Goal: Task Accomplishment & Management: Manage account settings

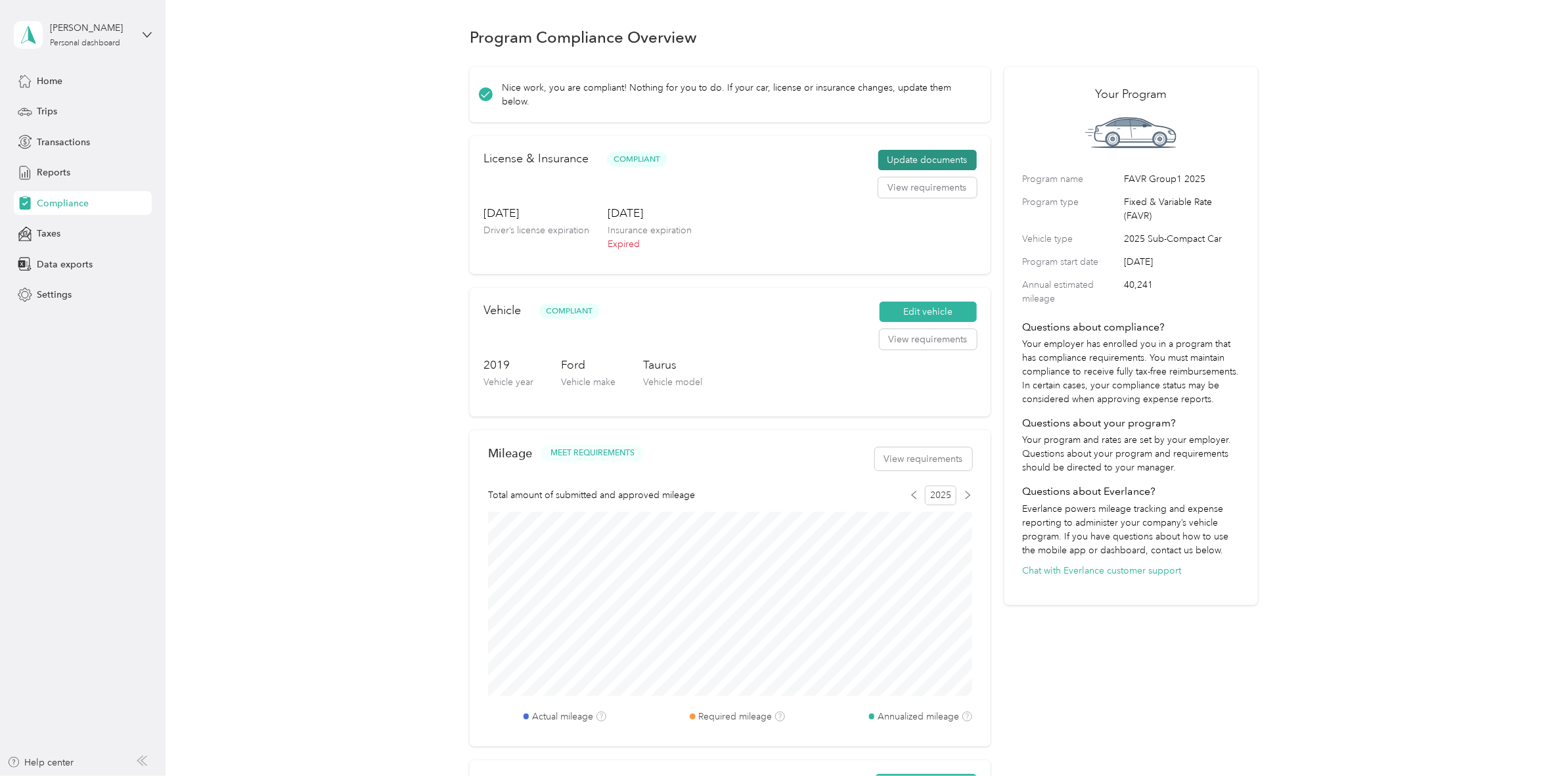
click at [928, 153] on button "Update documents" at bounding box center [927, 160] width 98 height 21
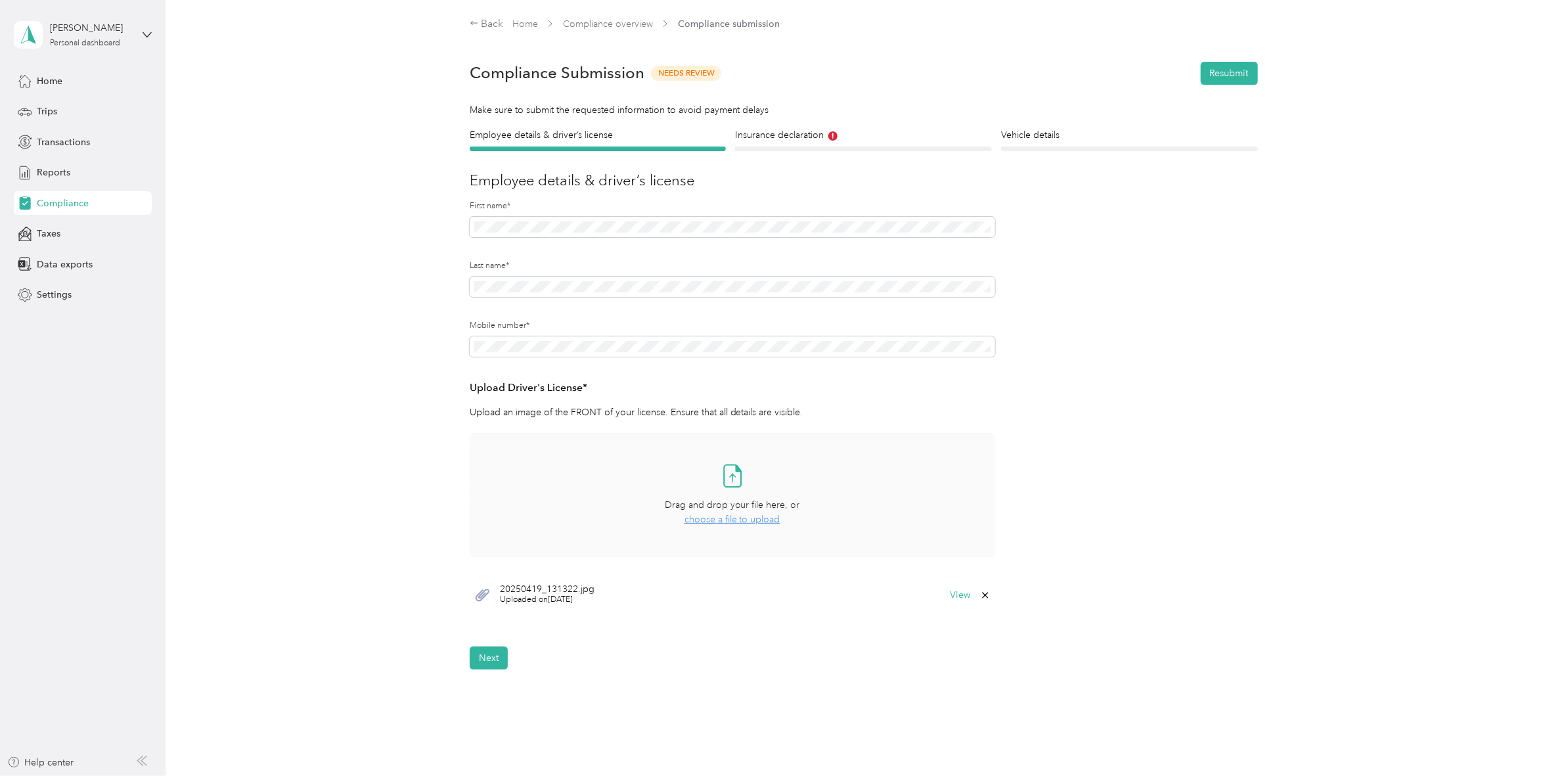
click at [739, 521] on span "choose a file to upload" at bounding box center [732, 519] width 96 height 11
click at [1240, 73] on button "Resubmit" at bounding box center [1229, 73] width 57 height 23
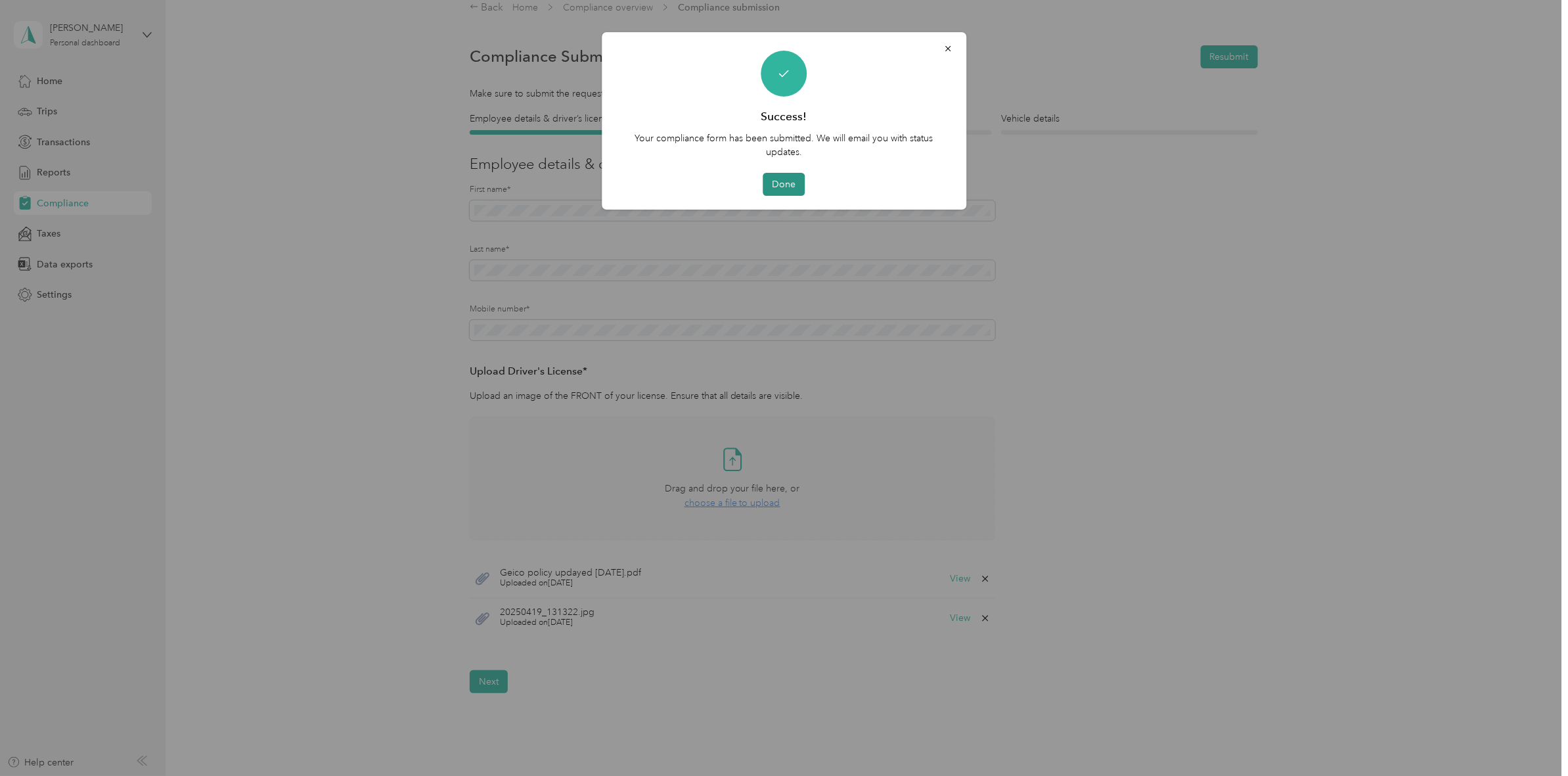
click at [789, 188] on button "Done" at bounding box center [784, 184] width 42 height 23
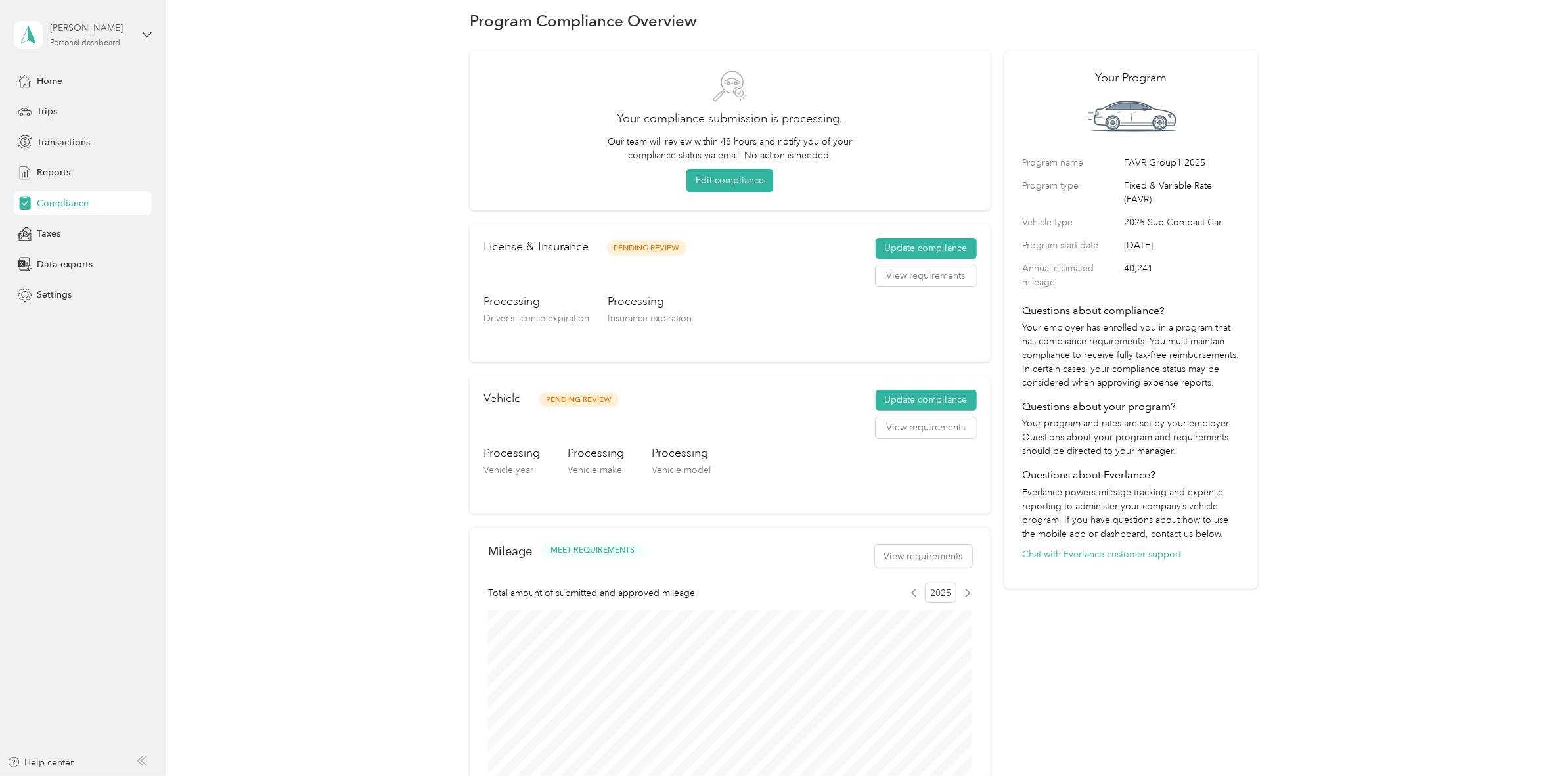
click at [107, 37] on div "[PERSON_NAME] Personal dashboard" at bounding box center [91, 34] width 82 height 26
click at [67, 40] on div "Personal dashboard" at bounding box center [85, 43] width 70 height 8
click at [84, 41] on div "Personal dashboard" at bounding box center [85, 43] width 70 height 8
click at [84, 43] on div "Personal dashboard" at bounding box center [85, 43] width 70 height 8
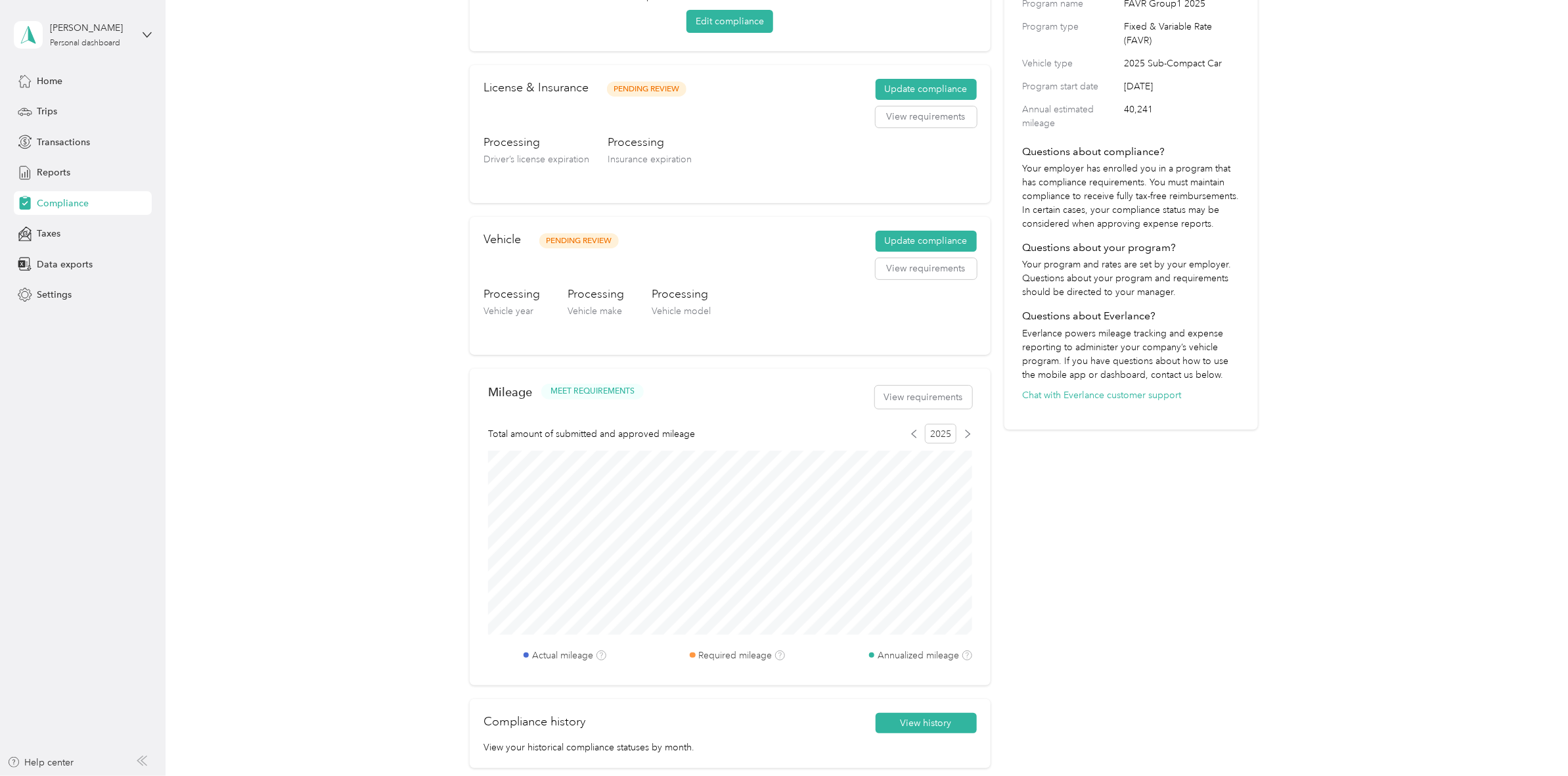
scroll to position [321, 0]
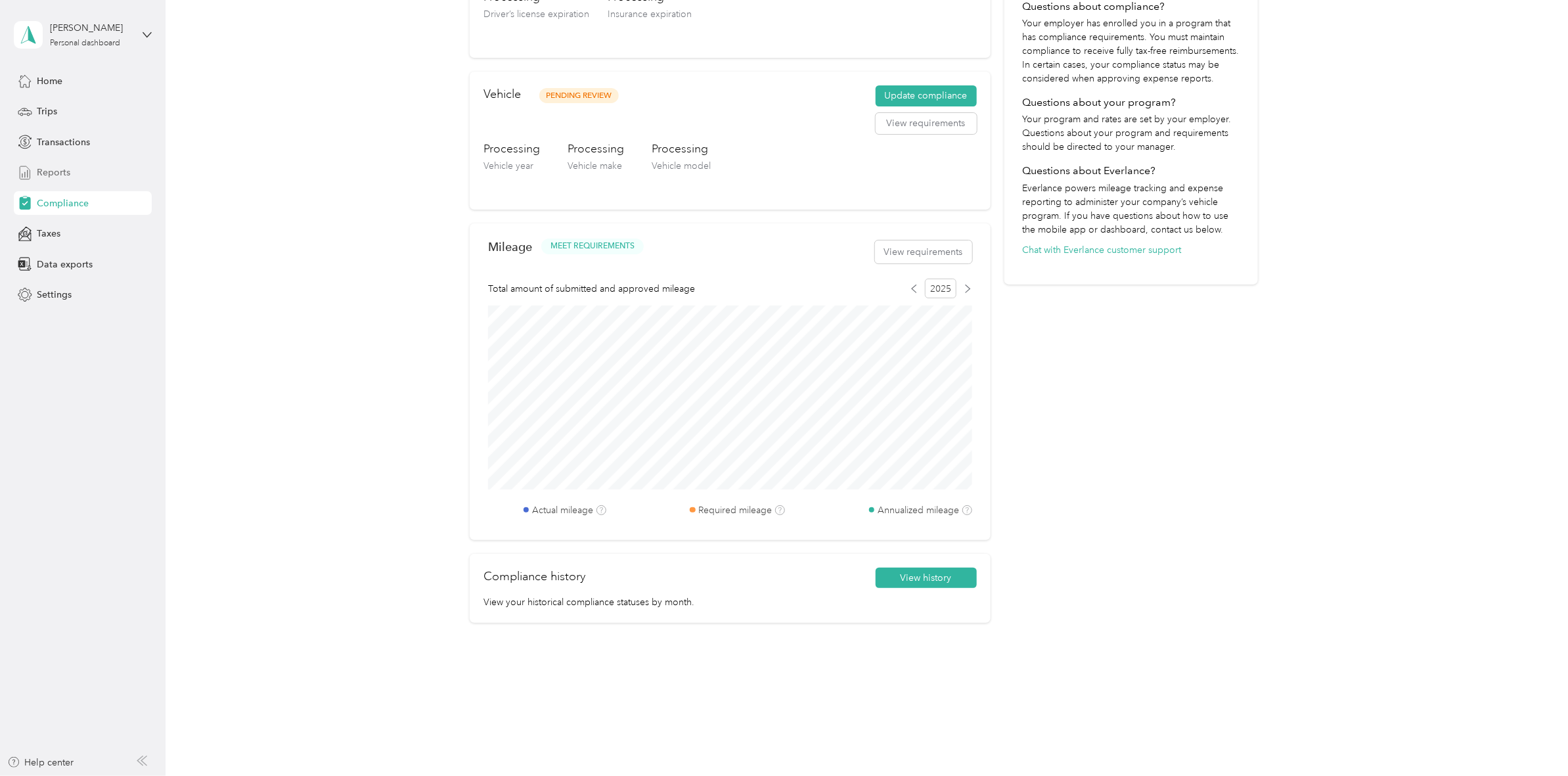
click at [47, 166] on span "Reports" at bounding box center [54, 173] width 33 height 14
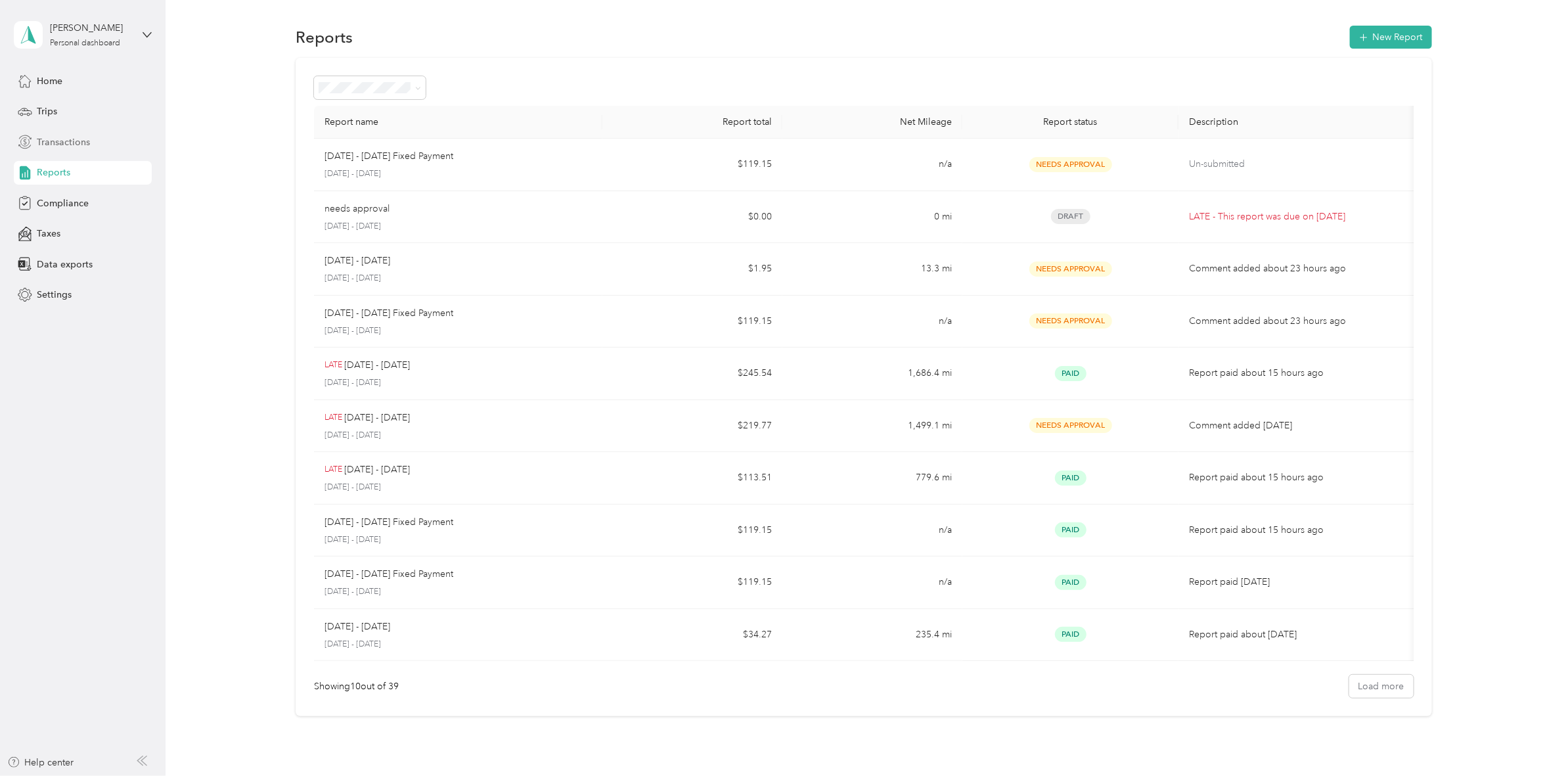
click at [51, 143] on span "Transactions" at bounding box center [63, 142] width 53 height 14
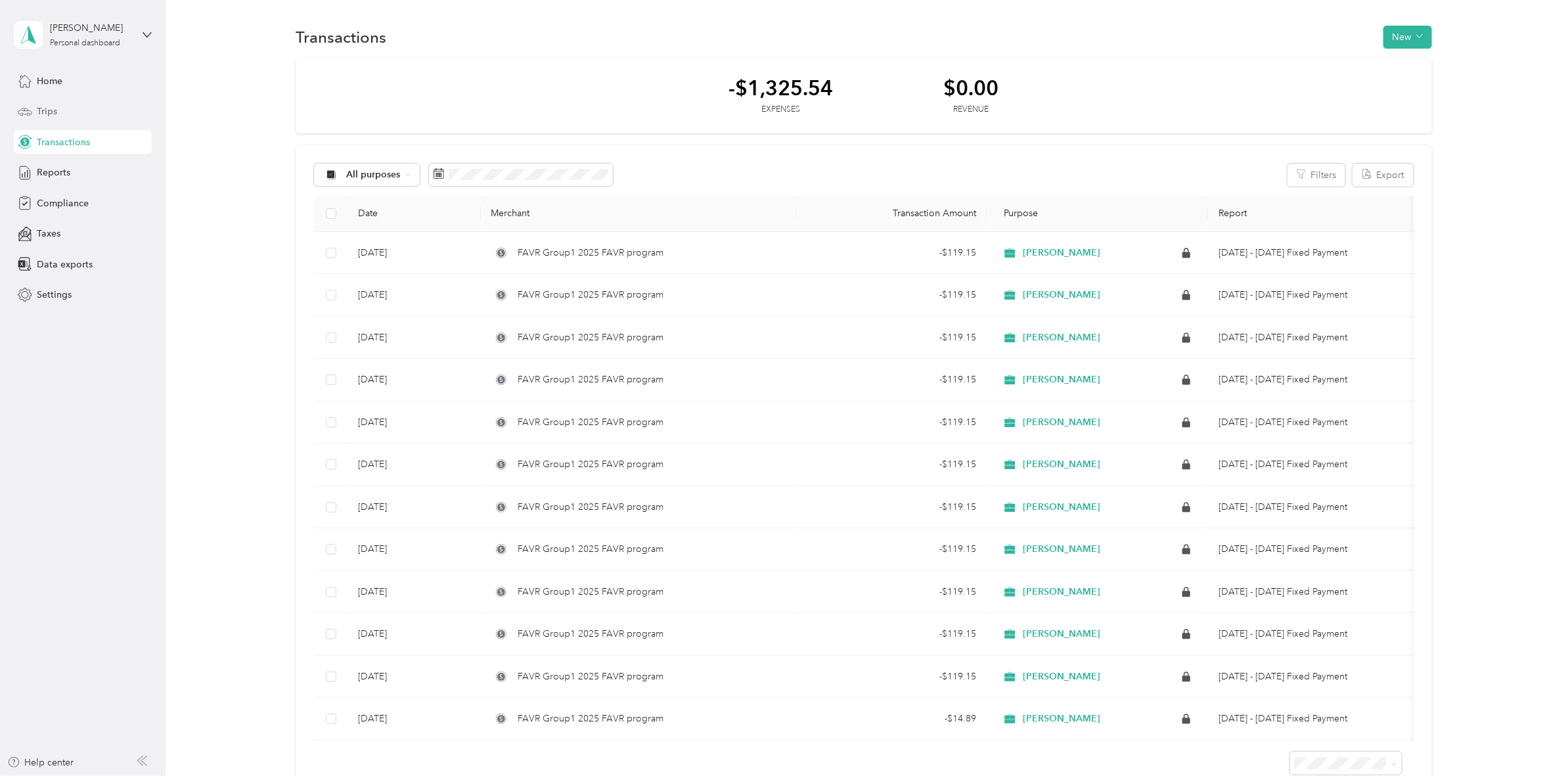
click at [40, 110] on span "Trips" at bounding box center [47, 112] width 20 height 14
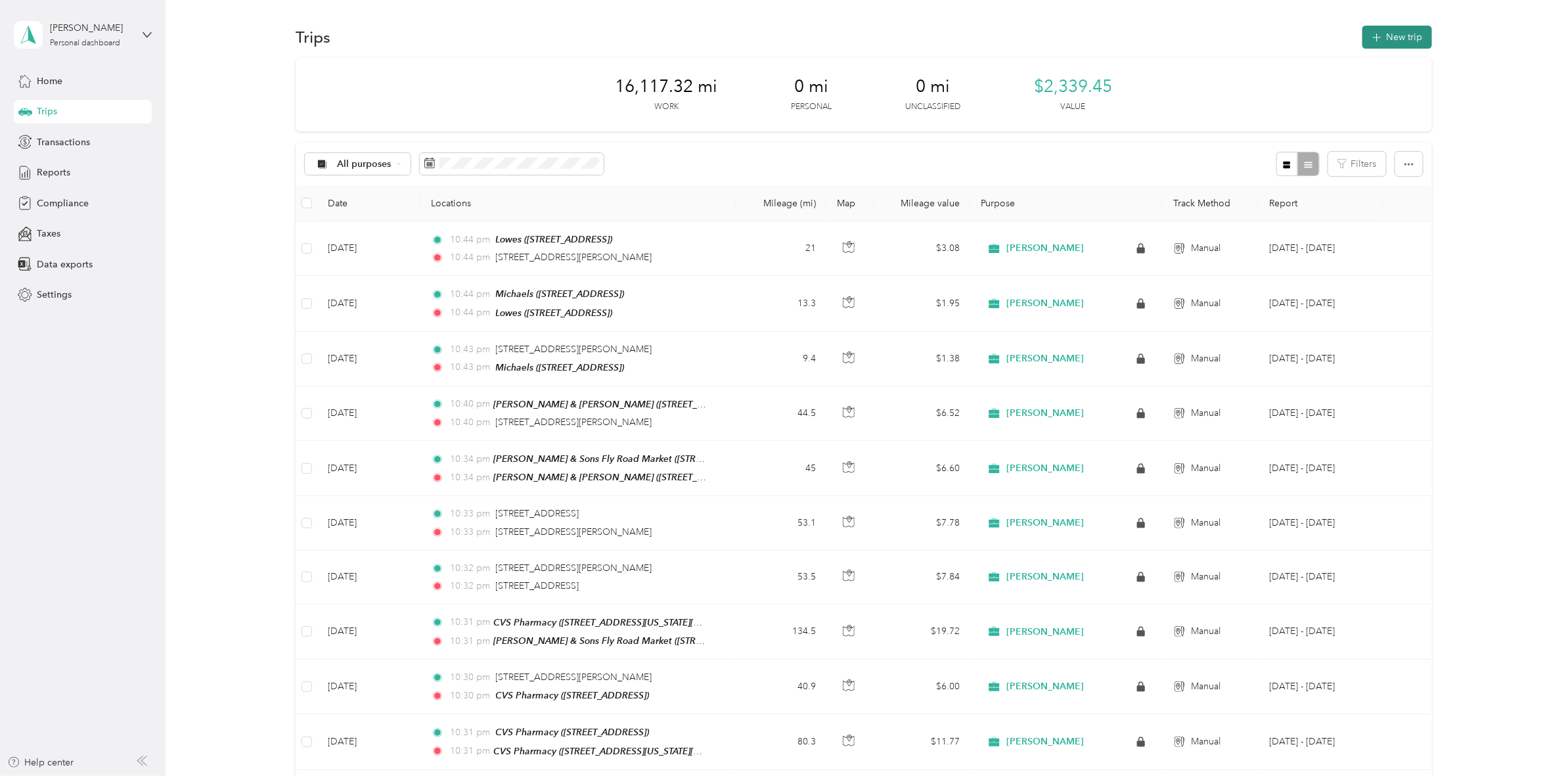
click at [1400, 38] on button "New trip" at bounding box center [1397, 37] width 70 height 23
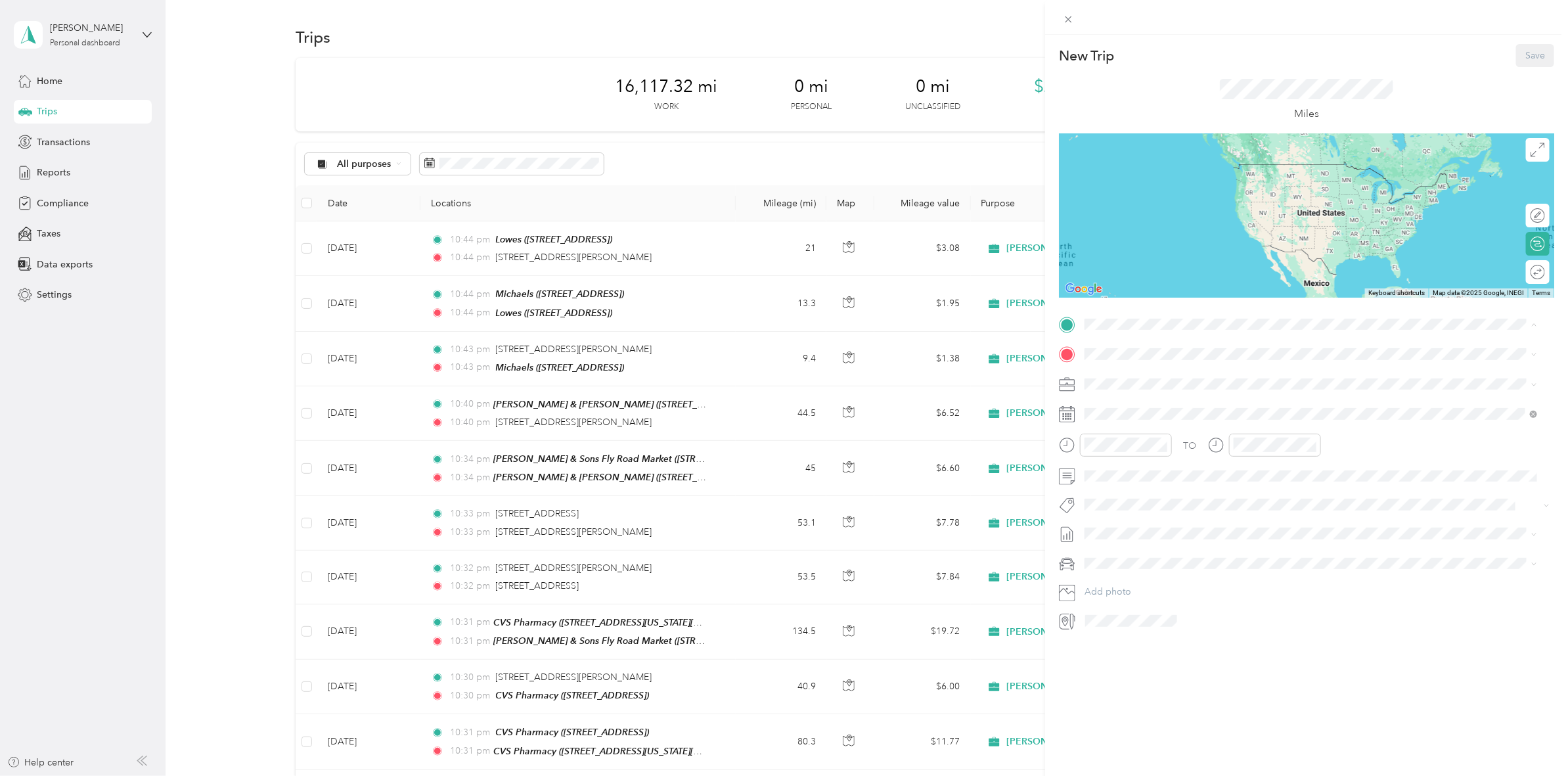
click at [1225, 577] on div "TO Add photo" at bounding box center [1306, 472] width 495 height 317
click at [1114, 491] on icon at bounding box center [1117, 488] width 13 height 13
click at [1126, 595] on div "18" at bounding box center [1129, 597] width 17 height 17
click at [1160, 448] on span "[STREET_ADDRESS][PERSON_NAME][US_STATE]" at bounding box center [1211, 446] width 204 height 12
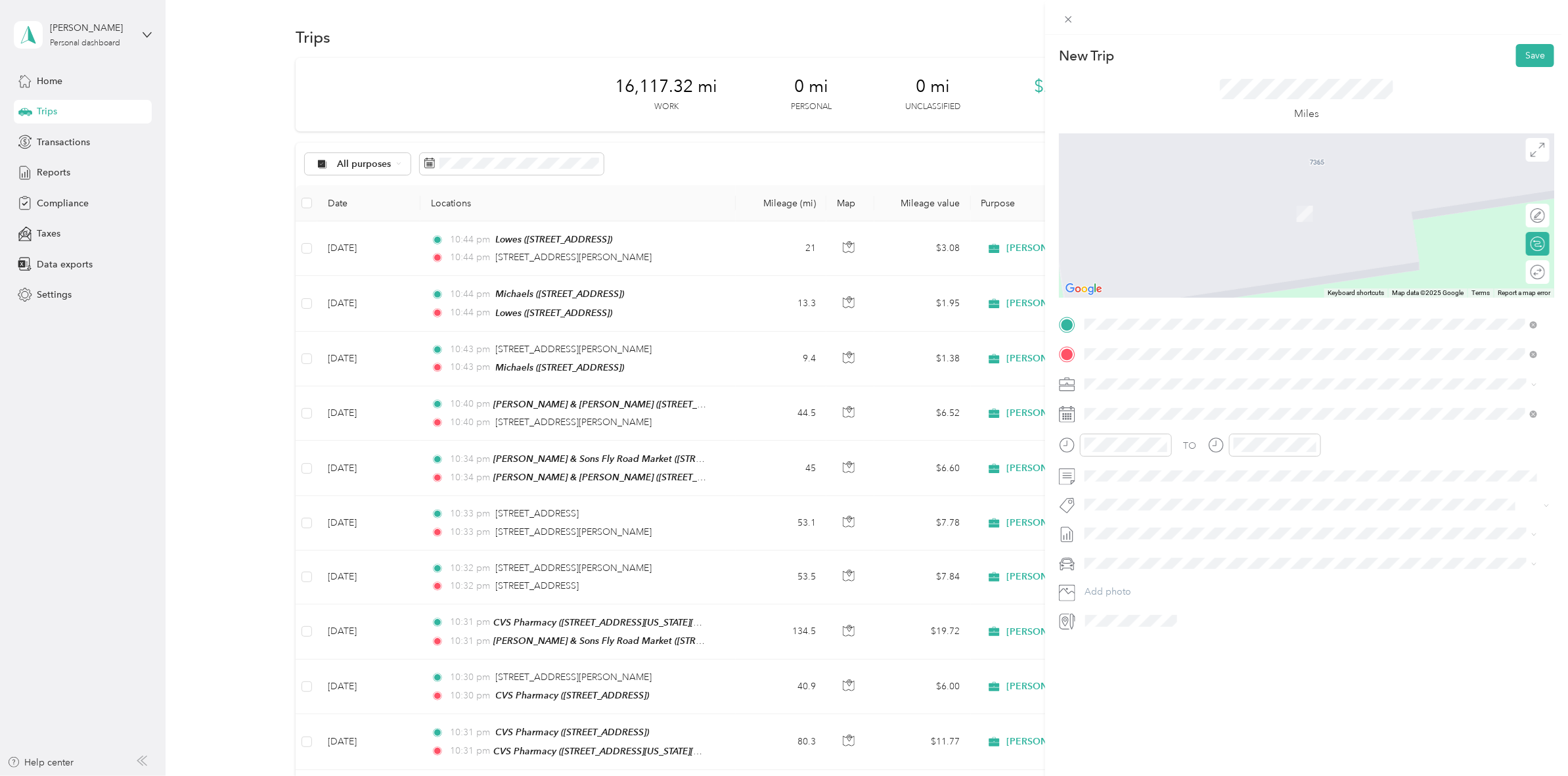
click at [1167, 420] on span "[STREET_ADDRESS]" at bounding box center [1151, 425] width 84 height 11
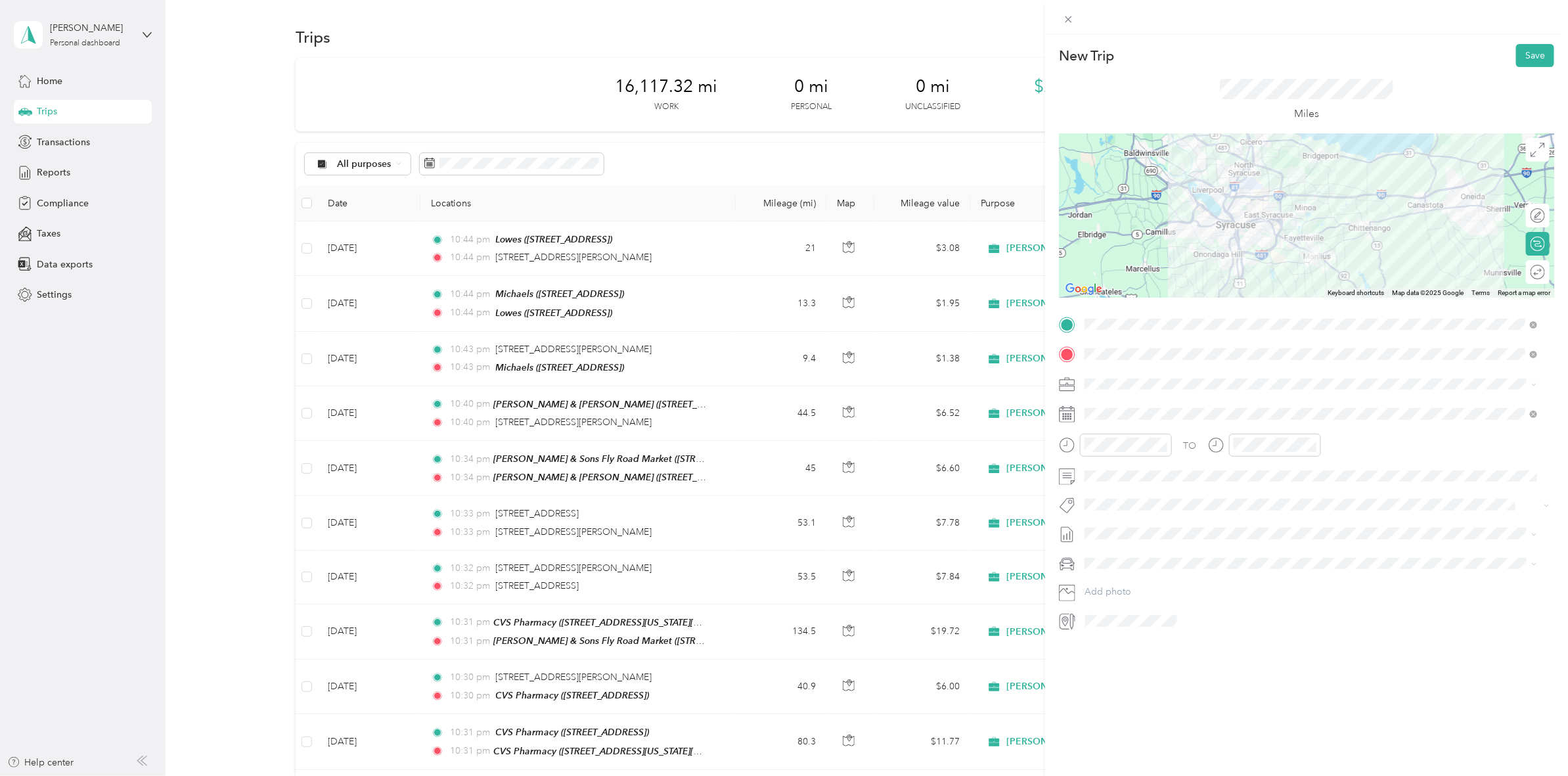
click at [1324, 204] on div at bounding box center [1306, 215] width 495 height 165
click at [1321, 196] on div at bounding box center [1306, 215] width 495 height 165
click at [1319, 195] on div at bounding box center [1306, 215] width 495 height 165
click at [1266, 204] on div at bounding box center [1306, 215] width 495 height 165
click at [1518, 56] on button "Save" at bounding box center [1535, 55] width 38 height 23
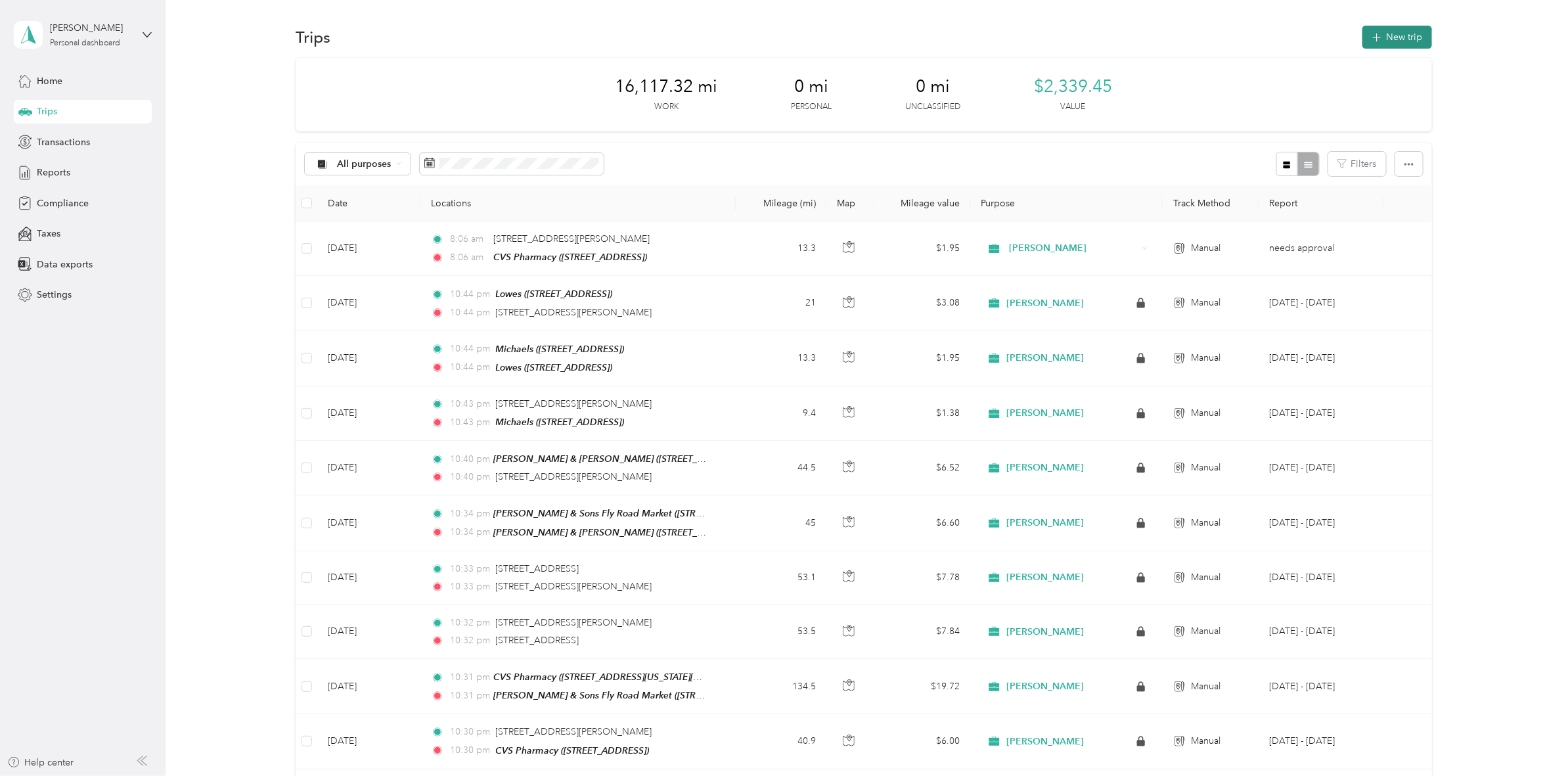
click at [1388, 38] on button "New trip" at bounding box center [1397, 37] width 70 height 23
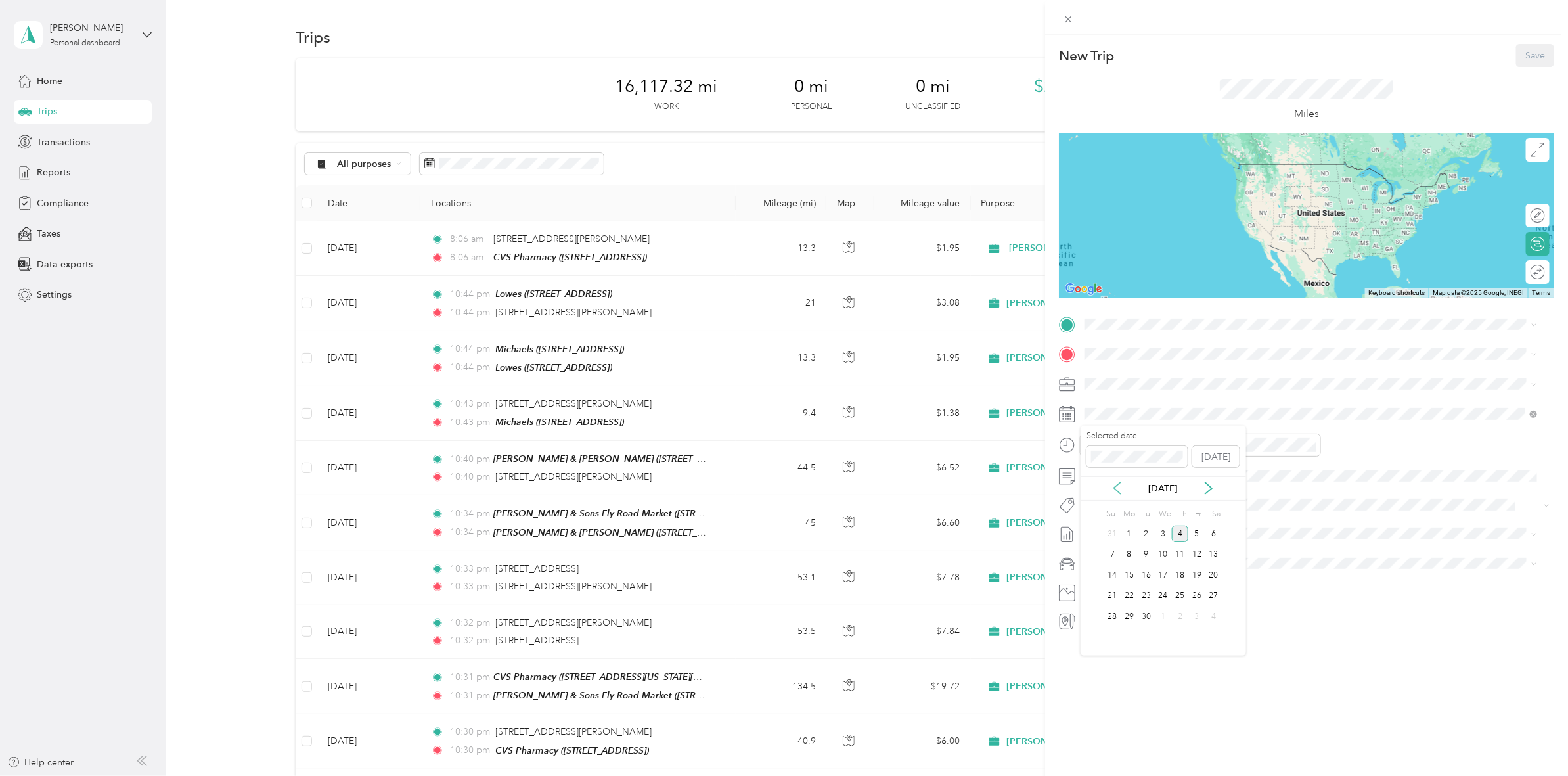
click at [1115, 485] on icon at bounding box center [1117, 488] width 13 height 13
click at [1130, 598] on div "18" at bounding box center [1129, 597] width 17 height 17
click at [1193, 391] on span "[STREET_ADDRESS]" at bounding box center [1151, 393] width 84 height 11
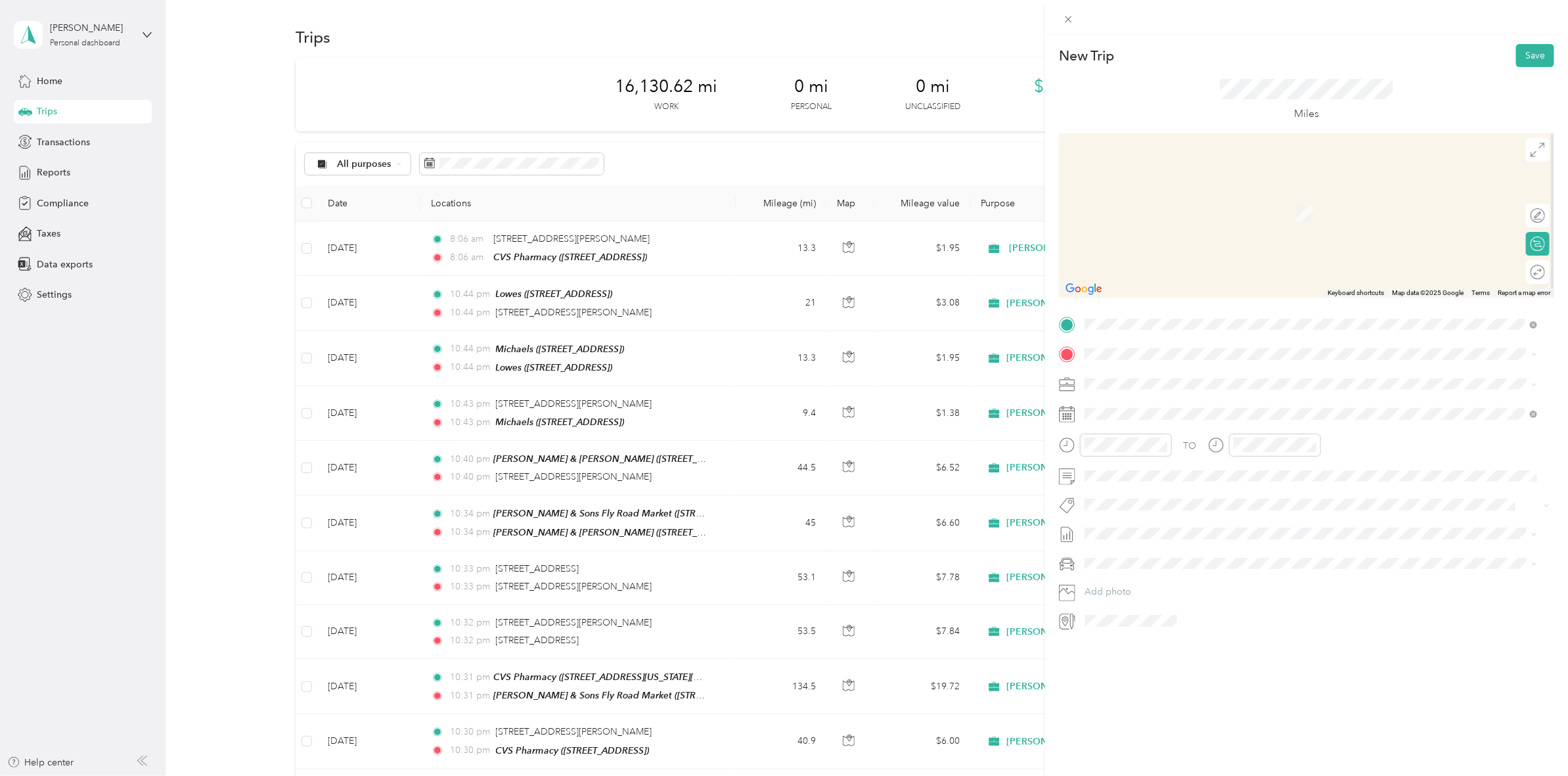
click at [1158, 409] on div "TEAM CVS Pharmacy" at bounding box center [1224, 409] width 229 height 17
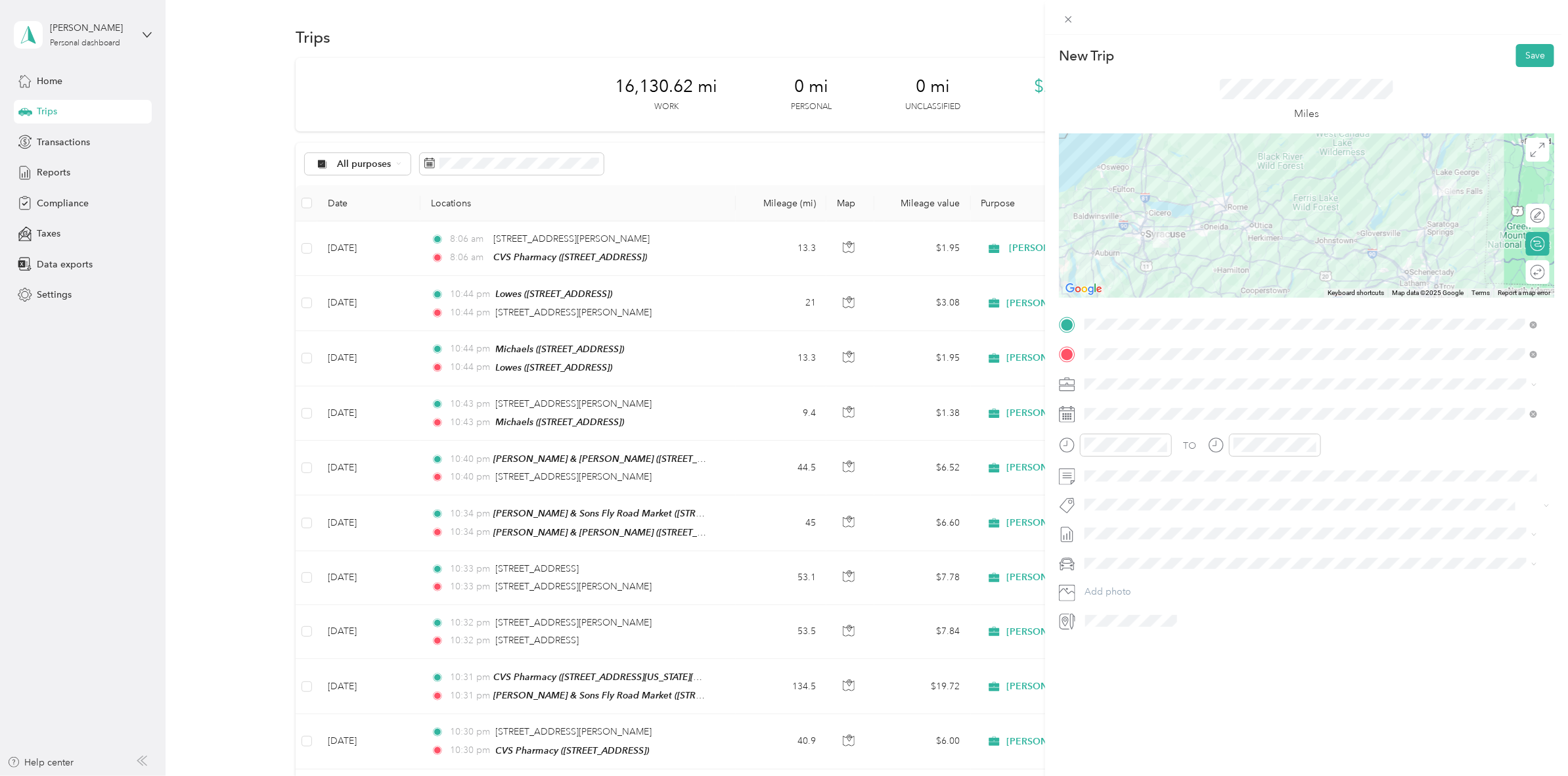
click at [1199, 260] on div at bounding box center [1306, 215] width 495 height 165
click at [1391, 248] on div at bounding box center [1306, 215] width 495 height 165
drag, startPoint x: 1384, startPoint y: 248, endPoint x: 1384, endPoint y: 257, distance: 9.0
click at [1384, 255] on div at bounding box center [1306, 215] width 495 height 165
click at [1258, 241] on div at bounding box center [1306, 215] width 495 height 165
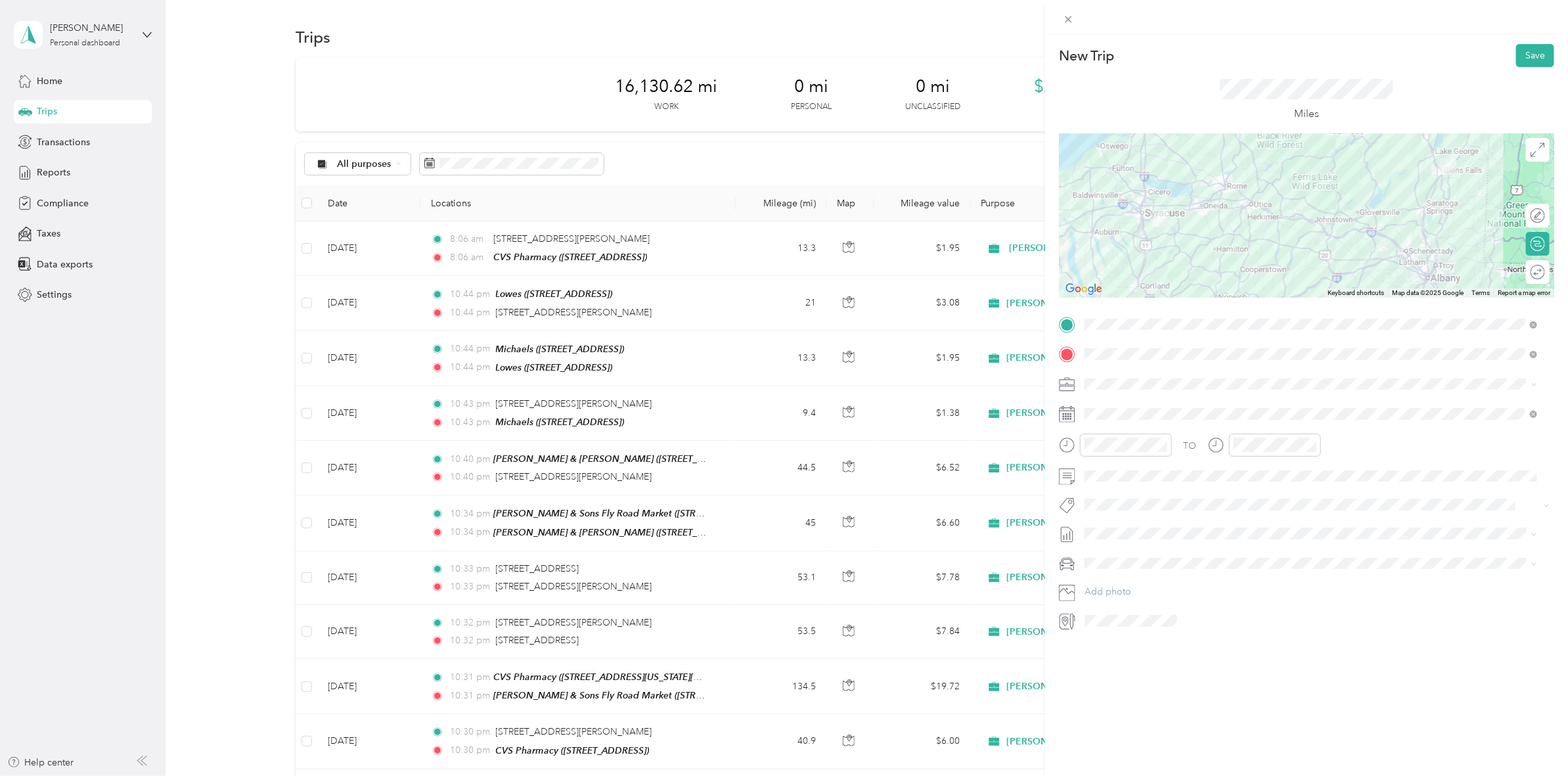
click at [1420, 243] on div at bounding box center [1306, 215] width 495 height 165
click at [1324, 254] on div at bounding box center [1306, 215] width 495 height 165
click at [1340, 257] on div at bounding box center [1306, 215] width 495 height 165
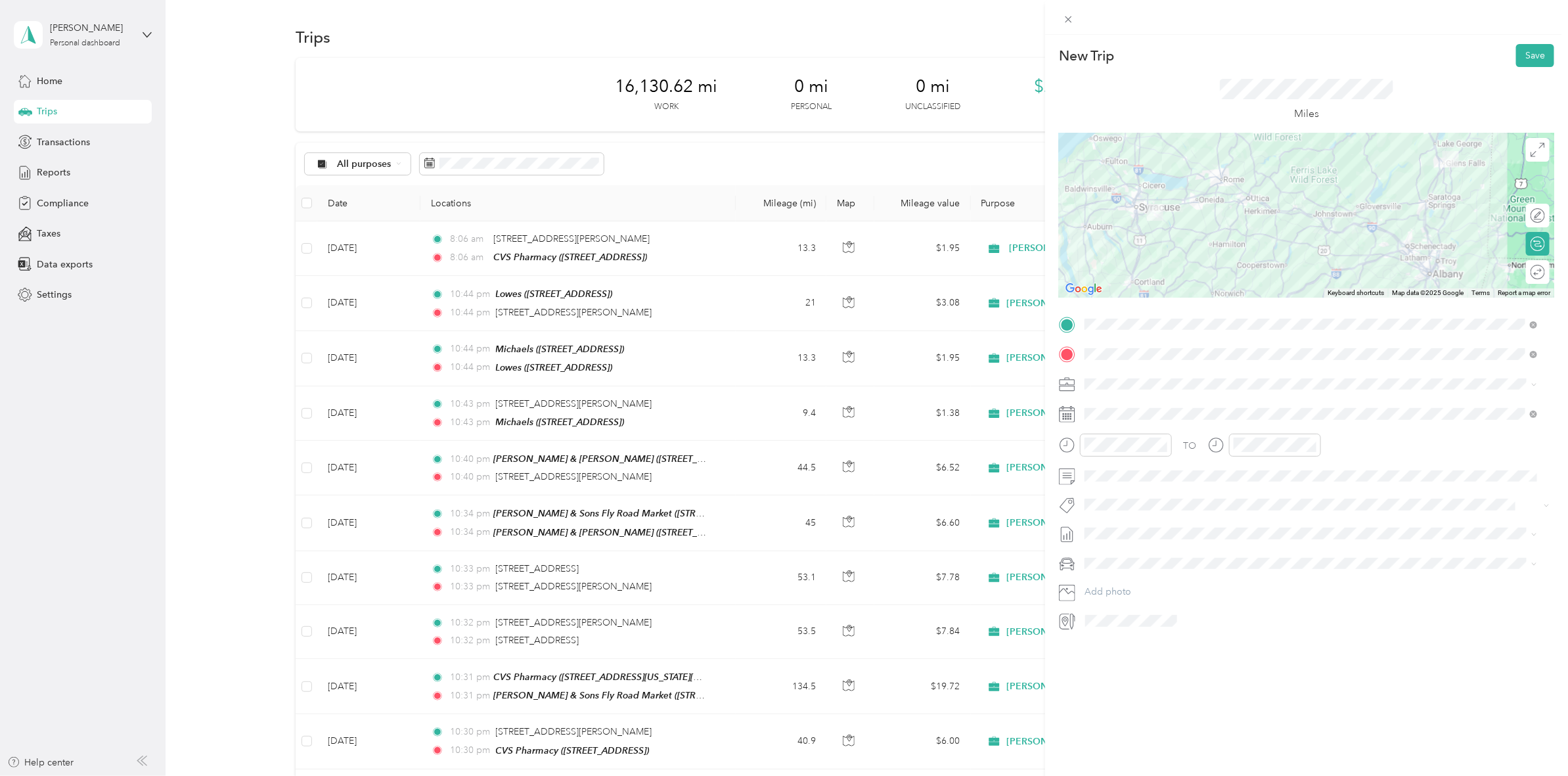
click at [1340, 257] on div at bounding box center [1306, 215] width 495 height 165
click at [1191, 234] on div at bounding box center [1306, 215] width 495 height 165
click at [1410, 263] on div at bounding box center [1306, 215] width 495 height 165
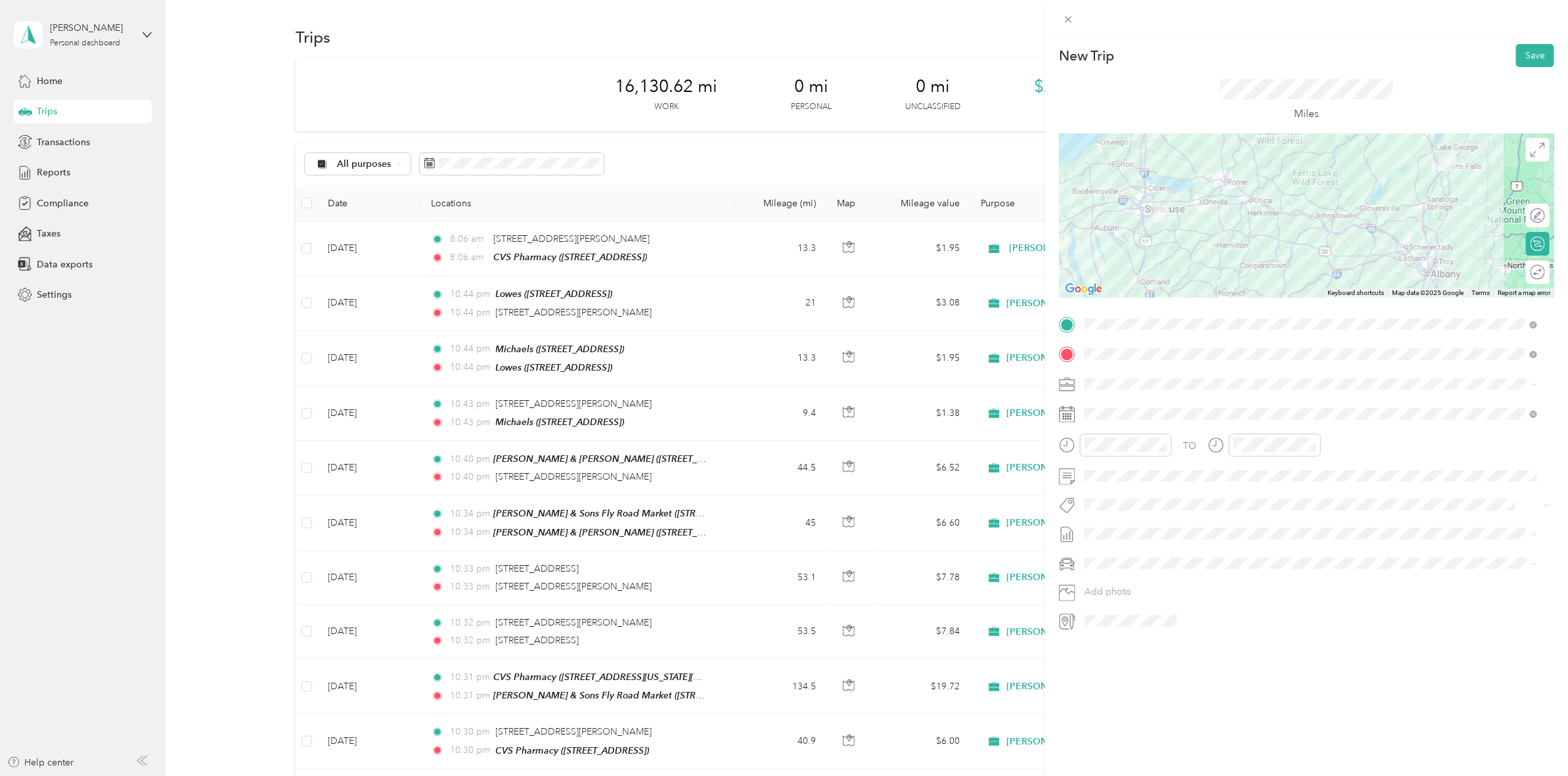
click at [1410, 263] on div at bounding box center [1306, 215] width 495 height 165
click at [1240, 195] on div at bounding box center [1306, 215] width 495 height 165
drag, startPoint x: 1263, startPoint y: 241, endPoint x: 1251, endPoint y: 246, distance: 13.0
click at [1252, 246] on div at bounding box center [1306, 215] width 495 height 165
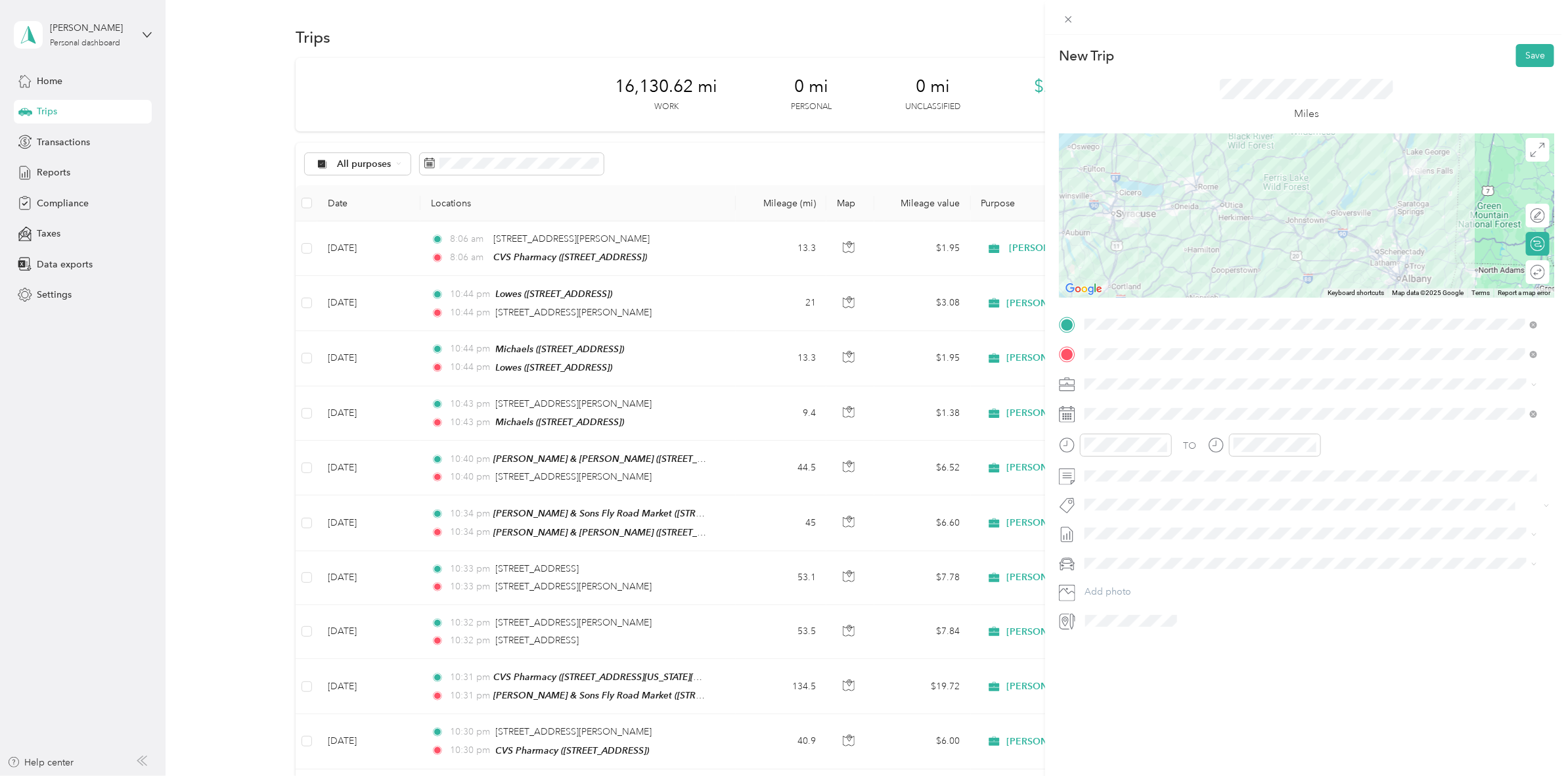
click at [1162, 237] on div at bounding box center [1306, 215] width 495 height 165
click at [1160, 237] on div at bounding box center [1306, 215] width 495 height 165
click at [1230, 234] on div at bounding box center [1306, 215] width 495 height 165
click at [1251, 235] on div at bounding box center [1306, 215] width 495 height 165
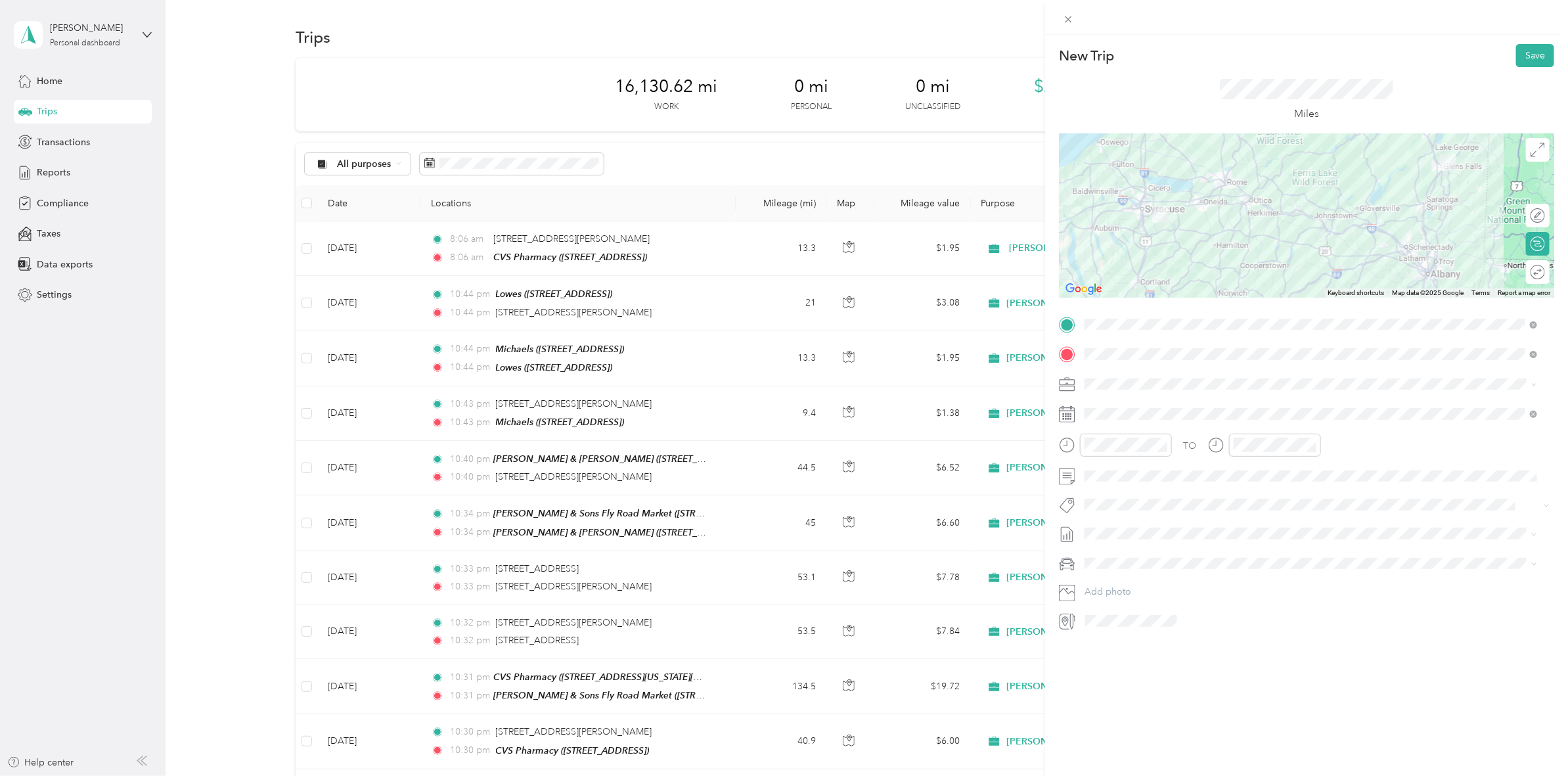
click at [1251, 235] on div at bounding box center [1306, 215] width 495 height 165
click at [1519, 271] on div at bounding box center [1524, 272] width 12 height 12
click at [1521, 53] on button "Save" at bounding box center [1535, 55] width 38 height 23
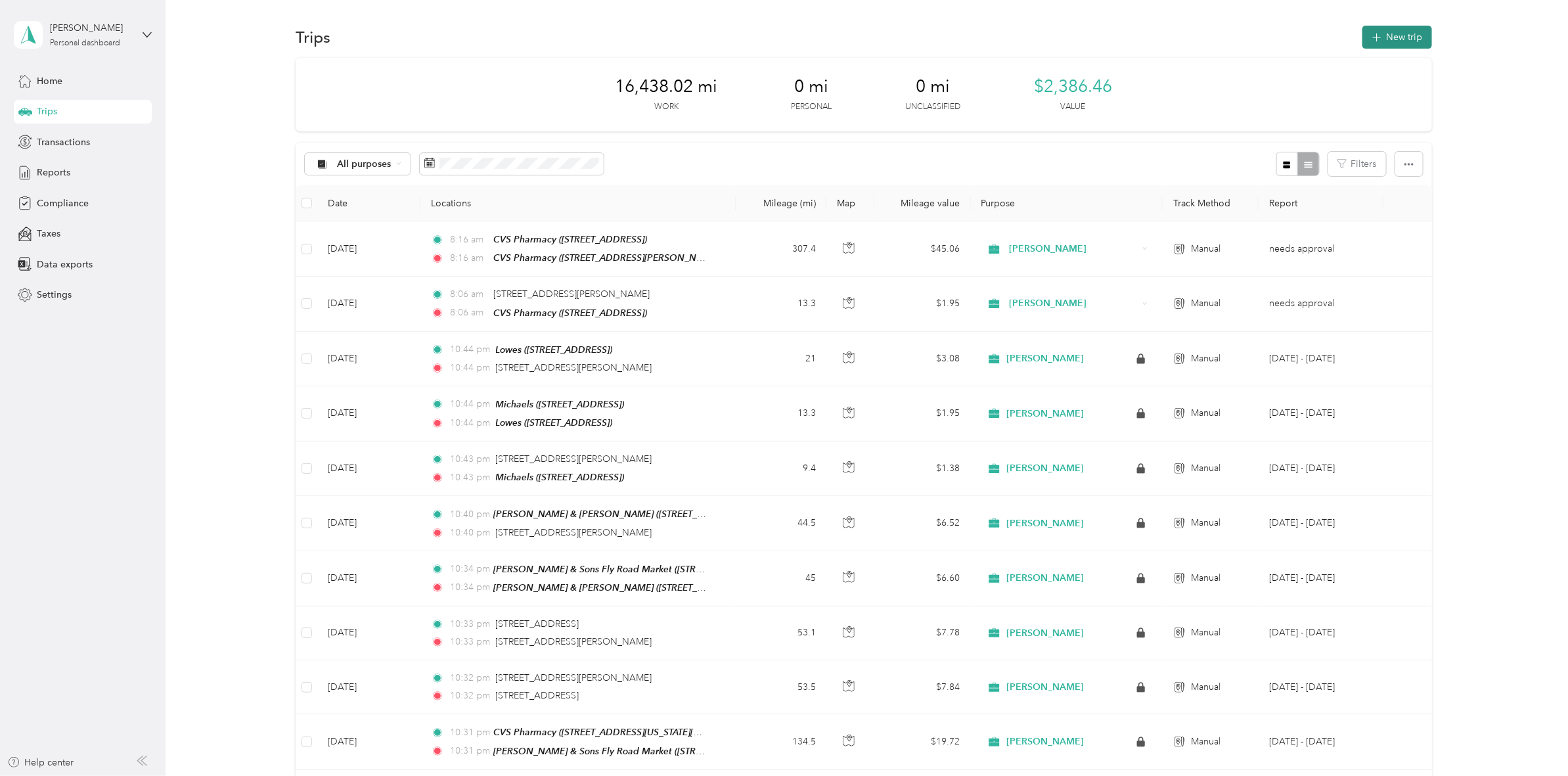
click at [1401, 43] on button "New trip" at bounding box center [1397, 37] width 70 height 23
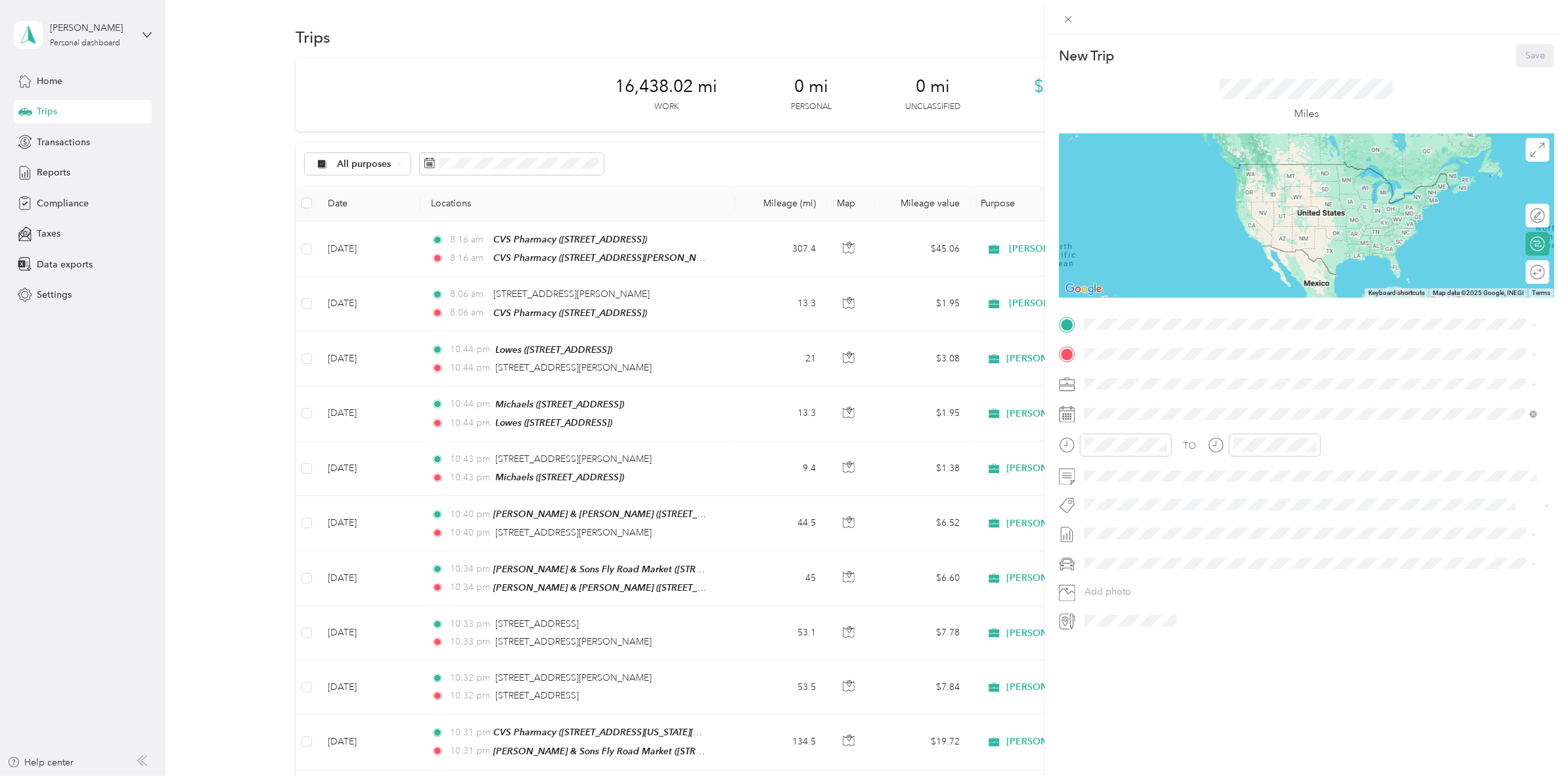
click at [1387, 674] on div "New Trip Save This trip cannot be edited because it is either under review, app…" at bounding box center [1306, 423] width 523 height 776
click at [1110, 422] on span at bounding box center [1316, 414] width 474 height 21
click at [1118, 493] on icon at bounding box center [1116, 489] width 6 height 12
click at [1157, 599] on div "20" at bounding box center [1163, 597] width 17 height 17
click at [1144, 337] on div "TO Add photo" at bounding box center [1306, 472] width 495 height 317
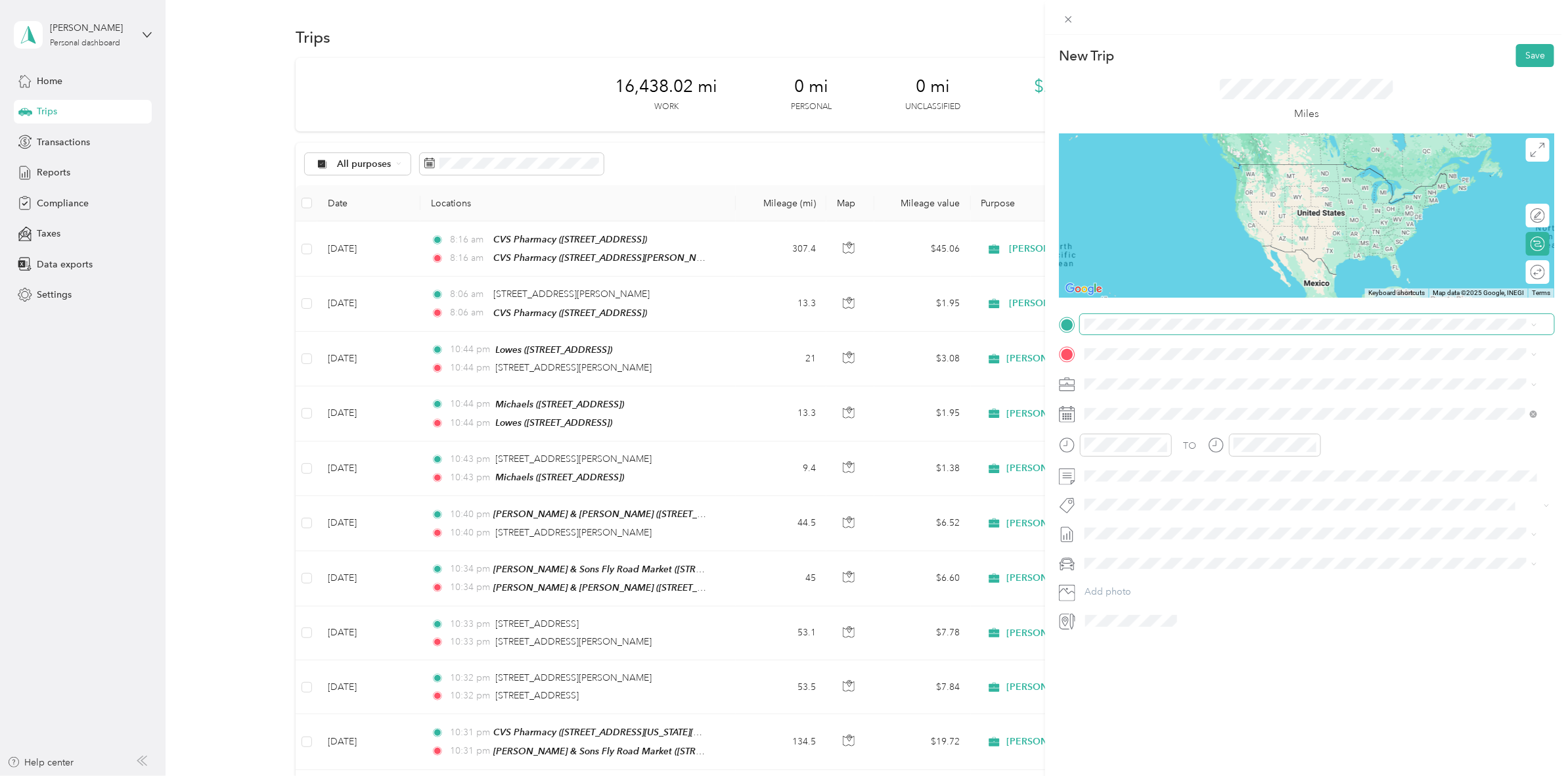
click at [1143, 332] on span at bounding box center [1316, 324] width 474 height 21
click at [1151, 370] on span "[STREET_ADDRESS][PERSON_NAME][US_STATE]" at bounding box center [1211, 370] width 204 height 12
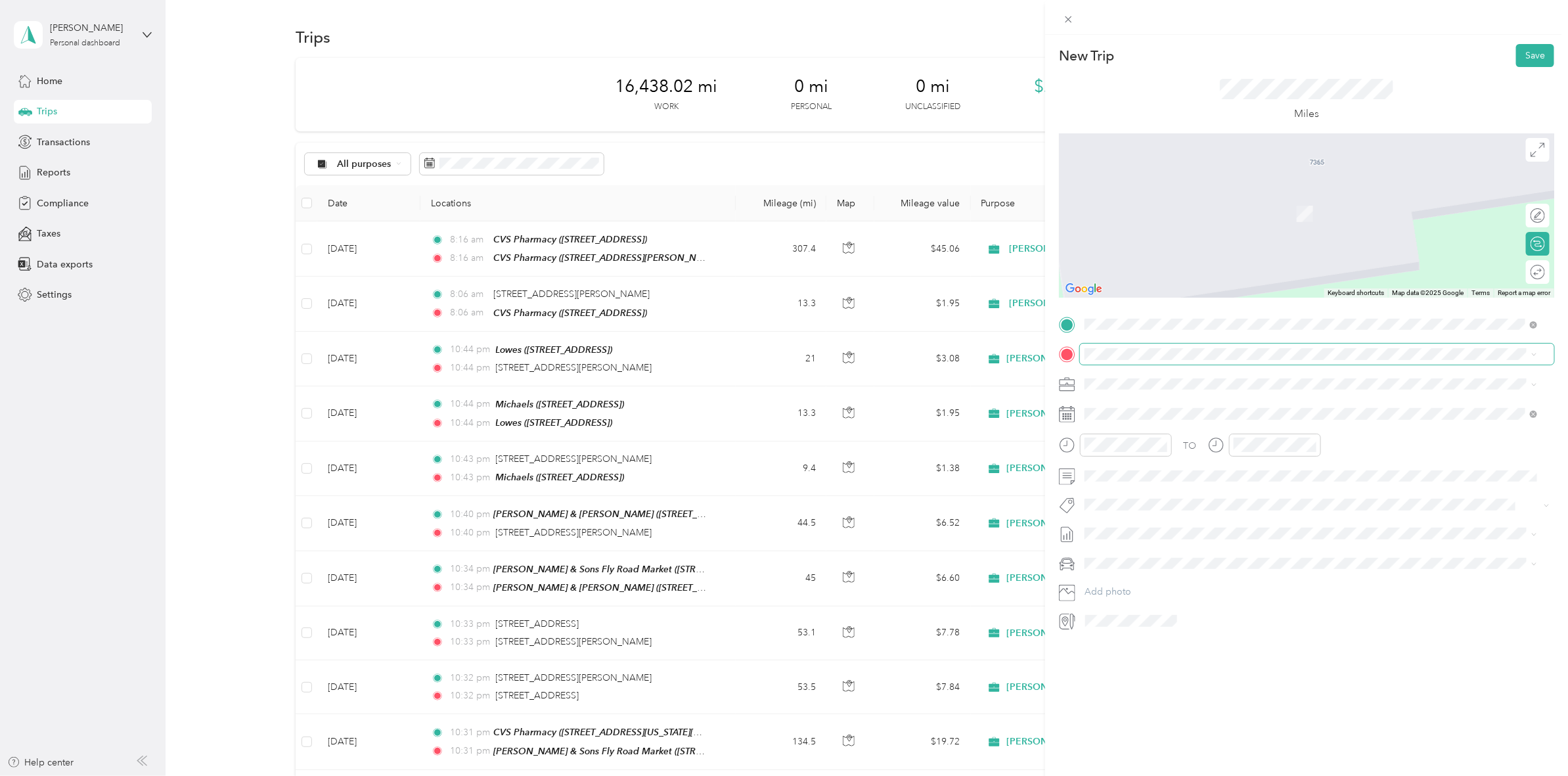
click at [1131, 361] on span at bounding box center [1316, 354] width 474 height 21
click at [1159, 424] on span "[STREET_ADDRESS]" at bounding box center [1151, 425] width 84 height 11
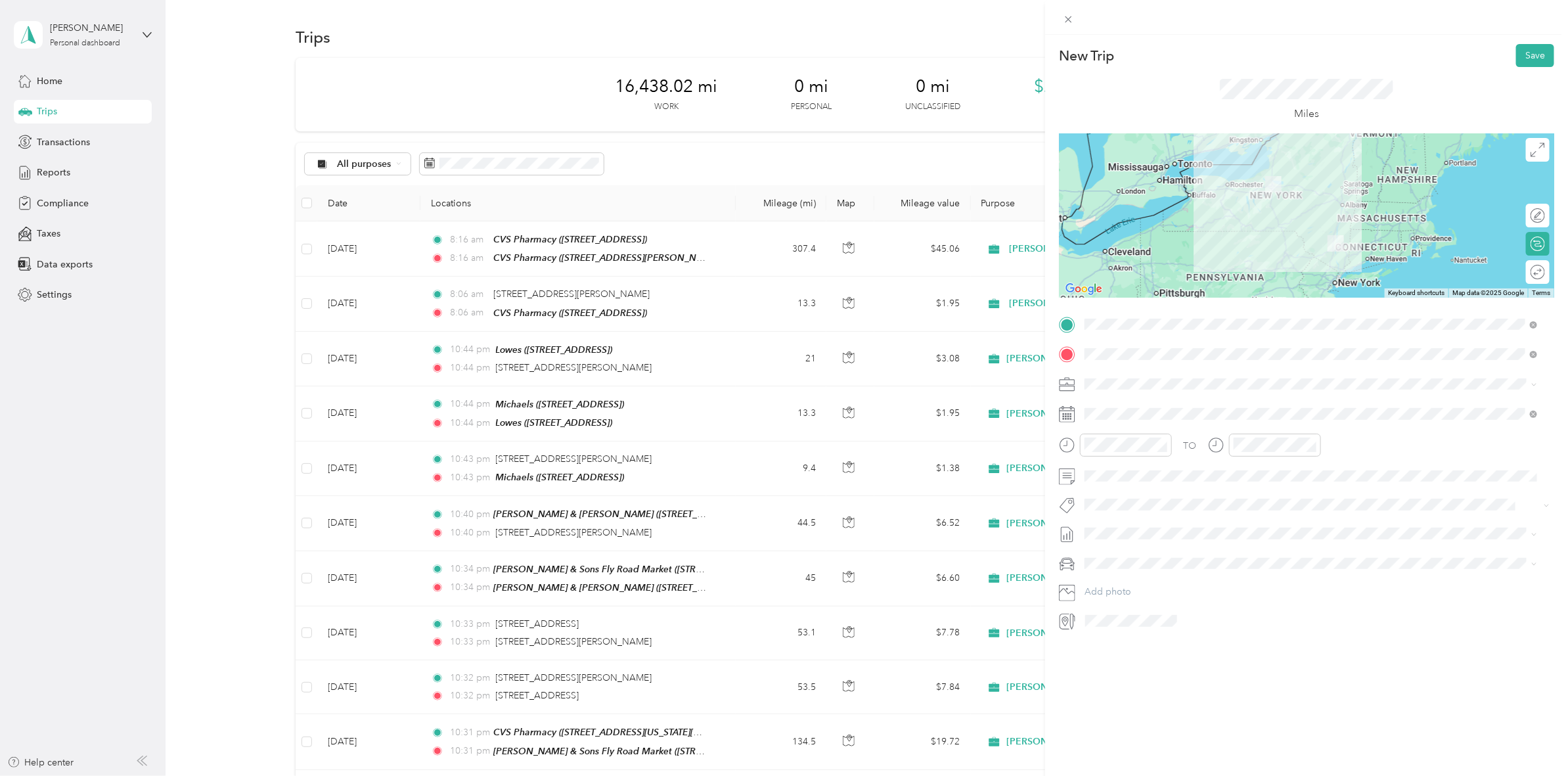
click at [1323, 214] on div at bounding box center [1306, 215] width 495 height 165
click at [1334, 205] on div at bounding box center [1306, 215] width 495 height 165
click at [1527, 52] on button "Save" at bounding box center [1535, 55] width 38 height 23
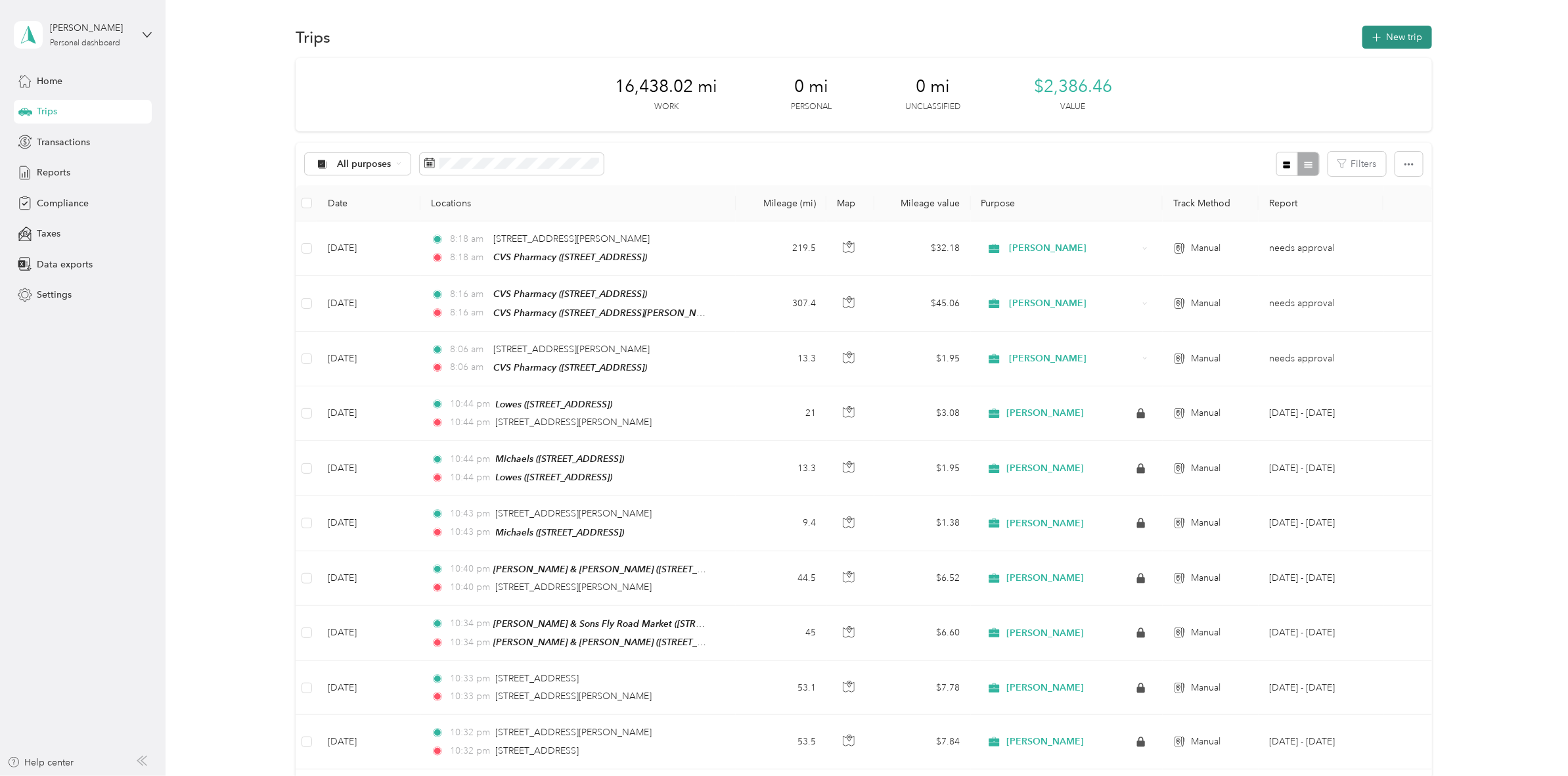
click at [1371, 40] on span "button" at bounding box center [1376, 37] width 10 height 11
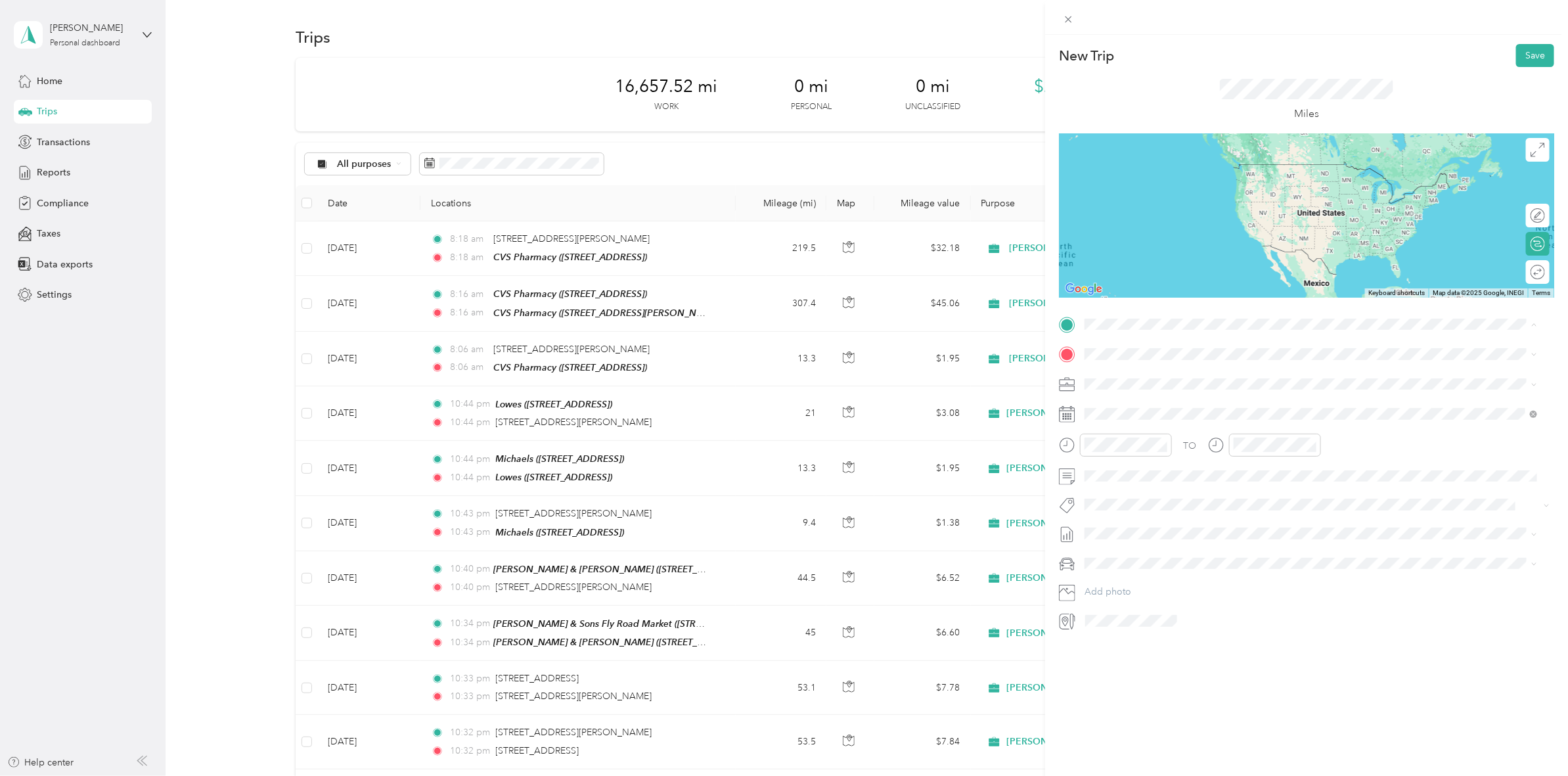
click at [1142, 378] on span "[STREET_ADDRESS][US_STATE]" at bounding box center [1175, 372] width 131 height 12
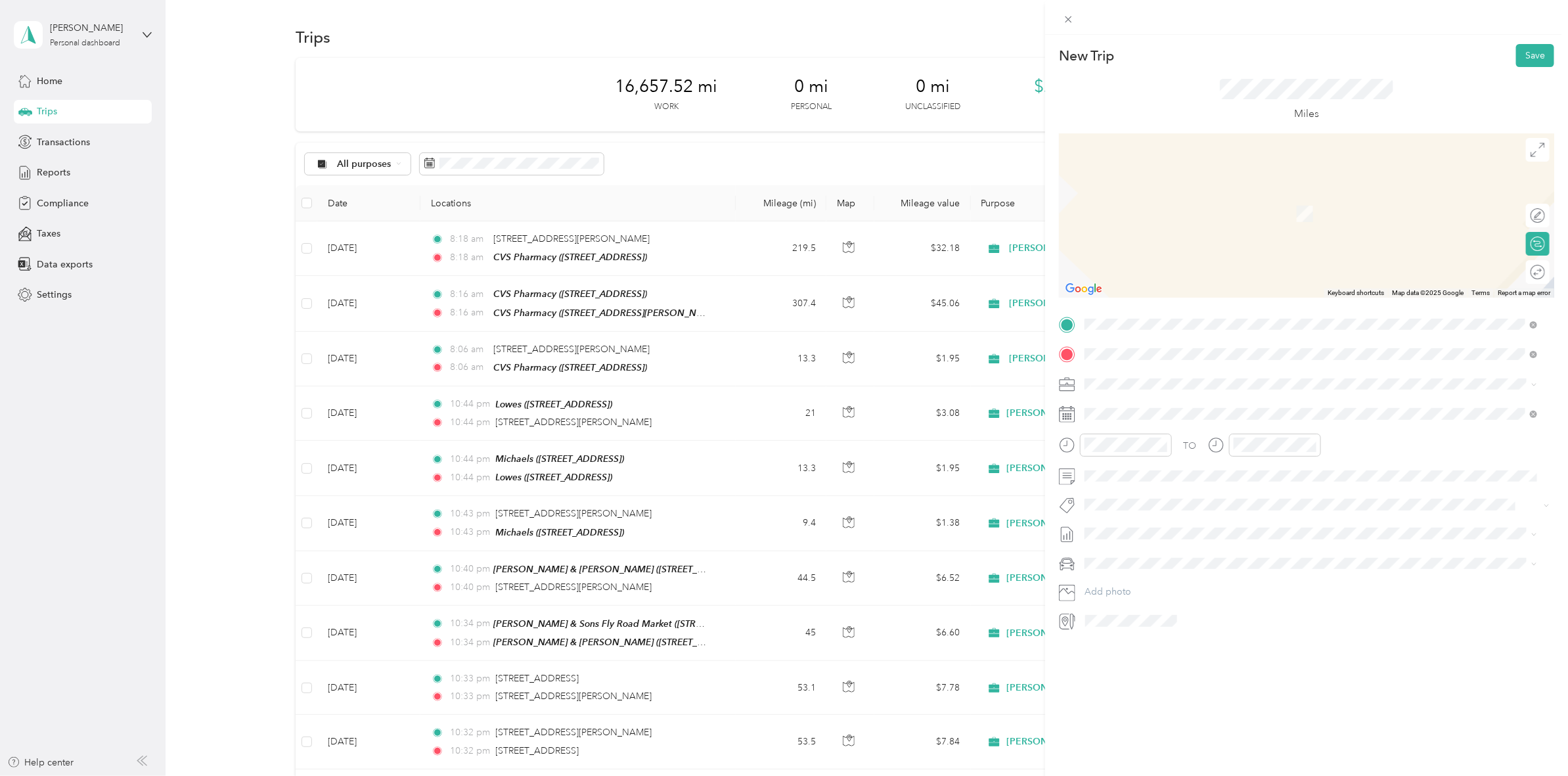
click at [1158, 398] on span "[STREET_ADDRESS][PERSON_NAME][US_STATE]" at bounding box center [1211, 401] width 204 height 12
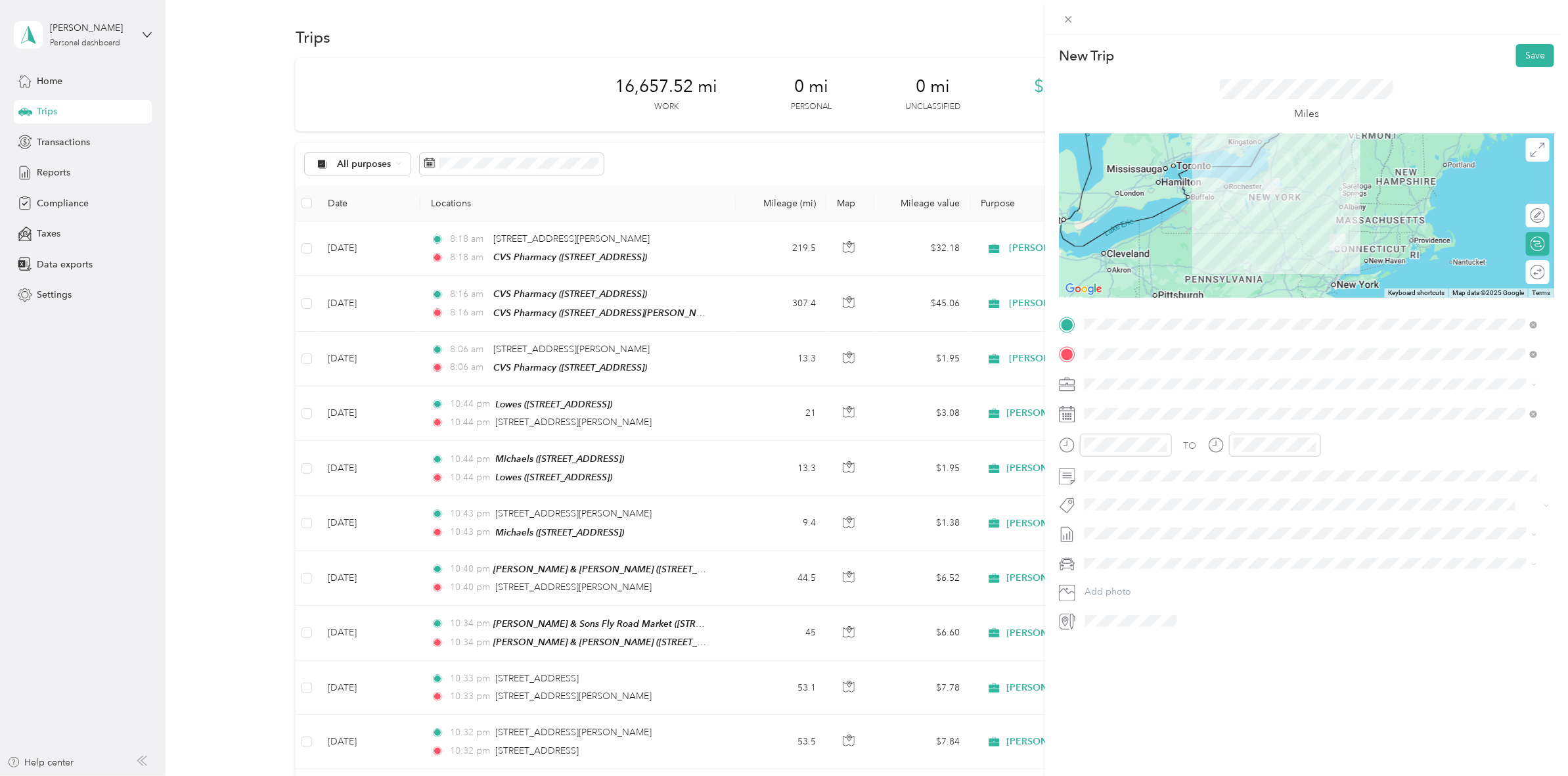
click at [1276, 230] on div at bounding box center [1306, 215] width 495 height 165
click at [1522, 61] on button "Save" at bounding box center [1535, 55] width 38 height 23
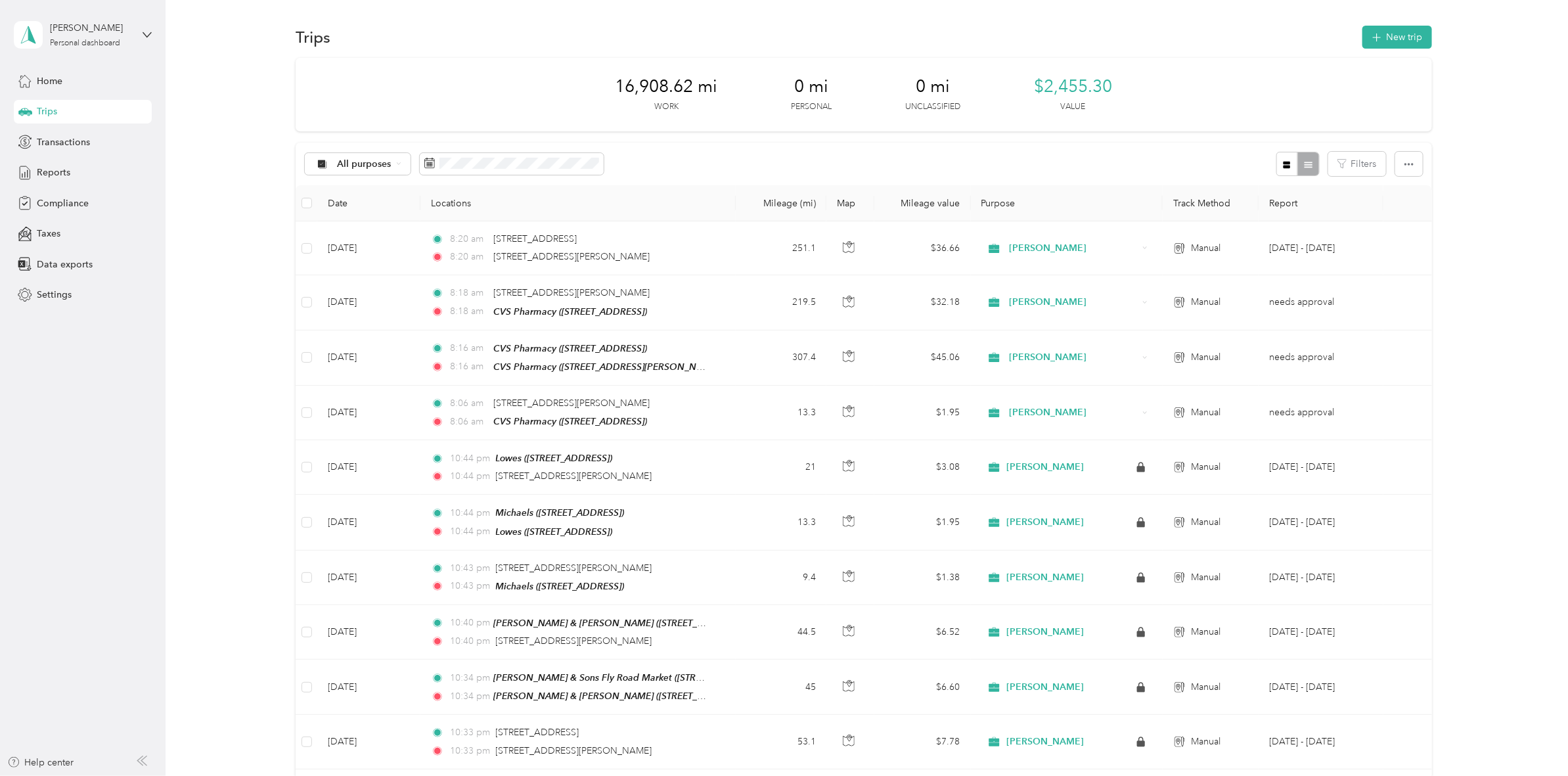
click at [1397, 50] on div "Trips New trip" at bounding box center [863, 37] width 1136 height 28
click at [1383, 34] on button "New trip" at bounding box center [1397, 37] width 70 height 23
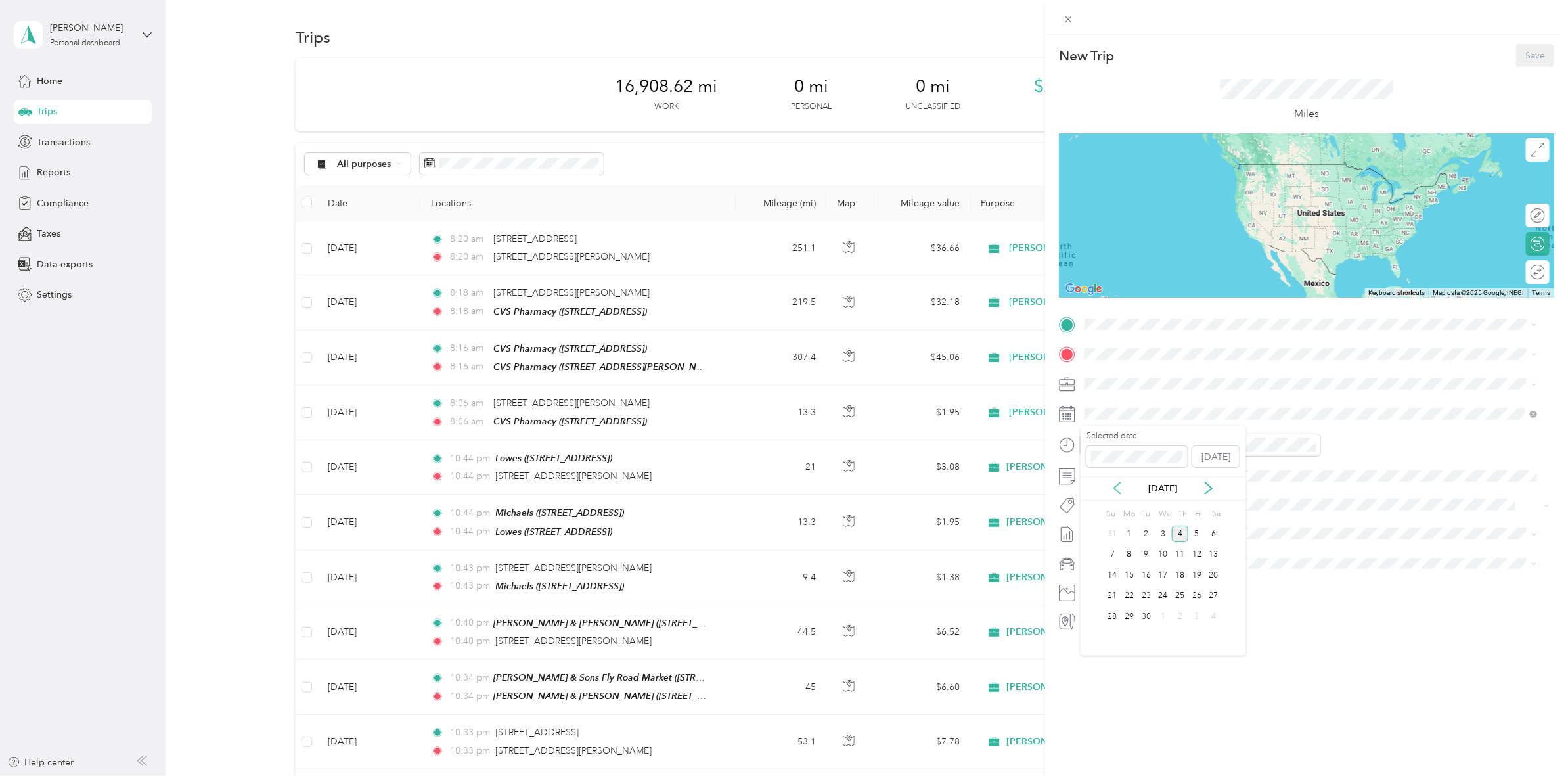
click at [1116, 485] on icon at bounding box center [1117, 488] width 13 height 13
click at [1165, 600] on div "20" at bounding box center [1163, 597] width 17 height 17
click at [1179, 600] on div "21" at bounding box center [1180, 597] width 17 height 17
click at [1167, 375] on span "[STREET_ADDRESS][PERSON_NAME][US_STATE]" at bounding box center [1211, 372] width 204 height 12
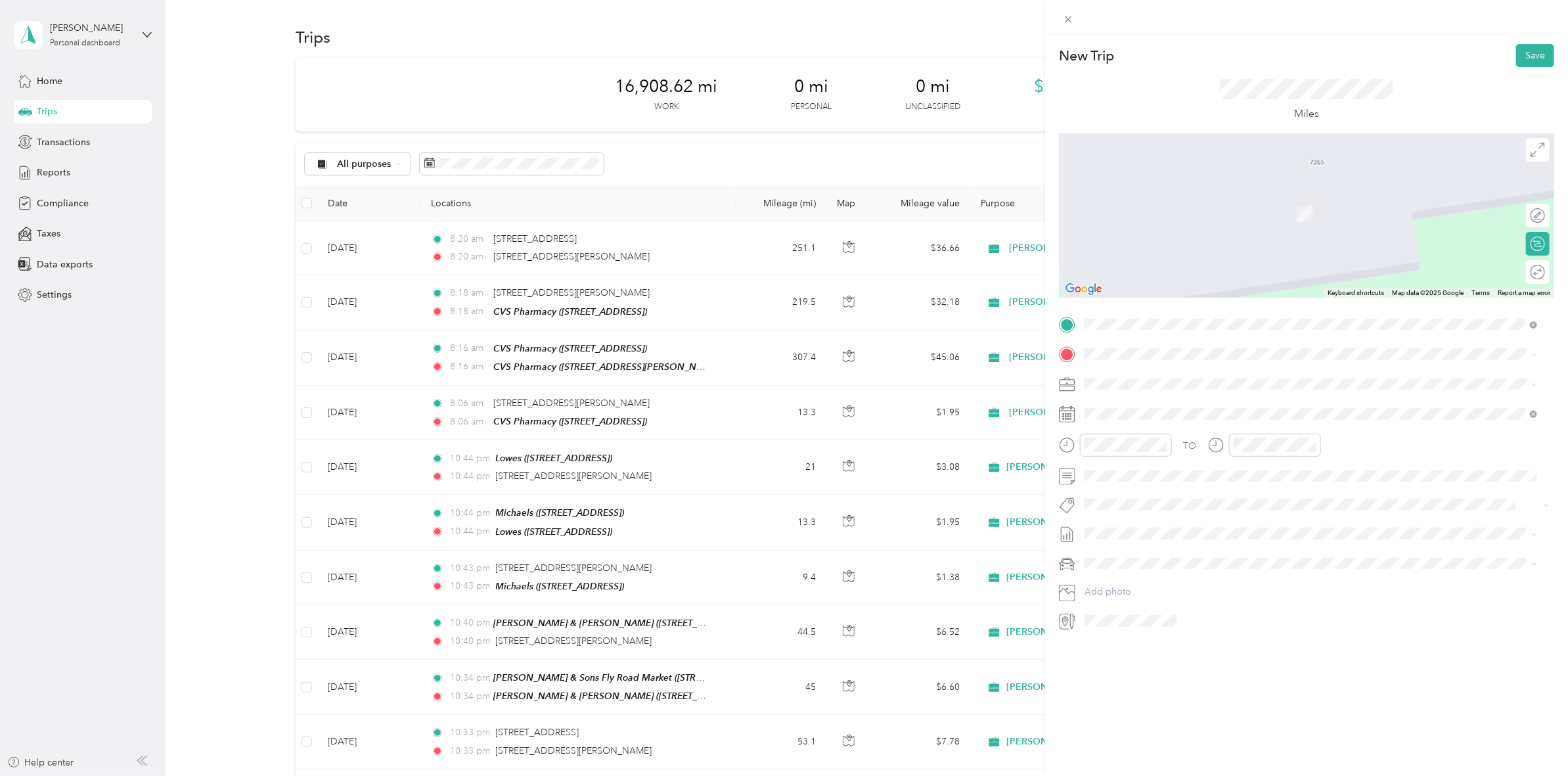
click at [1193, 424] on span "[STREET_ADDRESS]" at bounding box center [1151, 421] width 84 height 11
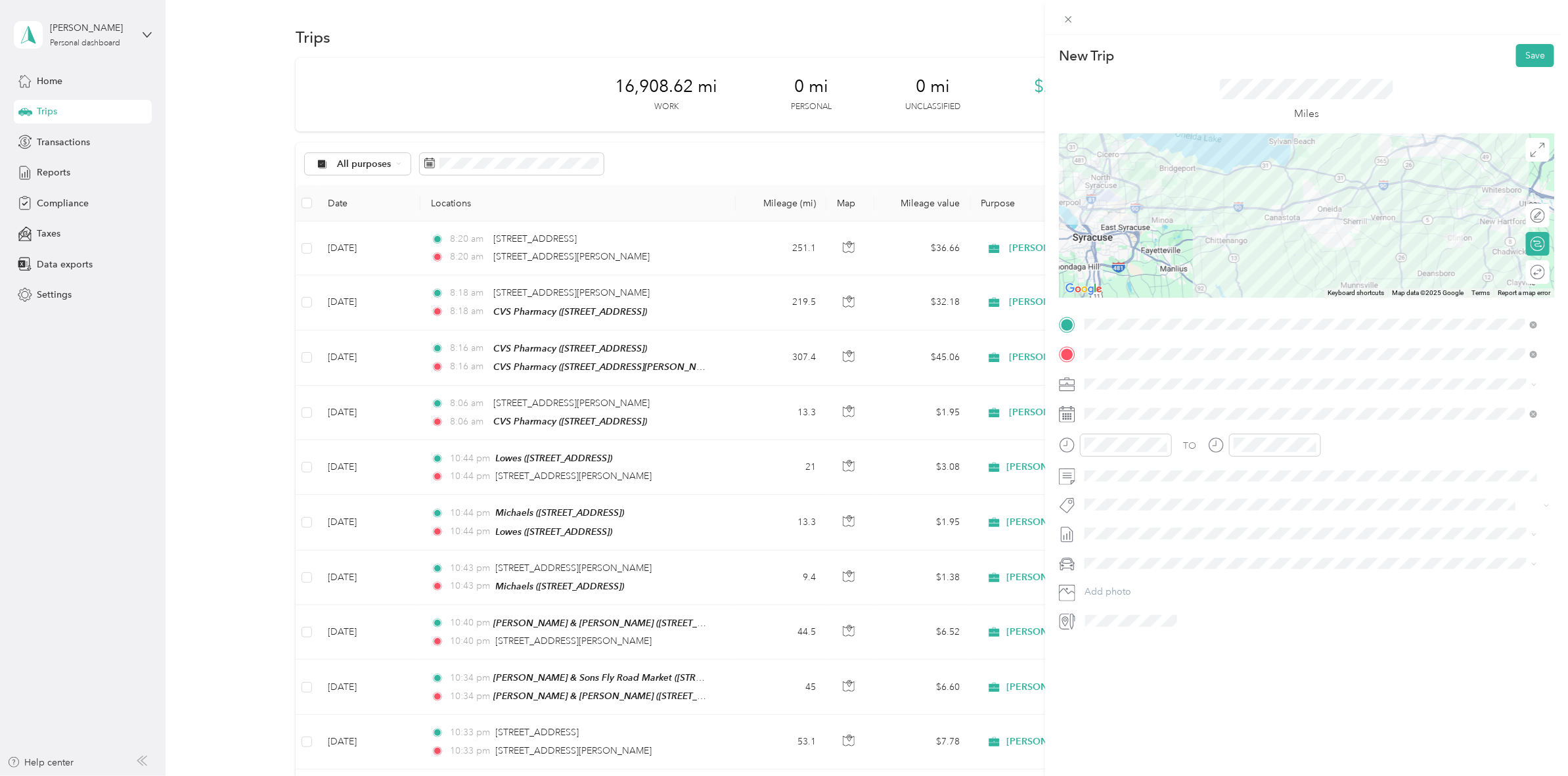
click at [1447, 211] on div at bounding box center [1306, 215] width 495 height 165
click at [1134, 208] on div at bounding box center [1306, 215] width 495 height 165
click at [1142, 211] on div at bounding box center [1306, 215] width 495 height 165
click at [1518, 67] on div "Miles" at bounding box center [1306, 100] width 495 height 66
click at [1521, 58] on button "Save" at bounding box center [1535, 55] width 38 height 23
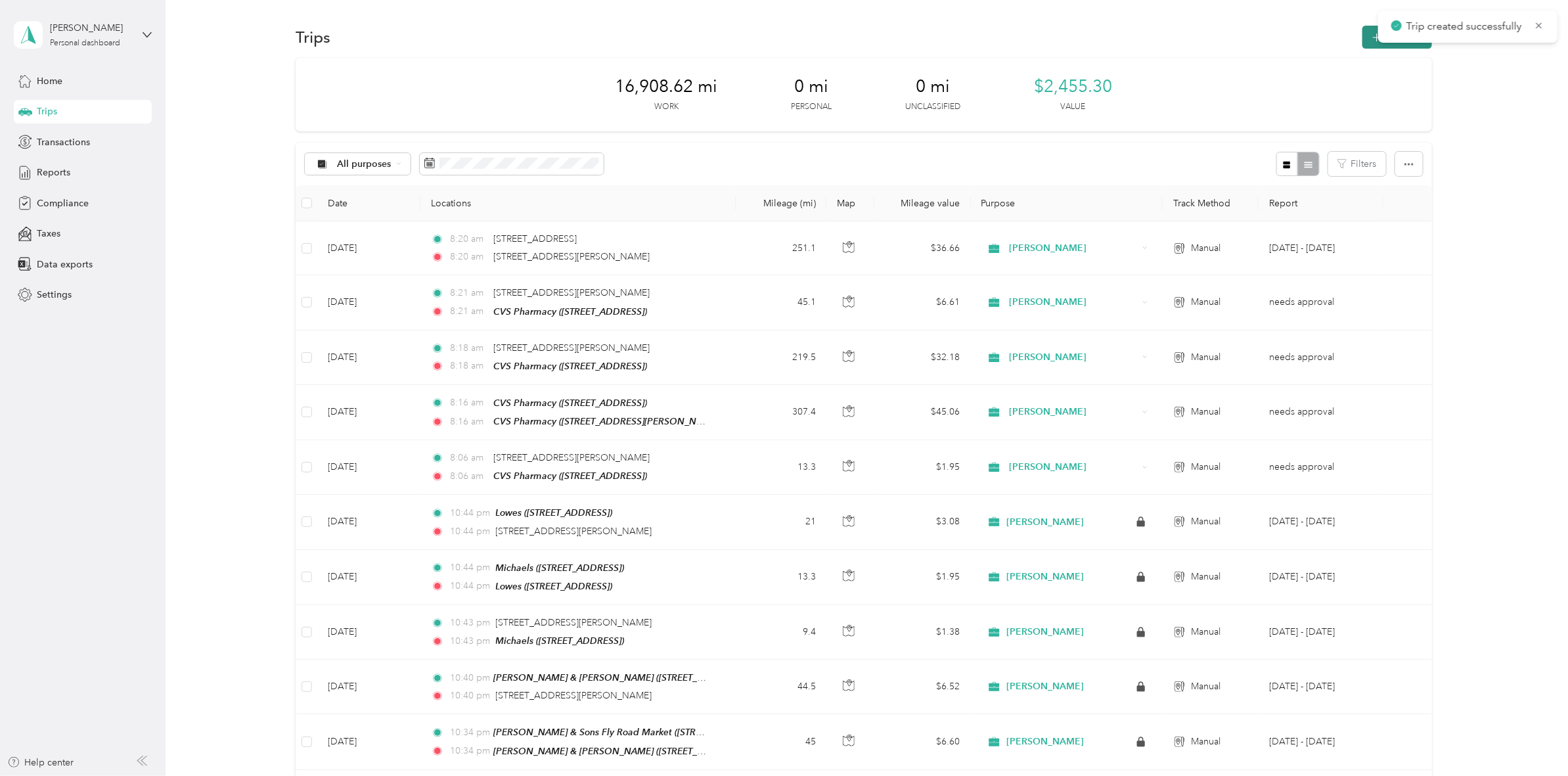
click at [1374, 40] on icon "button" at bounding box center [1376, 38] width 15 height 15
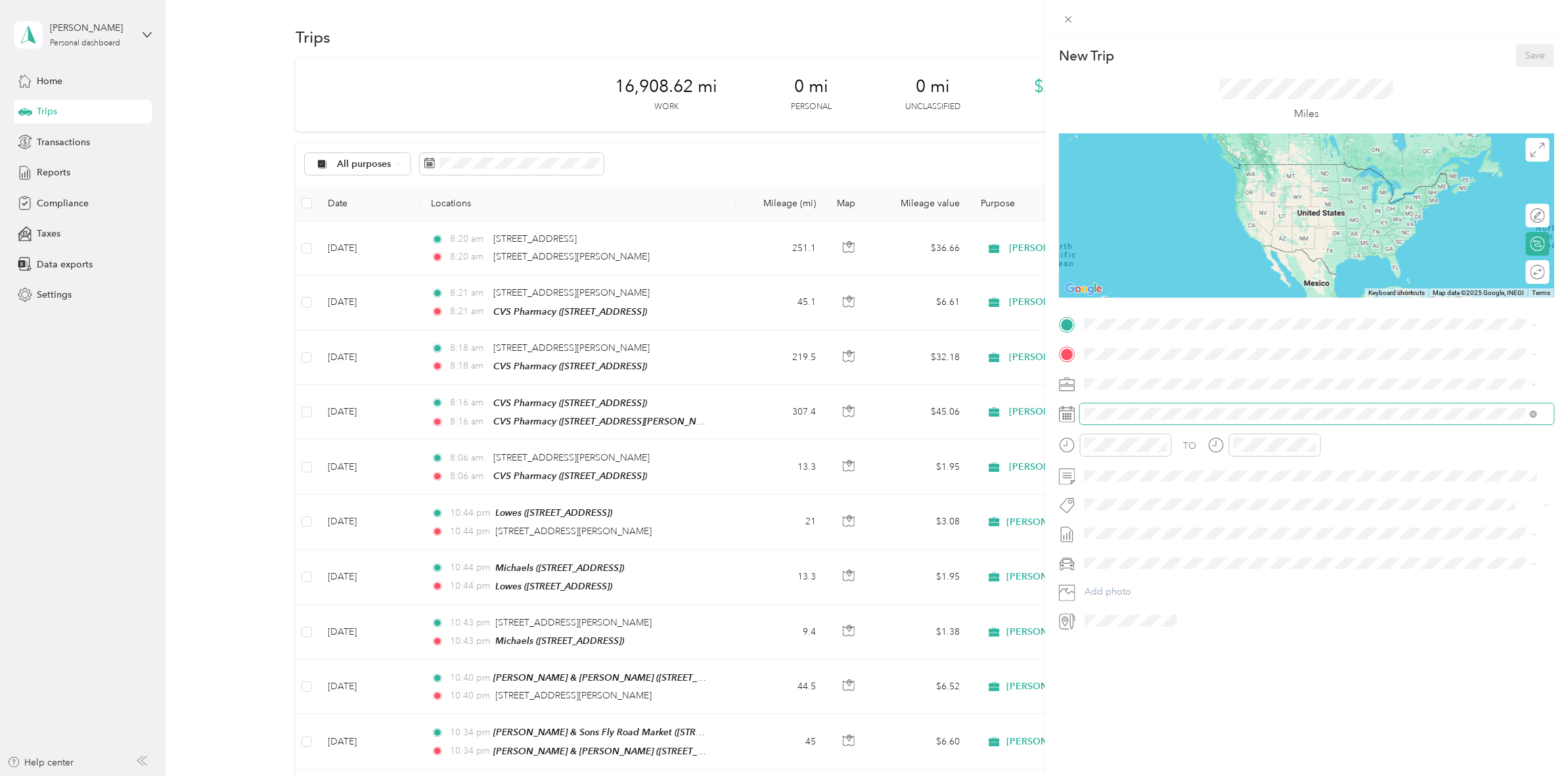
click at [1135, 423] on span at bounding box center [1316, 414] width 474 height 21
click at [349, 247] on div "New Trip Save This trip cannot be edited because it is either under review, app…" at bounding box center [784, 388] width 1568 height 776
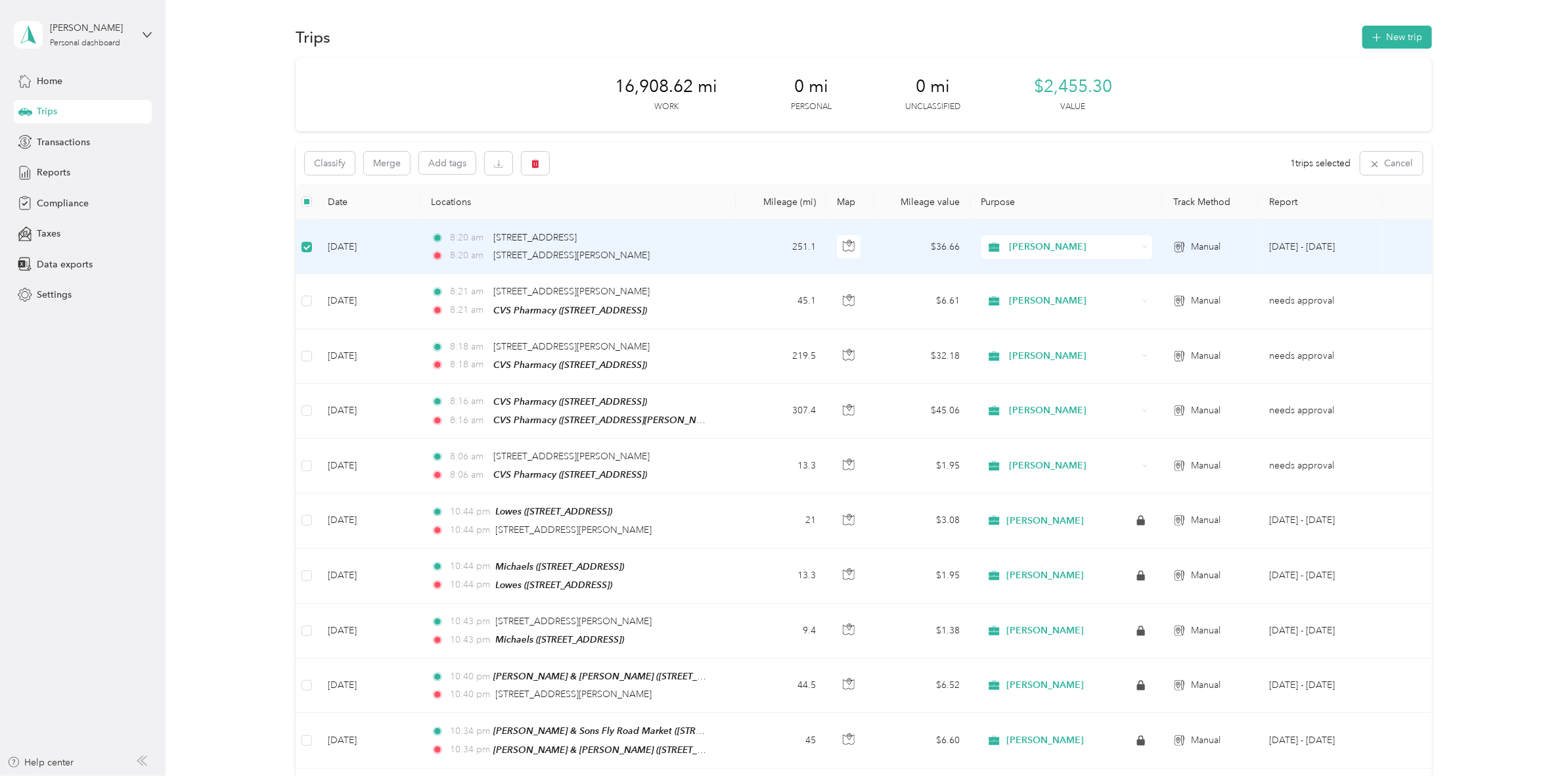
click at [369, 252] on td "[DATE]" at bounding box center [369, 247] width 103 height 54
click at [330, 250] on td "[DATE]" at bounding box center [369, 247] width 103 height 54
click at [1191, 247] on span "Manual" at bounding box center [1206, 247] width 29 height 15
click at [332, 246] on td "[DATE]" at bounding box center [369, 247] width 103 height 54
click at [843, 244] on icon "button" at bounding box center [848, 245] width 12 height 12
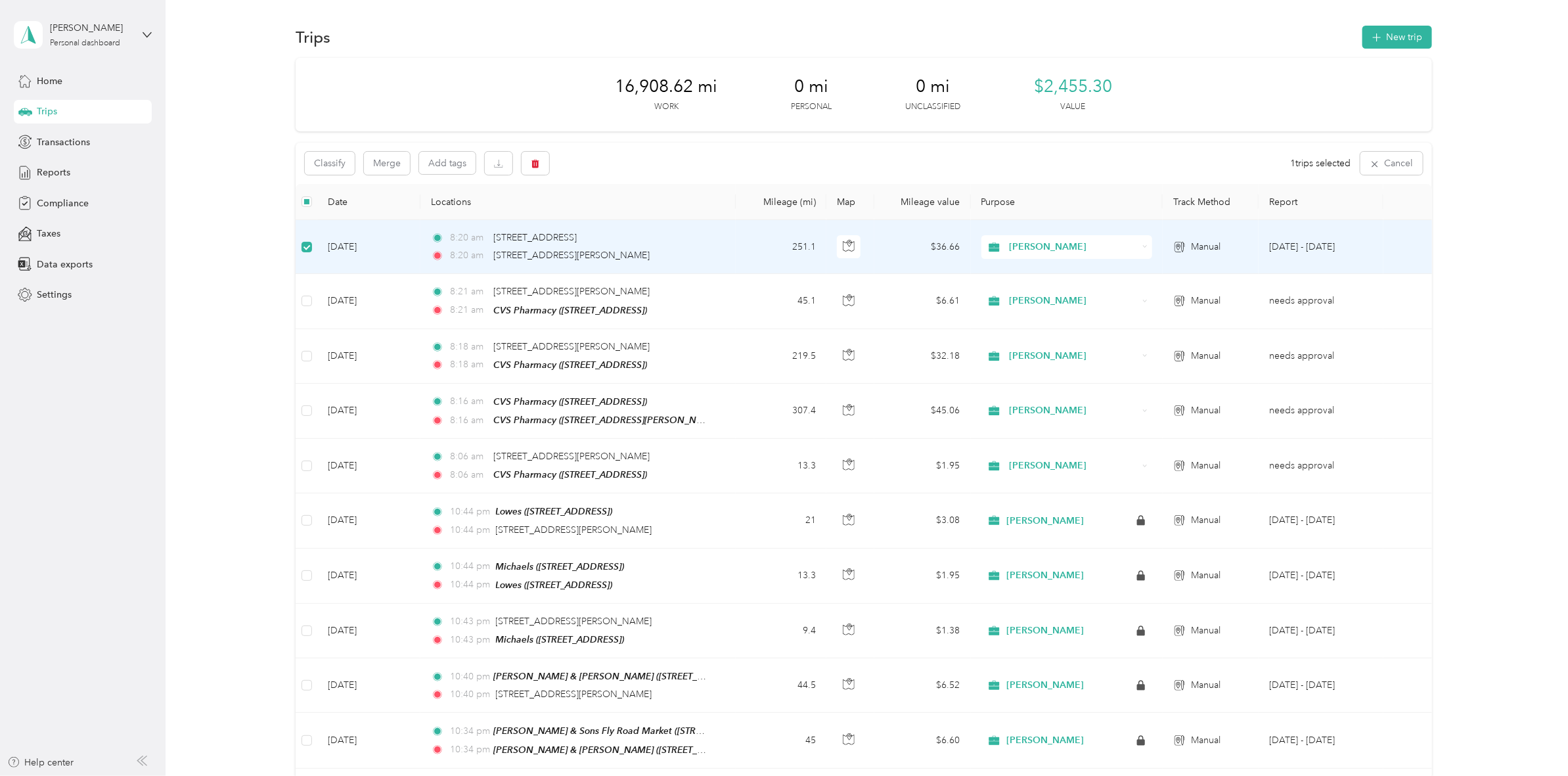
click at [362, 242] on td "[DATE]" at bounding box center [369, 247] width 103 height 54
click at [330, 246] on td "[DATE]" at bounding box center [369, 247] width 103 height 54
click at [1170, 254] on td "Manual" at bounding box center [1210, 247] width 96 height 54
drag, startPoint x: 1182, startPoint y: 247, endPoint x: 1202, endPoint y: 238, distance: 21.9
click at [1182, 248] on icon at bounding box center [1179, 247] width 13 height 10
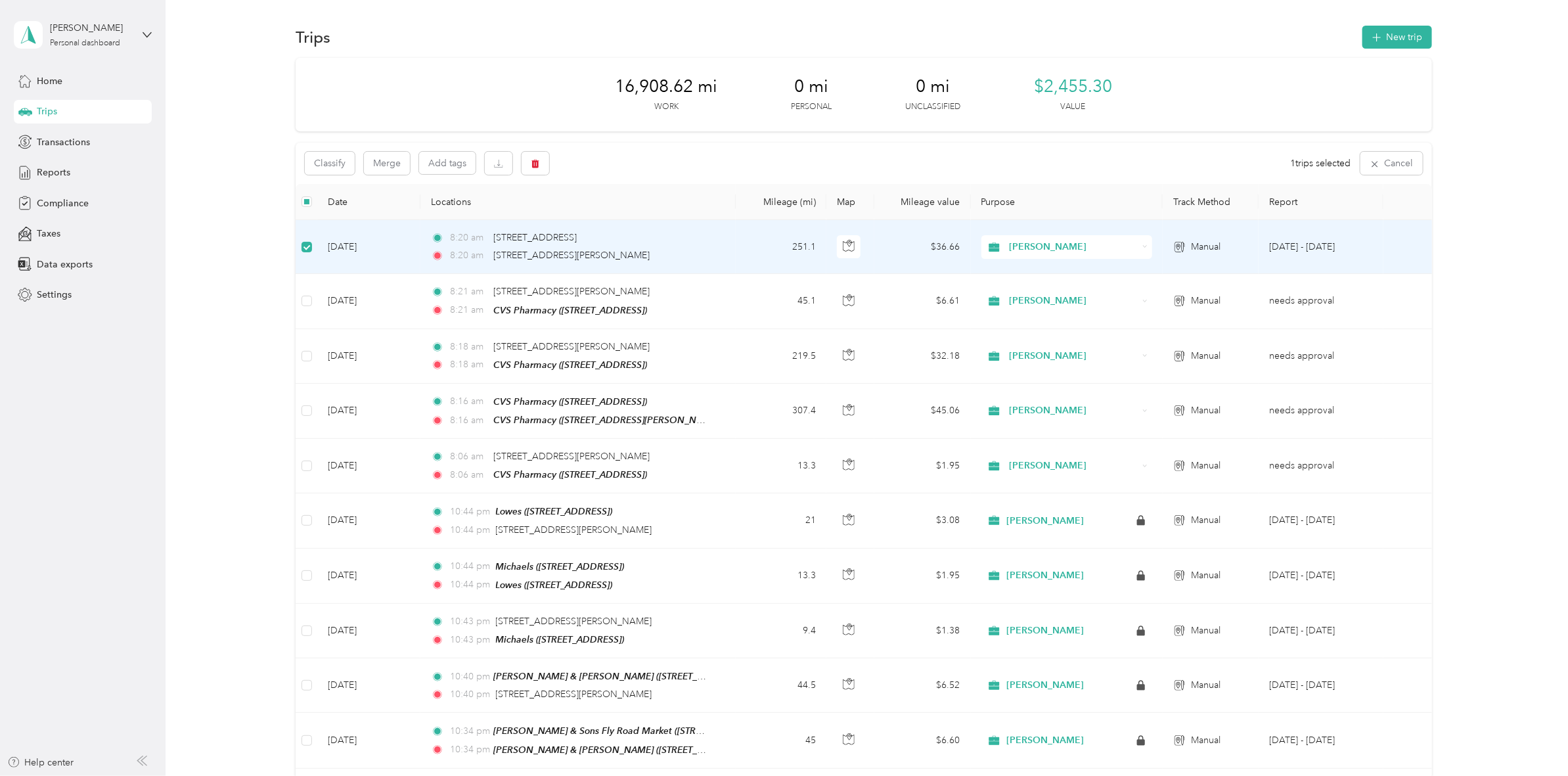
drag, startPoint x: 1298, startPoint y: 245, endPoint x: 1285, endPoint y: 248, distance: 13.3
click at [1298, 245] on td "[DATE] - [DATE]" at bounding box center [1321, 247] width 125 height 54
click at [997, 247] on icon at bounding box center [994, 247] width 17 height 10
drag, startPoint x: 797, startPoint y: 243, endPoint x: 773, endPoint y: 250, distance: 25.0
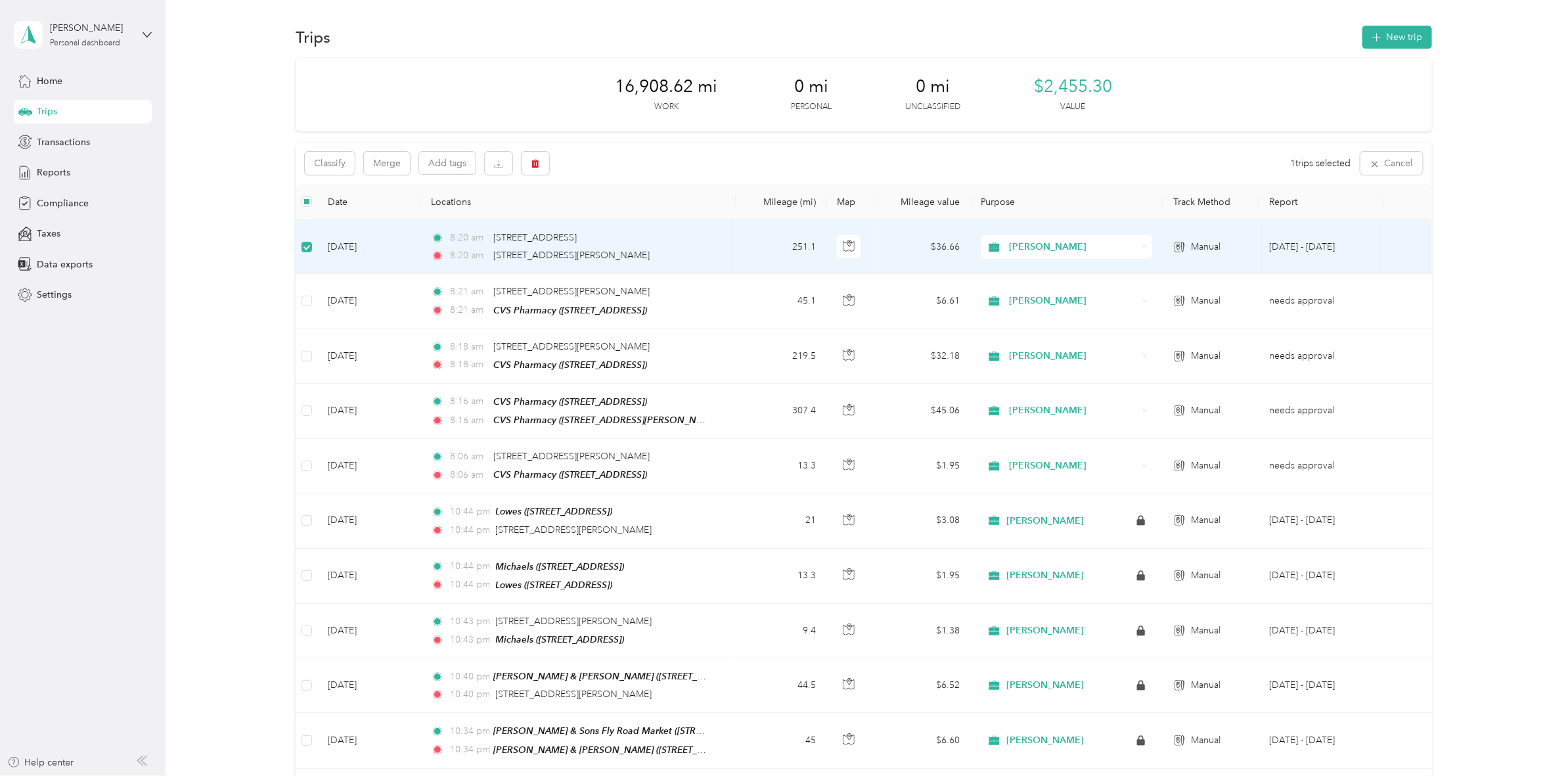
click at [797, 247] on td "251.1" at bounding box center [781, 247] width 91 height 54
click at [334, 245] on td "[DATE]" at bounding box center [369, 247] width 103 height 54
click at [376, 246] on td "[DATE]" at bounding box center [369, 248] width 103 height 54
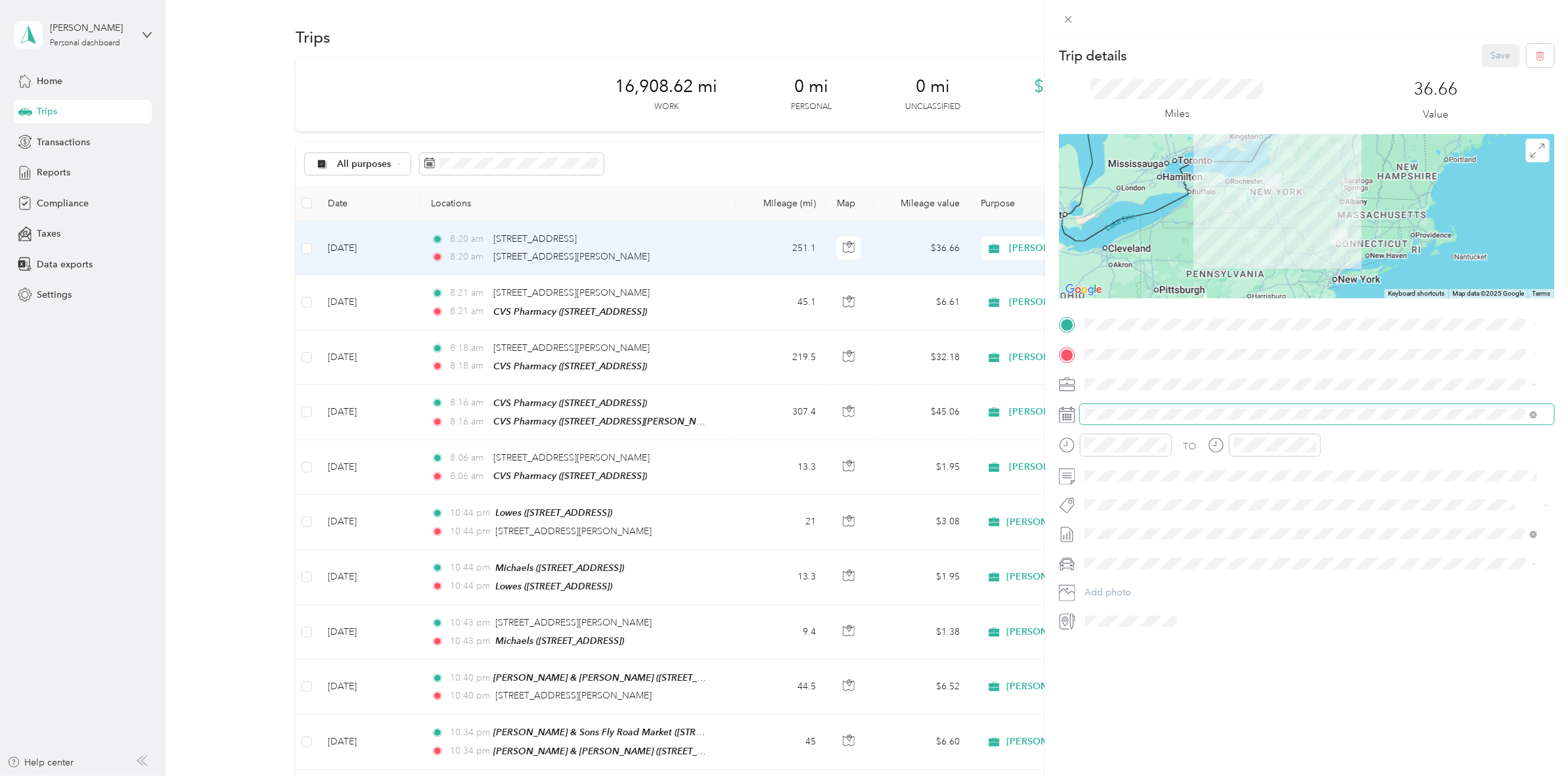
click at [1150, 406] on span at bounding box center [1316, 415] width 474 height 21
click at [1117, 486] on icon at bounding box center [1116, 489] width 6 height 12
click at [1159, 600] on div "20" at bounding box center [1163, 597] width 17 height 17
click at [1298, 185] on div at bounding box center [1306, 216] width 495 height 165
click at [1482, 53] on button "Save" at bounding box center [1500, 55] width 38 height 23
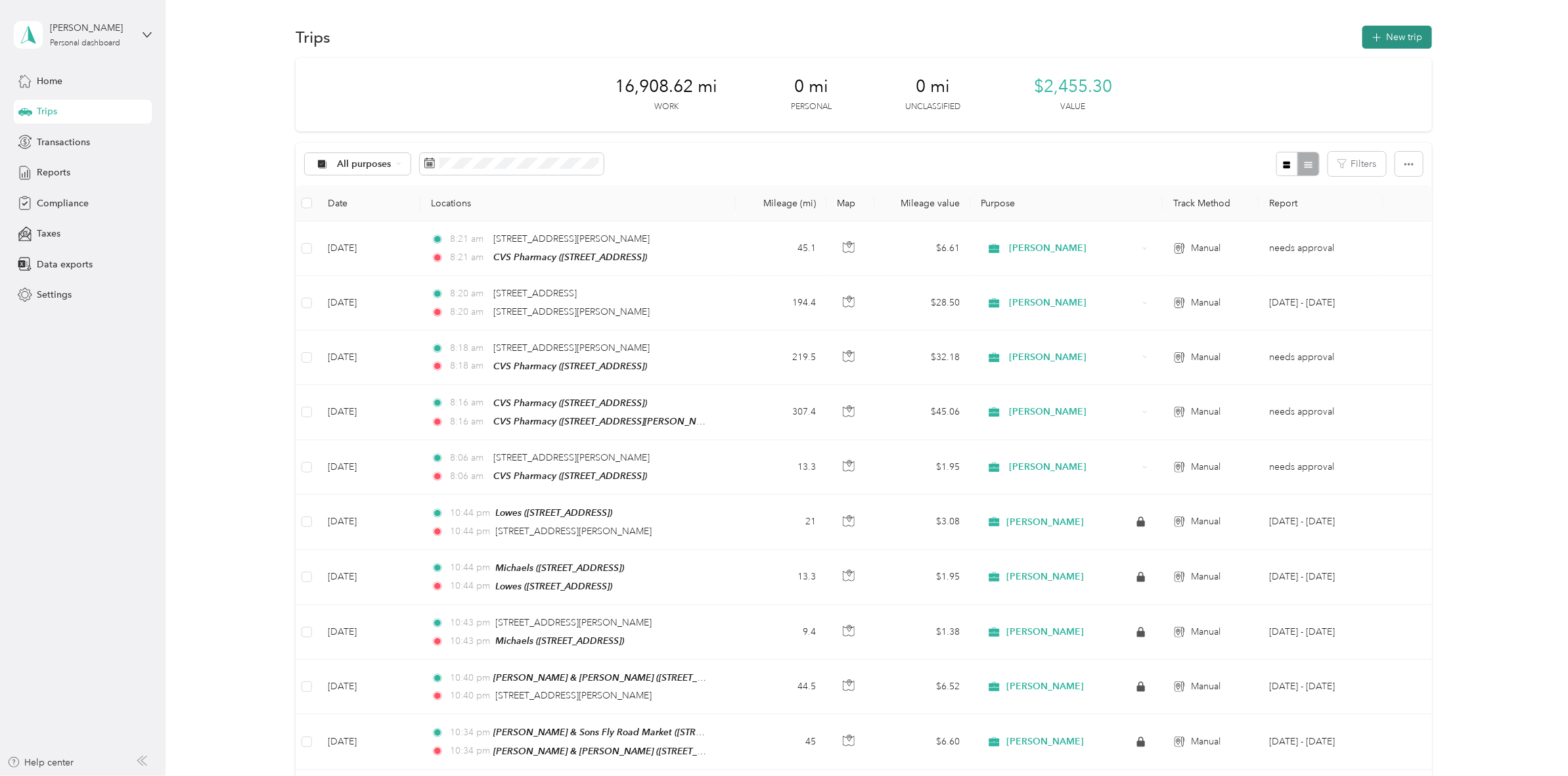
click at [1369, 40] on icon "button" at bounding box center [1376, 38] width 15 height 15
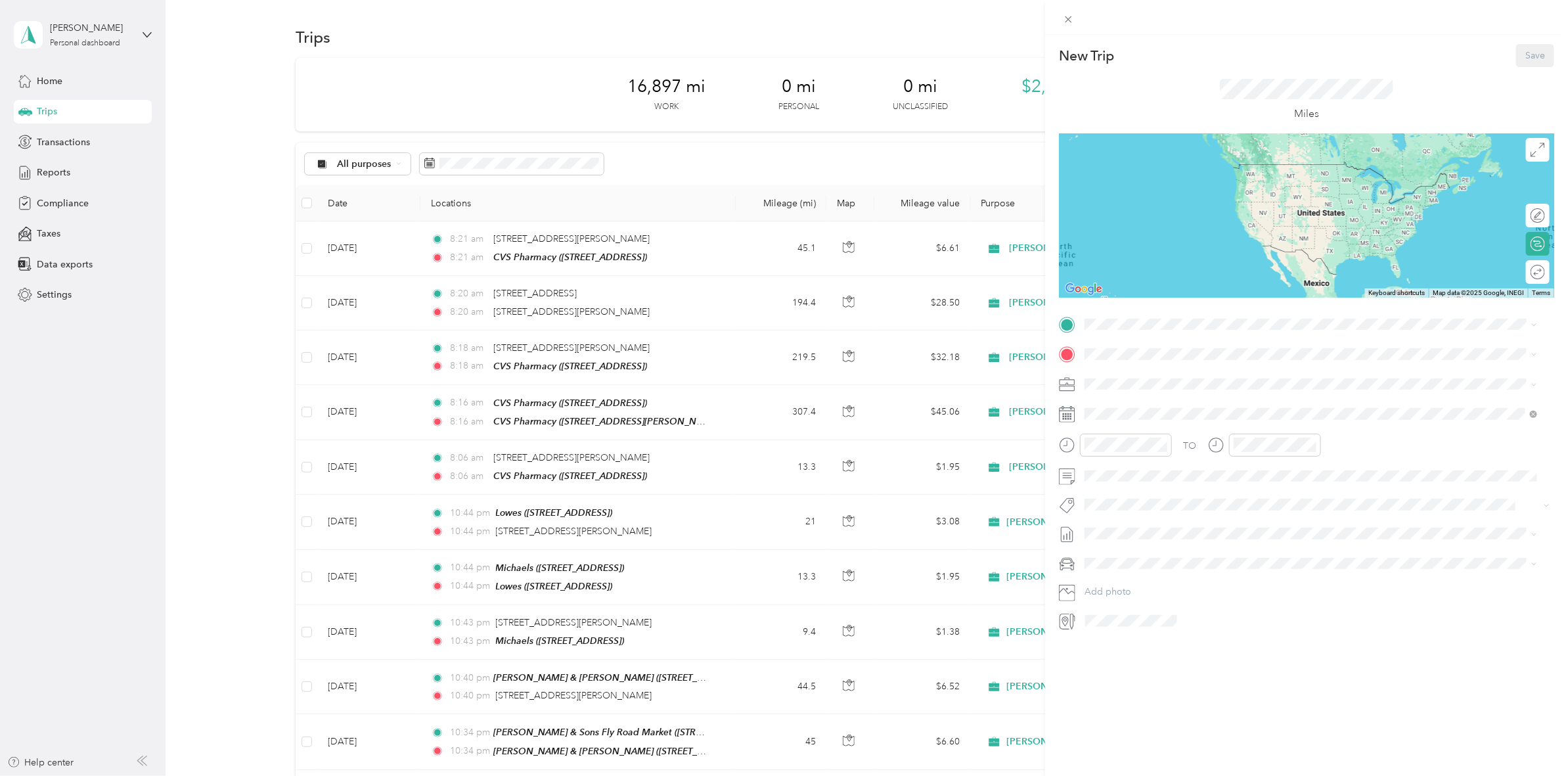
click at [355, 250] on div "New Trip Save This trip cannot be edited because it is either under review, app…" at bounding box center [784, 388] width 1568 height 776
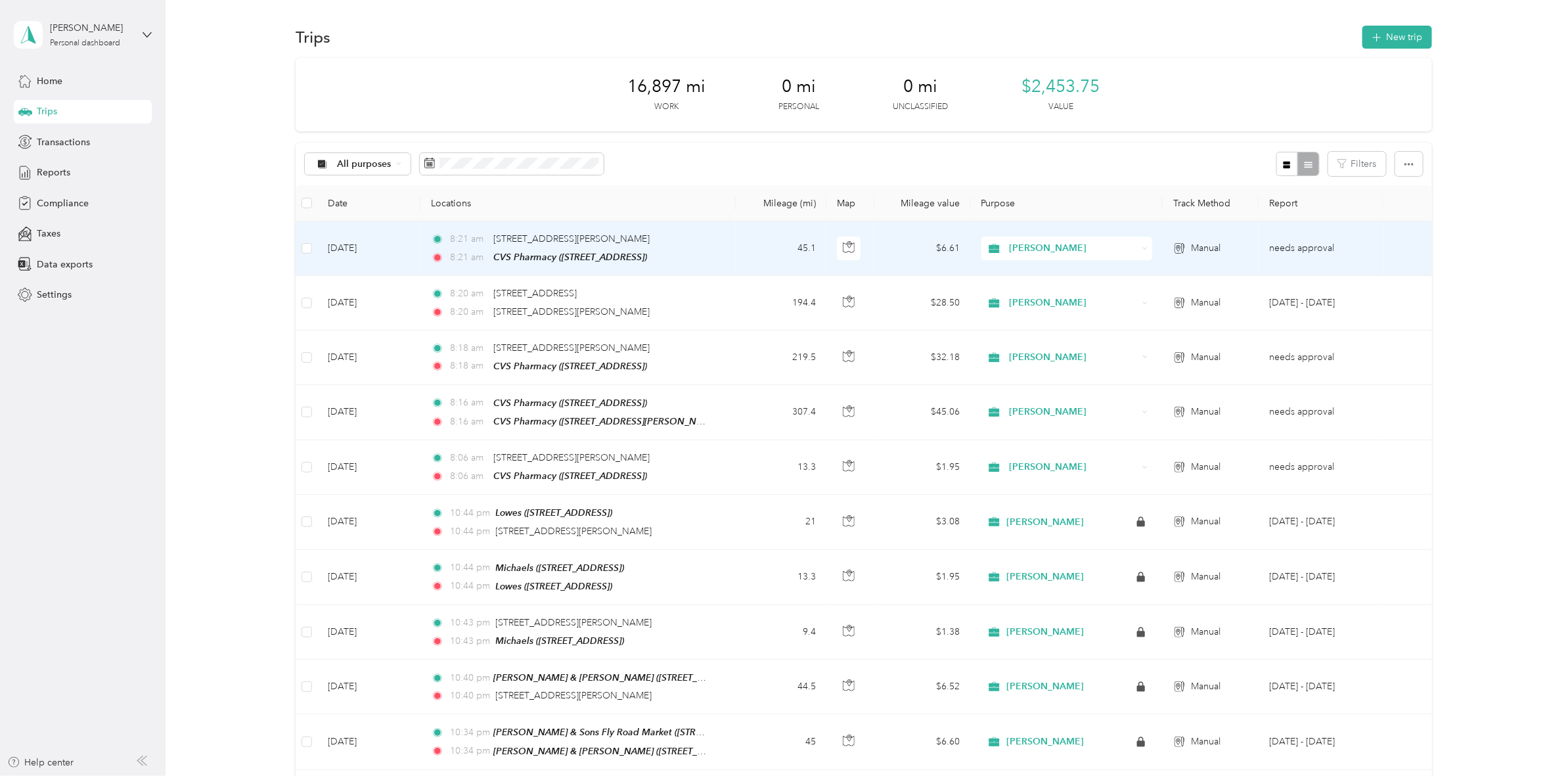
click at [357, 242] on td "[DATE]" at bounding box center [369, 249] width 103 height 54
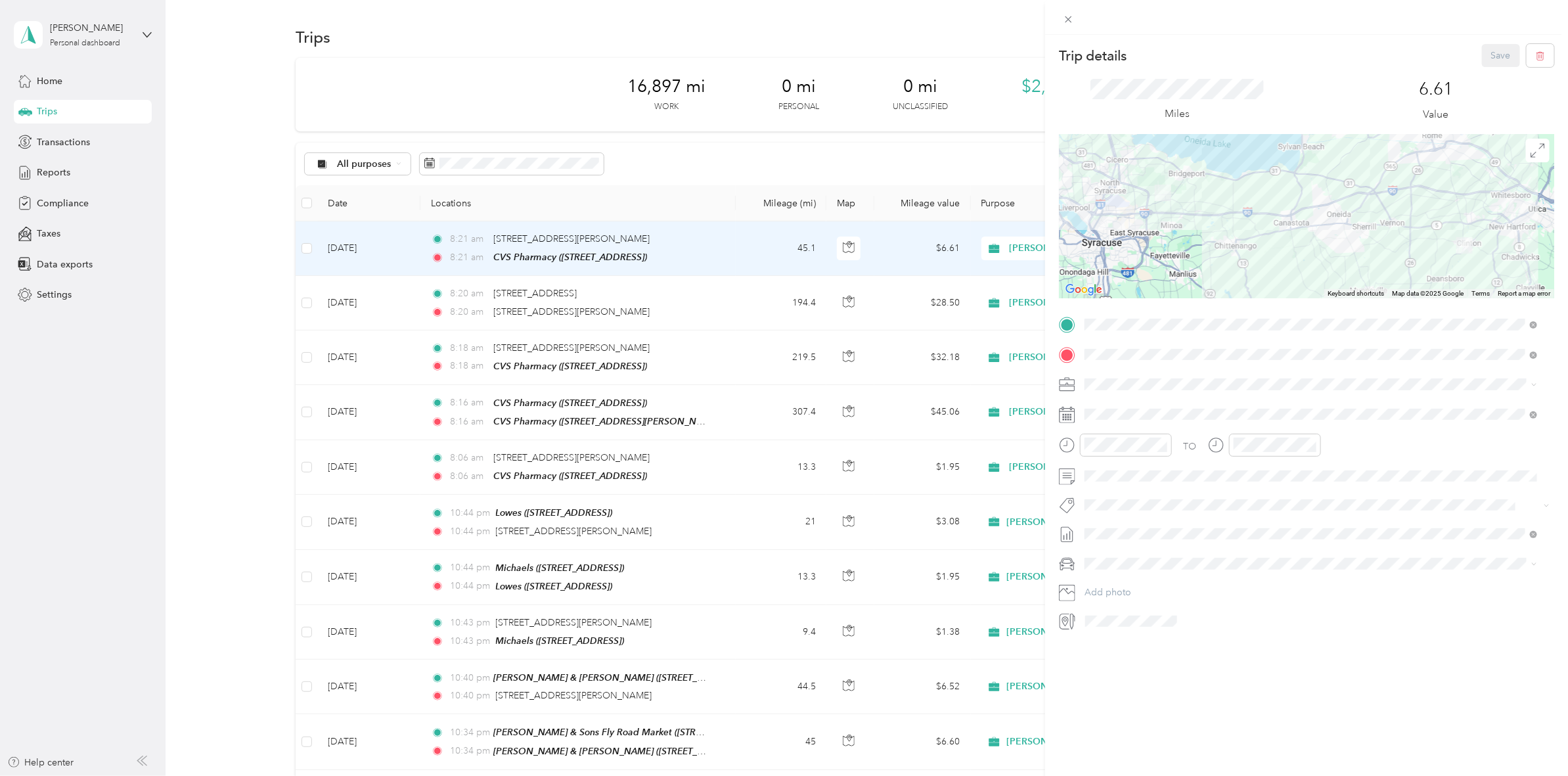
click at [1305, 172] on div at bounding box center [1306, 216] width 495 height 165
click at [1154, 214] on div at bounding box center [1306, 215] width 495 height 165
click at [1144, 211] on div at bounding box center [1306, 215] width 495 height 165
click at [1482, 50] on button "Save" at bounding box center [1500, 55] width 38 height 23
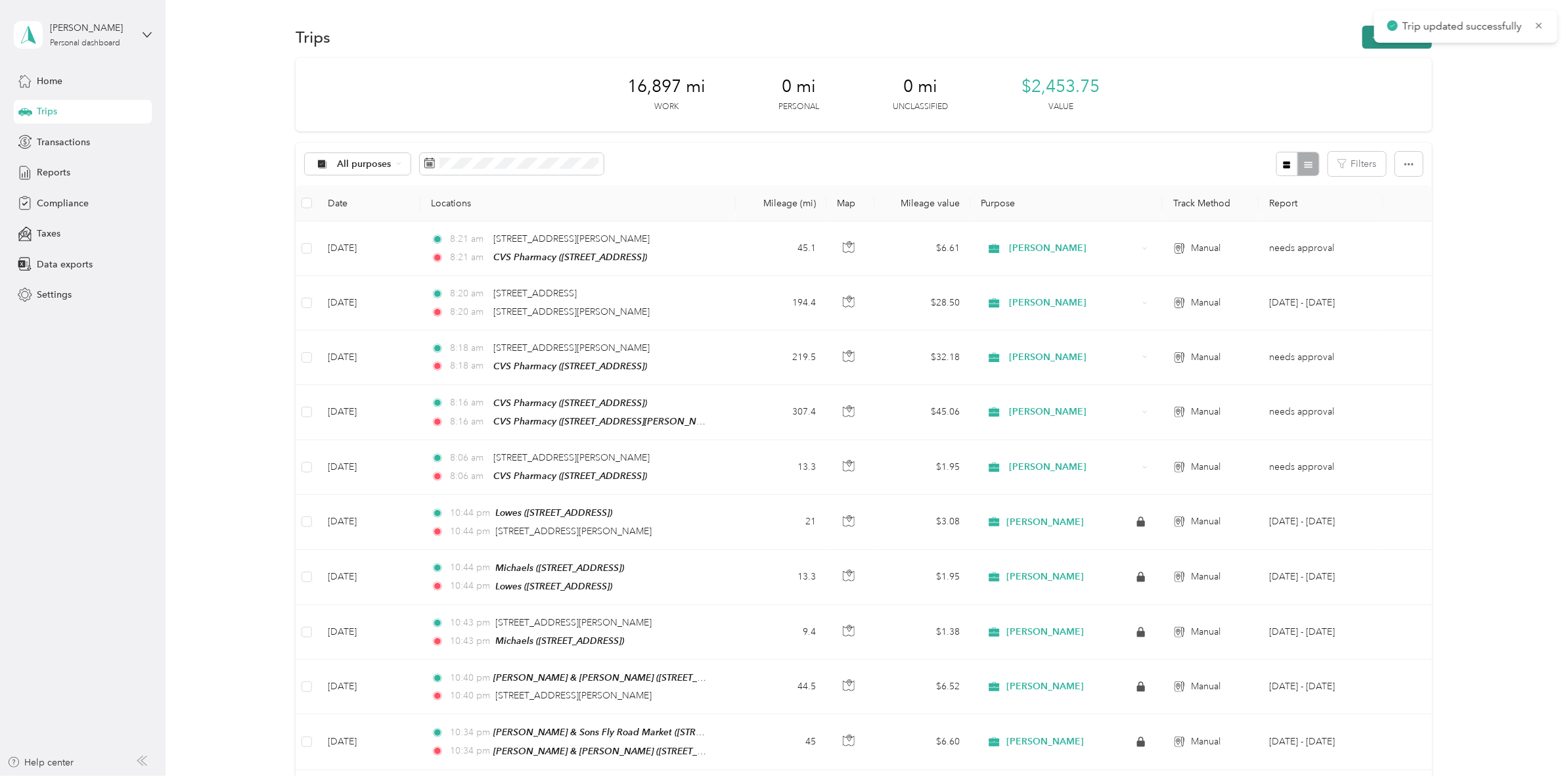
click at [1366, 44] on button "New trip" at bounding box center [1397, 37] width 70 height 23
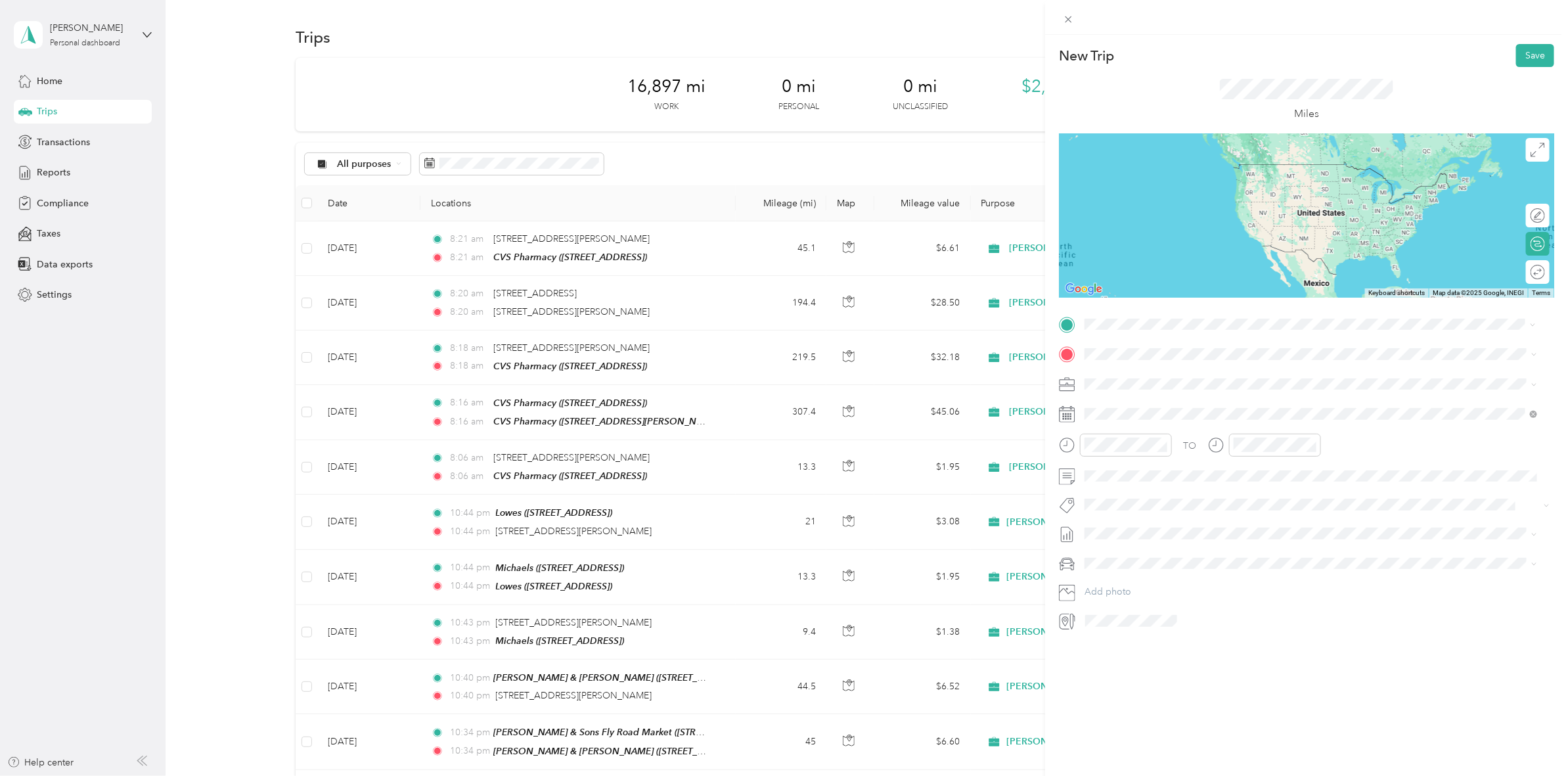
click at [1190, 395] on span "[STREET_ADDRESS]" at bounding box center [1151, 396] width 84 height 11
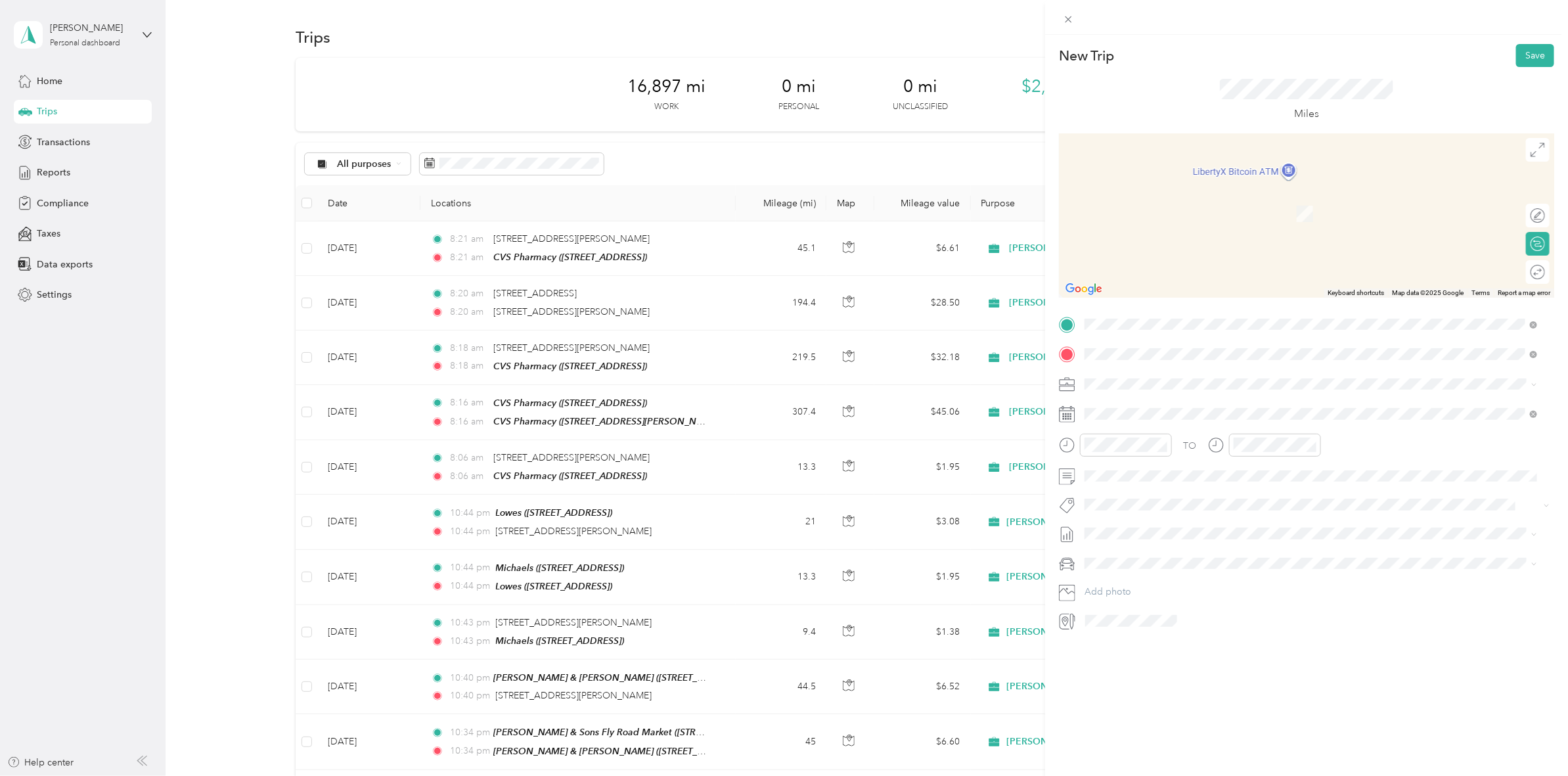
click at [1172, 405] on span "[STREET_ADDRESS][PERSON_NAME][US_STATE]" at bounding box center [1211, 401] width 204 height 12
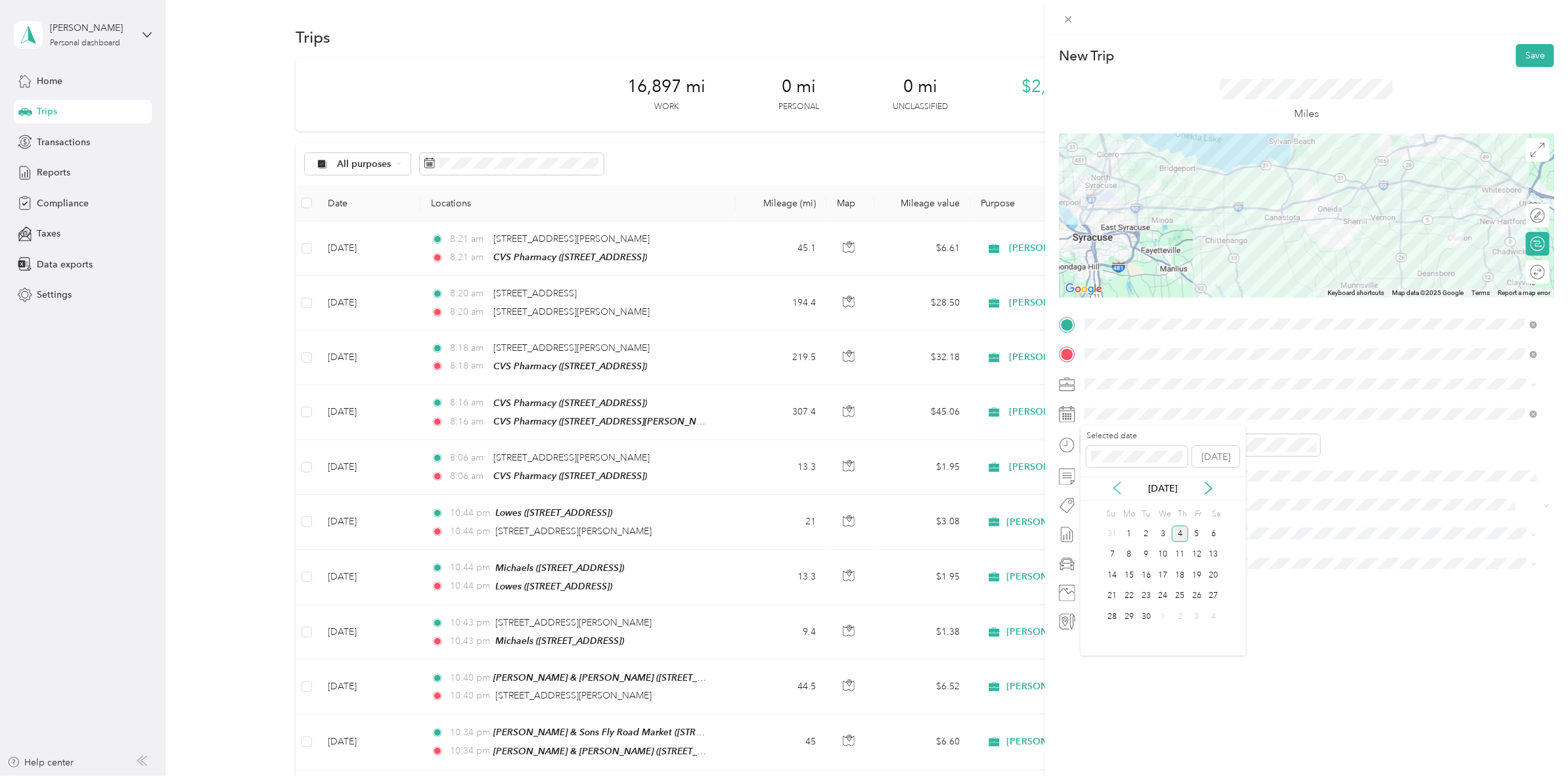
click at [1117, 488] on icon at bounding box center [1117, 488] width 13 height 13
click at [1176, 600] on div "21" at bounding box center [1180, 597] width 17 height 17
click at [1242, 227] on div at bounding box center [1306, 215] width 495 height 165
click at [1236, 218] on div at bounding box center [1306, 215] width 495 height 165
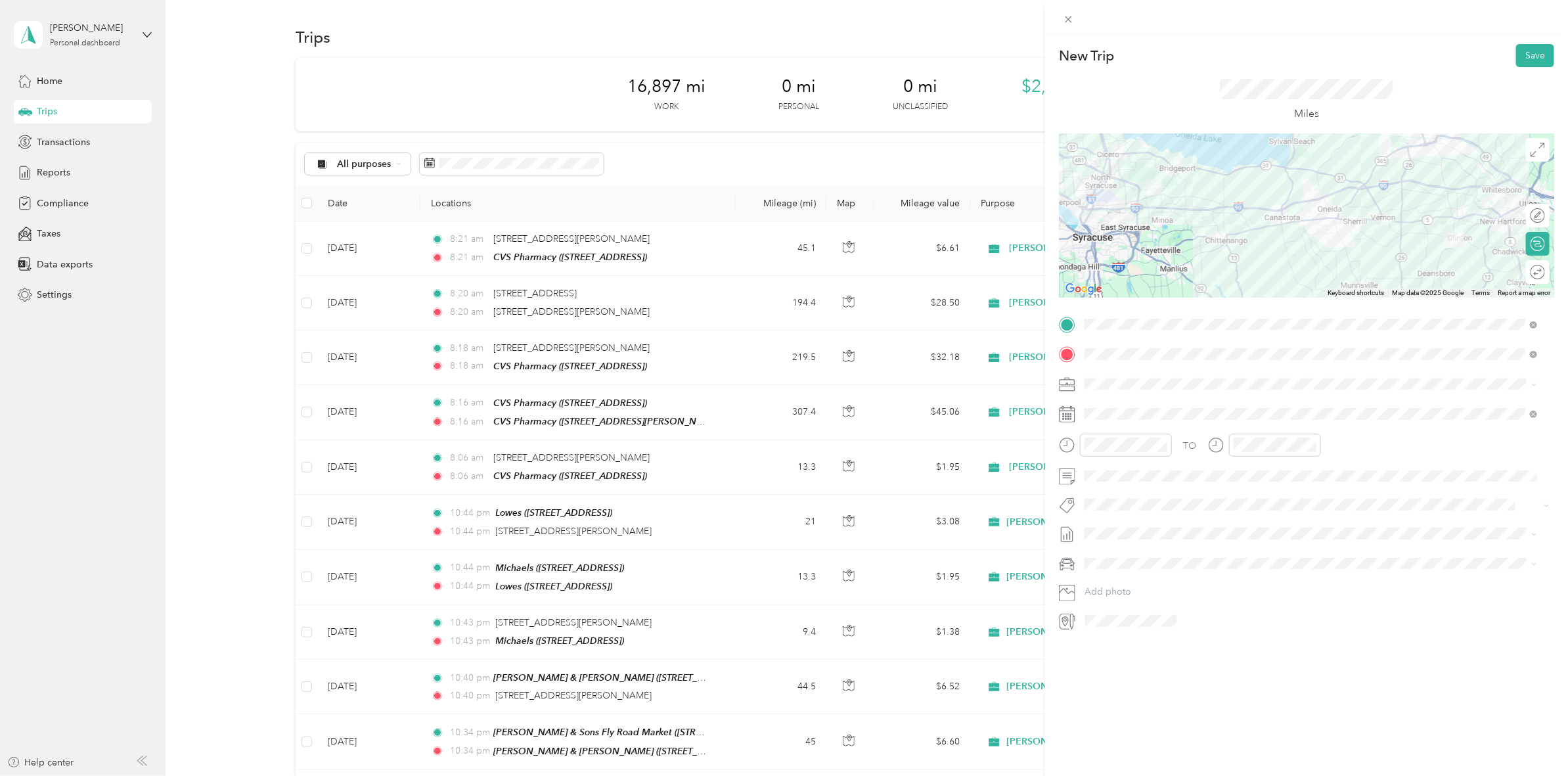
click at [1239, 219] on div at bounding box center [1306, 215] width 495 height 165
click at [1147, 211] on div at bounding box center [1306, 215] width 495 height 165
click at [1437, 248] on div at bounding box center [1306, 215] width 495 height 165
click at [1436, 246] on div at bounding box center [1306, 215] width 495 height 165
click at [1320, 205] on div at bounding box center [1306, 215] width 495 height 165
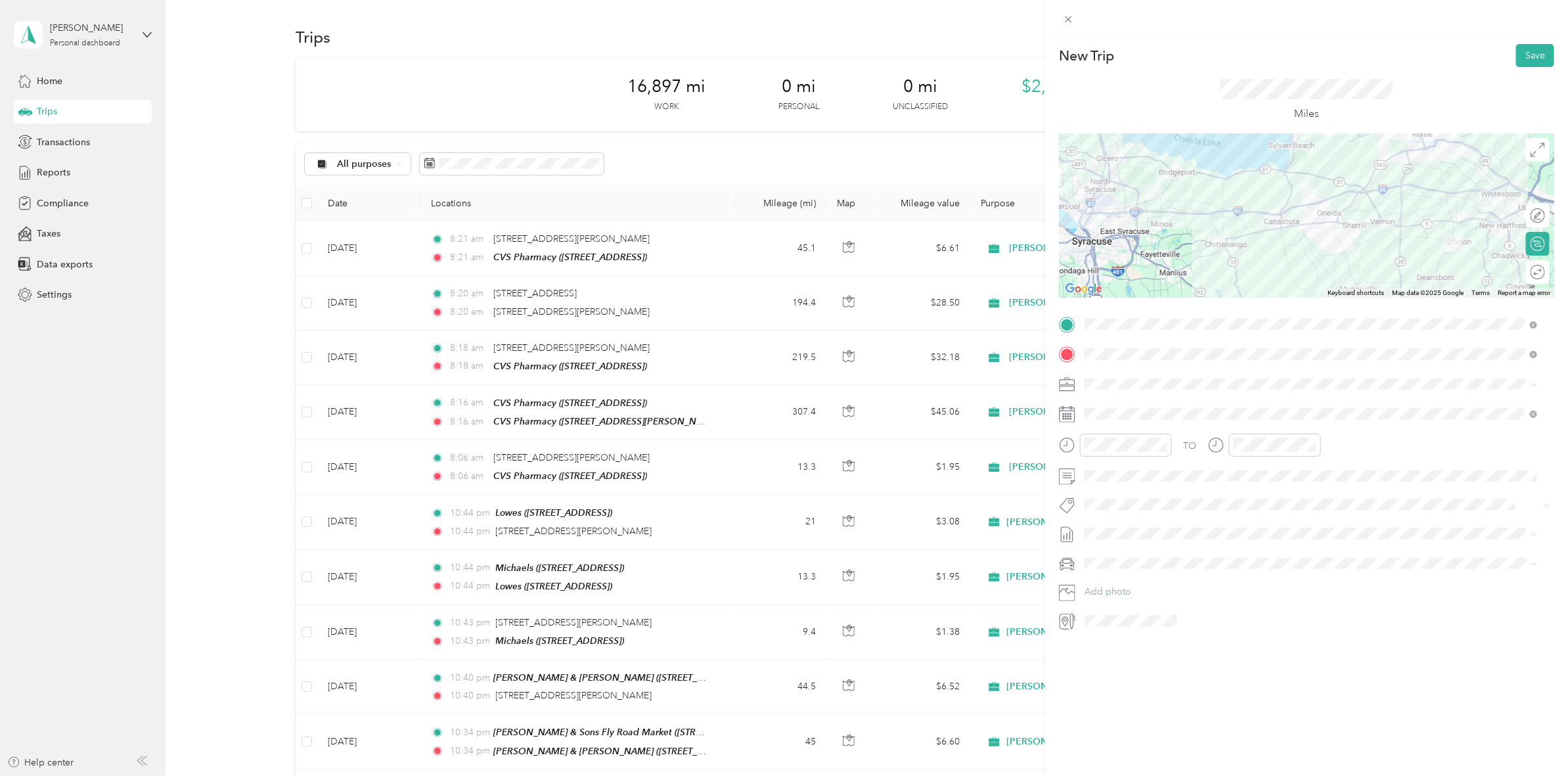
click at [1151, 211] on div at bounding box center [1306, 215] width 495 height 165
click at [1516, 54] on button "Save" at bounding box center [1535, 55] width 38 height 23
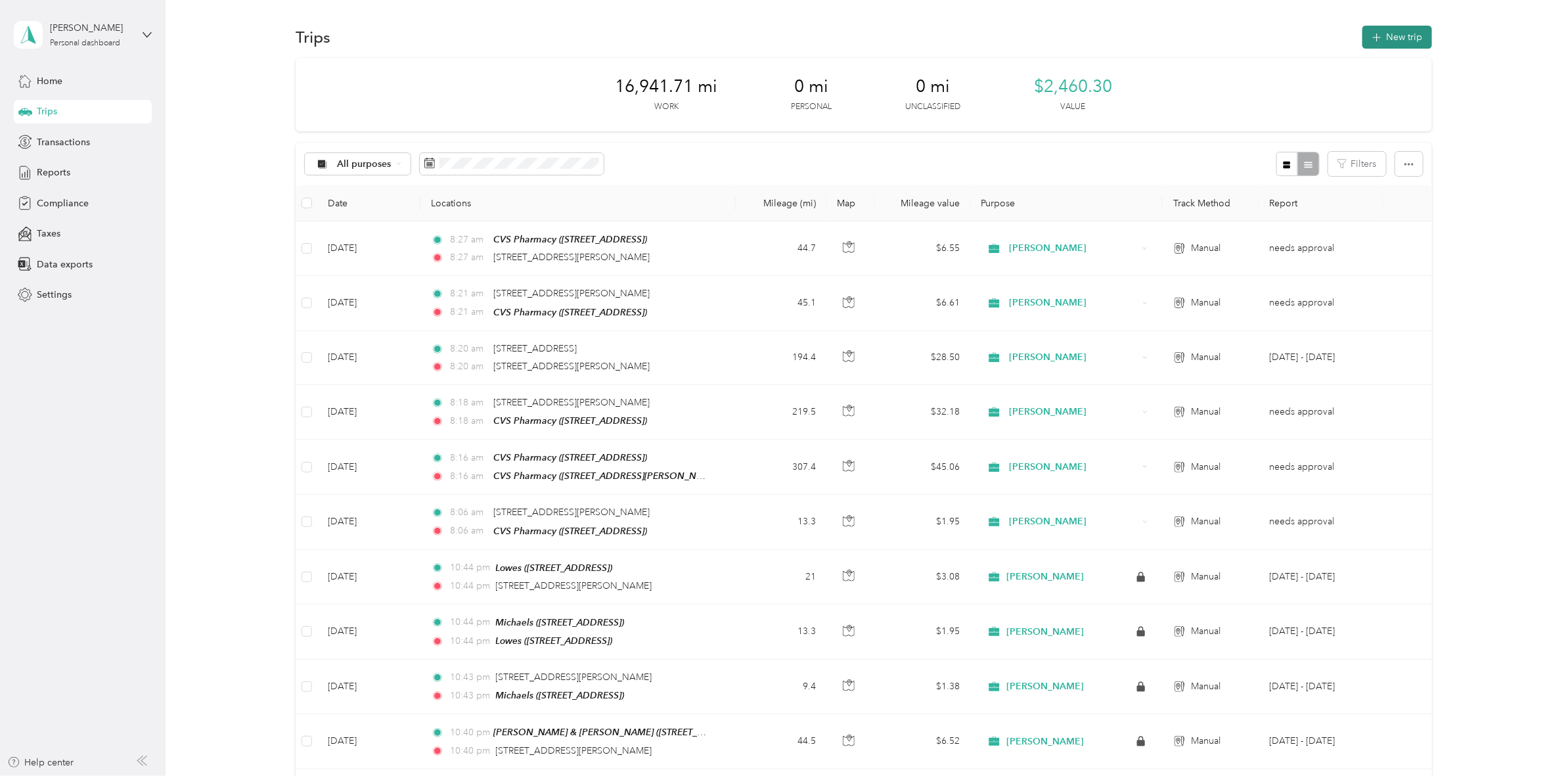
click at [1403, 44] on button "New trip" at bounding box center [1397, 37] width 70 height 23
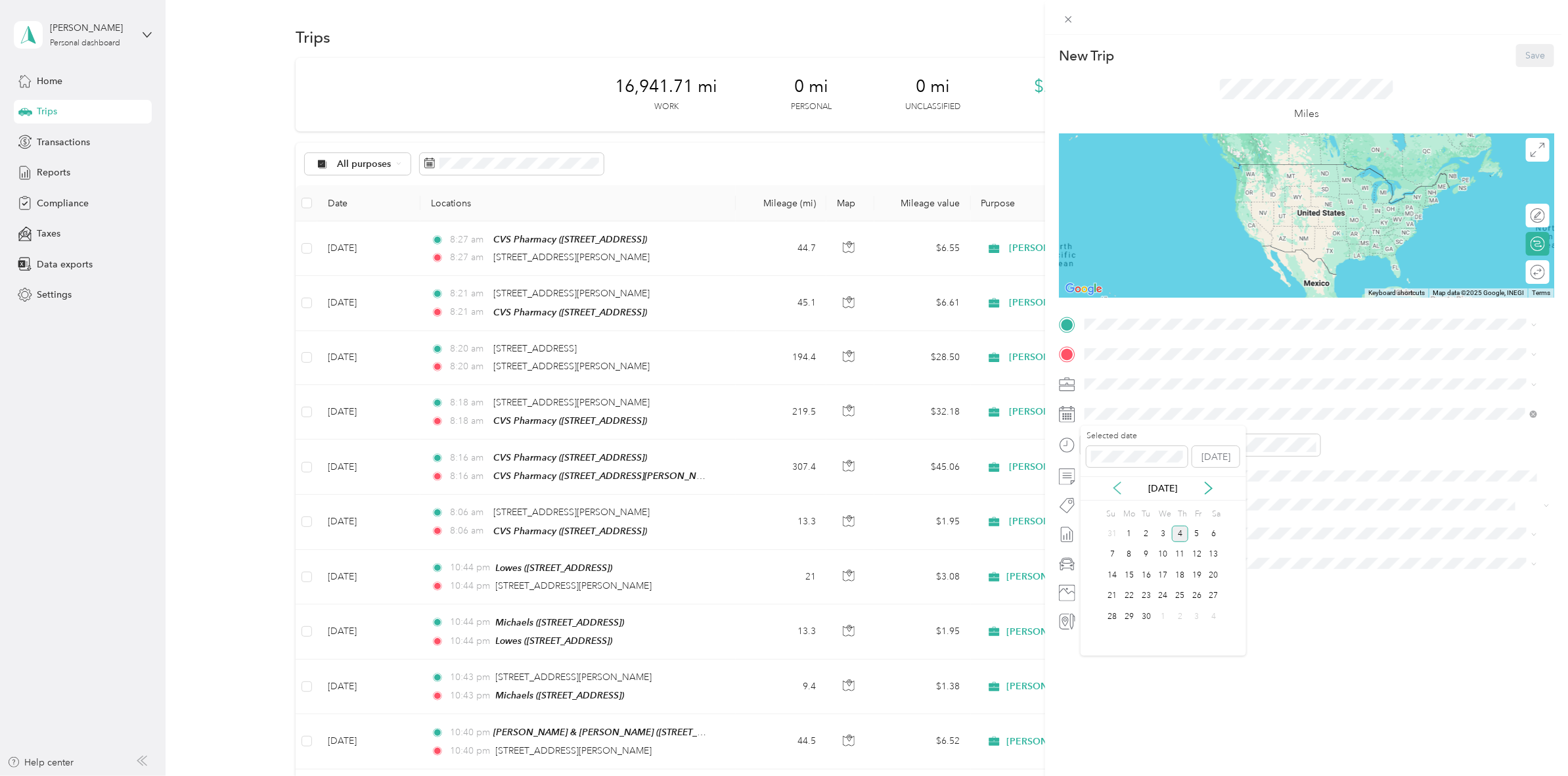
click at [1121, 490] on icon at bounding box center [1117, 488] width 13 height 13
click at [1215, 595] on div "23" at bounding box center [1213, 597] width 17 height 17
click at [1110, 332] on span at bounding box center [1316, 324] width 474 height 21
click at [1112, 376] on span "[STREET_ADDRESS][PERSON_NAME][US_STATE]" at bounding box center [1211, 372] width 204 height 12
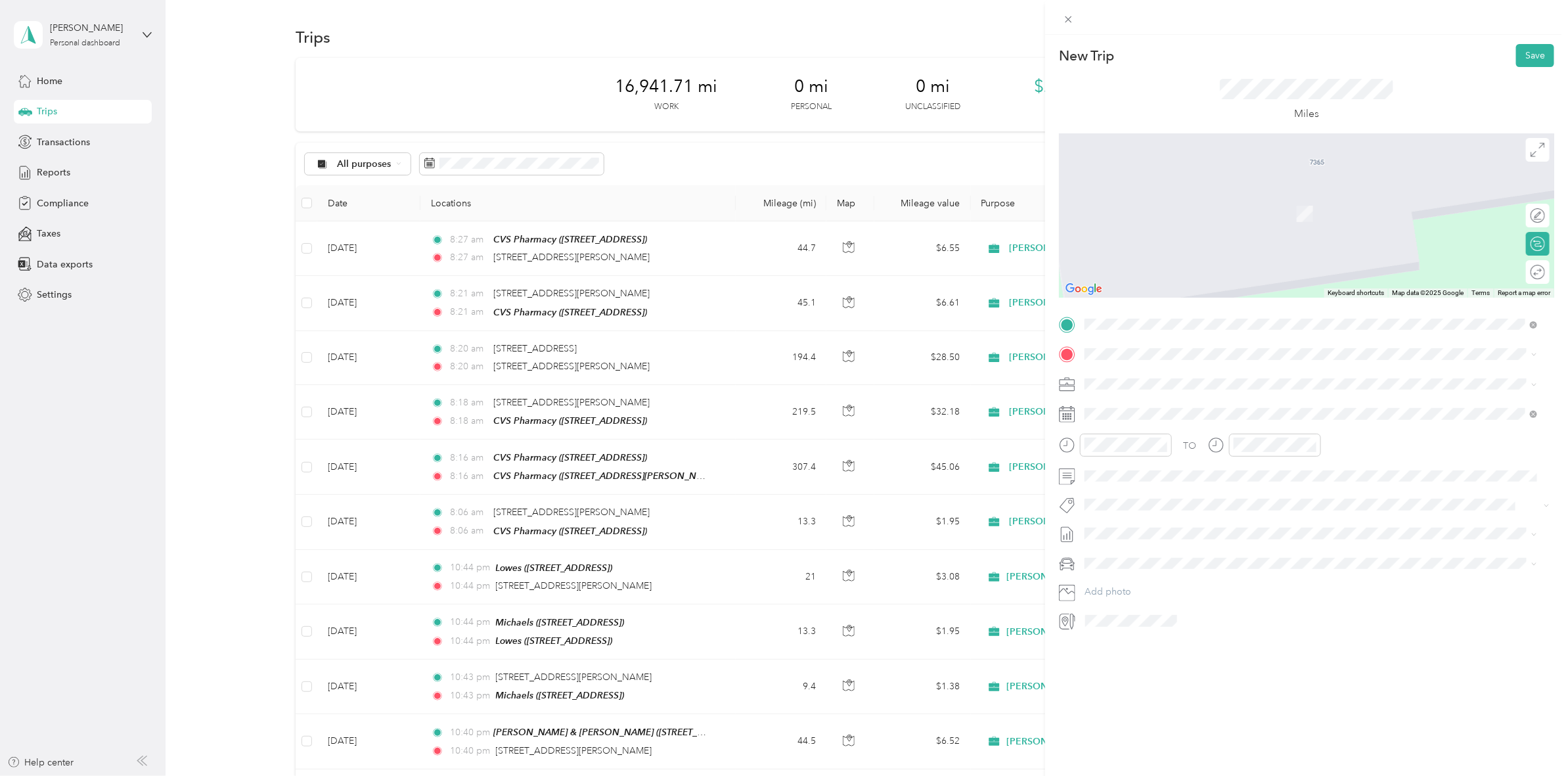
click at [1161, 401] on span "[STREET_ADDRESS][PERSON_NAME][US_STATE]" at bounding box center [1211, 395] width 204 height 12
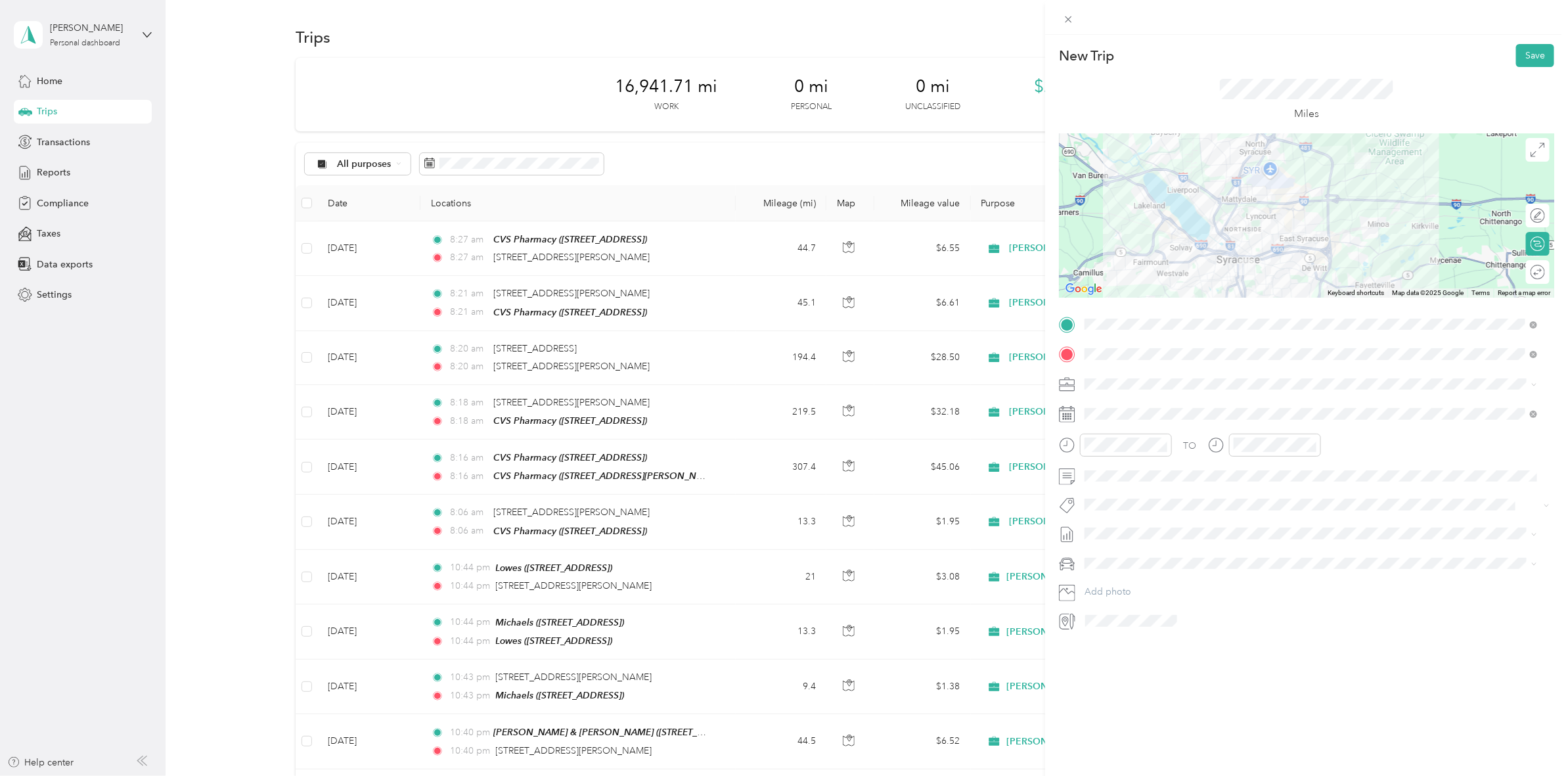
click at [1237, 177] on div at bounding box center [1306, 215] width 495 height 165
click at [1235, 174] on div at bounding box center [1306, 215] width 495 height 165
click at [1284, 161] on div at bounding box center [1306, 215] width 495 height 165
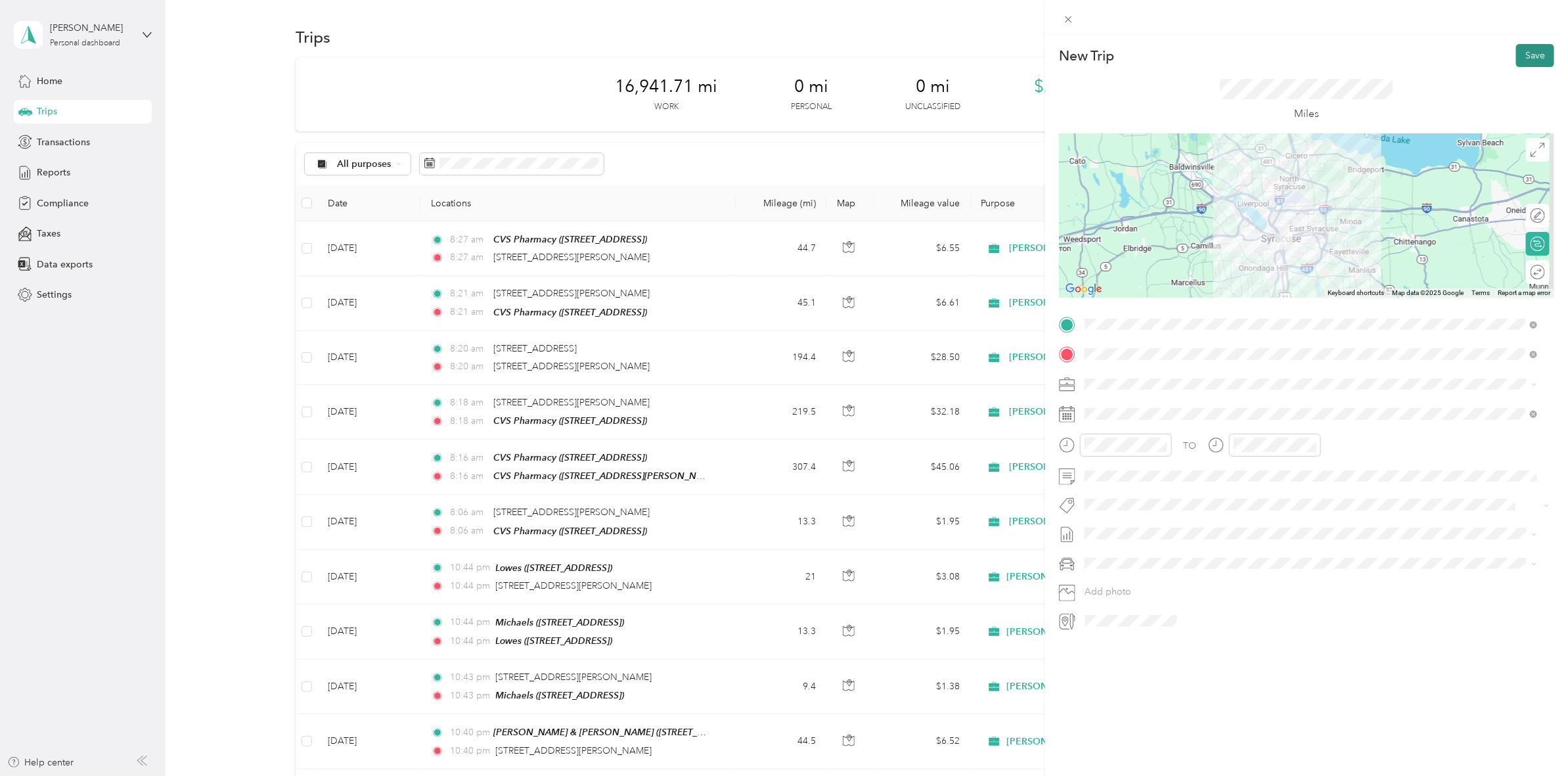
click at [1525, 58] on button "Save" at bounding box center [1535, 55] width 38 height 23
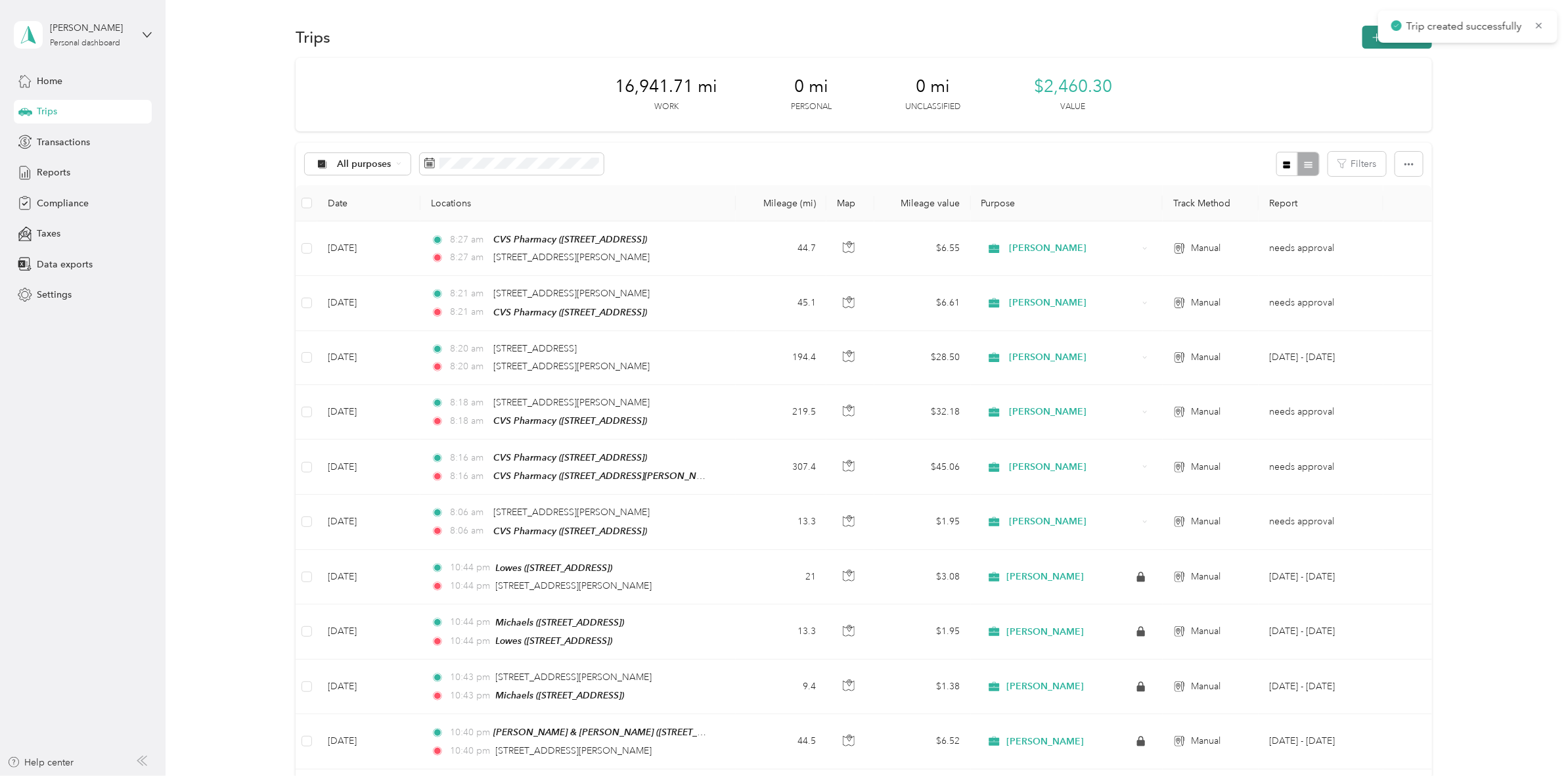
click at [1369, 40] on icon "button" at bounding box center [1376, 38] width 15 height 15
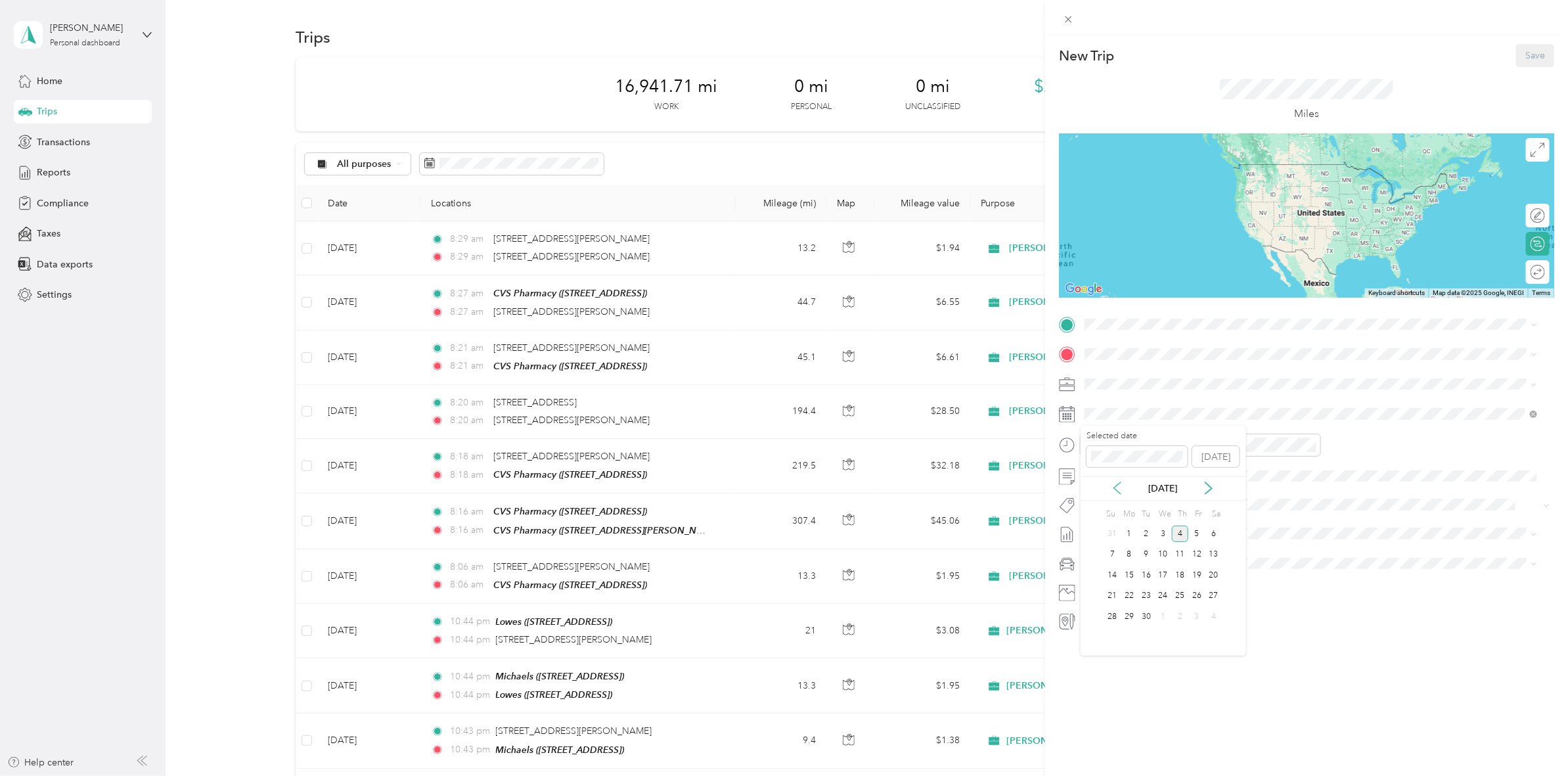
click at [1114, 486] on icon at bounding box center [1117, 488] width 13 height 13
click at [1212, 598] on div "23" at bounding box center [1213, 597] width 17 height 17
click at [1170, 386] on div "TEAM CVS [STREET_ADDRESS][PERSON_NAME]" at bounding box center [1187, 386] width 156 height 32
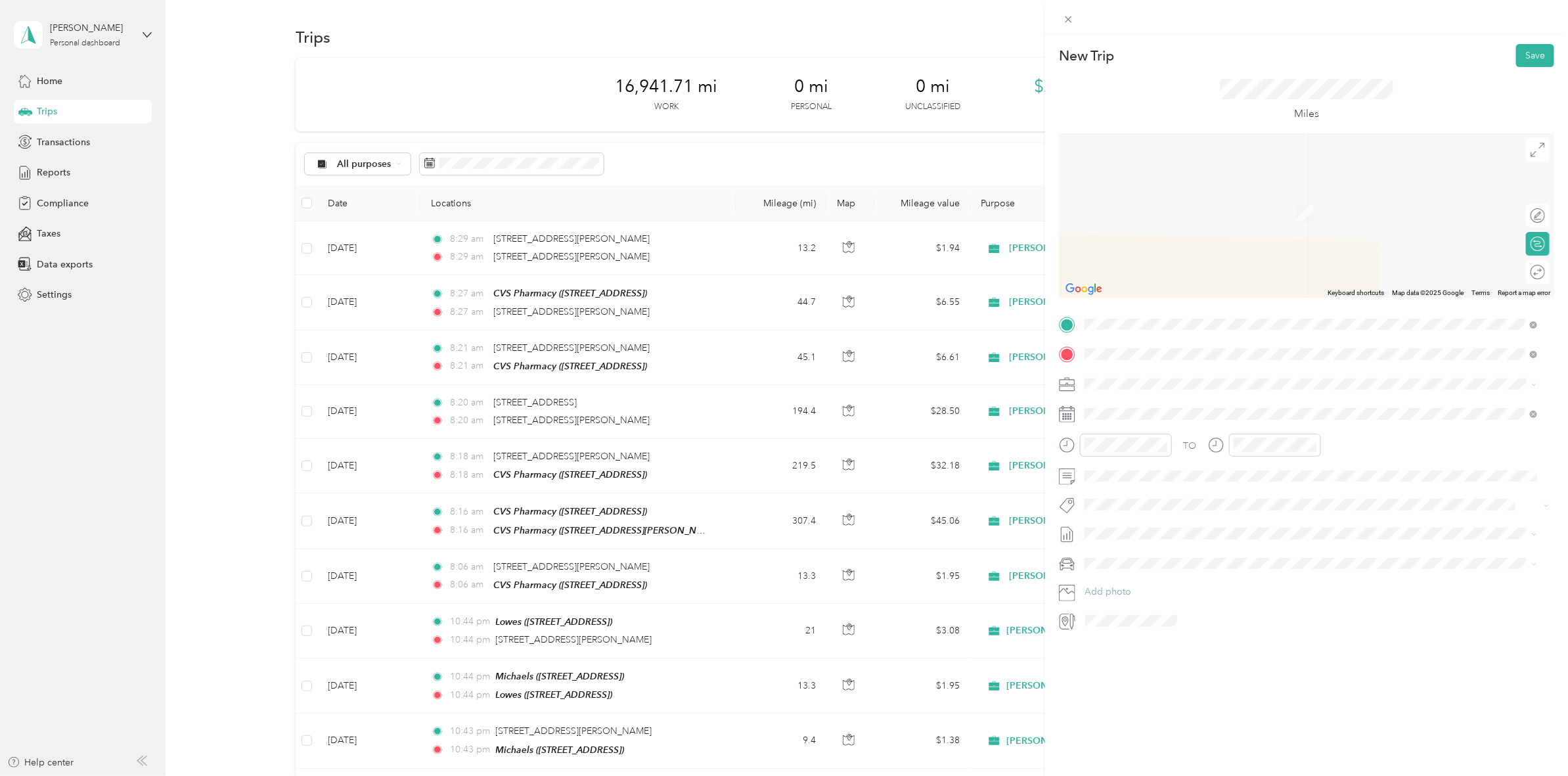
click at [1266, 428] on div "TEAM CVS Pharmacy [STREET_ADDRESS][PERSON_NAME]" at bounding box center [1187, 416] width 156 height 32
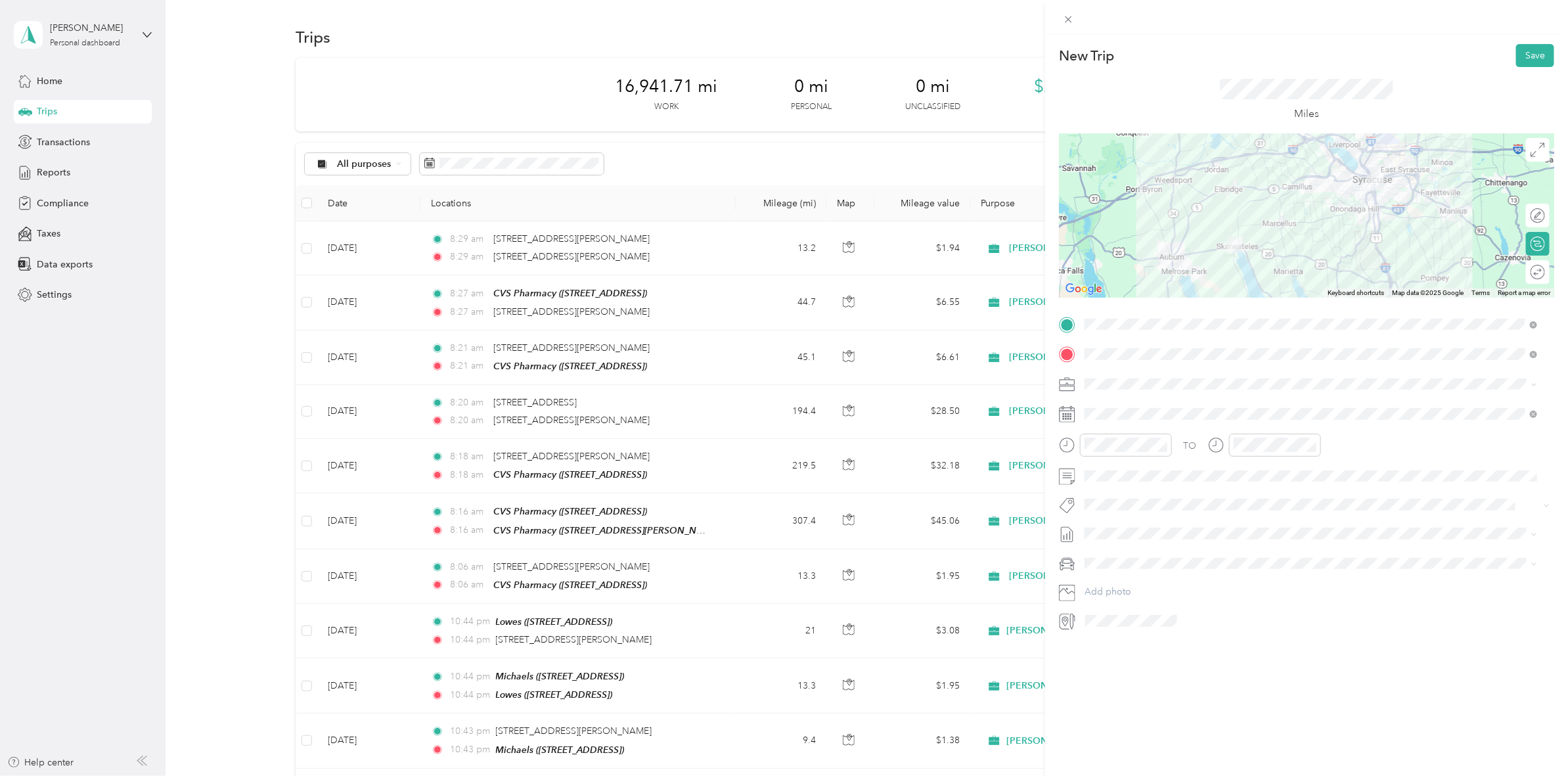
click at [1342, 271] on div at bounding box center [1306, 215] width 495 height 165
click at [1528, 66] on button "Save" at bounding box center [1535, 55] width 38 height 23
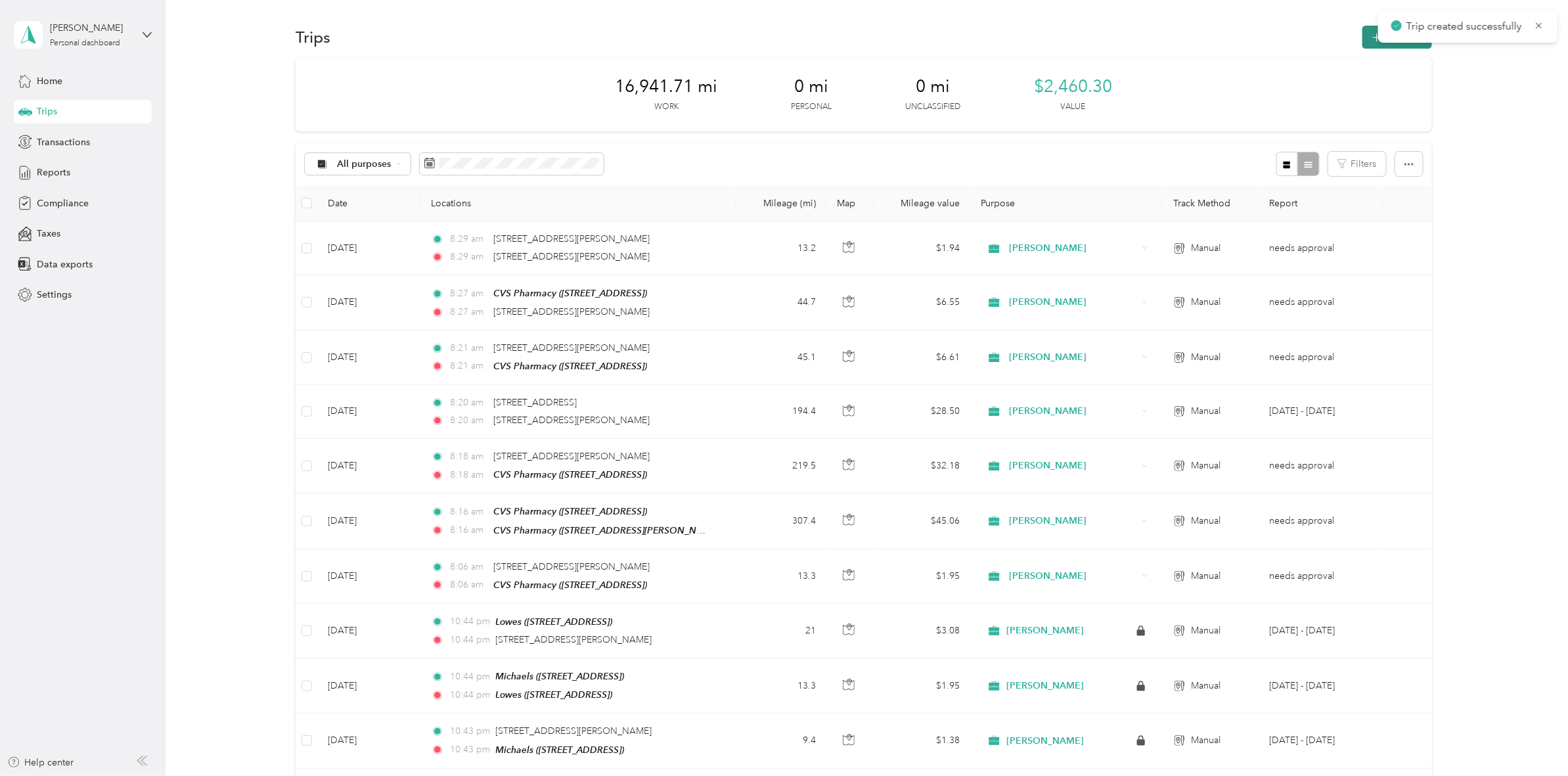
click at [1364, 35] on button "New trip" at bounding box center [1397, 37] width 70 height 23
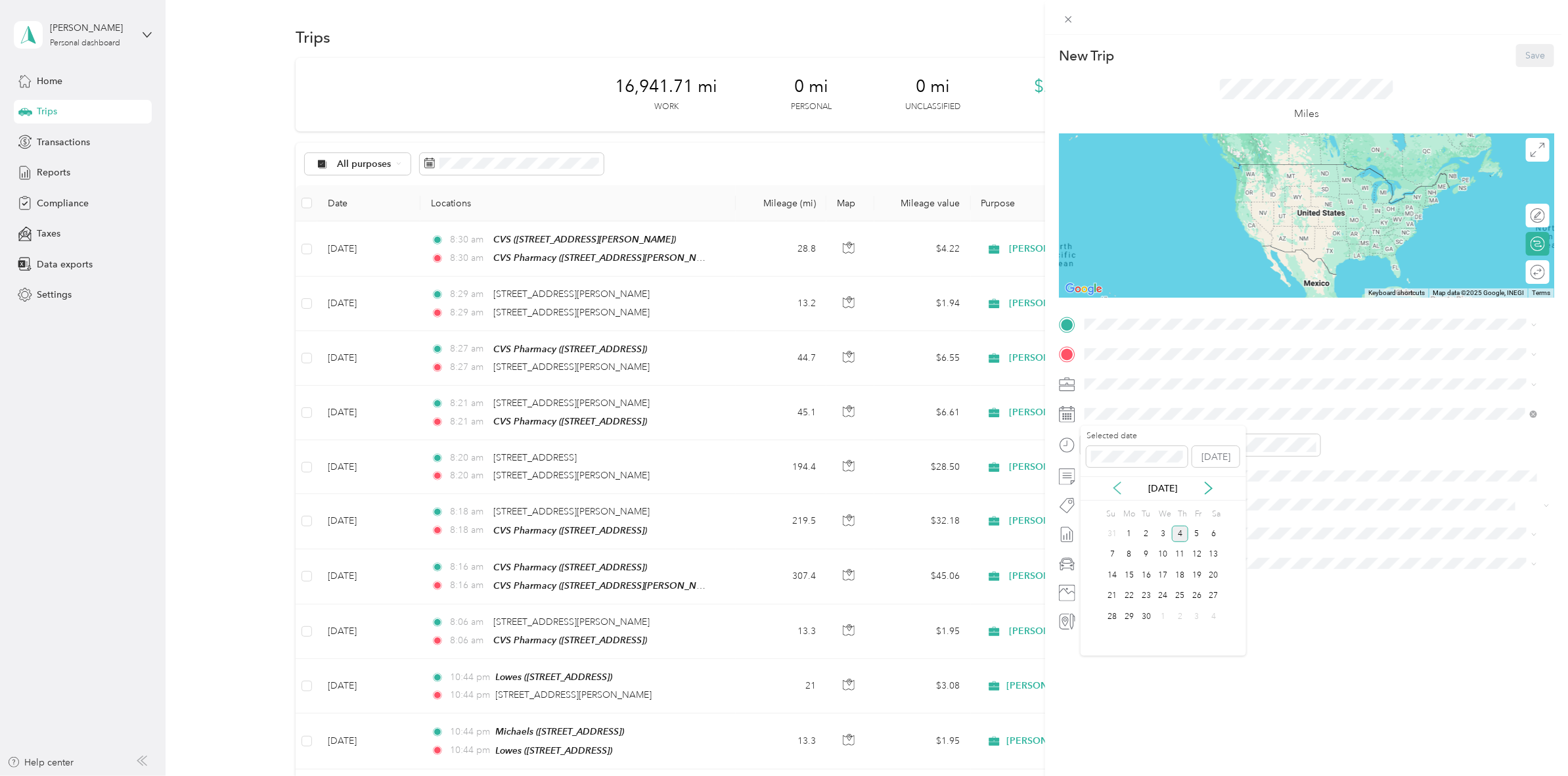
click at [1121, 492] on icon at bounding box center [1117, 488] width 13 height 13
click at [1218, 600] on div "23" at bounding box center [1213, 597] width 17 height 17
click at [1254, 402] on li "TEAM CVS Pharmacy [STREET_ADDRESS][PERSON_NAME]" at bounding box center [1311, 383] width 462 height 46
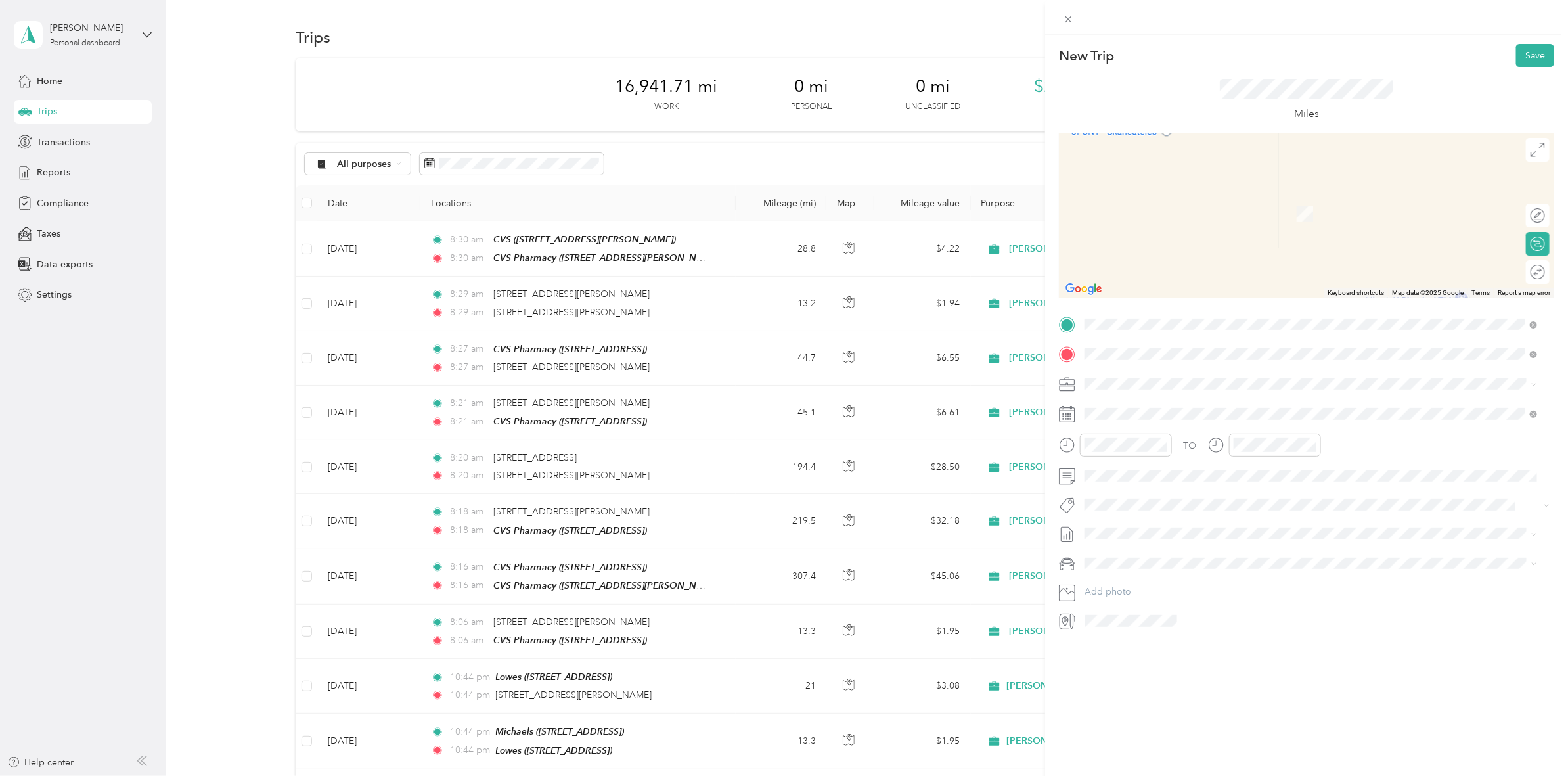
click at [1203, 420] on span "[STREET_ADDRESS][PERSON_NAME]" at bounding box center [1187, 425] width 156 height 11
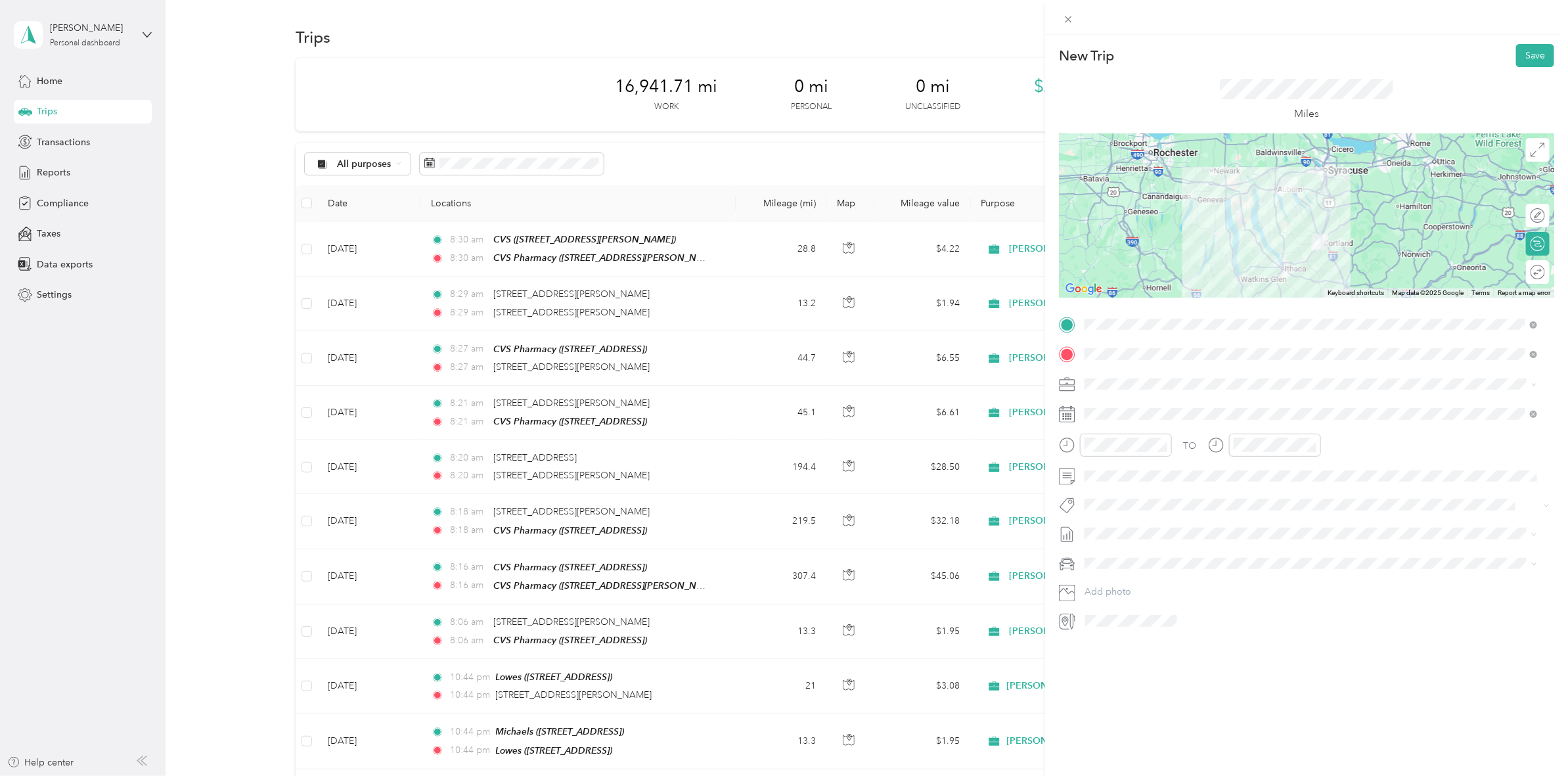
click at [1322, 197] on div at bounding box center [1306, 215] width 495 height 165
click at [1295, 228] on div at bounding box center [1306, 215] width 495 height 165
click at [1320, 195] on div at bounding box center [1306, 215] width 495 height 165
click at [1524, 61] on button "Save" at bounding box center [1535, 55] width 38 height 23
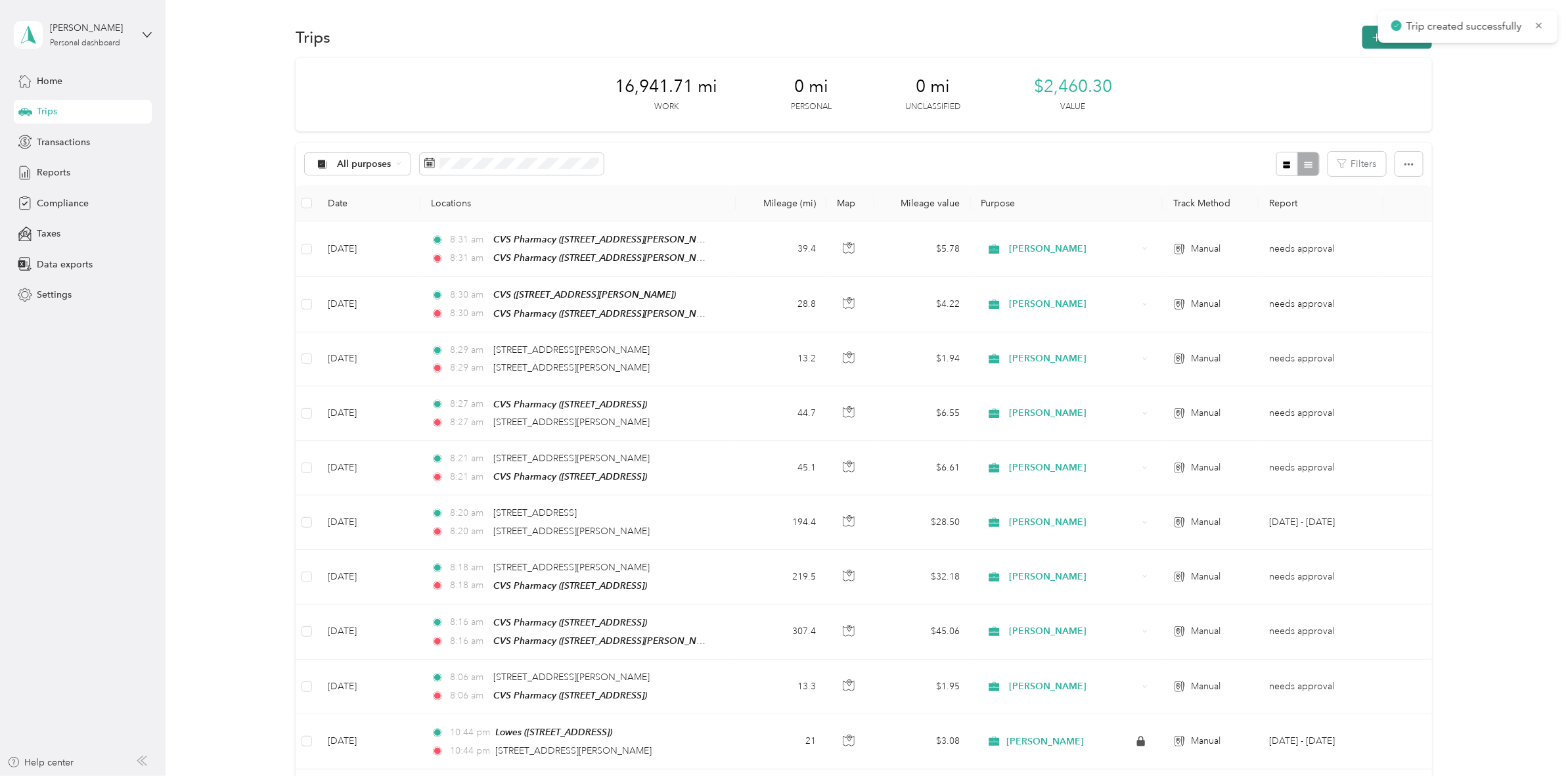
click at [1369, 38] on icon "button" at bounding box center [1376, 38] width 15 height 15
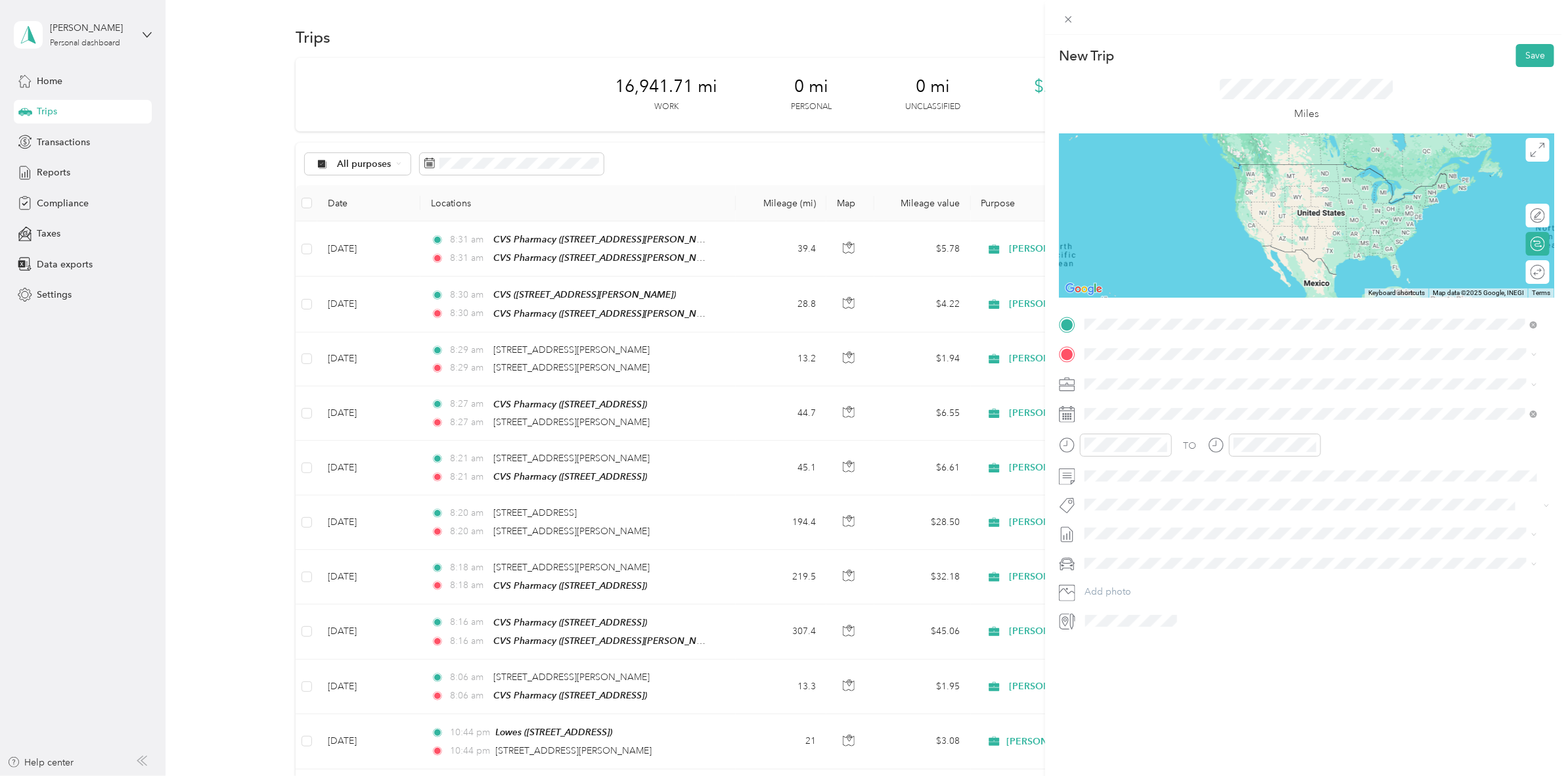
click at [1210, 384] on div "TEAM CVS Pharmacy [STREET_ADDRESS][PERSON_NAME]" at bounding box center [1187, 387] width 156 height 32
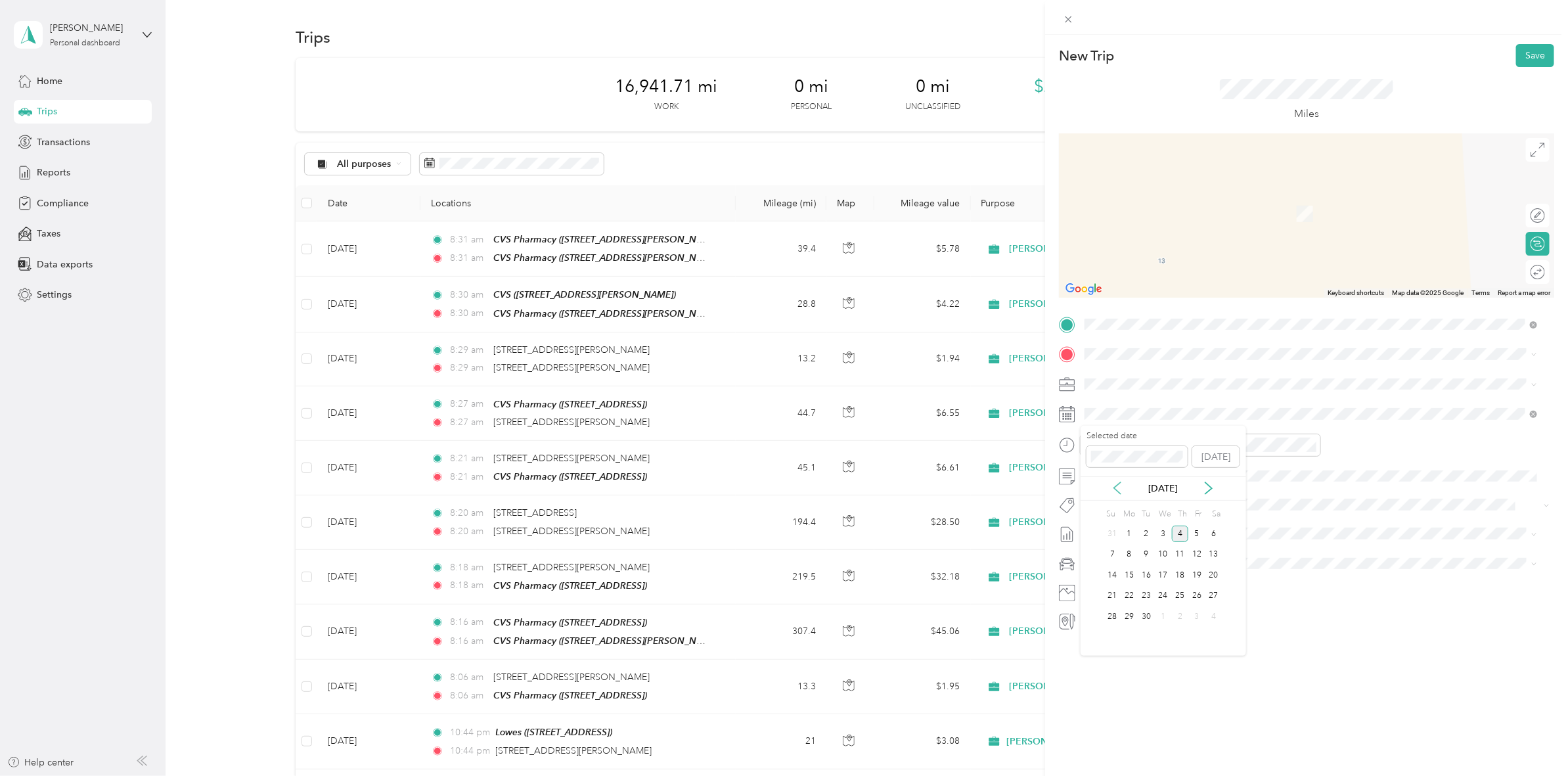
click at [1114, 491] on icon at bounding box center [1117, 488] width 13 height 13
click at [1220, 596] on div "23" at bounding box center [1213, 597] width 17 height 17
click at [1131, 419] on ol "From search results [STREET_ADDRESS][GEOGRAPHIC_DATA][PERSON_NAME][US_STATE][ST…" at bounding box center [1311, 439] width 462 height 158
click at [1229, 407] on span "[STREET_ADDRESS][PERSON_NAME][US_STATE]" at bounding box center [1211, 401] width 204 height 12
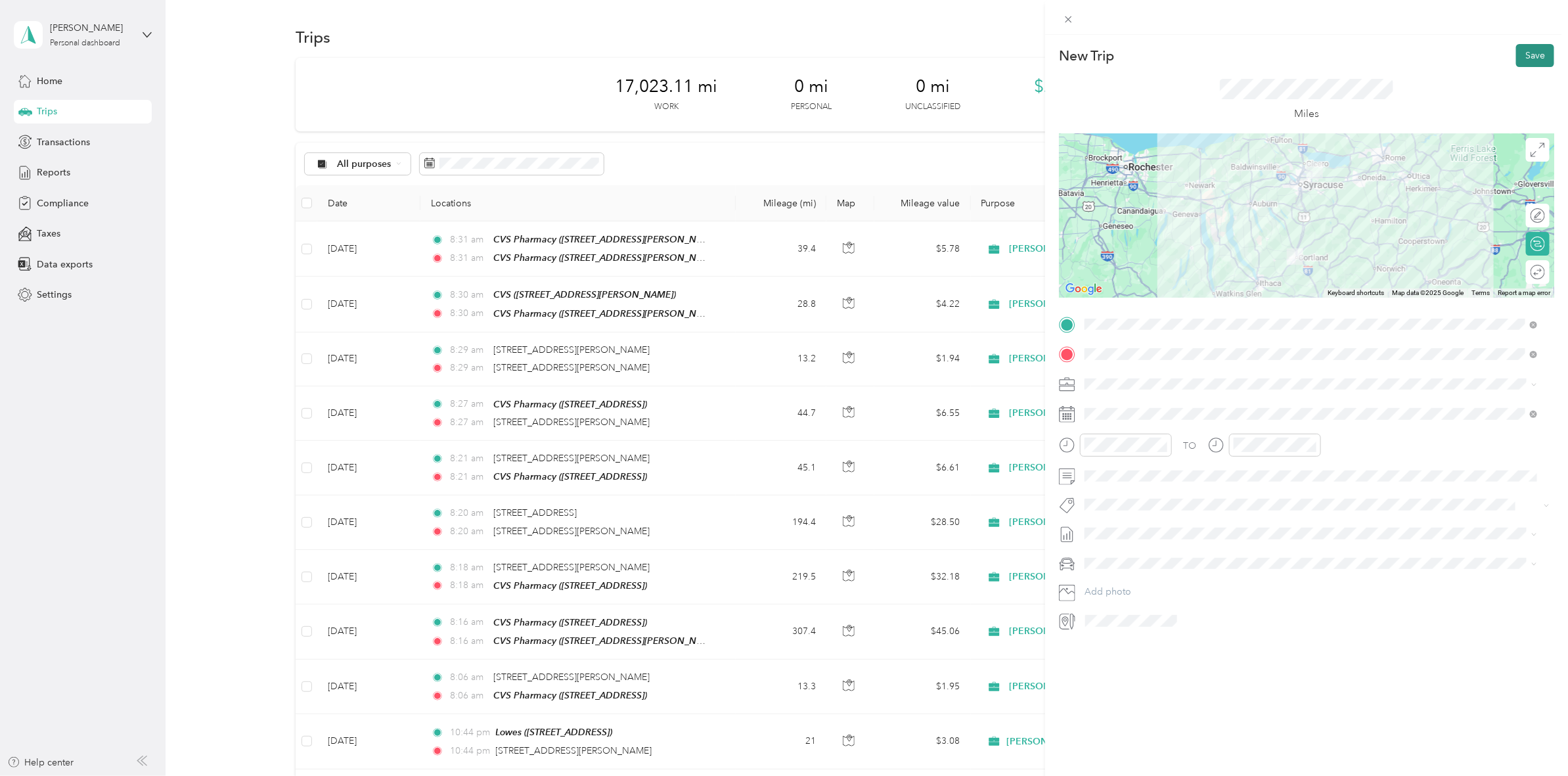
click at [1519, 56] on button "Save" at bounding box center [1535, 55] width 38 height 23
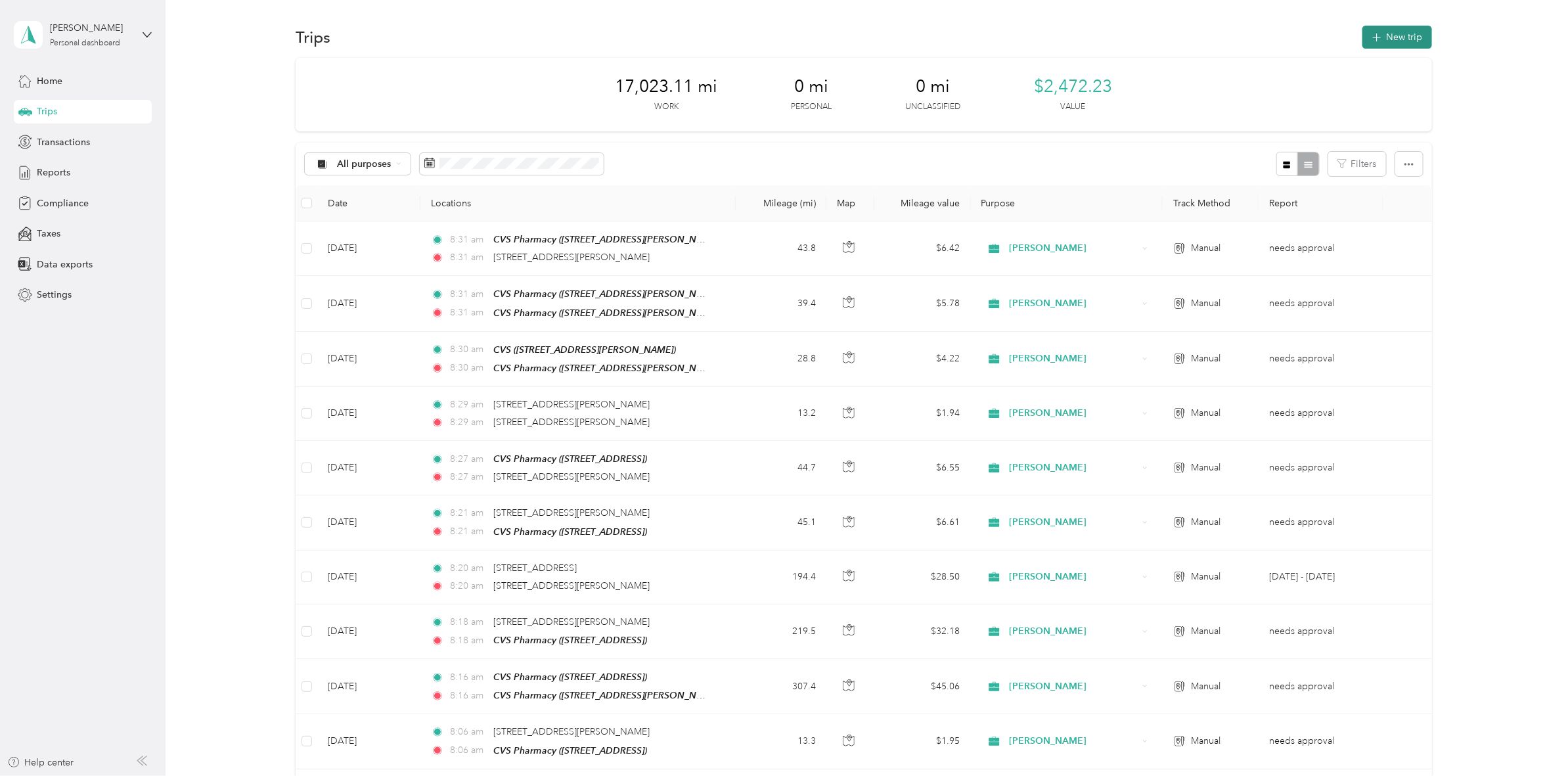
click at [1376, 37] on icon "button" at bounding box center [1376, 38] width 15 height 15
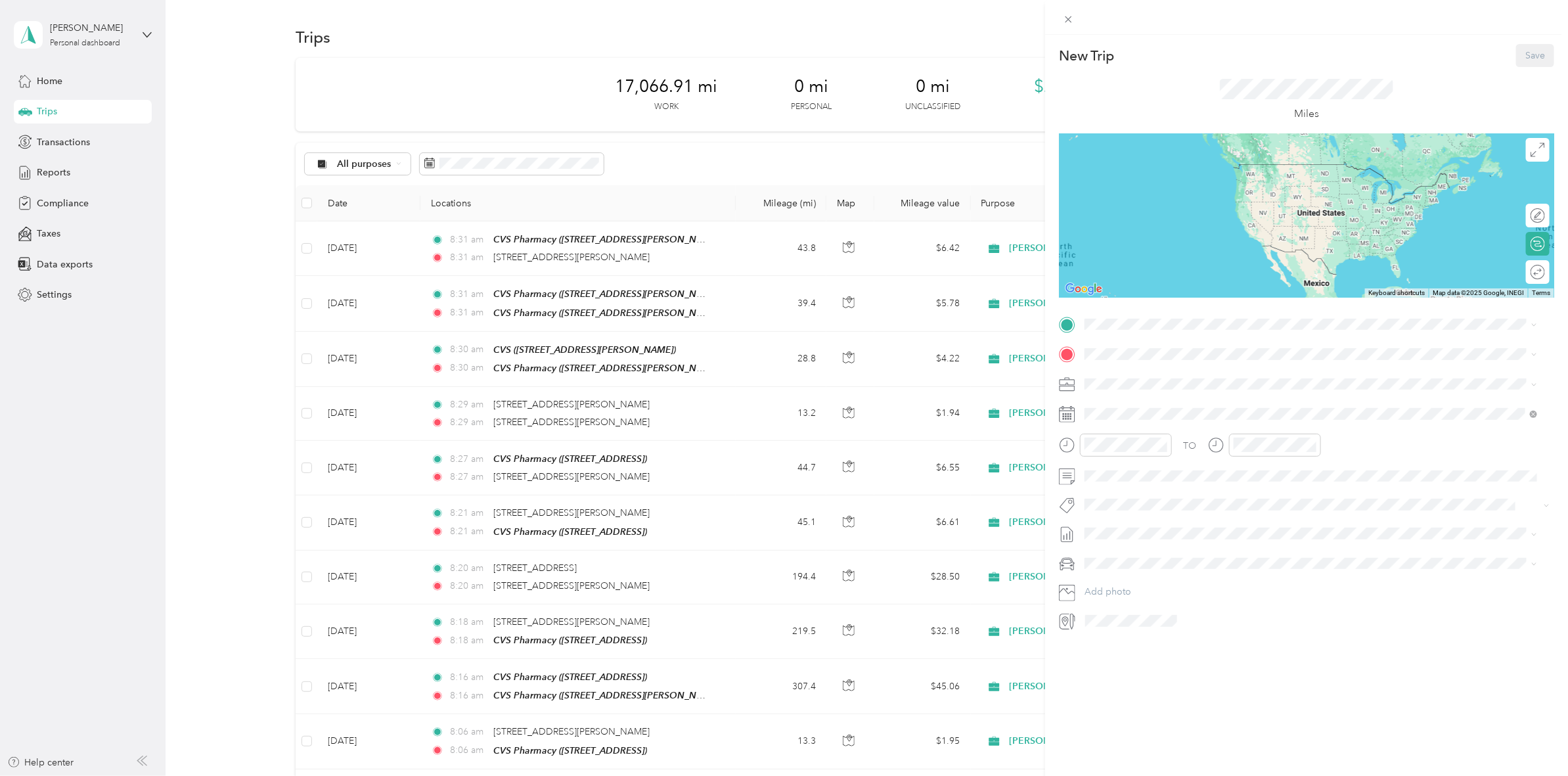
click at [1153, 338] on div "TO Add photo" at bounding box center [1306, 472] width 495 height 317
click at [1161, 378] on span "[STREET_ADDRESS][PERSON_NAME][US_STATE]" at bounding box center [1211, 372] width 204 height 12
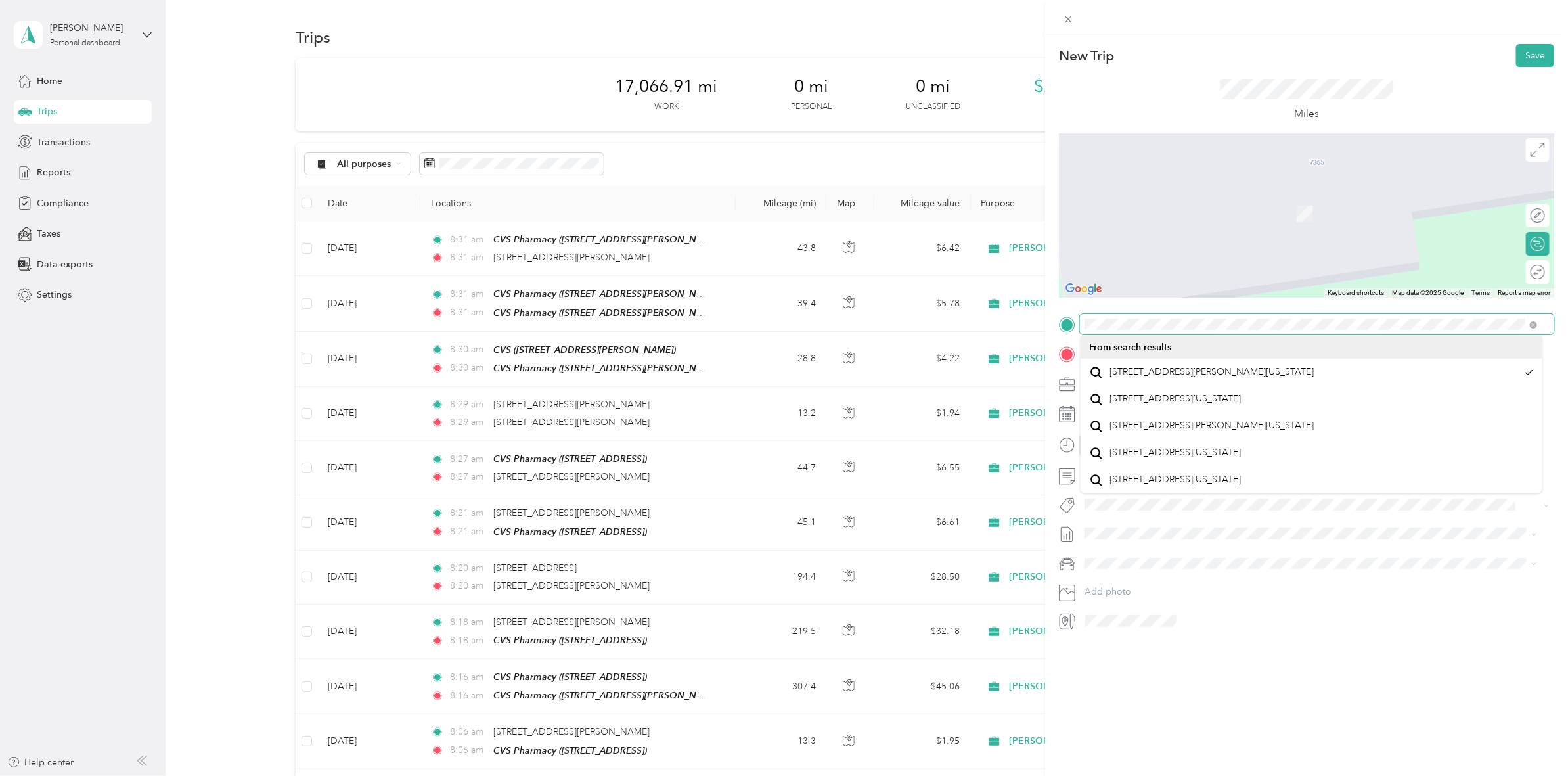
click at [1081, 323] on span at bounding box center [1316, 324] width 474 height 21
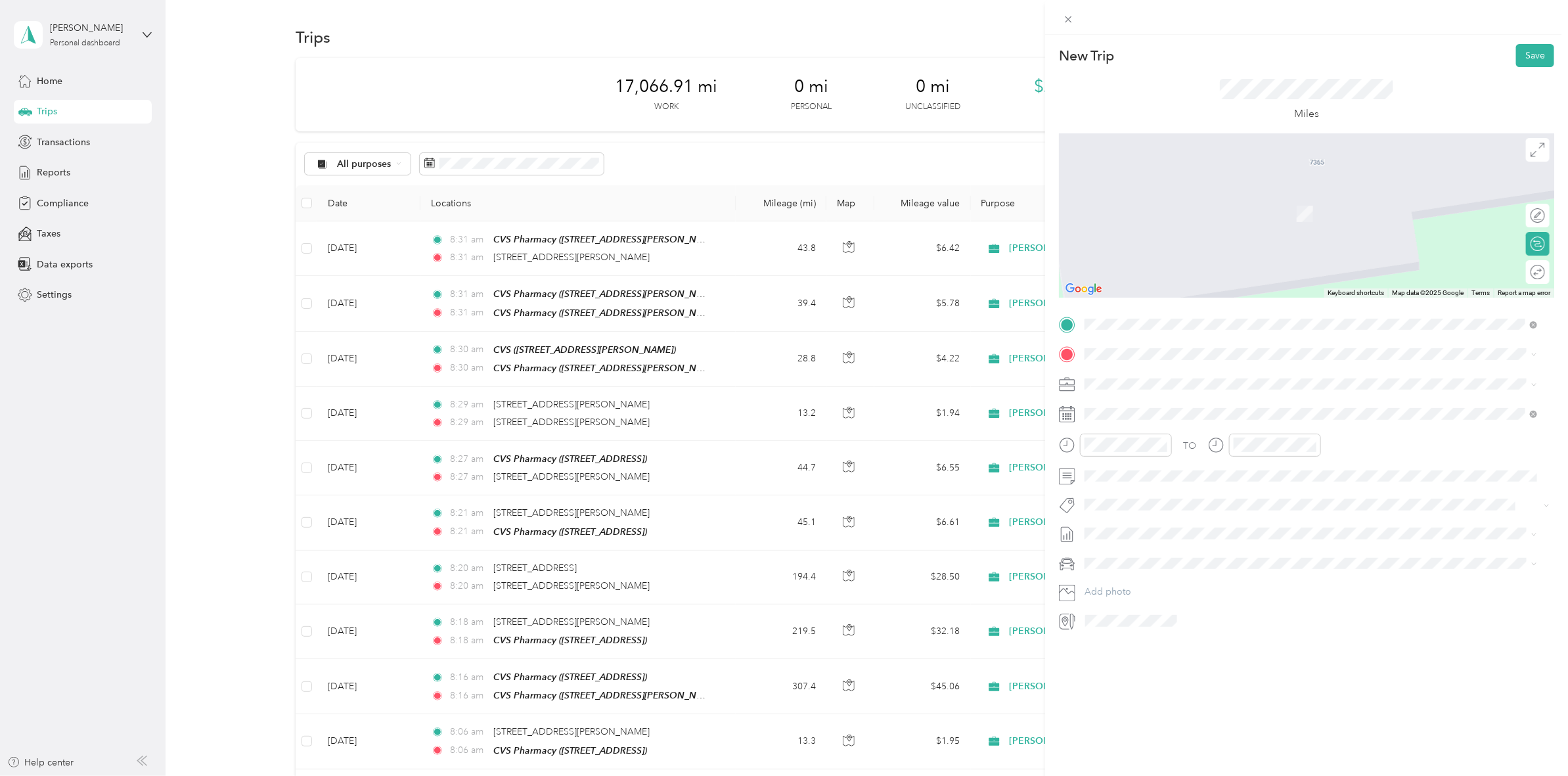
click at [1283, 668] on div "New Trip Save This trip cannot be edited because it is either under review, app…" at bounding box center [1306, 423] width 523 height 776
click at [1196, 462] on div "TEAM CVS Pharmacy [STREET_ADDRESS]" at bounding box center [1163, 462] width 108 height 32
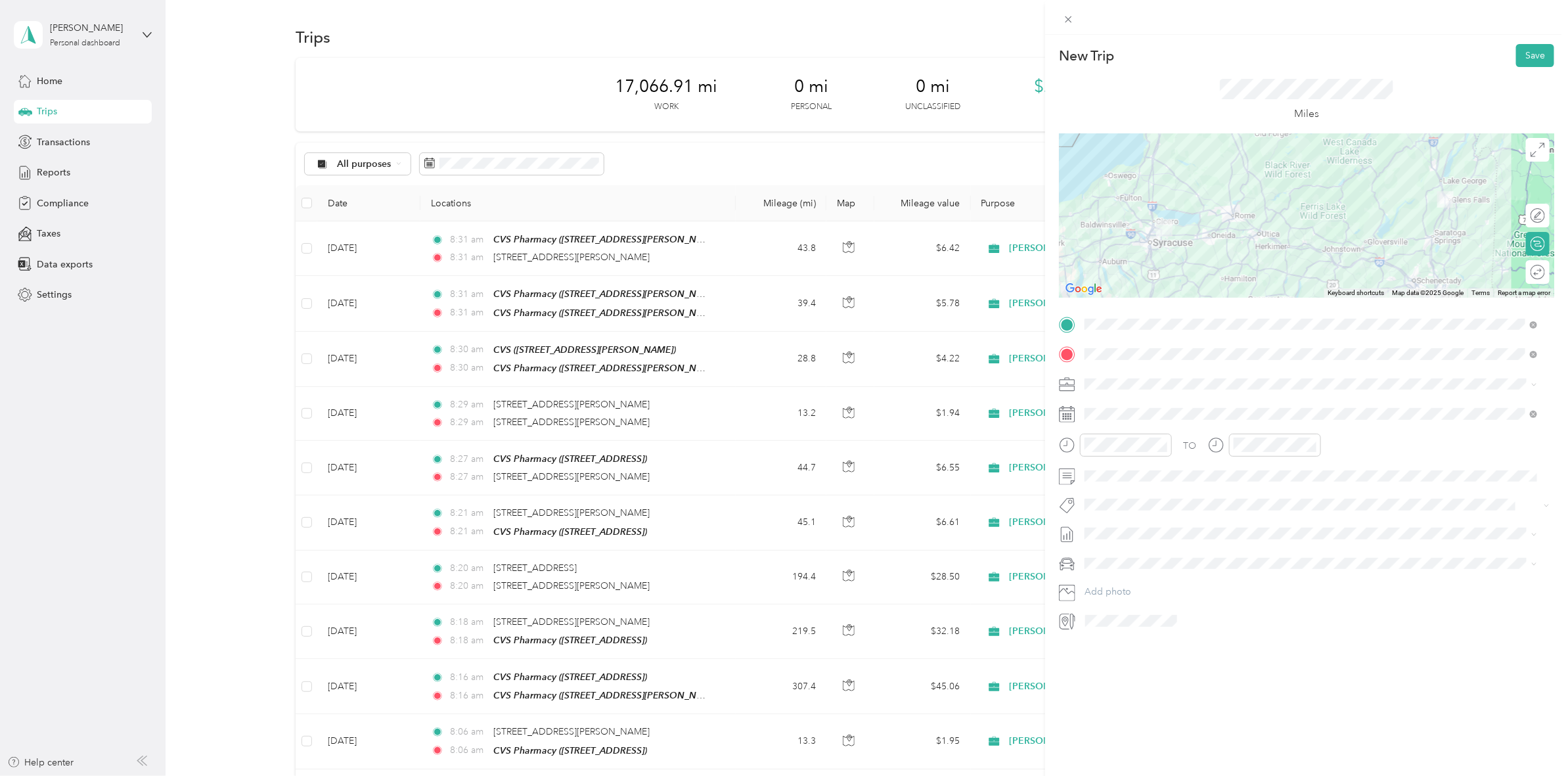
click at [1365, 168] on div at bounding box center [1306, 215] width 495 height 165
click at [1374, 175] on div at bounding box center [1306, 215] width 495 height 165
click at [1519, 271] on div at bounding box center [1524, 272] width 12 height 12
click at [1524, 61] on button "Save" at bounding box center [1535, 55] width 38 height 23
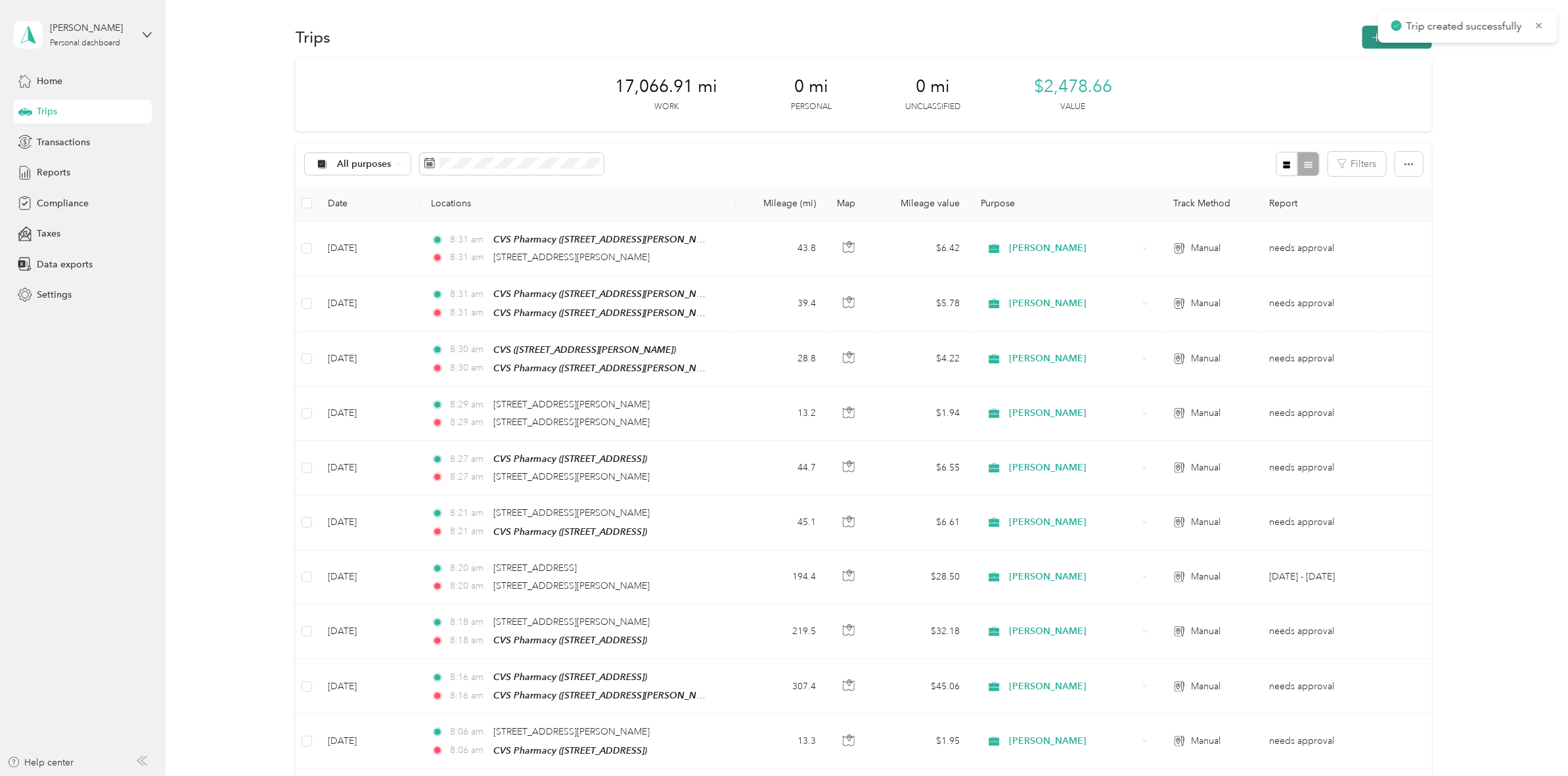
click at [1371, 34] on icon "button" at bounding box center [1376, 38] width 15 height 15
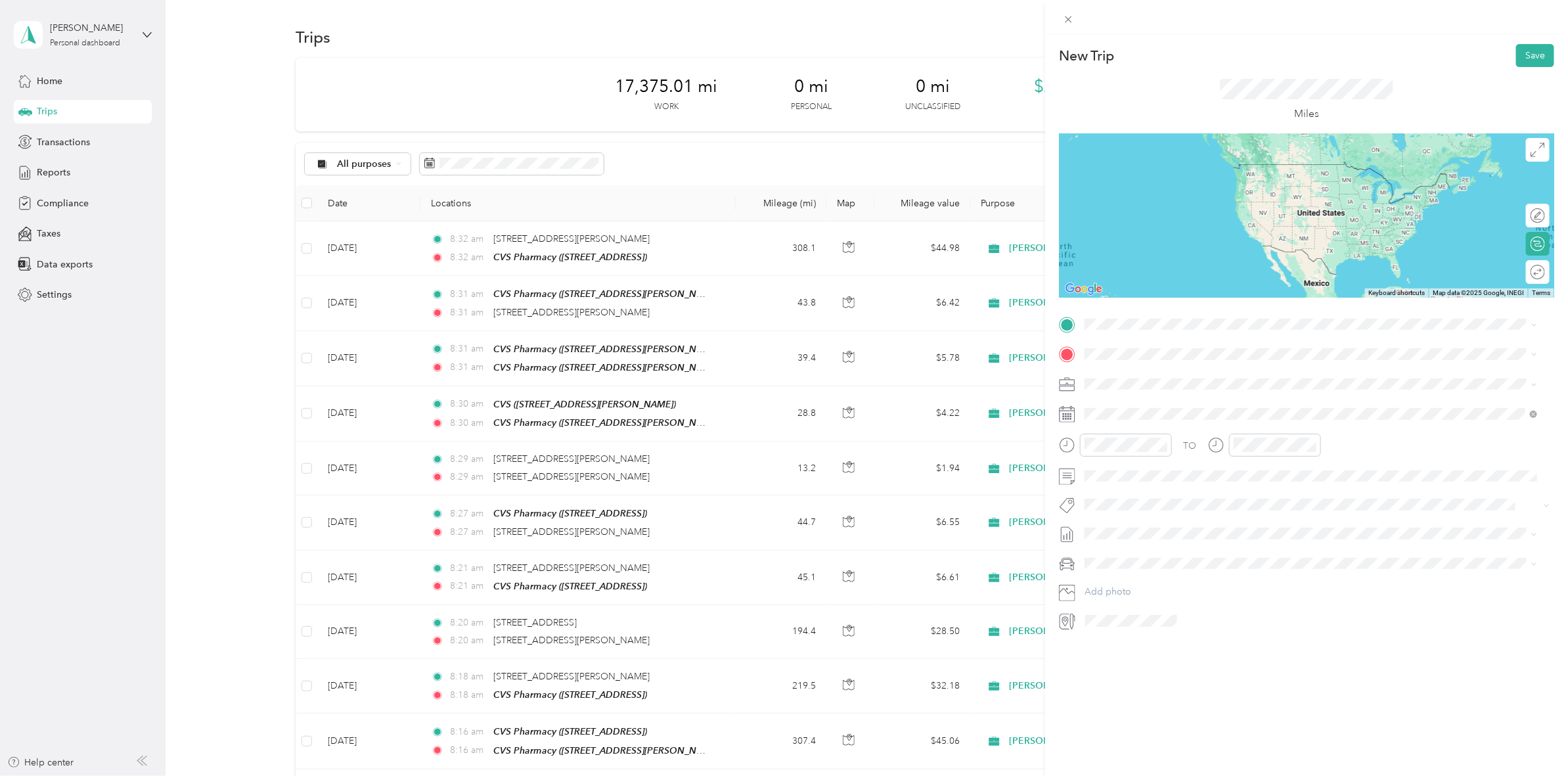
click at [1137, 373] on span "[STREET_ADDRESS][PERSON_NAME][US_STATE]" at bounding box center [1211, 370] width 204 height 12
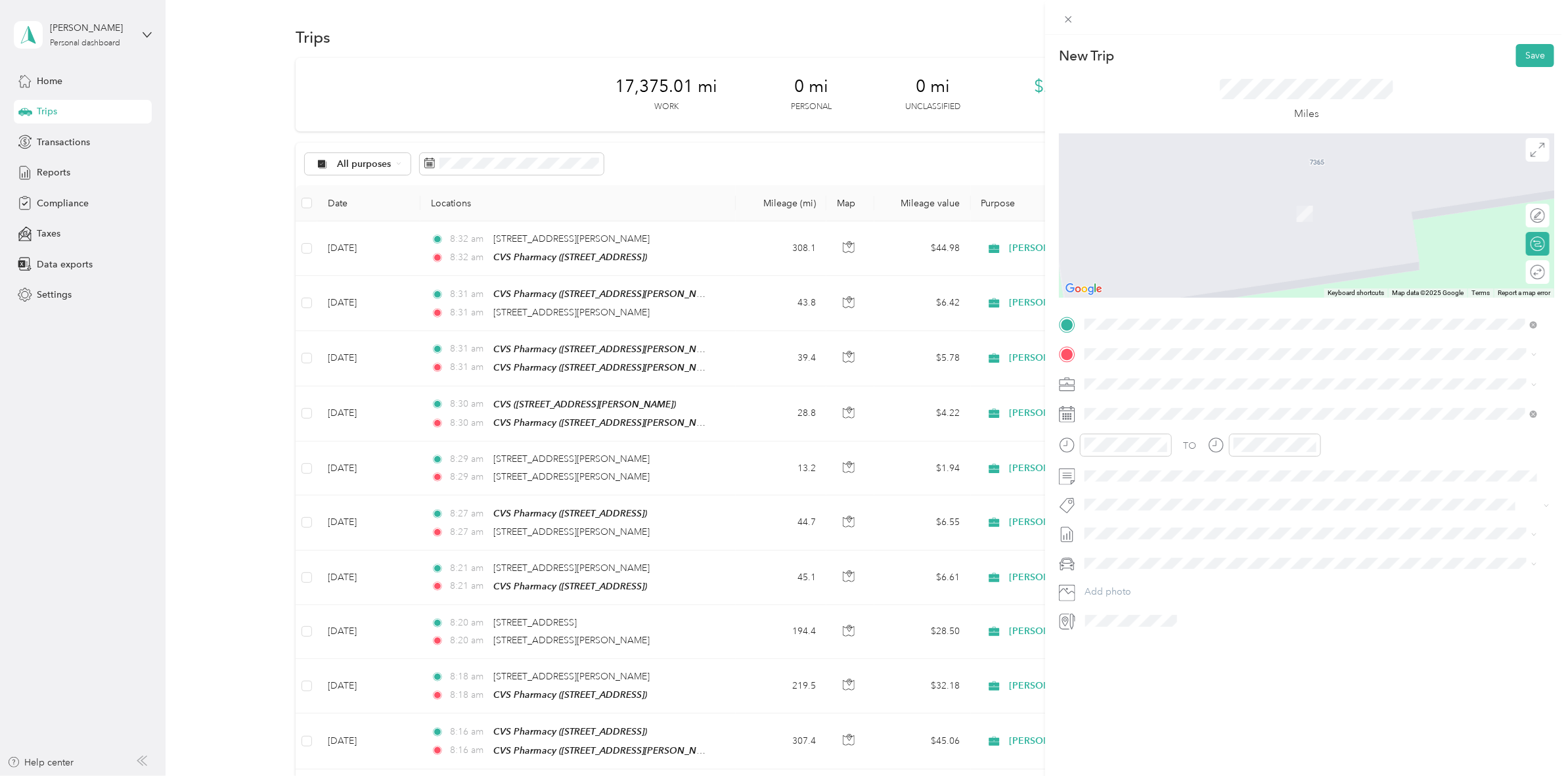
click at [1217, 473] on div "TEAM CVS Pharmacy [STREET_ADDRESS]" at bounding box center [1163, 462] width 108 height 32
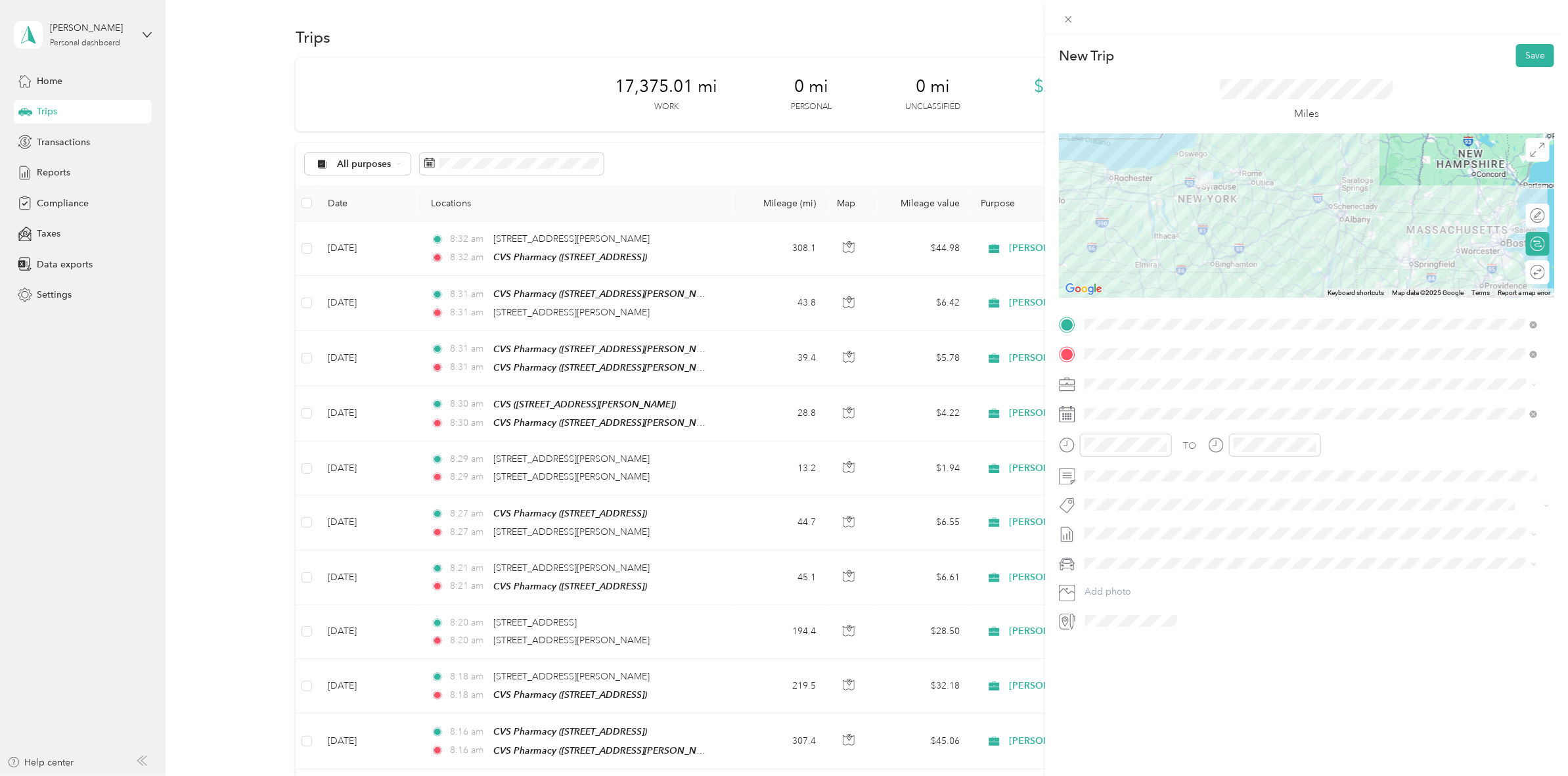
click at [1394, 211] on div at bounding box center [1306, 215] width 495 height 165
click at [1521, 58] on button "Save" at bounding box center [1535, 55] width 38 height 23
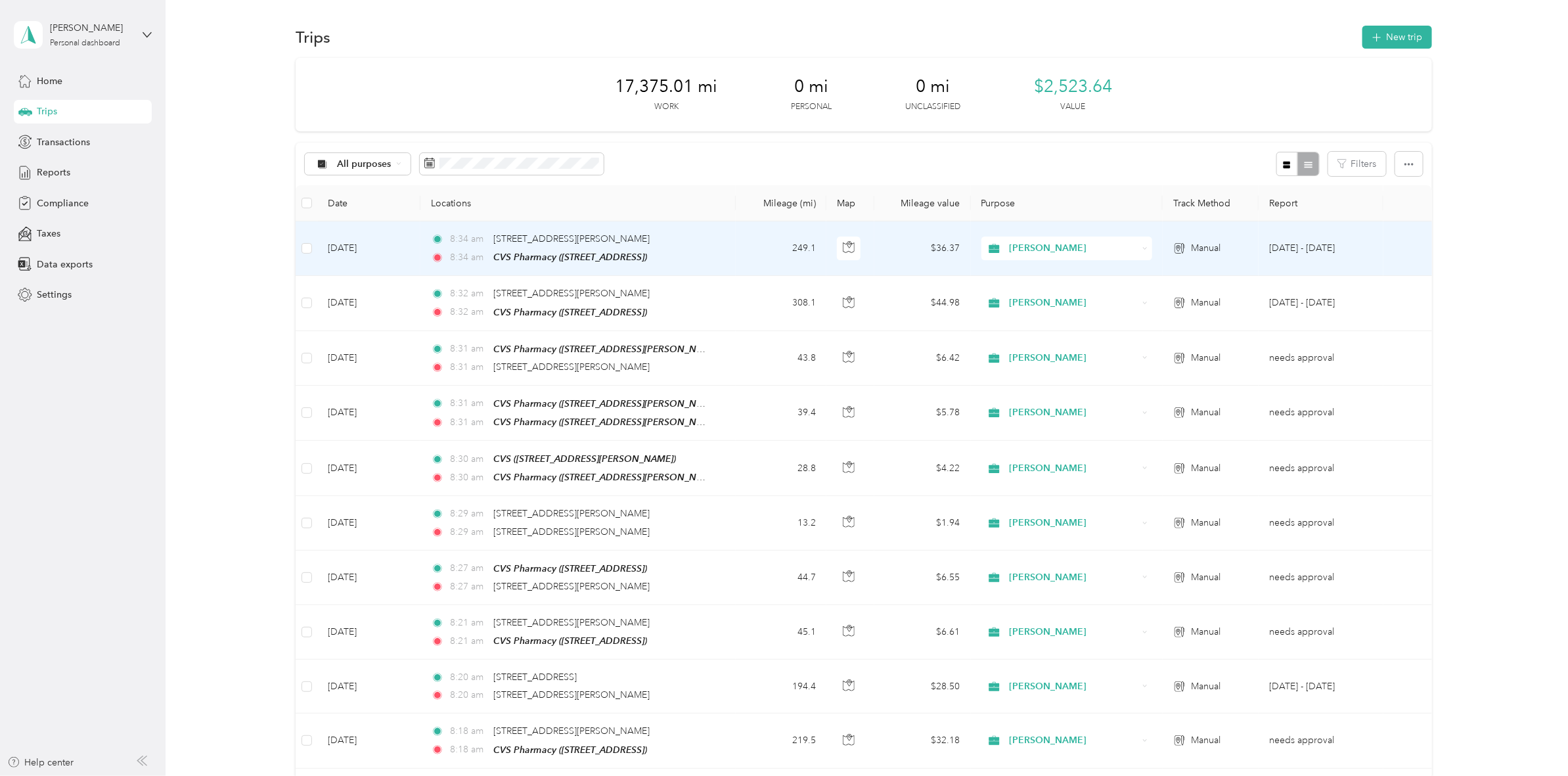
click at [363, 250] on td "[DATE]" at bounding box center [369, 249] width 103 height 54
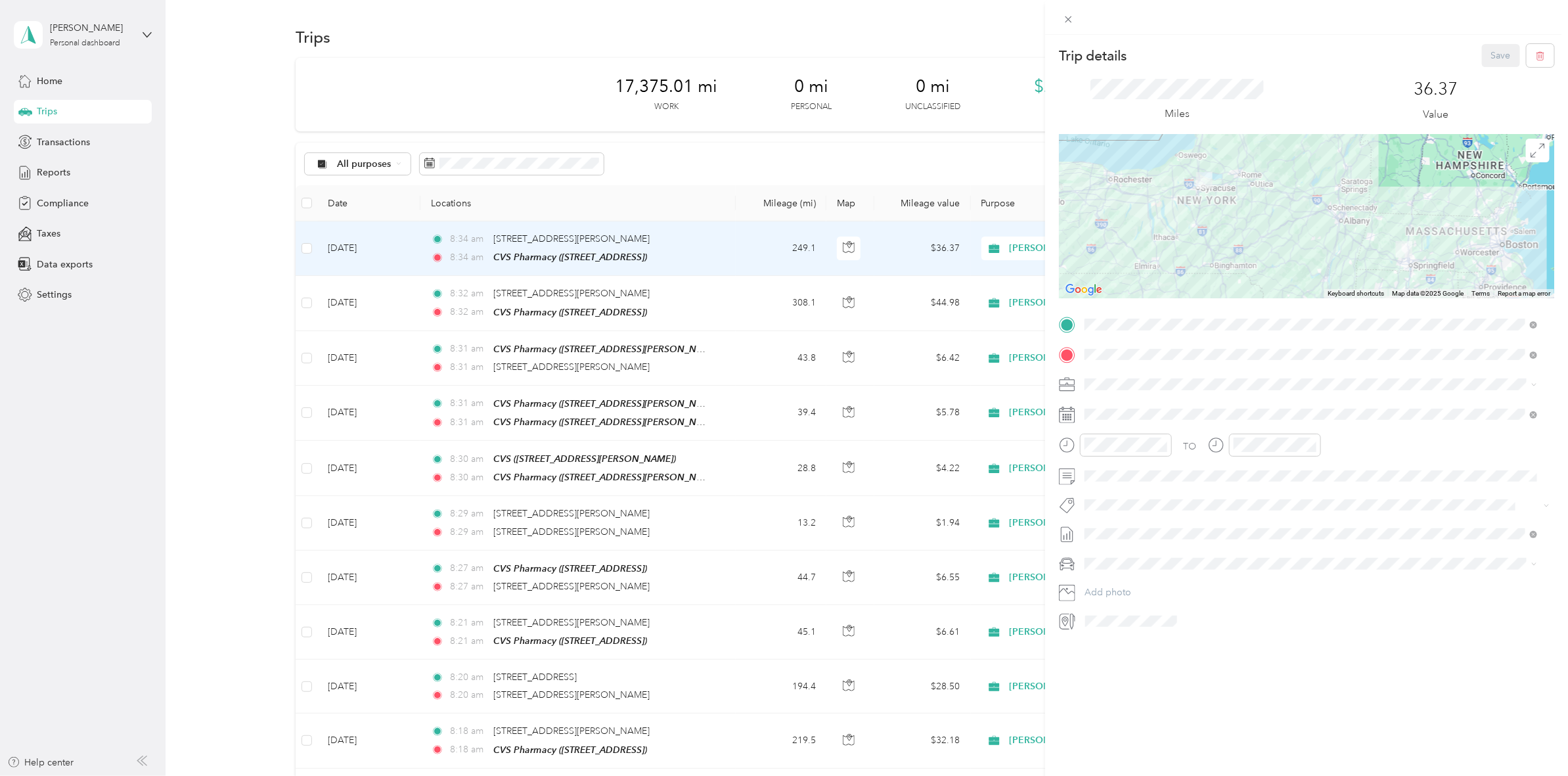
click at [702, 304] on div "Trip details Save This trip cannot be edited because it is either under review,…" at bounding box center [784, 388] width 1568 height 776
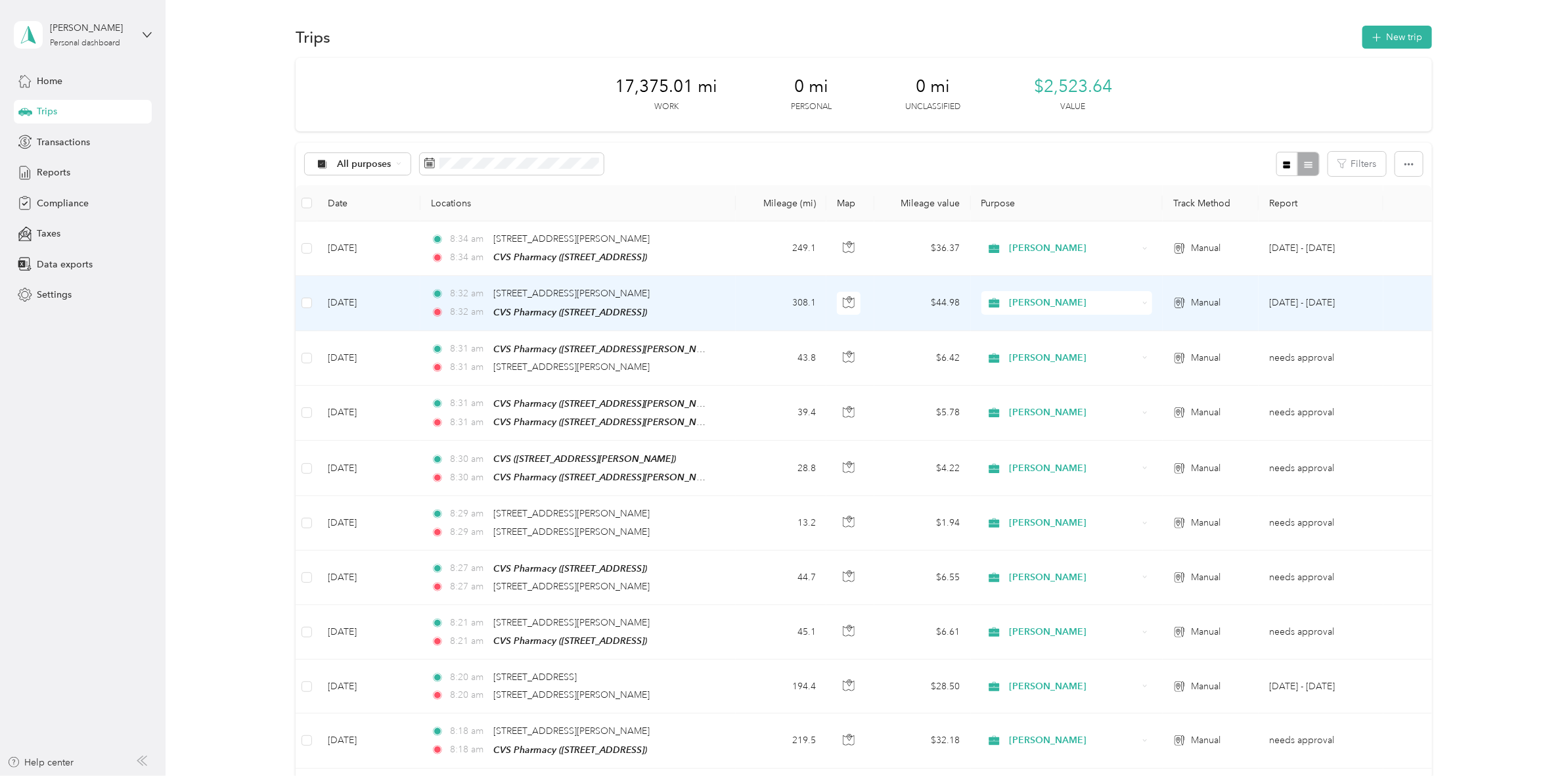
click at [385, 298] on td "[DATE]" at bounding box center [369, 303] width 103 height 54
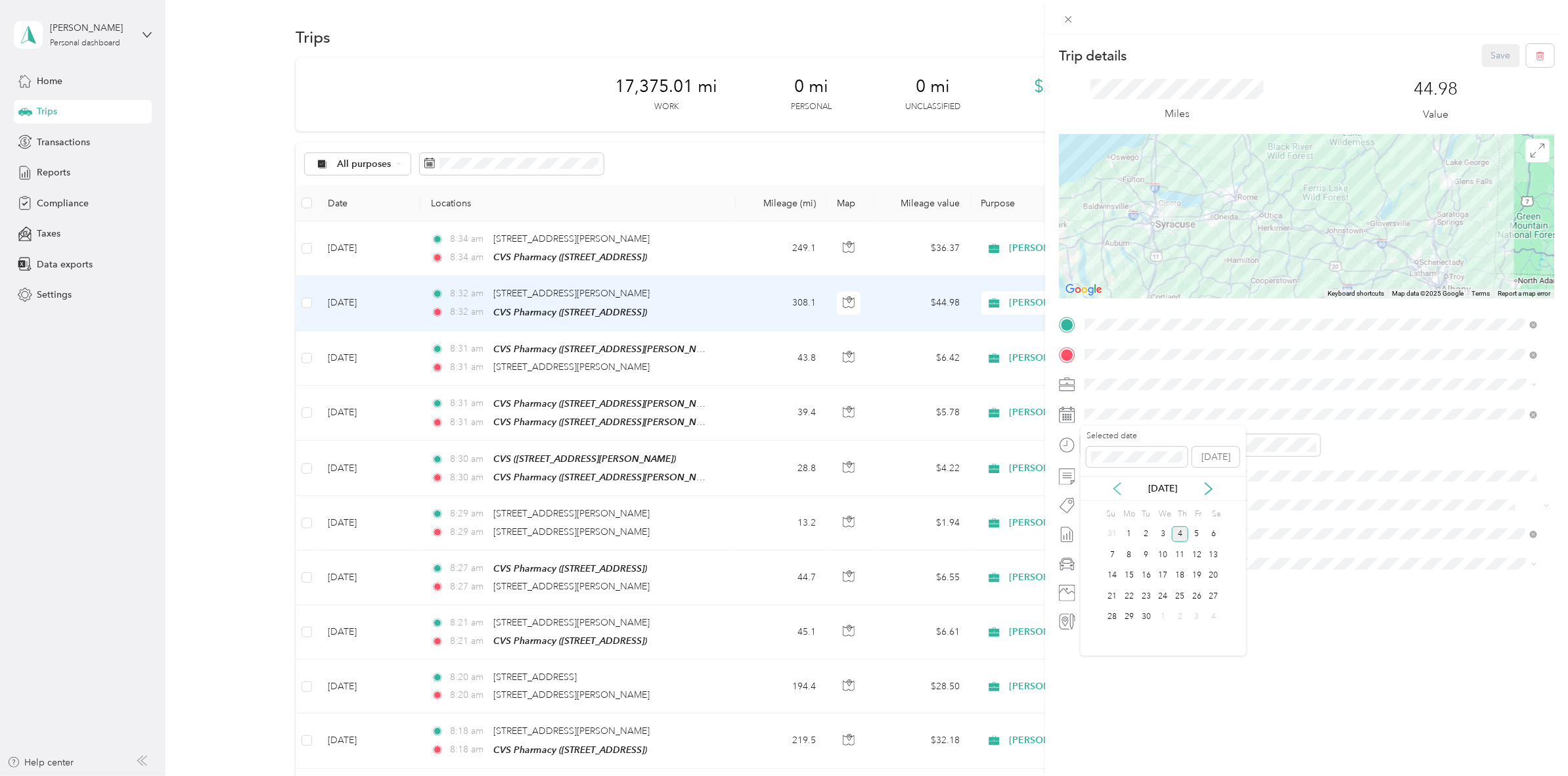
click at [1114, 490] on icon at bounding box center [1117, 489] width 13 height 13
click at [1148, 618] on div "26" at bounding box center [1146, 618] width 17 height 17
click at [1485, 52] on button "Save" at bounding box center [1500, 55] width 38 height 23
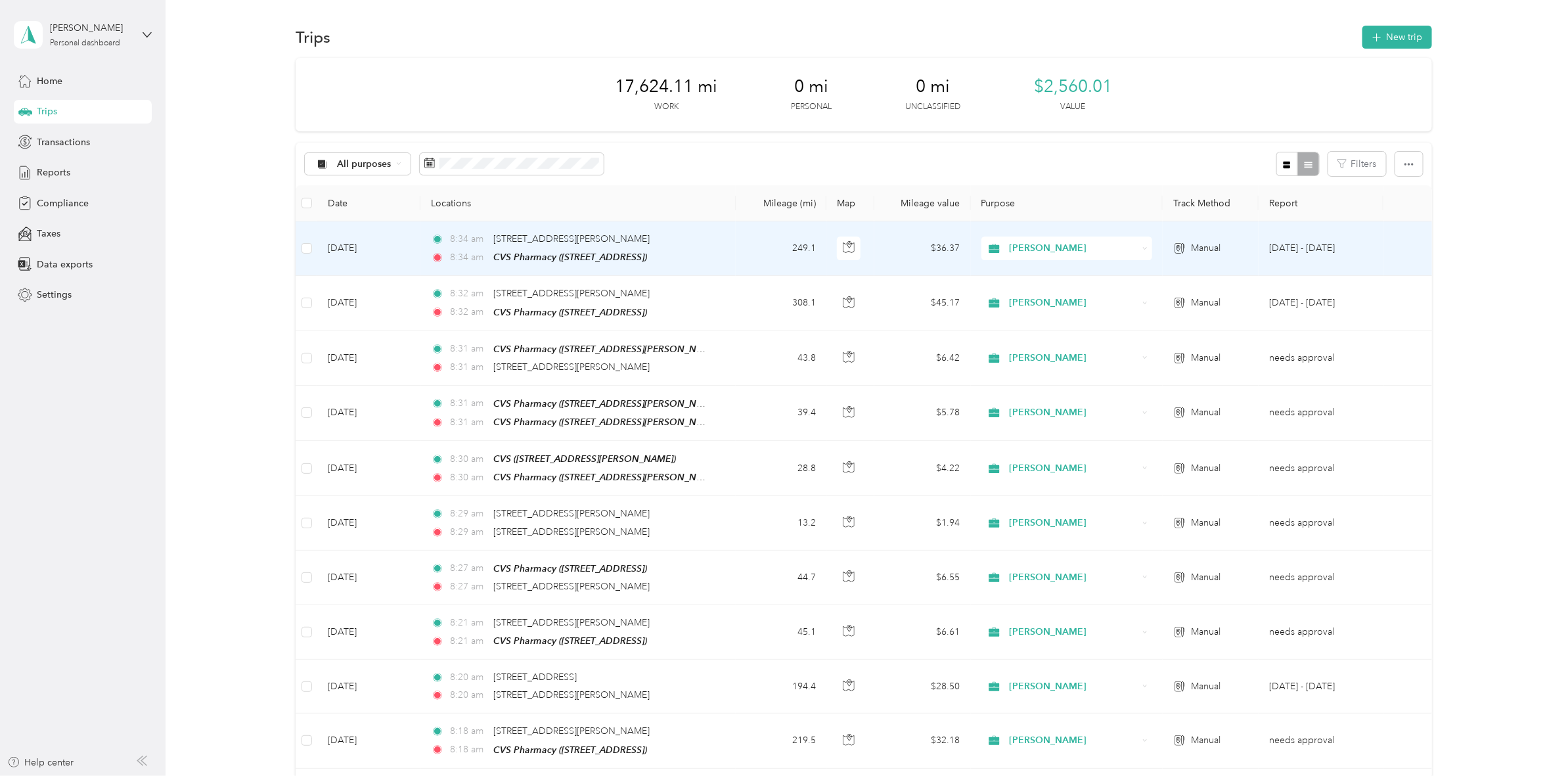
click at [391, 252] on td "[DATE]" at bounding box center [369, 249] width 103 height 54
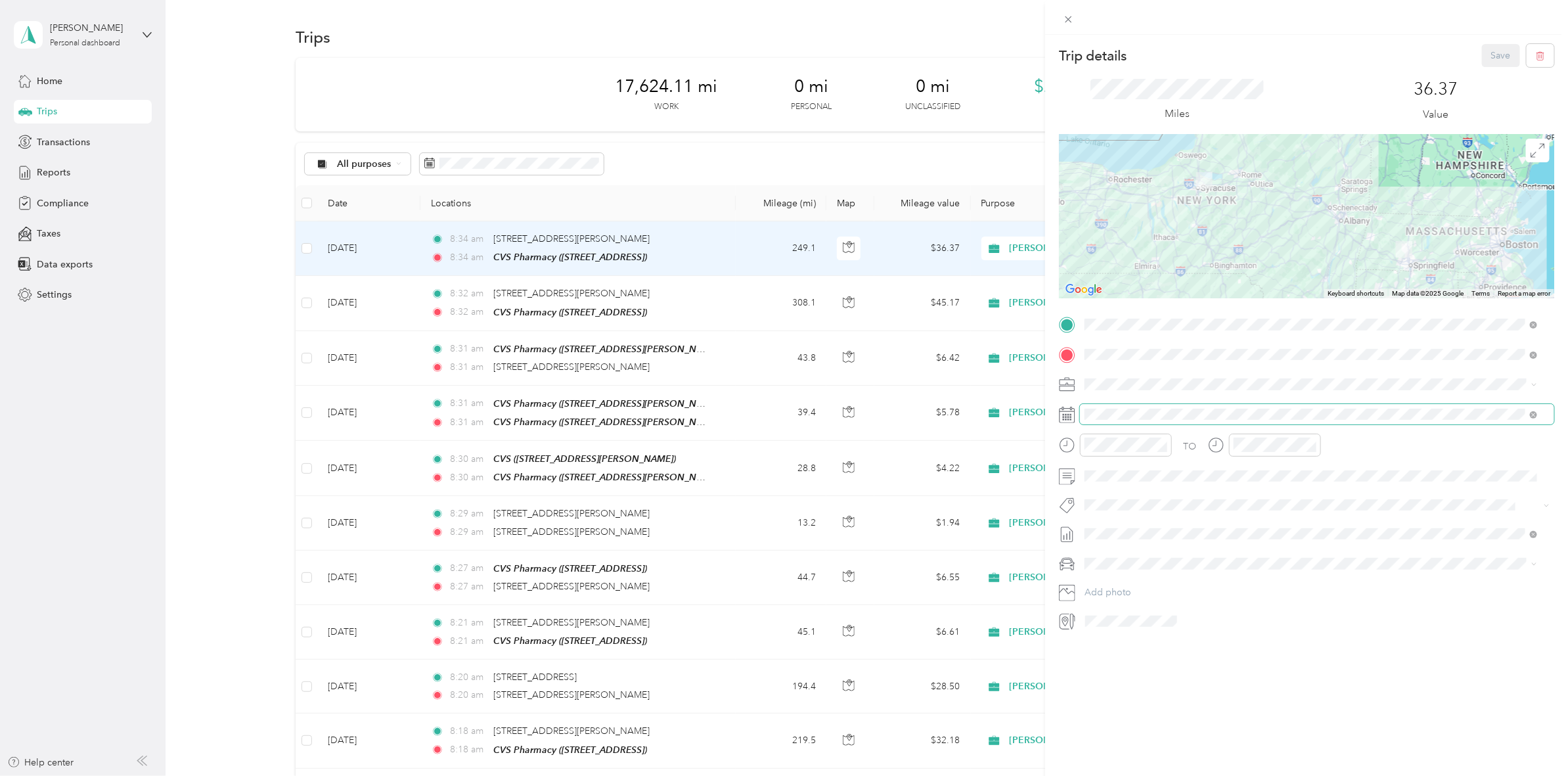
click at [1143, 423] on span at bounding box center [1316, 415] width 474 height 21
click at [1116, 493] on icon at bounding box center [1117, 489] width 13 height 13
click at [1162, 626] on div "Su Mo Tu We Th Fr Sa 27 28 29 30 31 1 2 3 4 5 6 7 8 9 10 11 12 13 14 15 16 17 1…" at bounding box center [1163, 577] width 118 height 143
click at [1160, 621] on div "27" at bounding box center [1163, 618] width 17 height 17
click at [1375, 254] on div at bounding box center [1306, 216] width 495 height 165
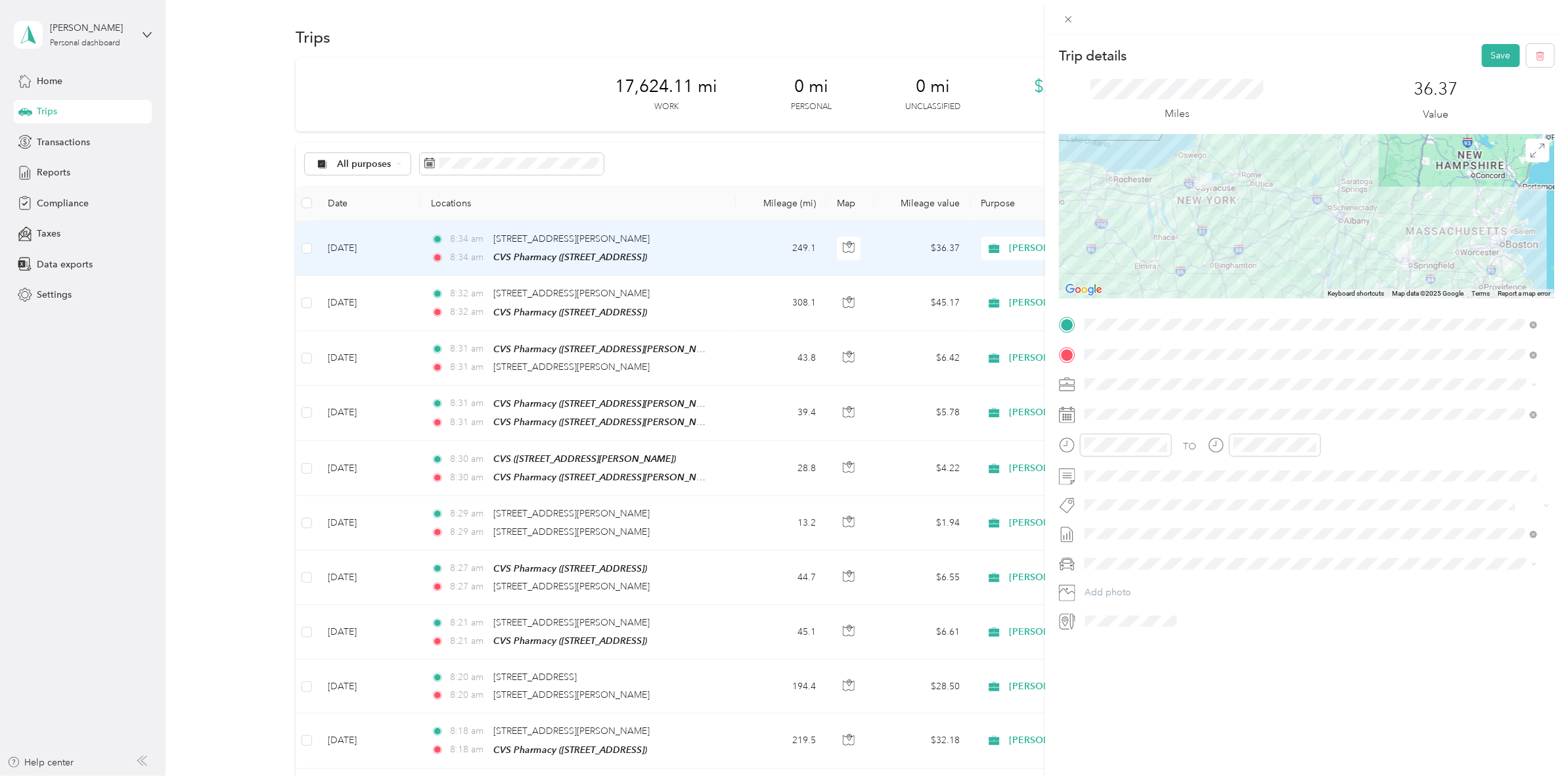
click at [1360, 248] on div at bounding box center [1306, 216] width 495 height 165
click at [1383, 195] on div at bounding box center [1306, 215] width 495 height 165
click at [1488, 52] on button "Save" at bounding box center [1500, 55] width 38 height 23
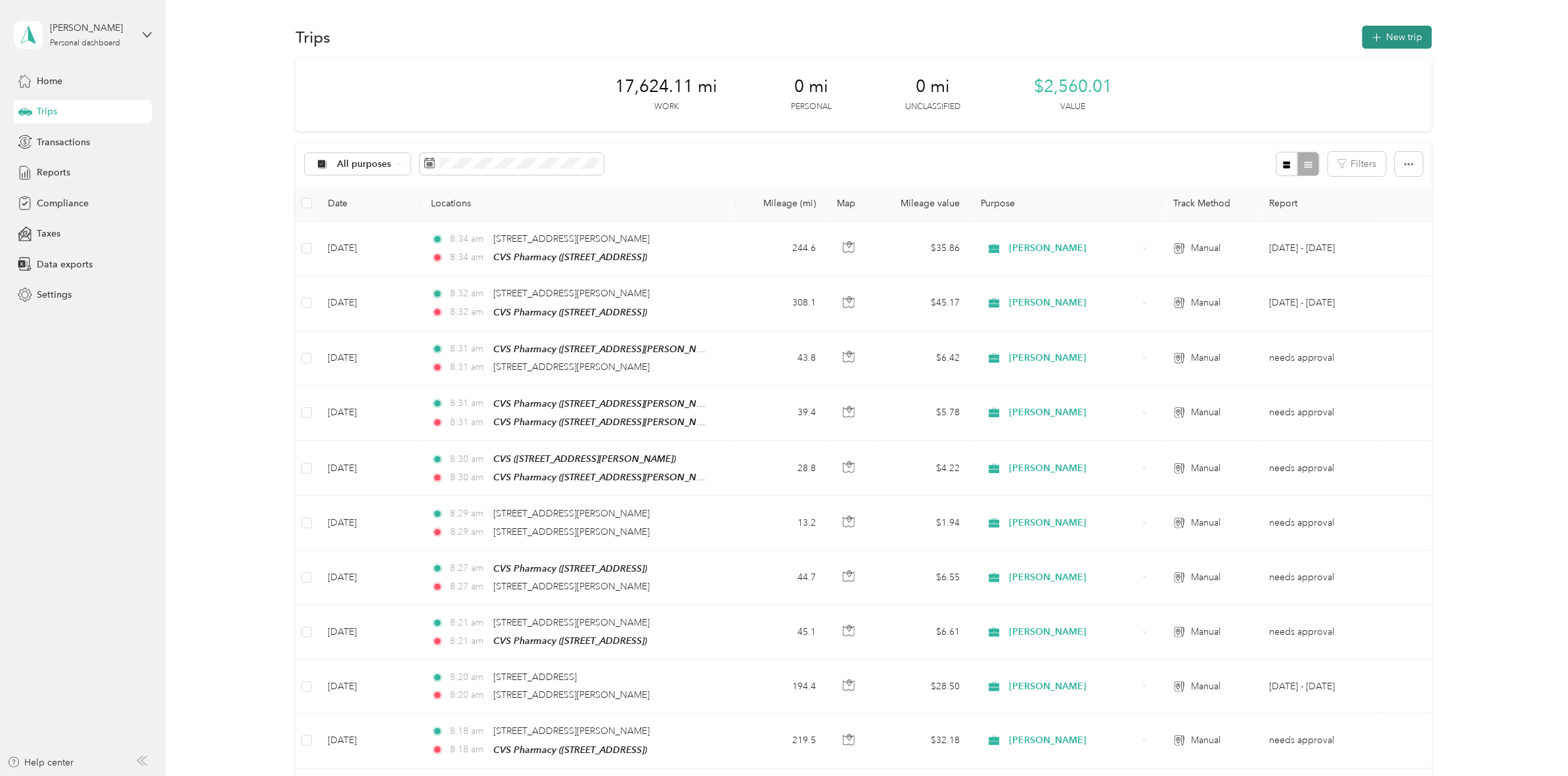
click at [1392, 35] on button "New trip" at bounding box center [1397, 37] width 70 height 23
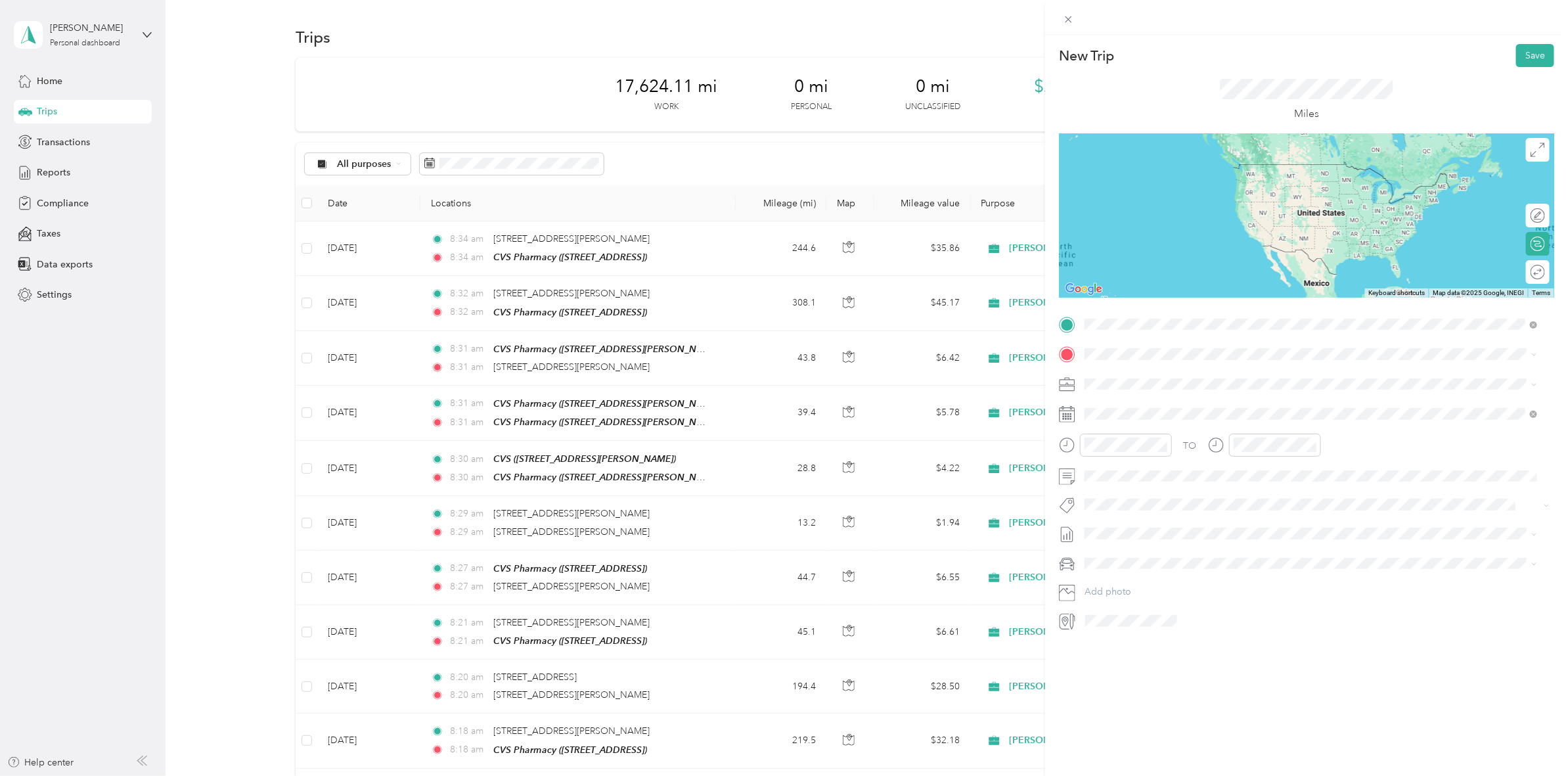
click at [1279, 447] on li "TEAM CVS Pharmacy [STREET_ADDRESS]" at bounding box center [1311, 432] width 462 height 46
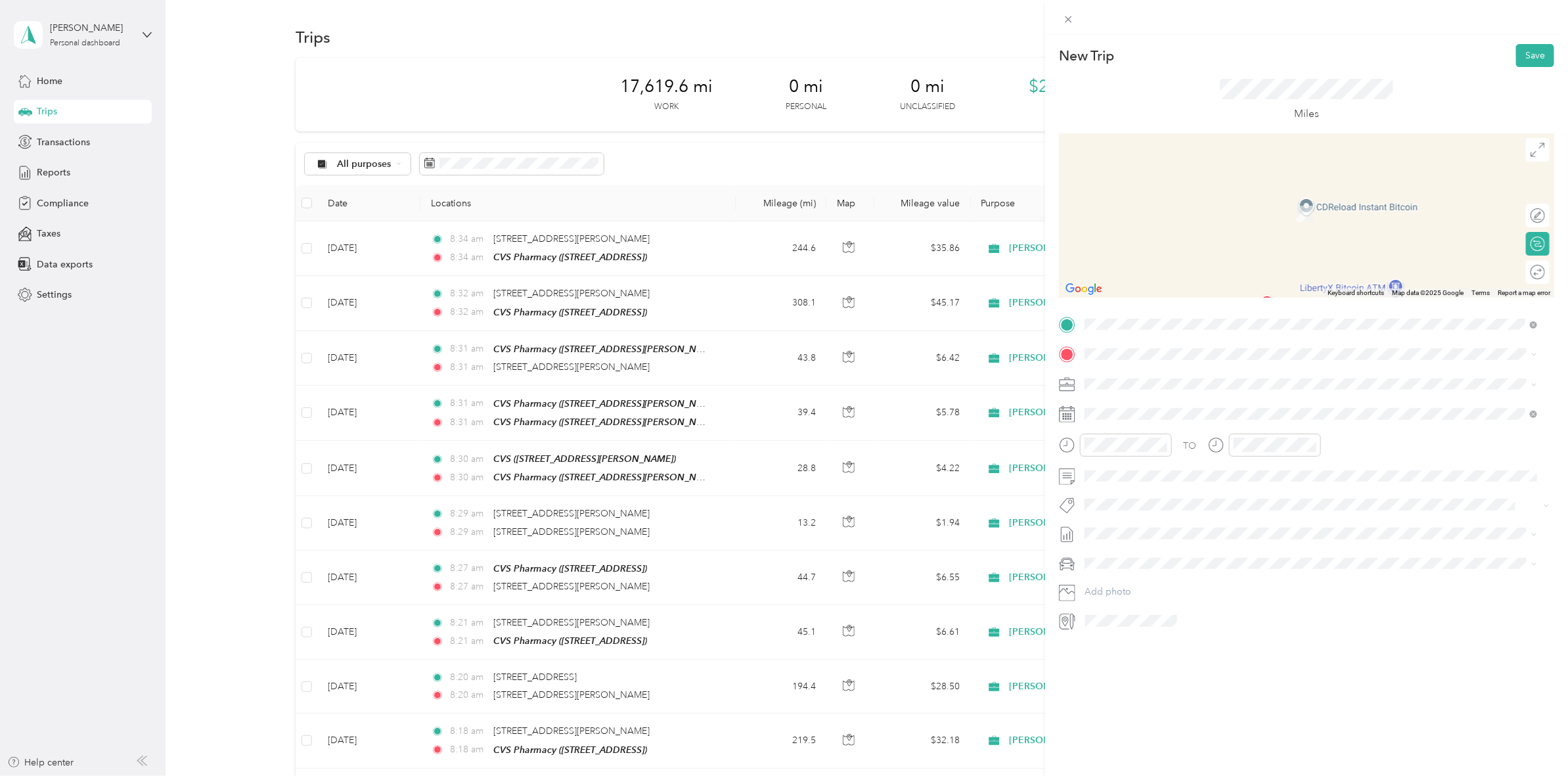
click at [1191, 409] on div "TEAM CVS Pharmacy" at bounding box center [1163, 409] width 108 height 17
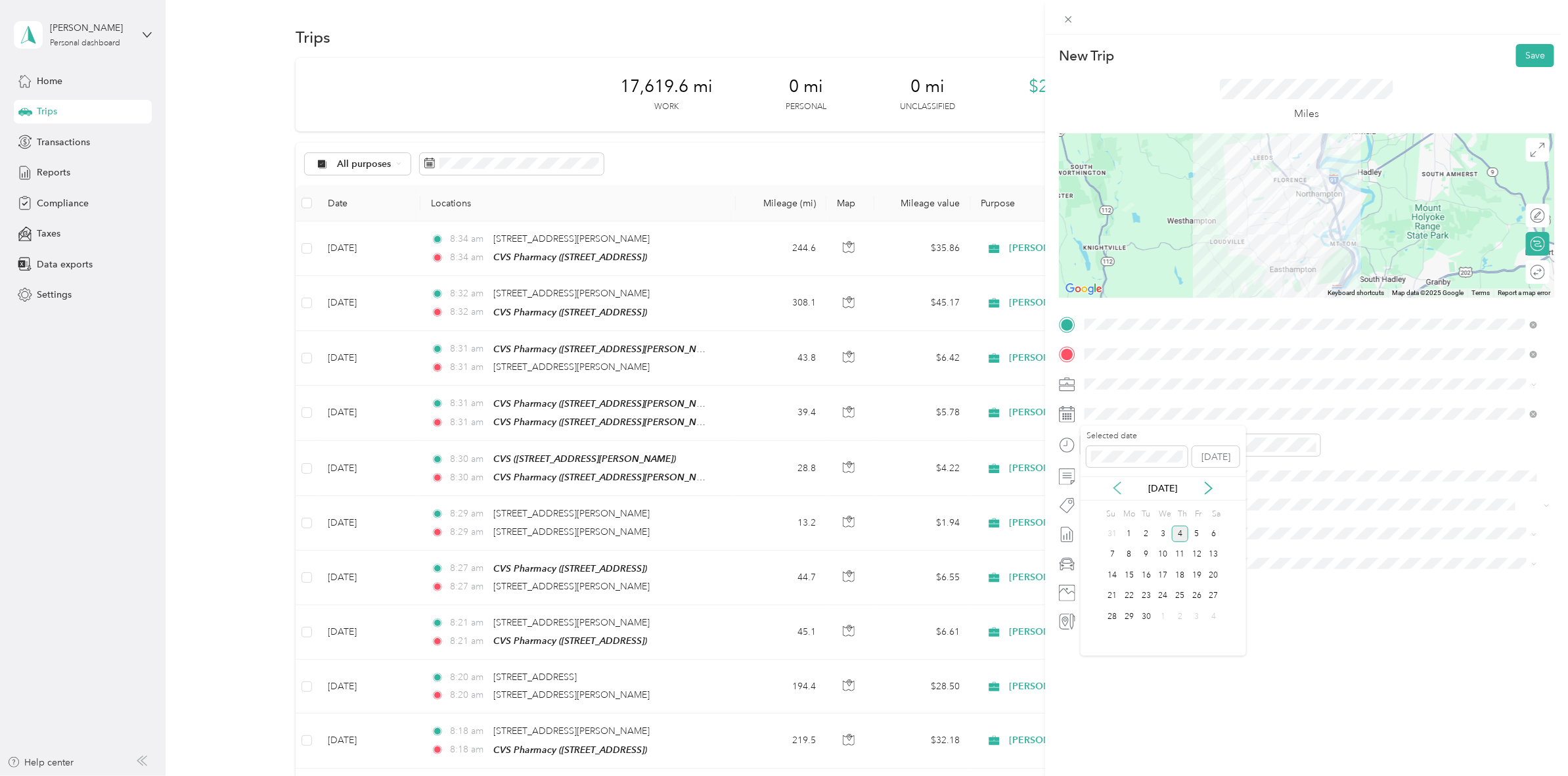
click at [1117, 494] on icon at bounding box center [1117, 488] width 13 height 13
click at [1165, 619] on div "27" at bounding box center [1163, 617] width 17 height 17
click at [1284, 224] on div at bounding box center [1306, 215] width 495 height 165
click at [1296, 234] on div at bounding box center [1306, 215] width 495 height 165
click at [1519, 52] on button "Save" at bounding box center [1535, 55] width 38 height 23
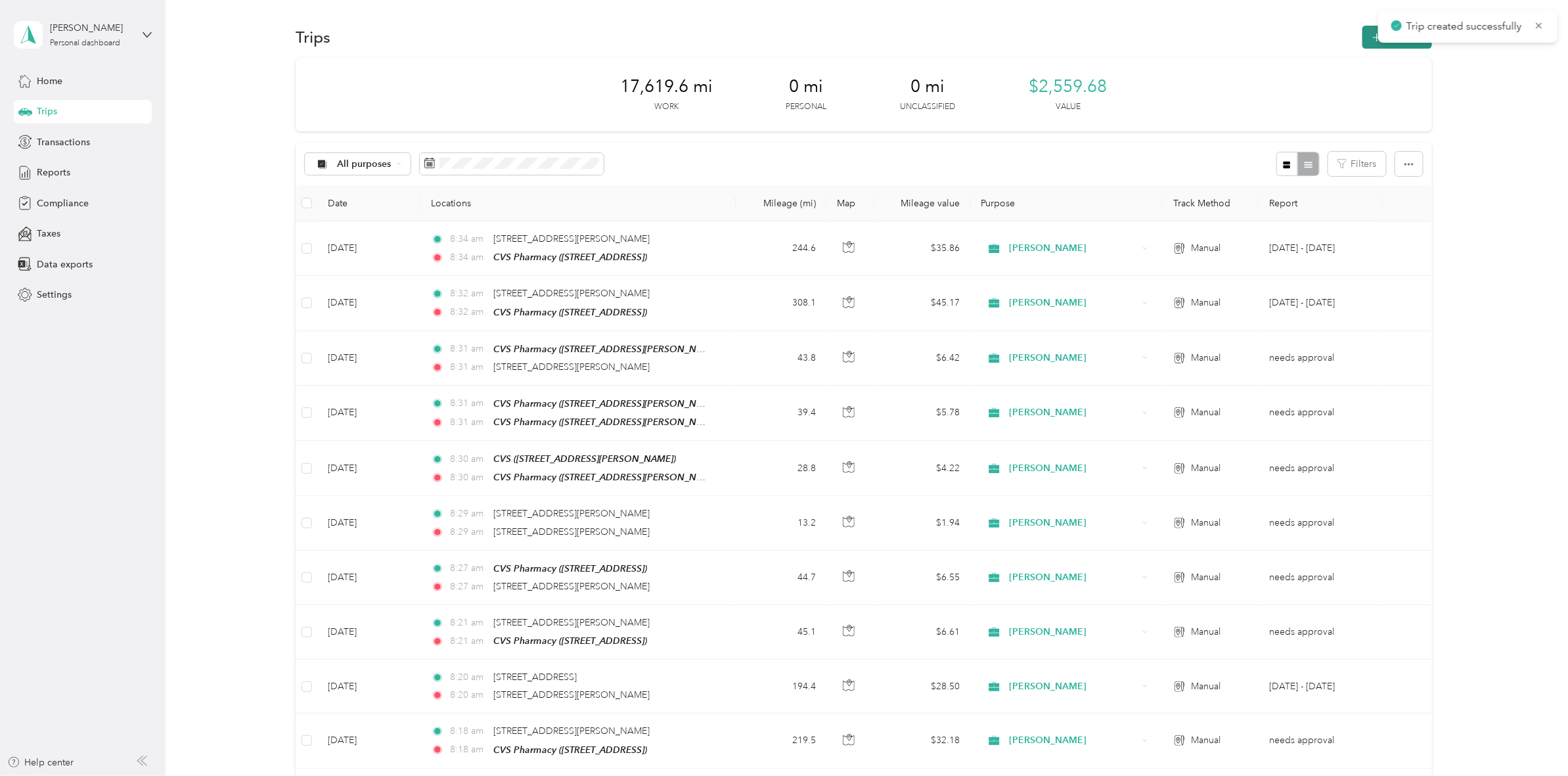
click at [1370, 44] on icon "button" at bounding box center [1376, 38] width 15 height 15
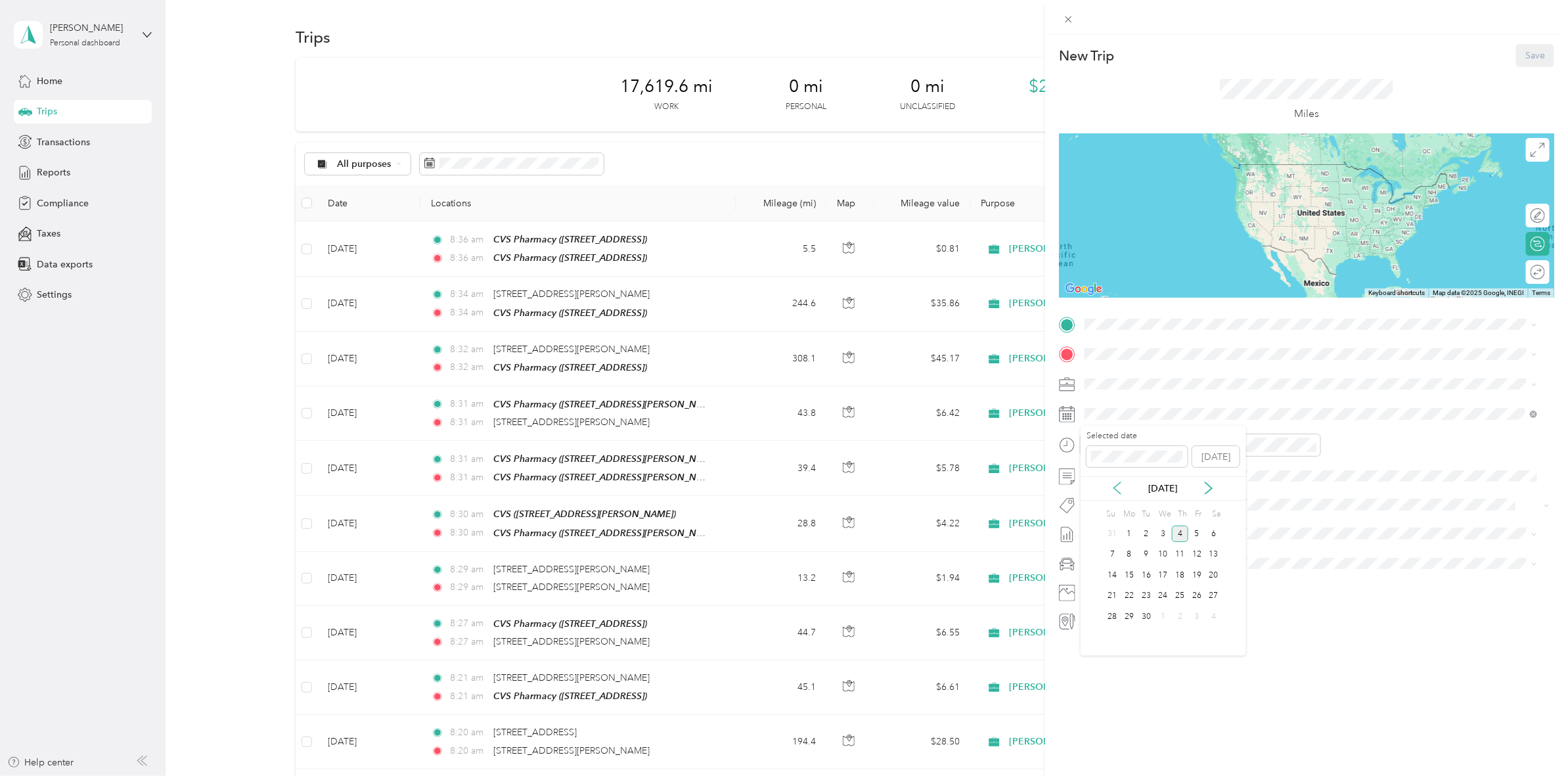
click at [1116, 486] on icon at bounding box center [1116, 489] width 6 height 12
click at [1181, 611] on div "28" at bounding box center [1180, 617] width 17 height 17
click at [1128, 317] on span at bounding box center [1316, 324] width 474 height 21
click at [1277, 396] on div "TEAM CVS Pharmacy [STREET_ADDRESS]" at bounding box center [1312, 386] width 443 height 37
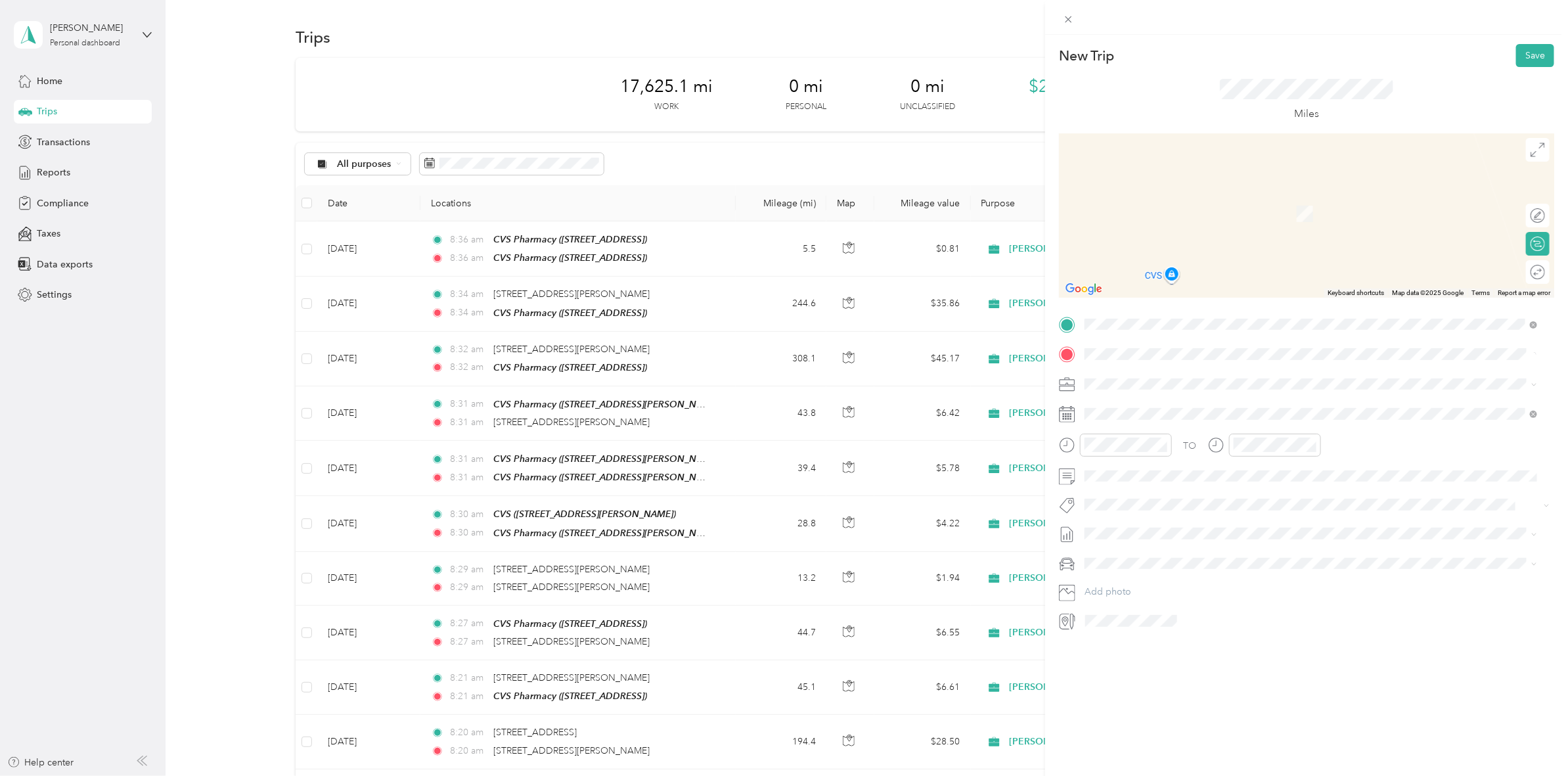
click at [1174, 405] on span "[STREET_ADDRESS][PERSON_NAME][US_STATE]" at bounding box center [1211, 401] width 204 height 12
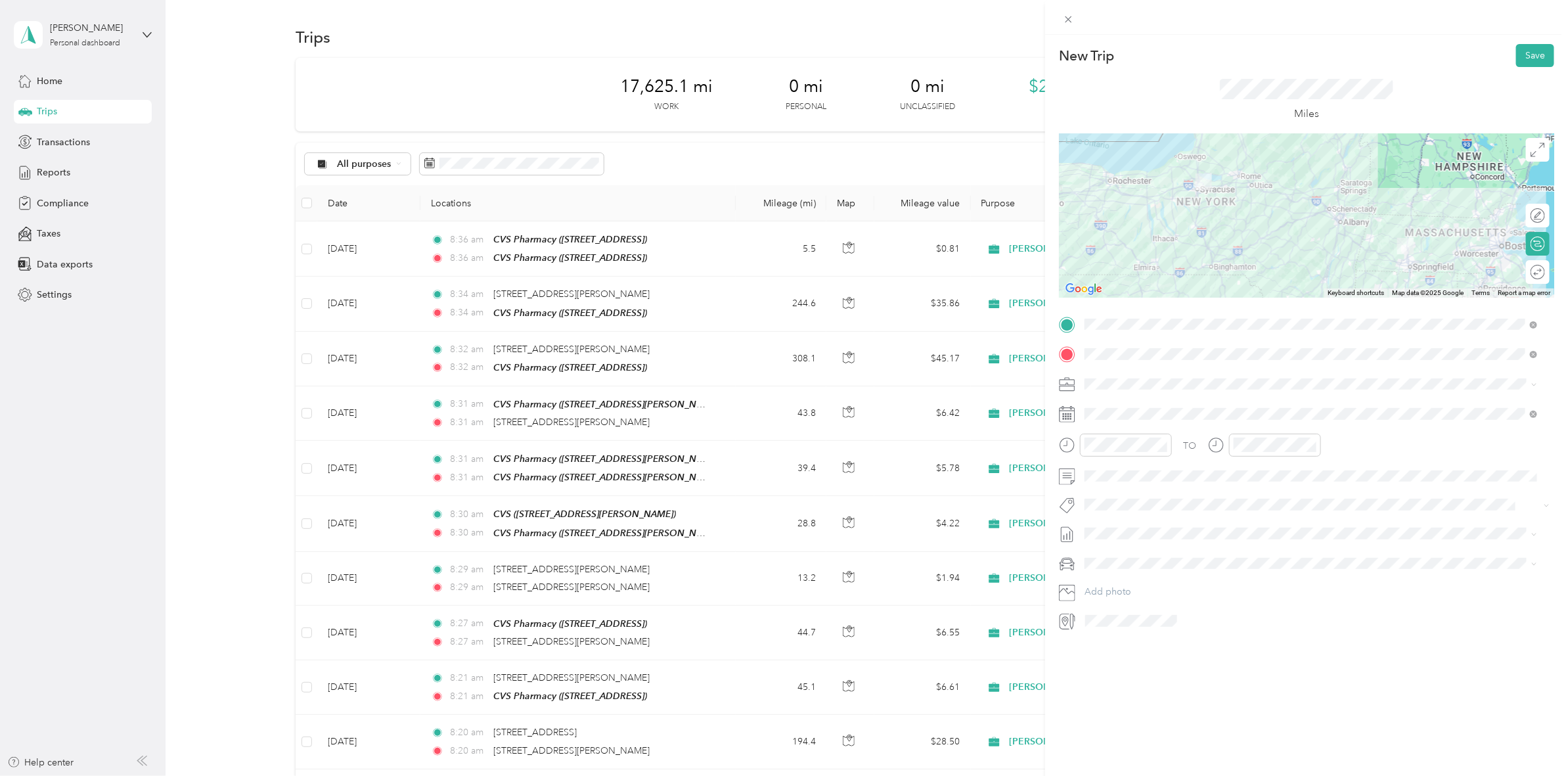
click at [1377, 204] on div at bounding box center [1306, 215] width 495 height 165
click at [1398, 219] on div at bounding box center [1306, 215] width 495 height 165
click at [1519, 274] on div at bounding box center [1524, 272] width 12 height 12
click at [1523, 57] on button "Save" at bounding box center [1535, 55] width 38 height 23
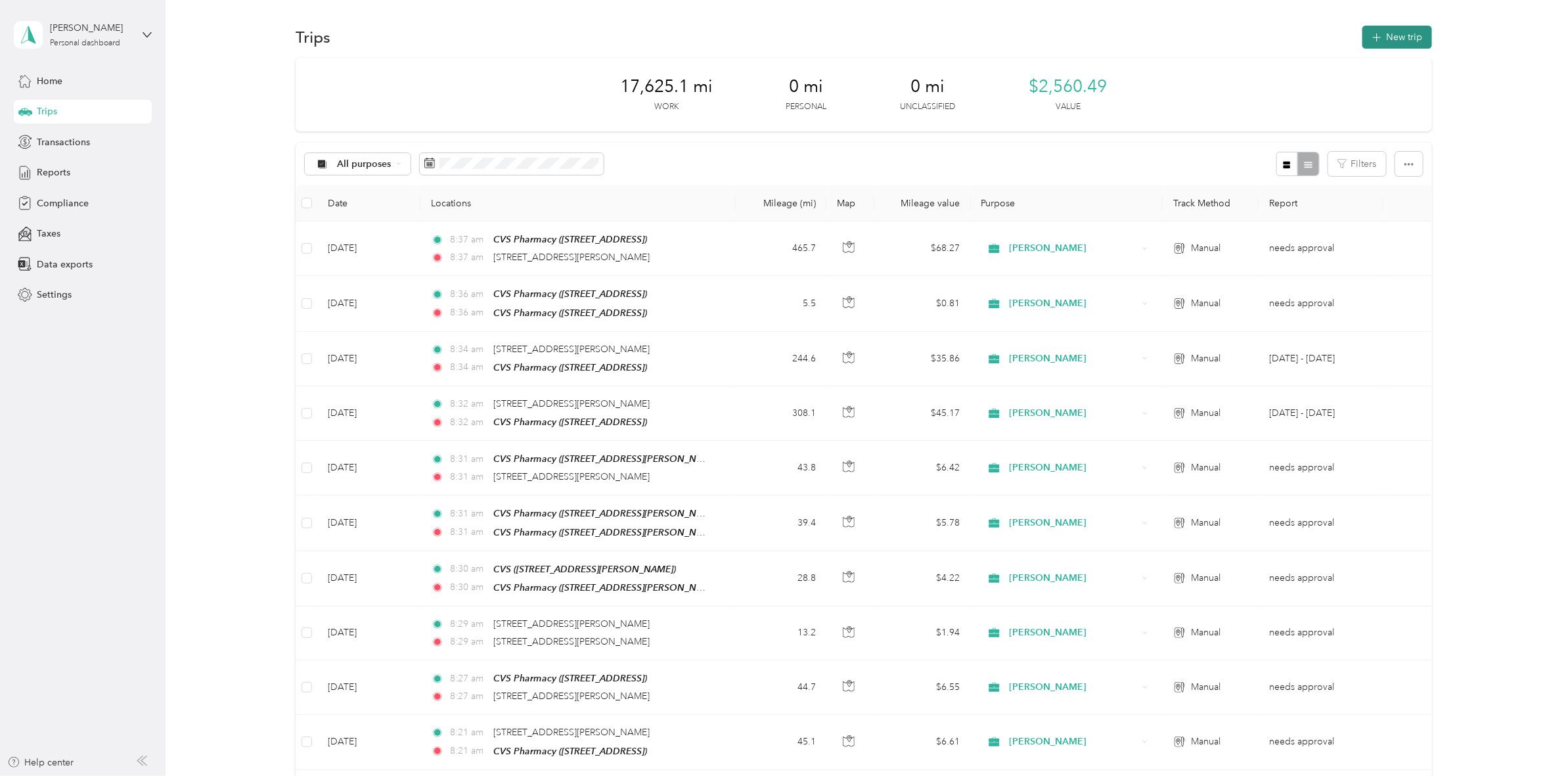
click at [1394, 33] on button "New trip" at bounding box center [1397, 37] width 70 height 23
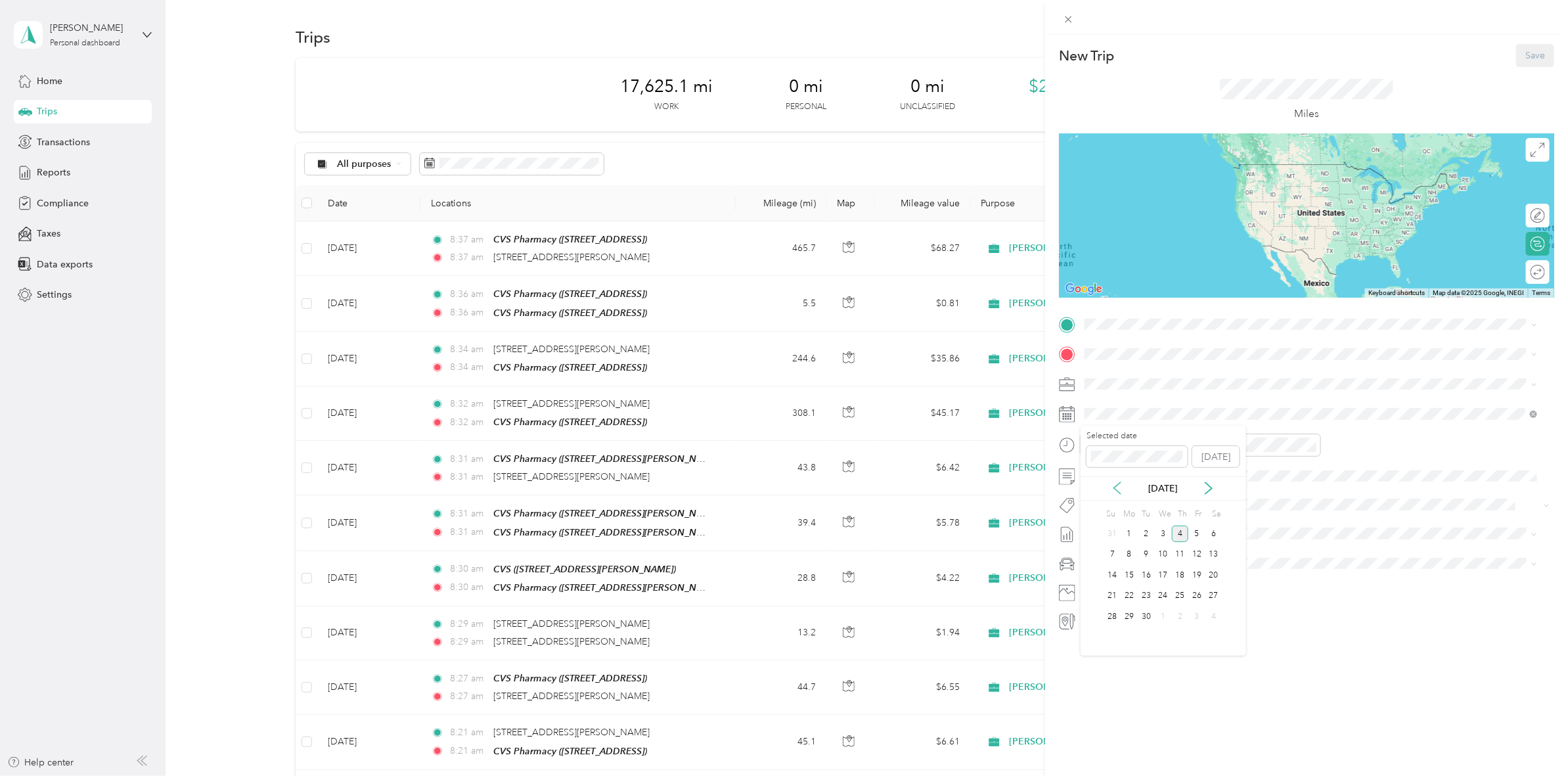
click at [1117, 487] on icon at bounding box center [1117, 488] width 13 height 13
click at [1194, 612] on div "29" at bounding box center [1197, 617] width 17 height 17
click at [1153, 374] on span "[STREET_ADDRESS][PERSON_NAME][US_STATE]" at bounding box center [1211, 372] width 204 height 12
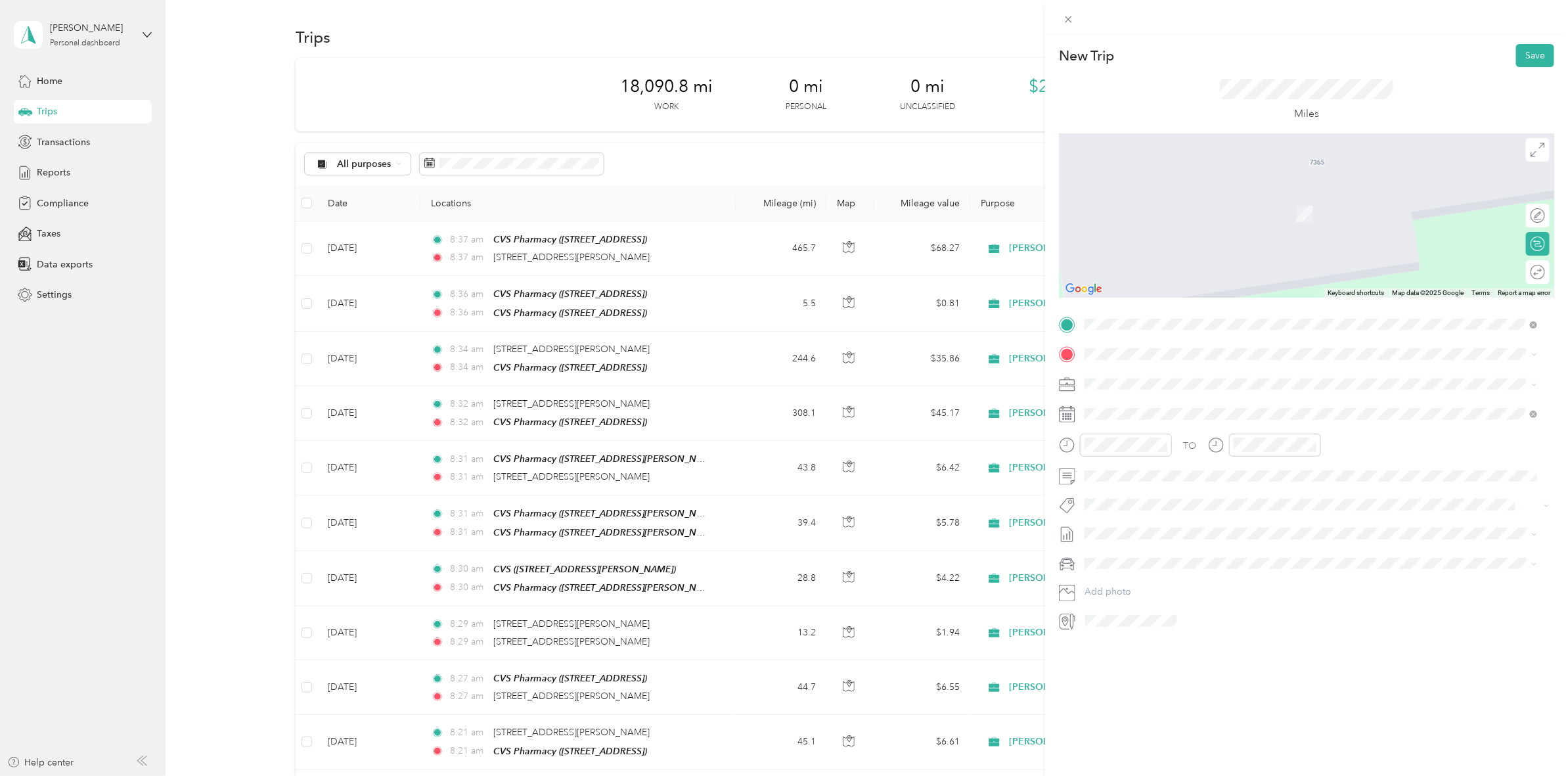
click at [1177, 418] on div "TEAM Lowes [STREET_ADDRESS]" at bounding box center [1151, 415] width 84 height 32
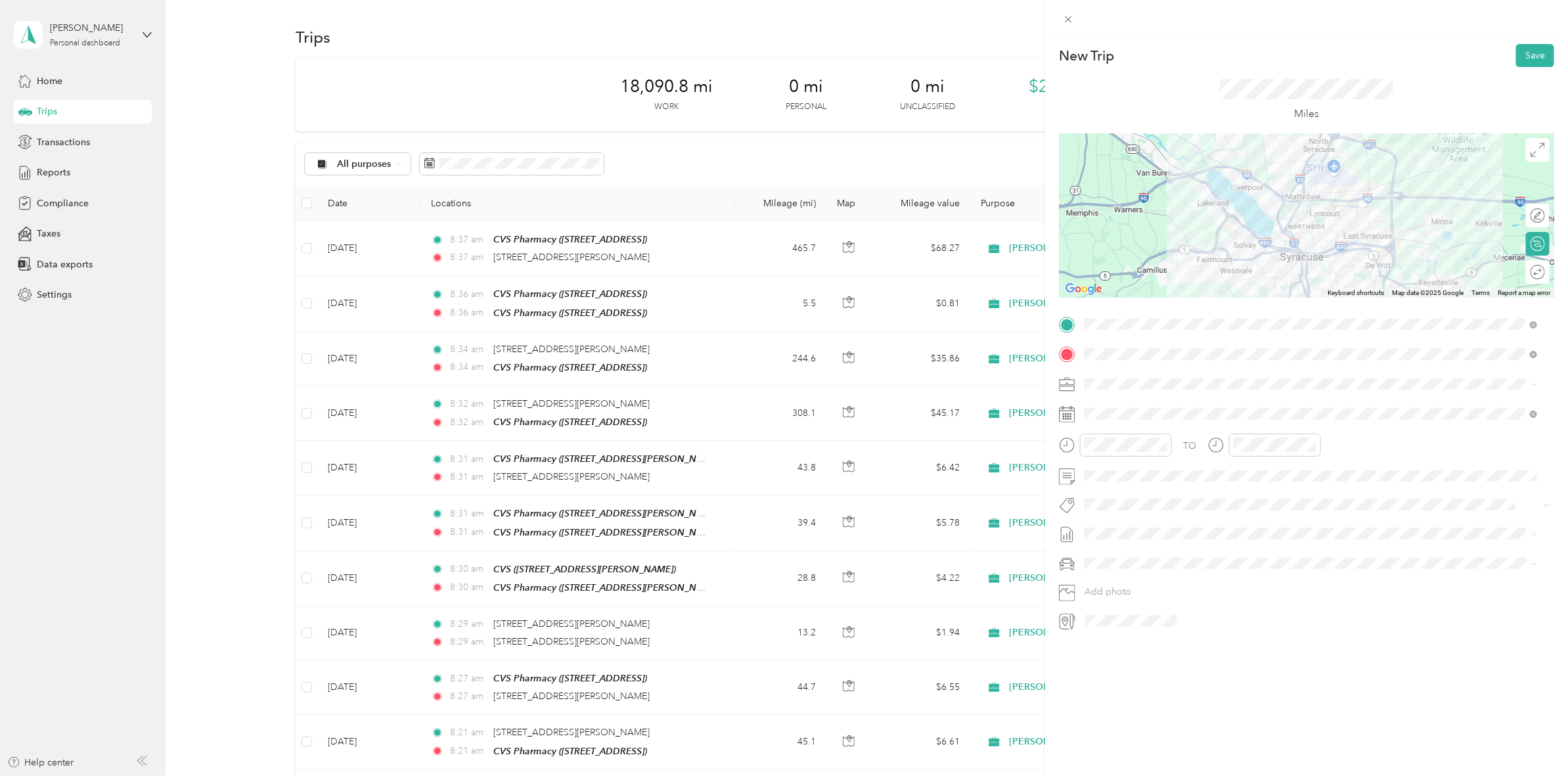
click at [1355, 155] on div at bounding box center [1306, 215] width 495 height 165
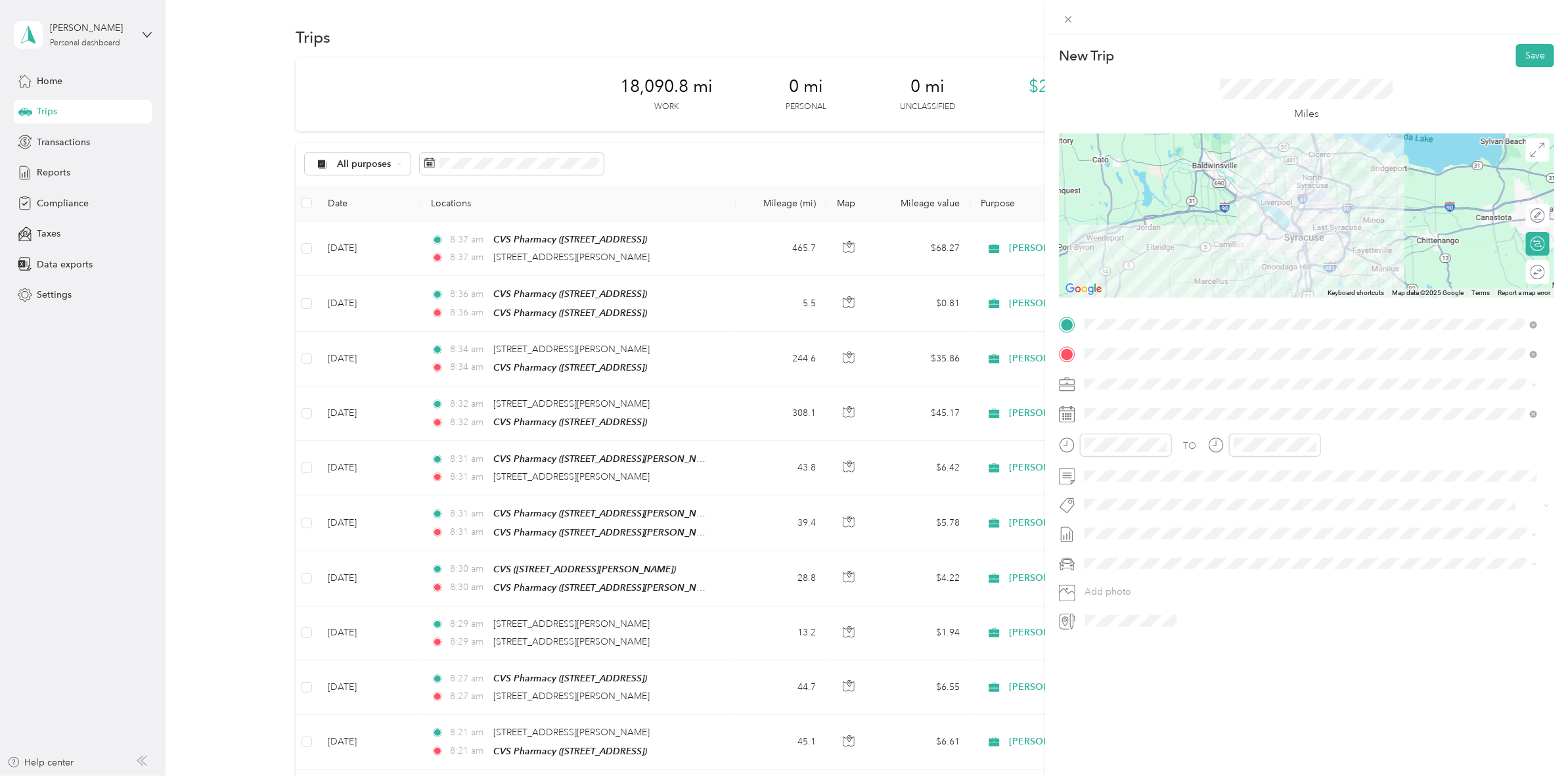
click at [1339, 234] on div at bounding box center [1306, 215] width 495 height 165
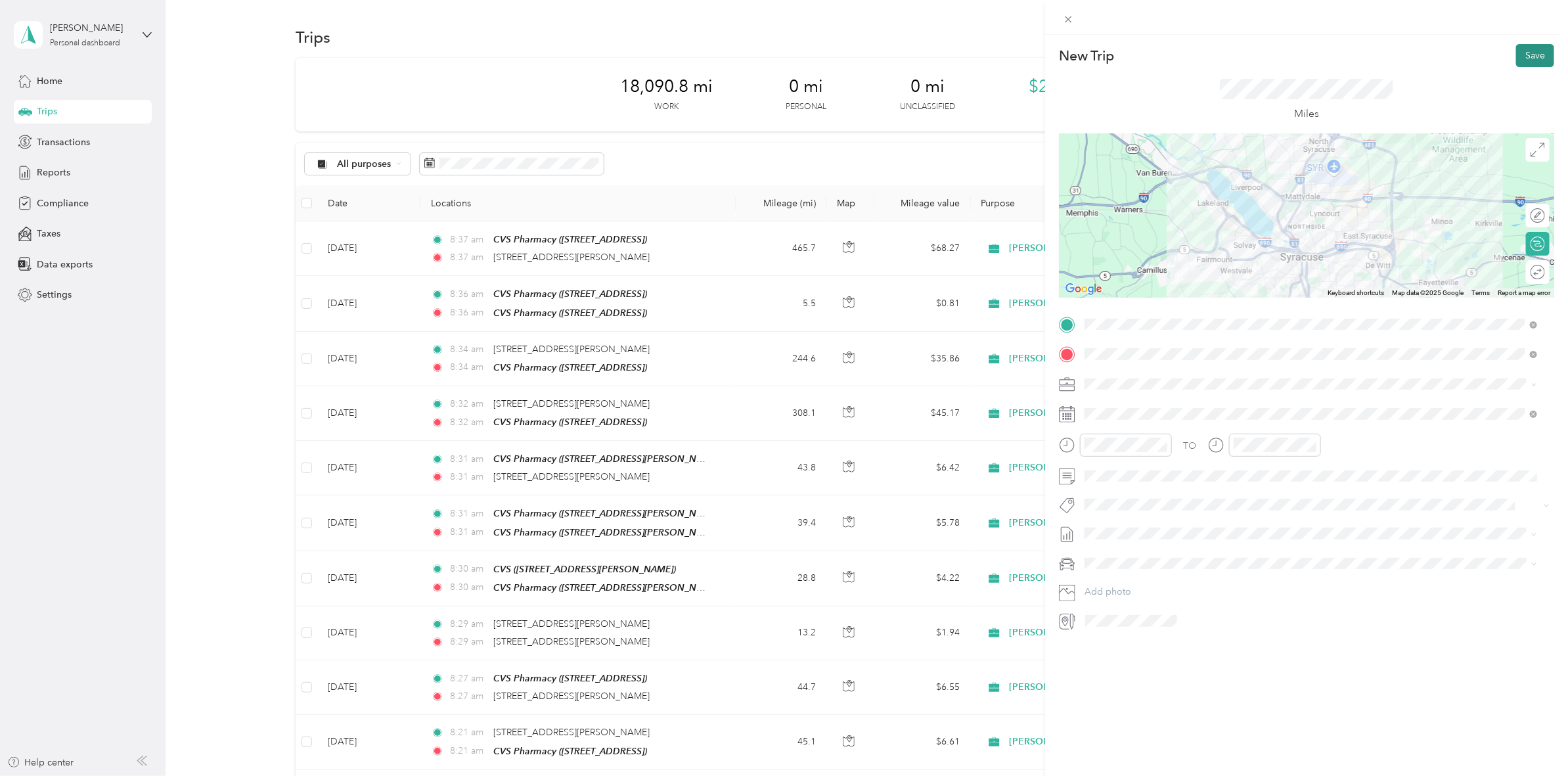
click at [1516, 54] on button "Save" at bounding box center [1535, 55] width 38 height 23
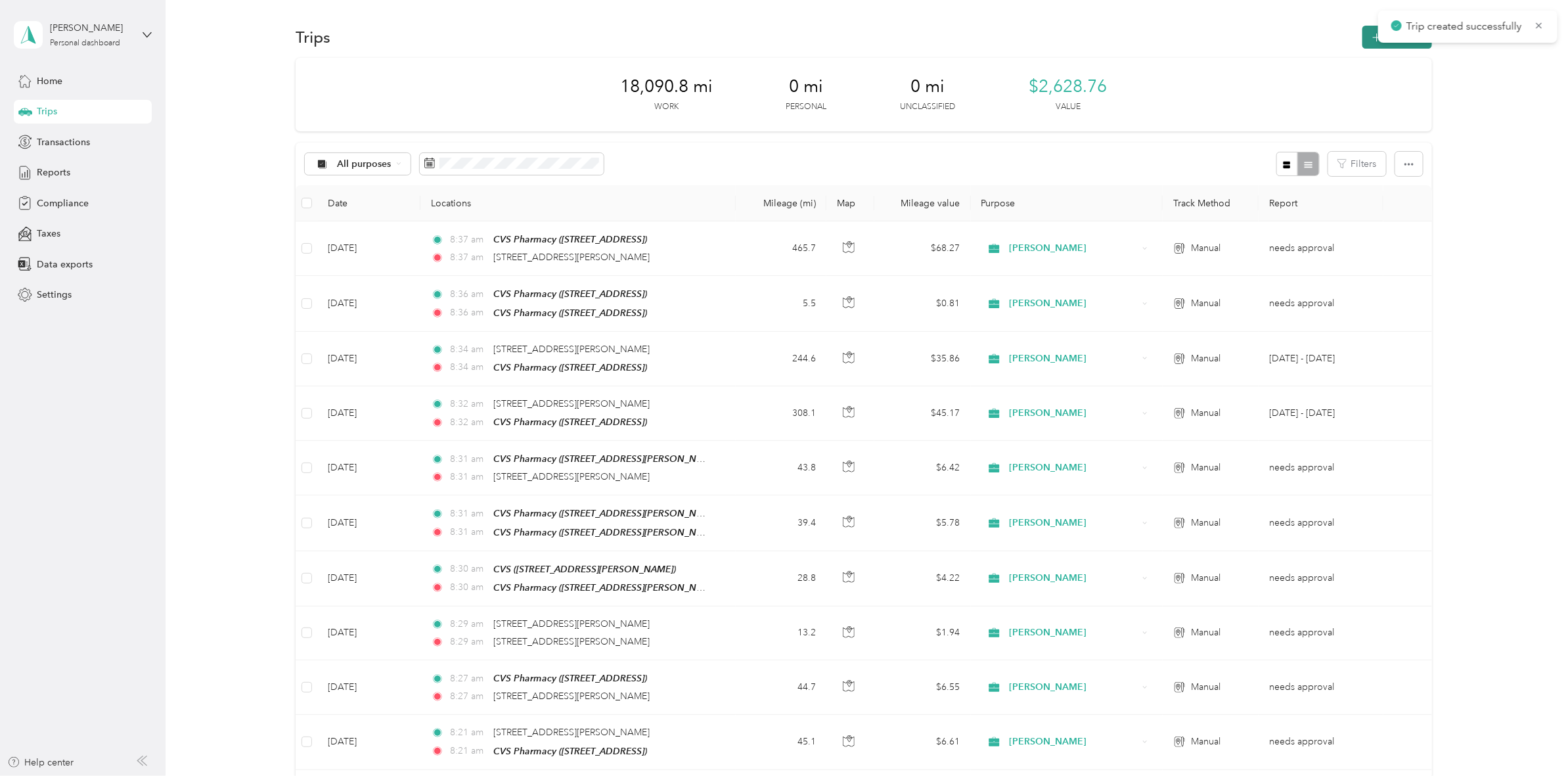
click at [1364, 40] on button "New trip" at bounding box center [1397, 37] width 70 height 23
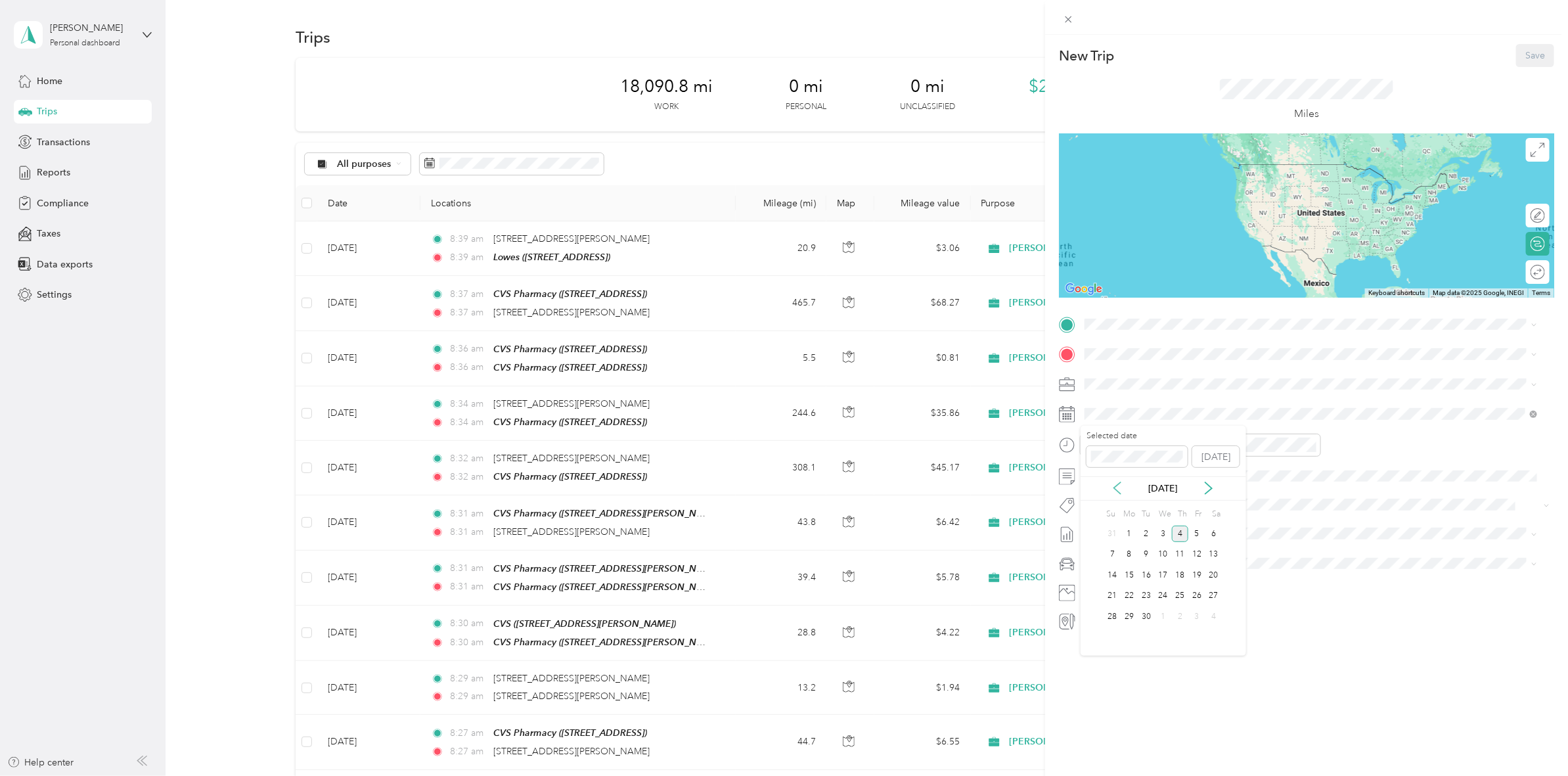
click at [1115, 493] on icon at bounding box center [1117, 488] width 13 height 13
click at [1193, 621] on div "29" at bounding box center [1197, 617] width 17 height 17
click at [1193, 390] on span "[STREET_ADDRESS]" at bounding box center [1151, 396] width 84 height 11
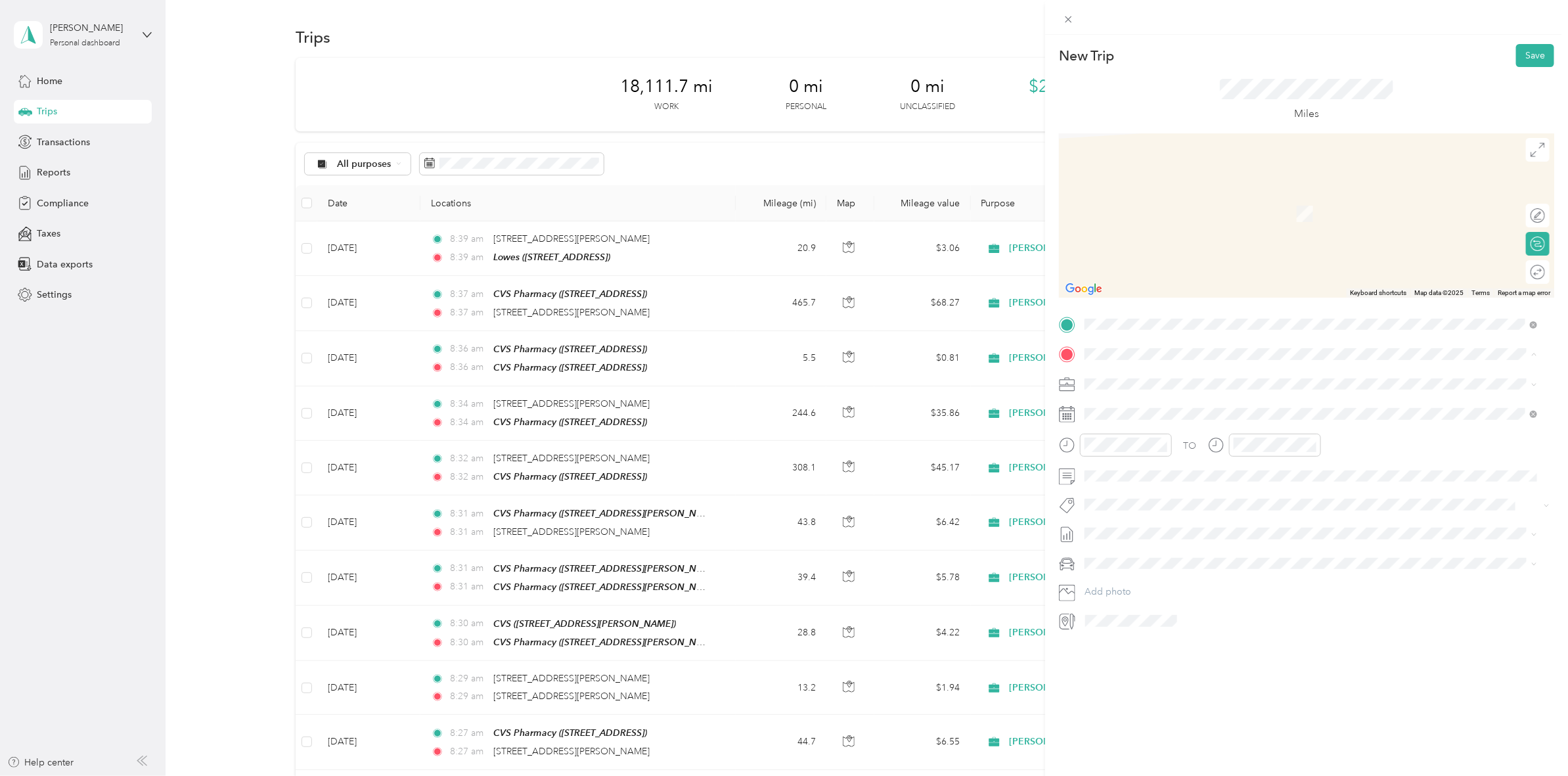
click at [1165, 468] on span "[STREET_ADDRESS]" at bounding box center [1151, 471] width 84 height 11
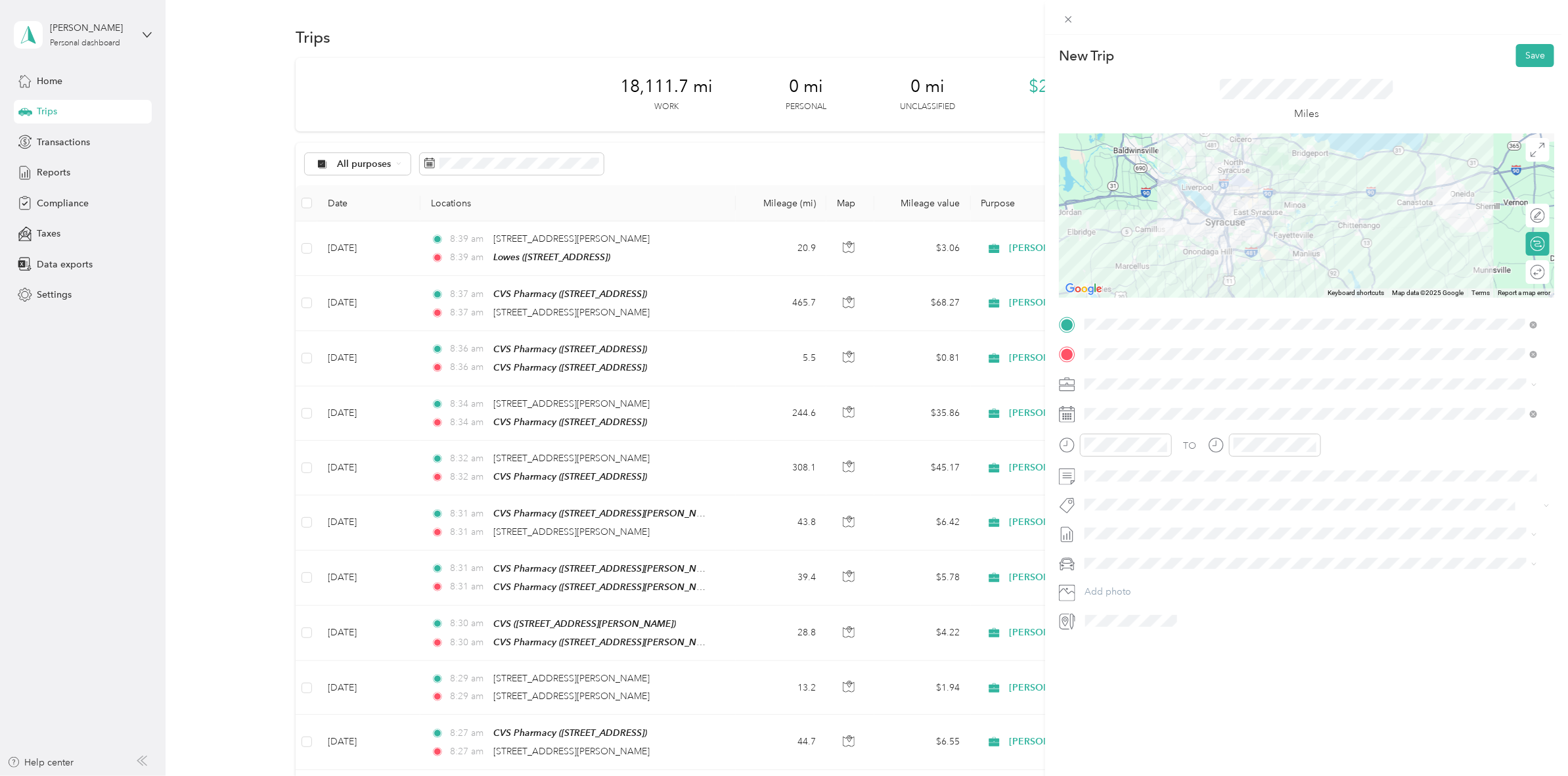
click at [1214, 195] on div at bounding box center [1306, 215] width 495 height 165
click at [1367, 224] on div at bounding box center [1306, 215] width 495 height 165
click at [1261, 192] on div at bounding box center [1306, 215] width 495 height 165
click at [1516, 59] on button "Save" at bounding box center [1535, 55] width 38 height 23
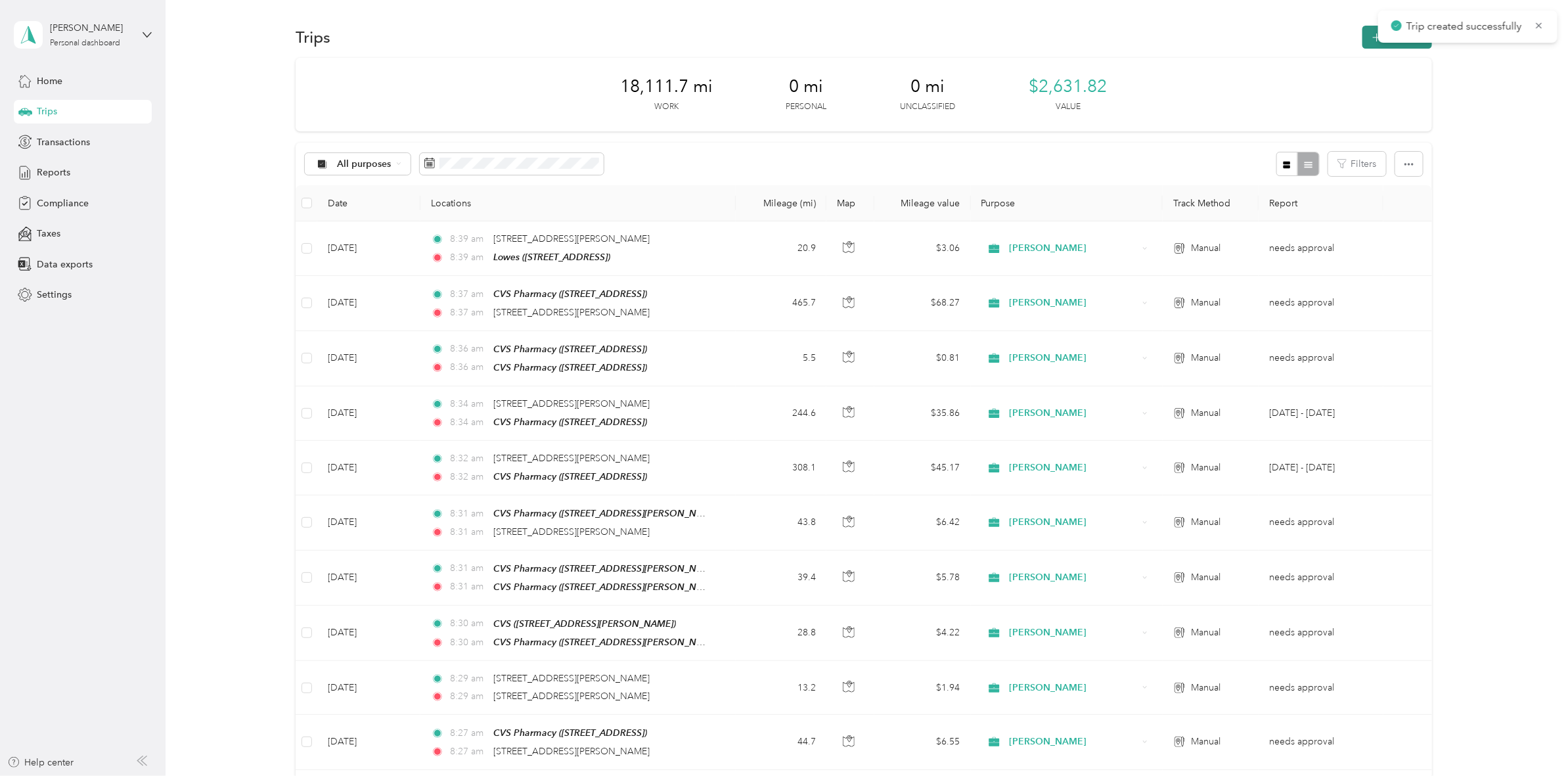
click at [1364, 40] on button "New trip" at bounding box center [1397, 37] width 70 height 23
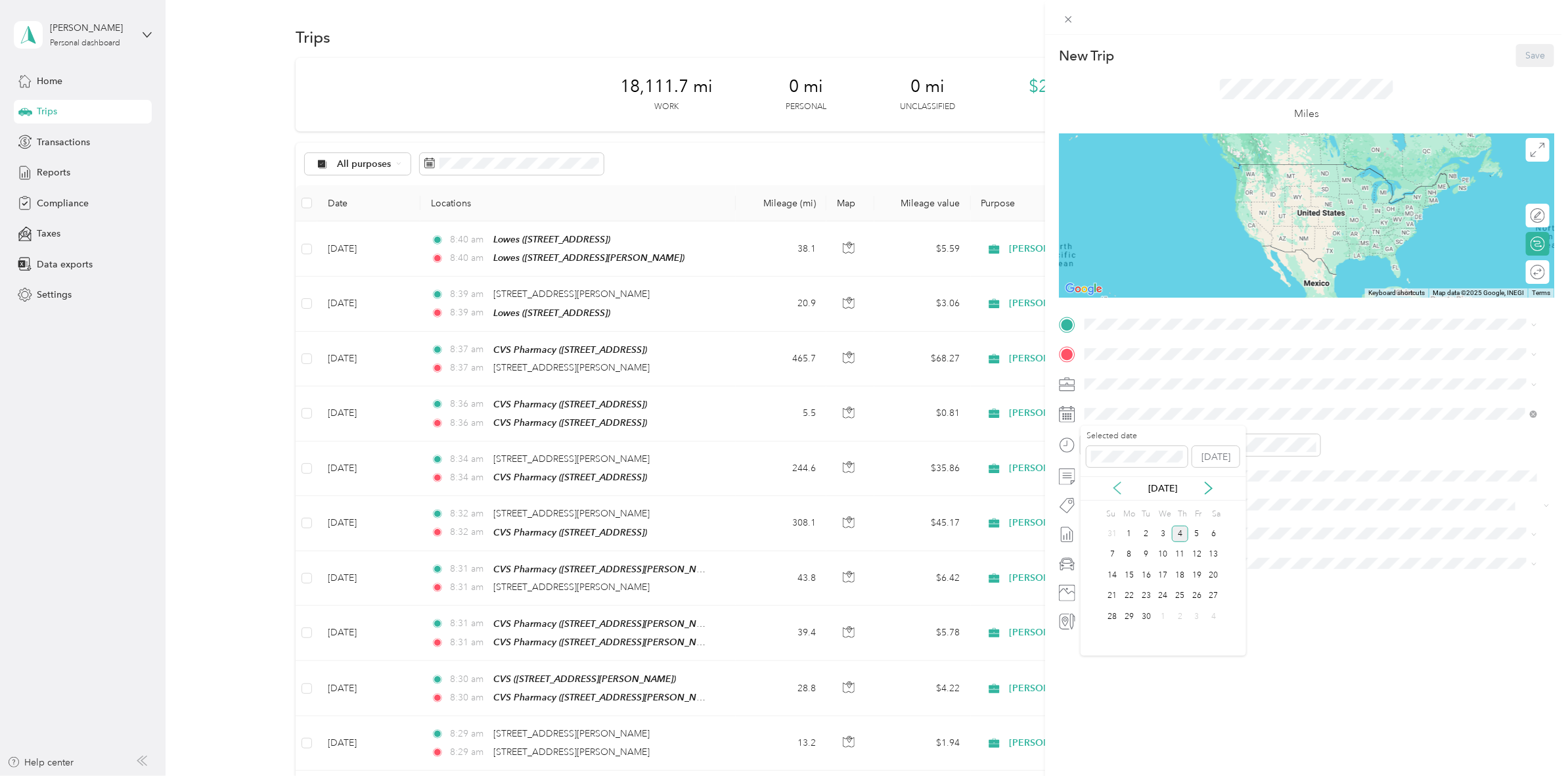
click at [1114, 490] on icon at bounding box center [1117, 488] width 13 height 13
click at [1197, 622] on div "29" at bounding box center [1197, 617] width 17 height 17
click at [1193, 441] on span "[STREET_ADDRESS]" at bounding box center [1151, 442] width 84 height 11
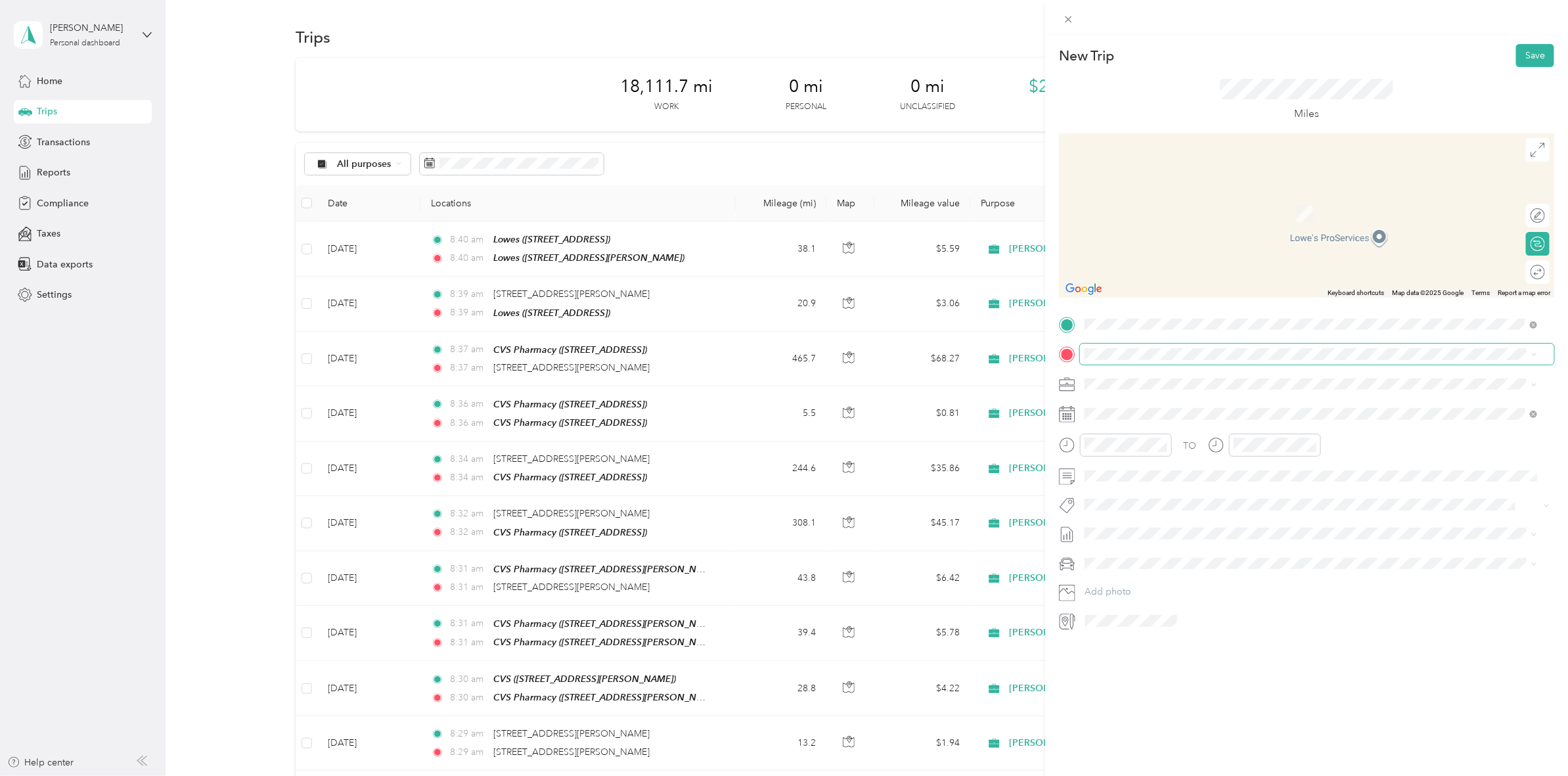
click at [1128, 362] on span at bounding box center [1316, 354] width 474 height 21
click at [1066, 355] on div at bounding box center [1306, 354] width 495 height 21
click at [1201, 425] on div "TEAM Hannaford [STREET_ADDRESS]" at bounding box center [1155, 416] width 91 height 32
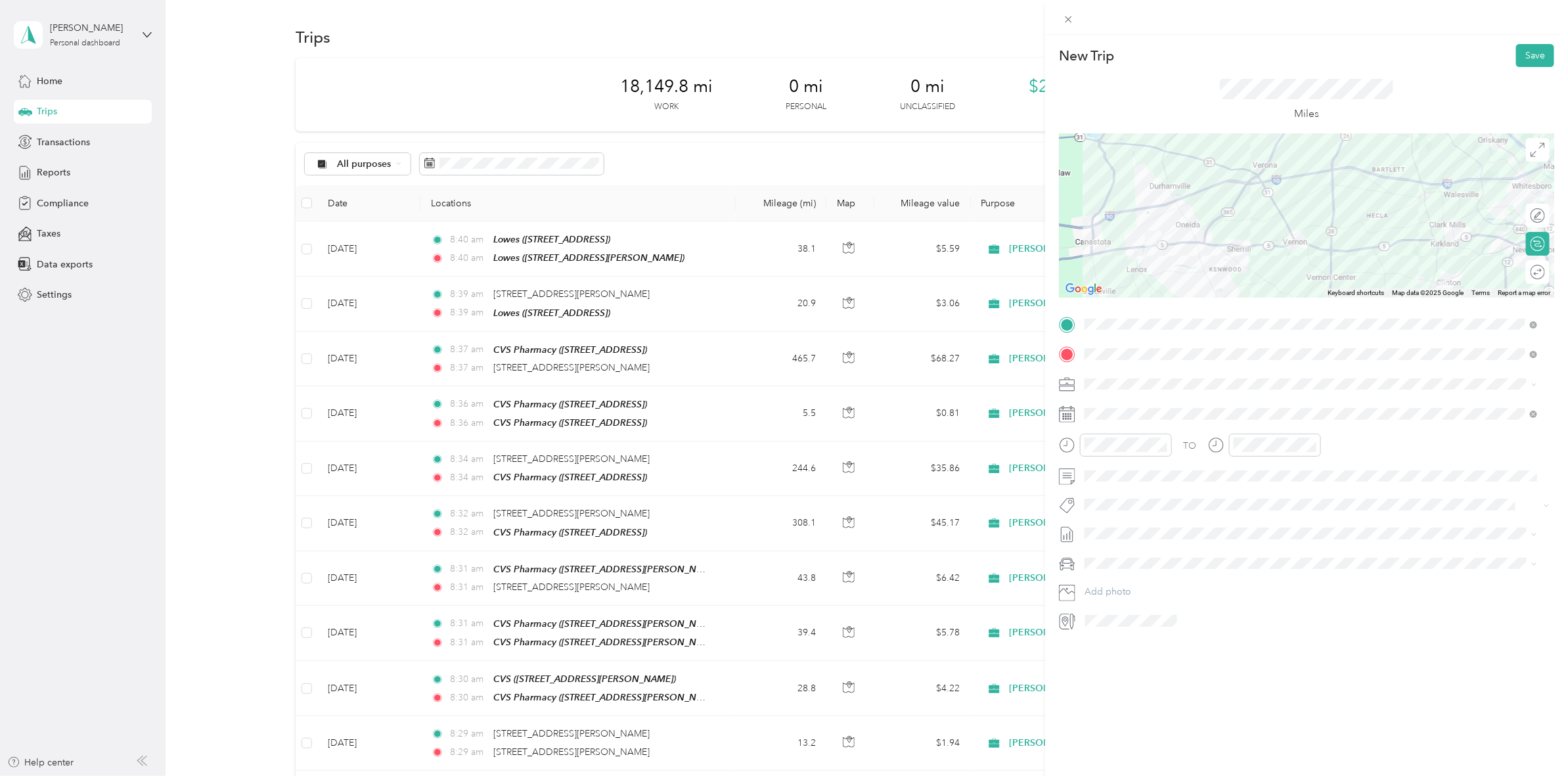
drag, startPoint x: 1279, startPoint y: 257, endPoint x: 1268, endPoint y: 307, distance: 51.2
click at [1270, 307] on div "New Trip Save This trip cannot be edited because it is either under review, app…" at bounding box center [1306, 337] width 495 height 588
click at [1403, 178] on div at bounding box center [1306, 215] width 495 height 165
click at [1417, 189] on div at bounding box center [1306, 215] width 495 height 165
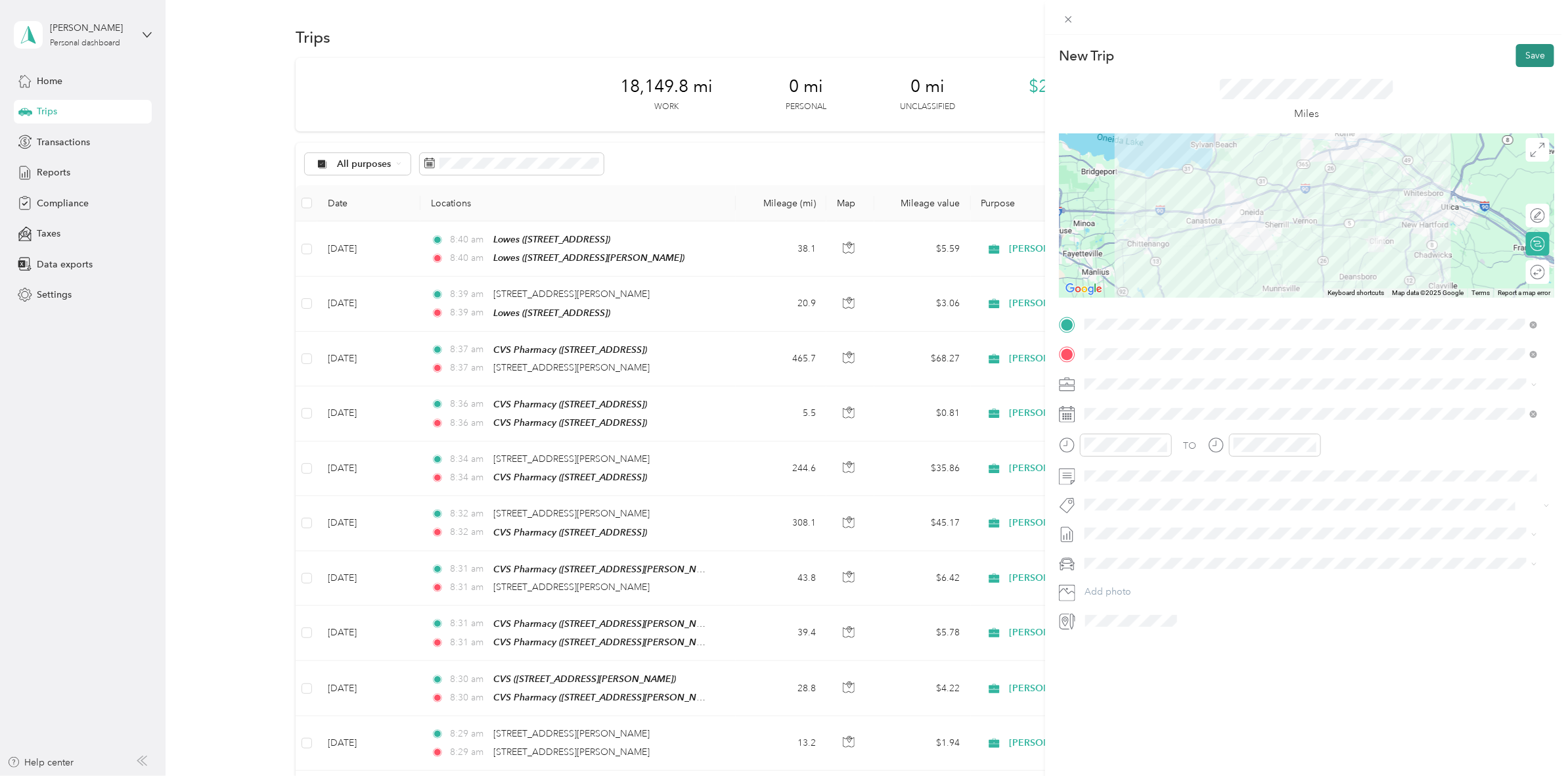
click at [1516, 59] on button "Save" at bounding box center [1535, 55] width 38 height 23
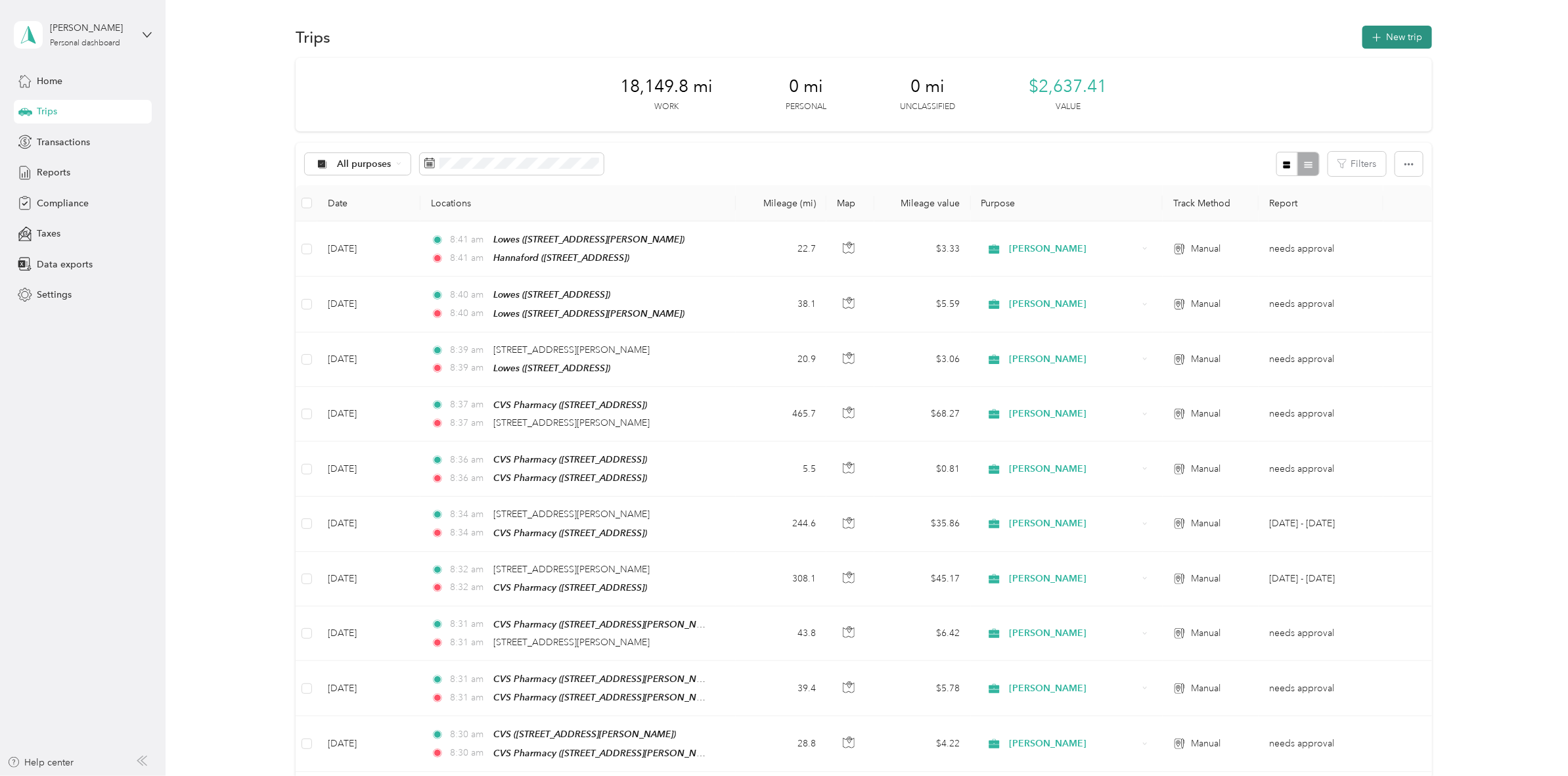
click at [1369, 37] on icon "button" at bounding box center [1376, 38] width 15 height 15
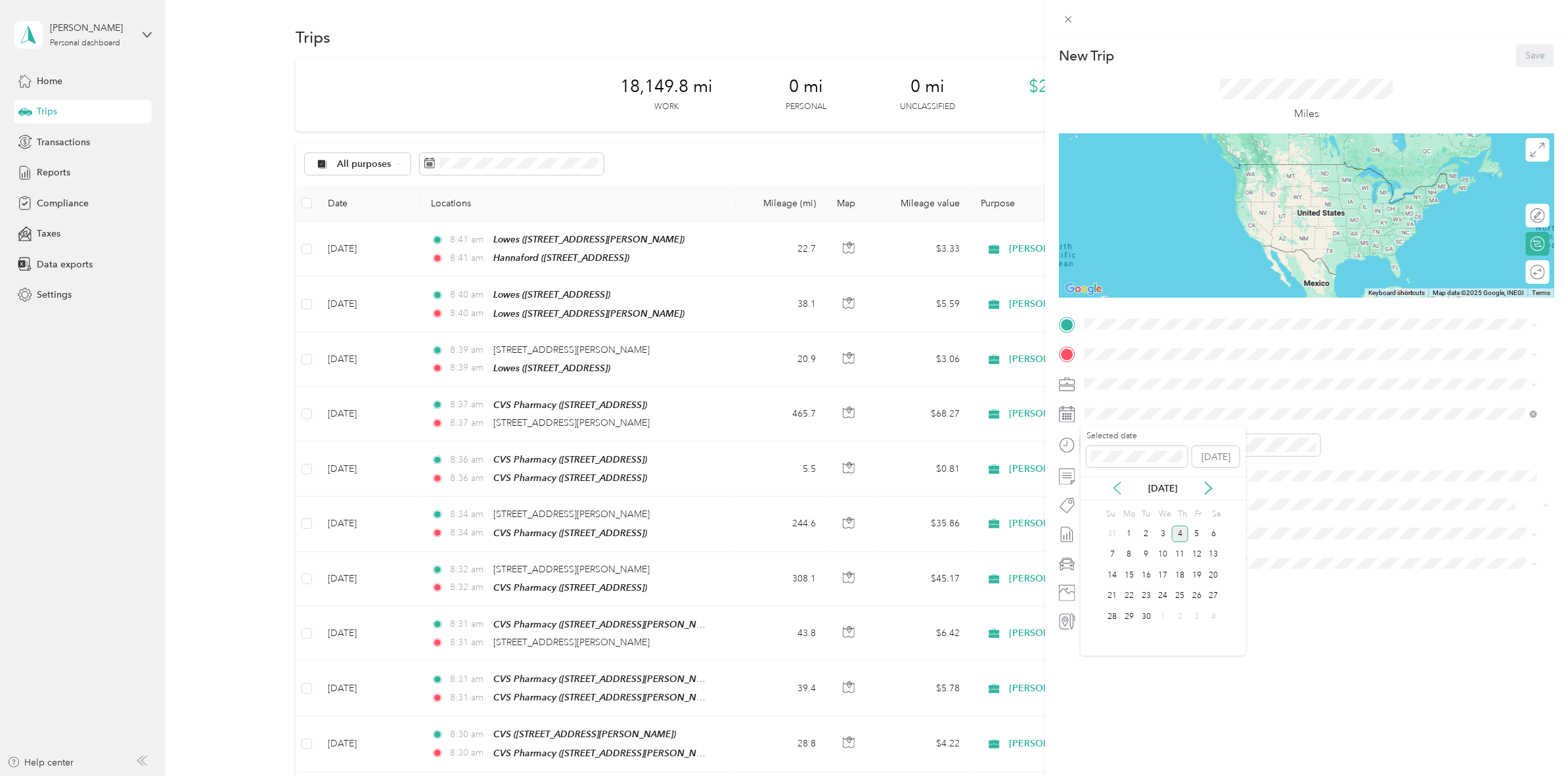
click at [1116, 487] on icon at bounding box center [1117, 488] width 13 height 13
click at [1193, 624] on div "29" at bounding box center [1197, 617] width 17 height 17
click at [1220, 399] on div "TEAM Hannaford [STREET_ADDRESS]" at bounding box center [1312, 386] width 443 height 37
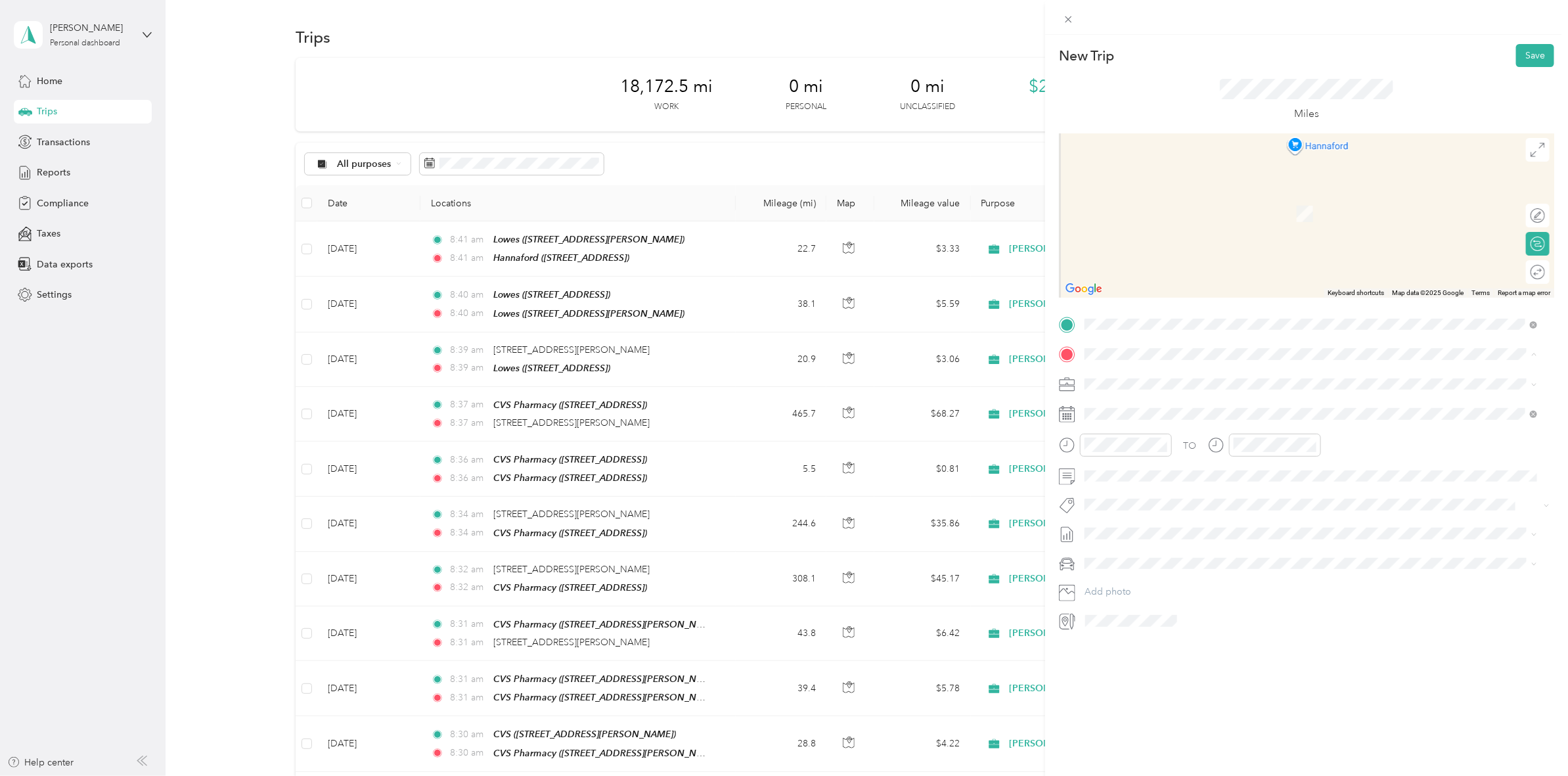
click at [1197, 414] on div "TEAM Hannaford [STREET_ADDRESS]" at bounding box center [1155, 416] width 91 height 32
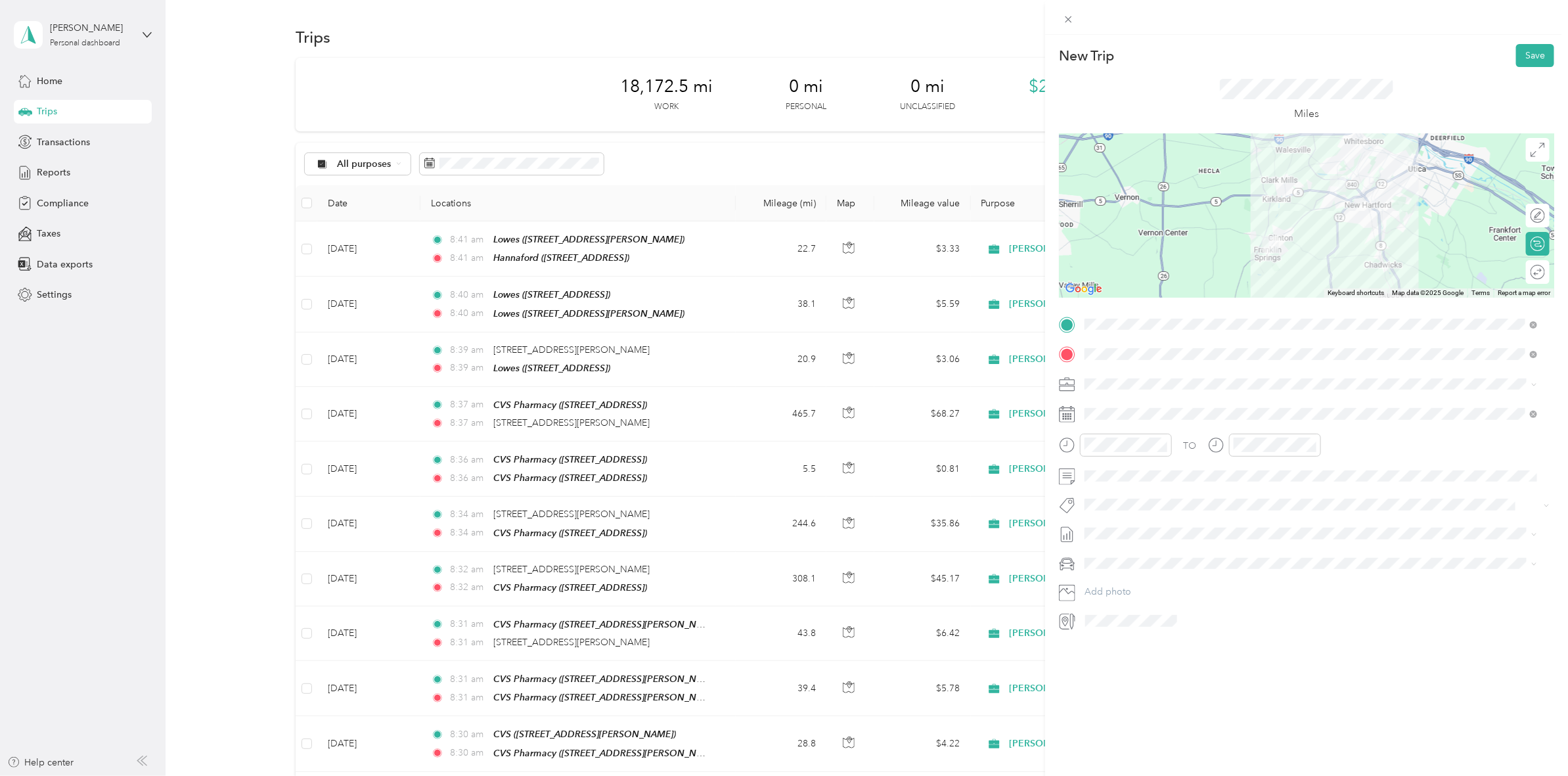
click at [1276, 199] on div at bounding box center [1306, 215] width 495 height 165
click at [1528, 63] on button "Save" at bounding box center [1535, 55] width 38 height 23
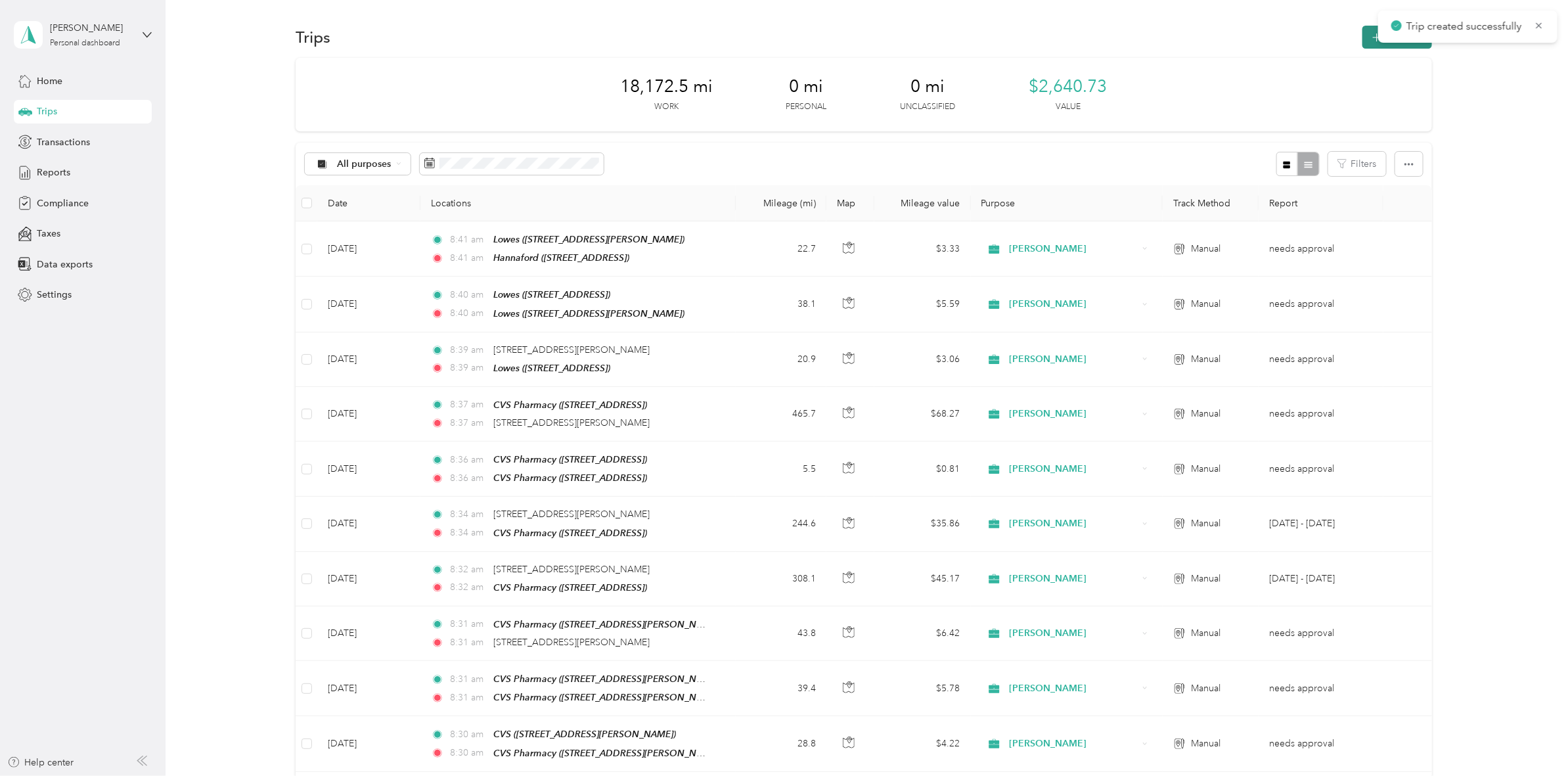
click at [1369, 35] on icon "button" at bounding box center [1376, 38] width 15 height 15
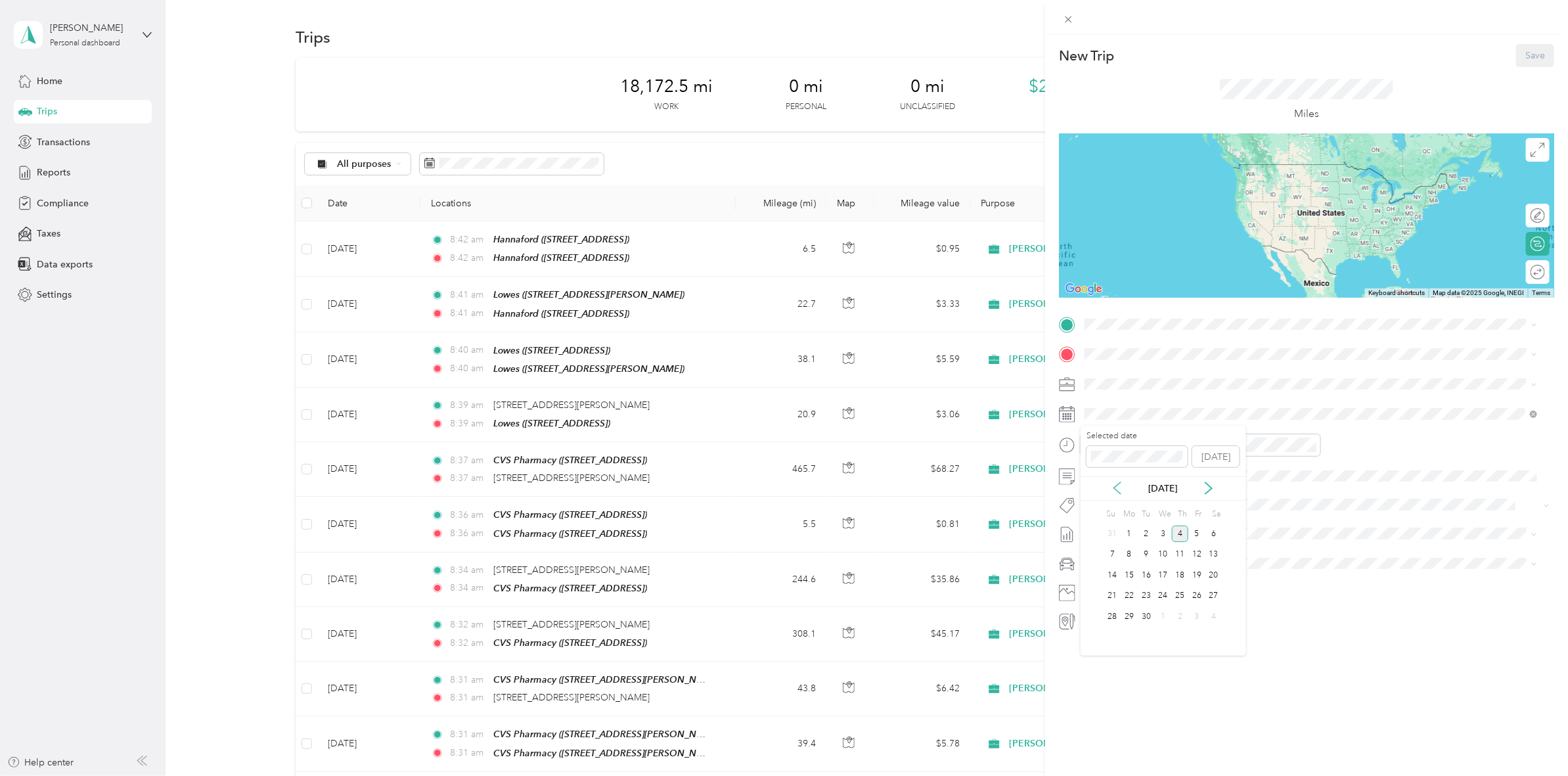
click at [1117, 486] on icon at bounding box center [1116, 489] width 6 height 12
click at [1192, 611] on div "29" at bounding box center [1197, 617] width 17 height 17
click at [1193, 395] on span "[STREET_ADDRESS]" at bounding box center [1151, 396] width 84 height 11
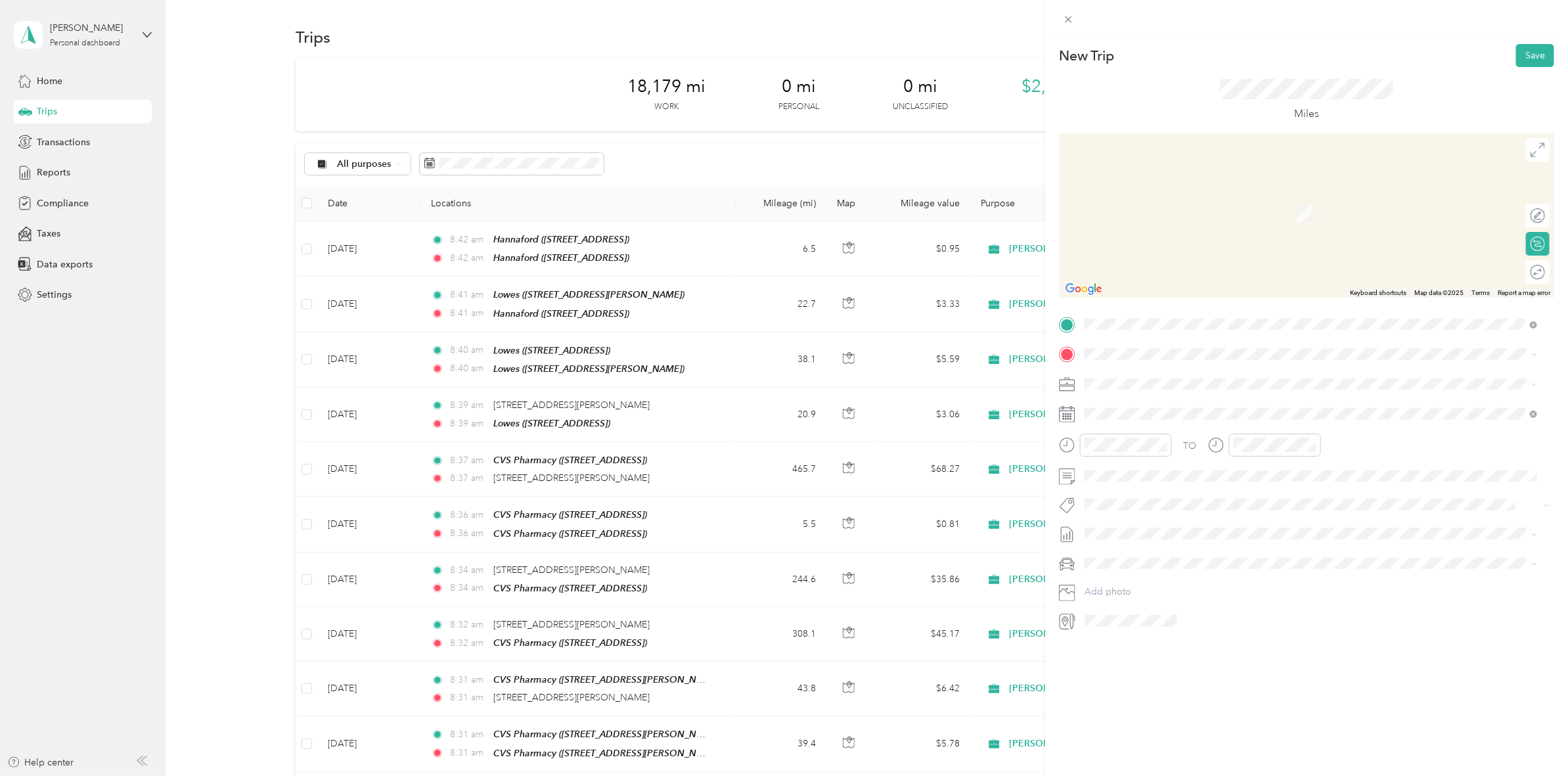
click at [1174, 428] on div "TEAM Hannaford 50 Kellogg Rd, 134132850, New Hartford, NY, USA" at bounding box center [1312, 415] width 443 height 37
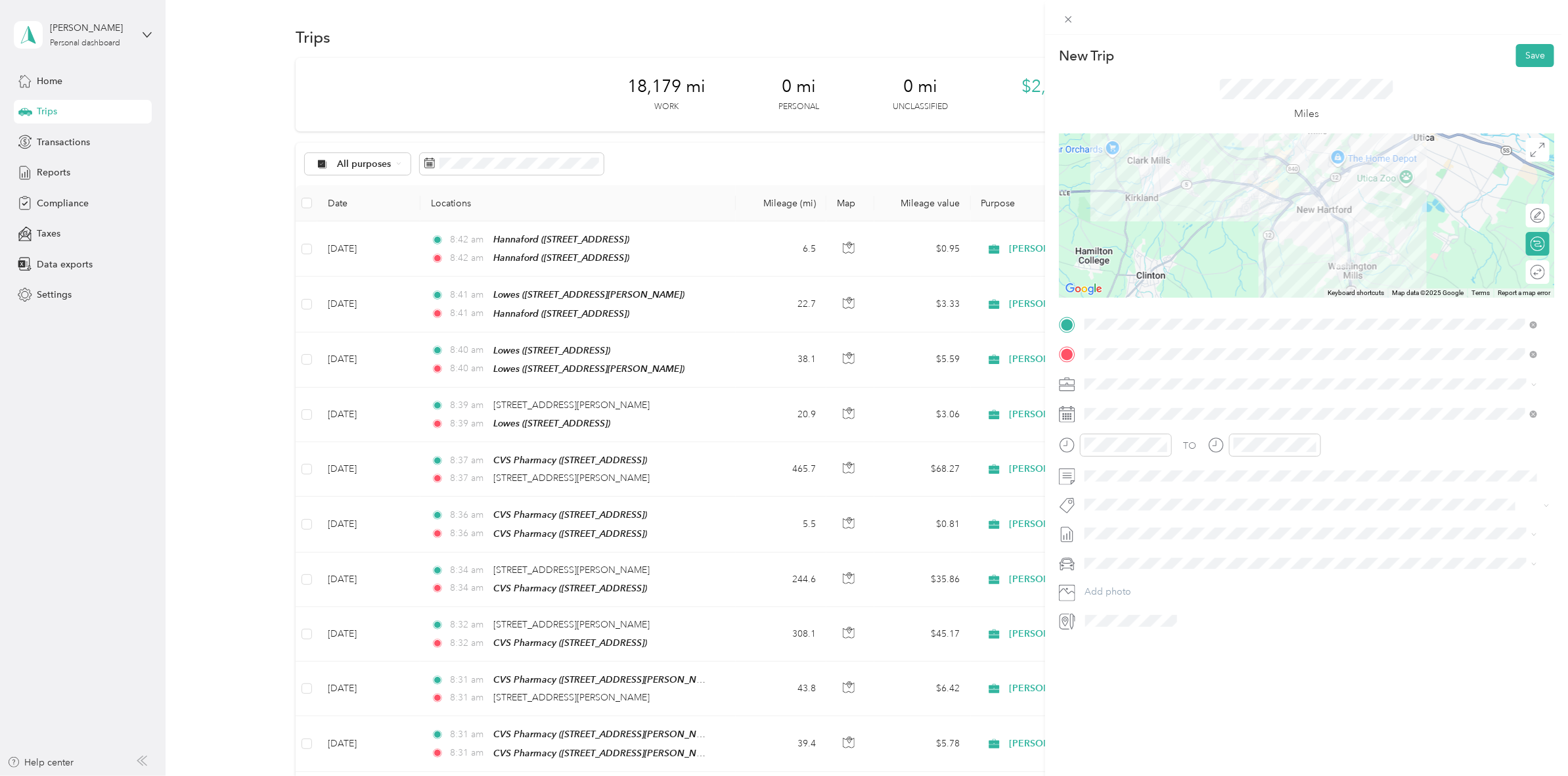
click at [1276, 198] on div at bounding box center [1306, 215] width 495 height 165
click at [1333, 248] on div at bounding box center [1306, 215] width 495 height 165
click at [1528, 52] on button "Save" at bounding box center [1535, 55] width 38 height 23
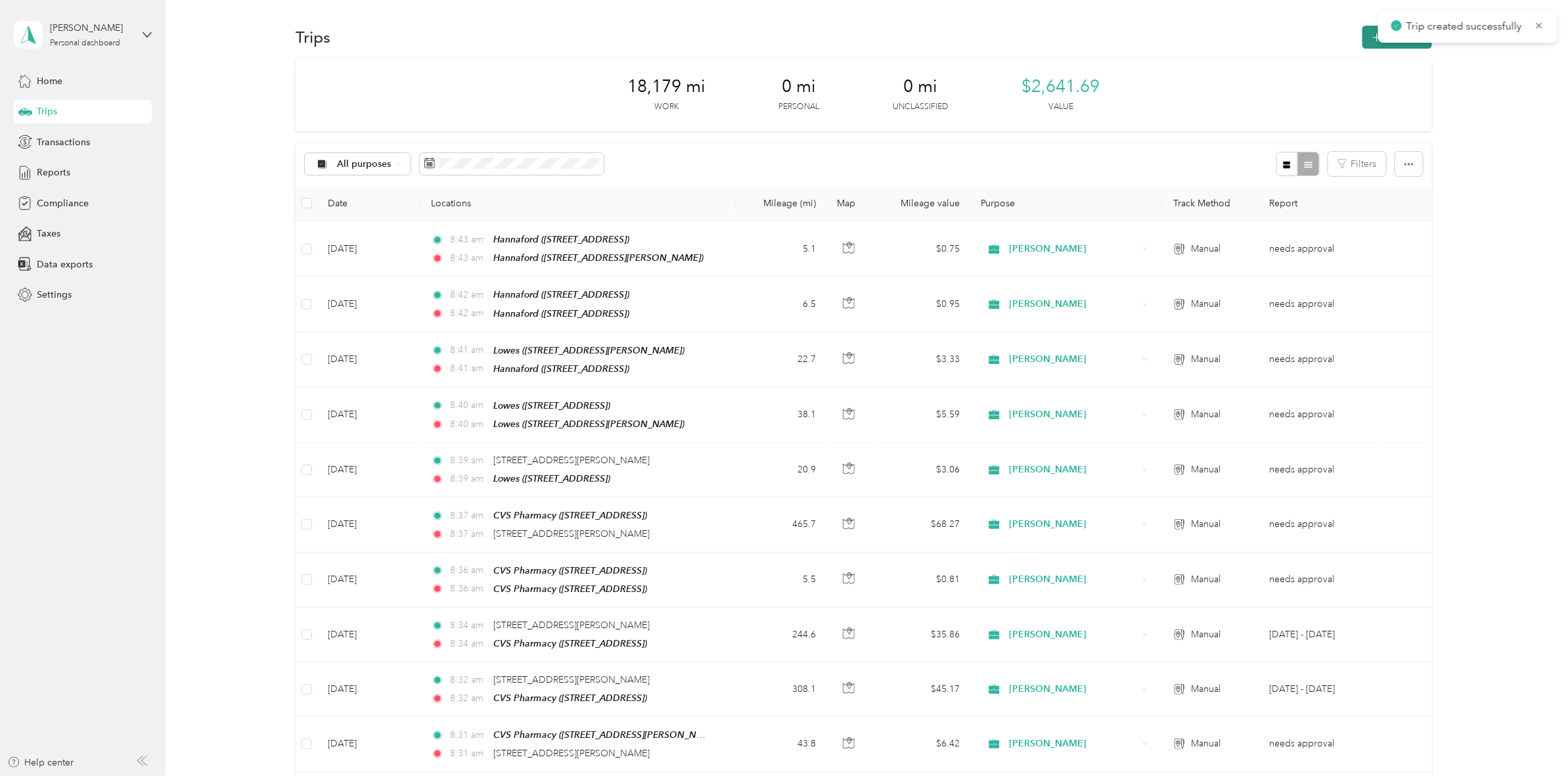
click at [1367, 44] on button "New trip" at bounding box center [1397, 37] width 70 height 23
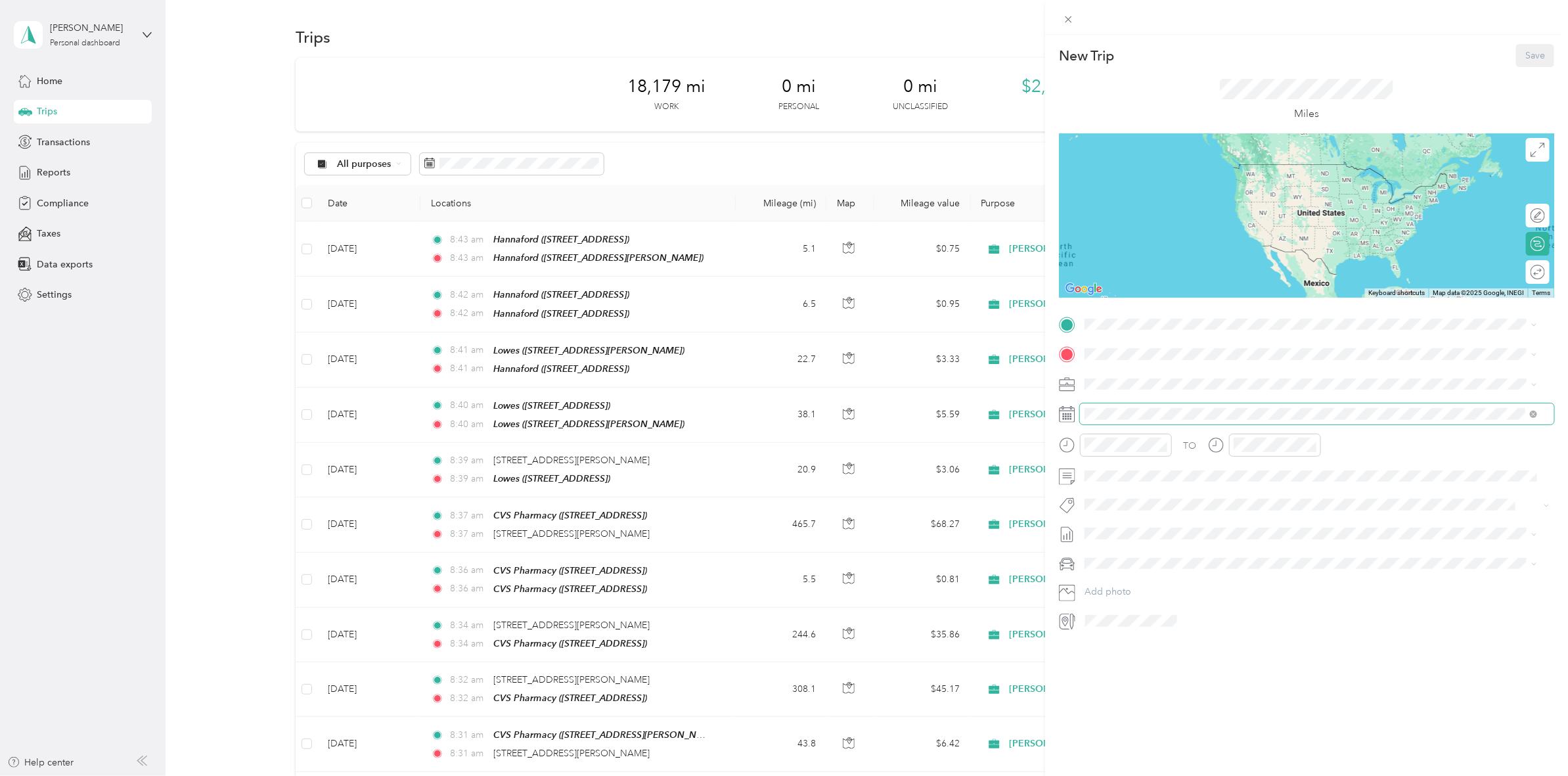
click at [1121, 404] on span at bounding box center [1316, 414] width 474 height 21
click at [1119, 483] on icon at bounding box center [1117, 488] width 13 height 13
click at [1200, 616] on div "29" at bounding box center [1197, 617] width 17 height 17
click at [1151, 390] on span "50 Kellogg Rd, 134132850, New Hartford, NY, USA" at bounding box center [1187, 396] width 156 height 11
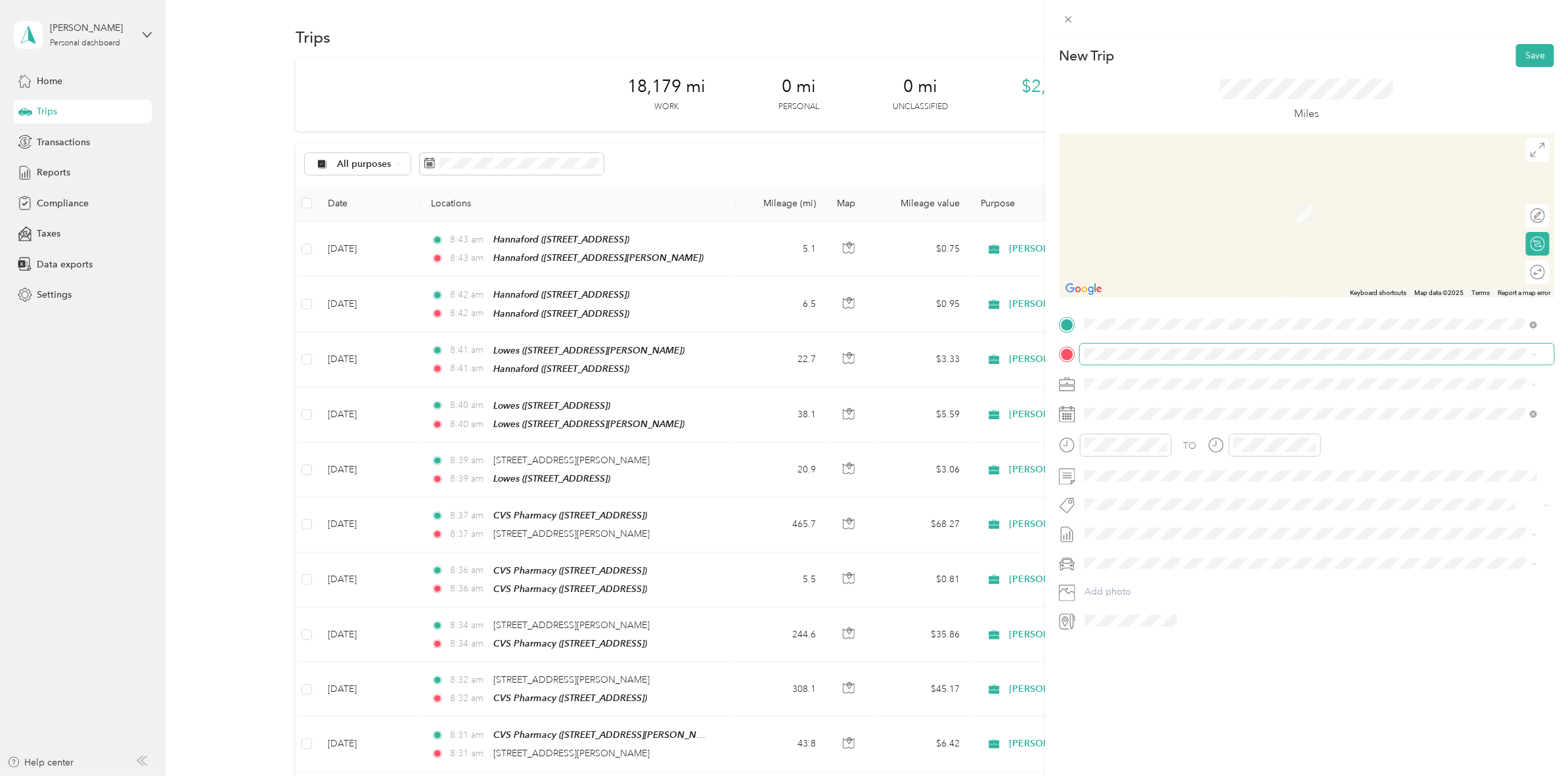
click at [1082, 347] on span at bounding box center [1316, 354] width 474 height 21
click at [1125, 417] on div "TEAM Hannaford 1122 Mohawk St, 135013751, Utica, NY, USA" at bounding box center [1155, 416] width 91 height 32
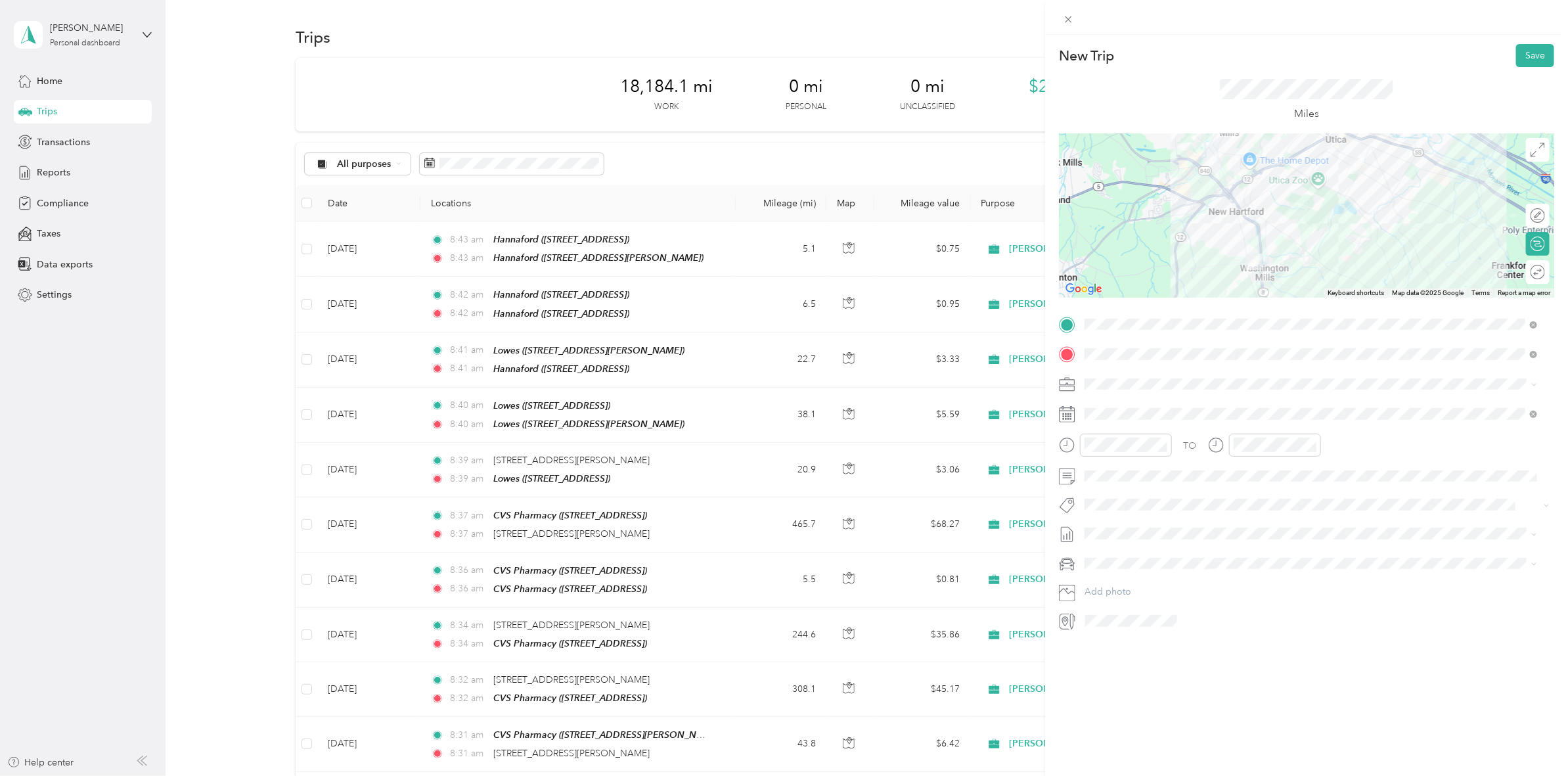
click at [1276, 162] on div at bounding box center [1306, 215] width 495 height 165
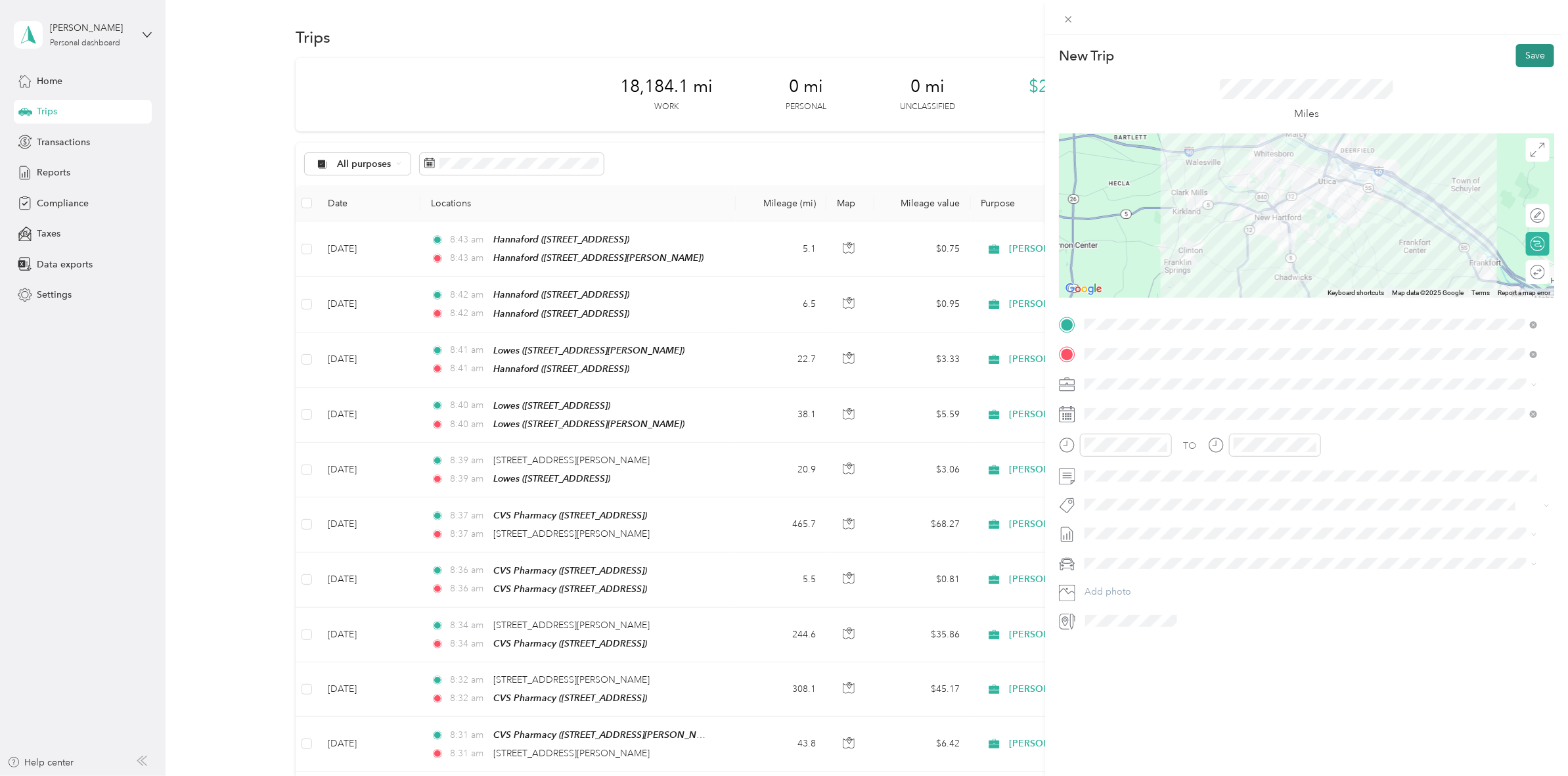
click at [1517, 56] on button "Save" at bounding box center [1535, 55] width 38 height 23
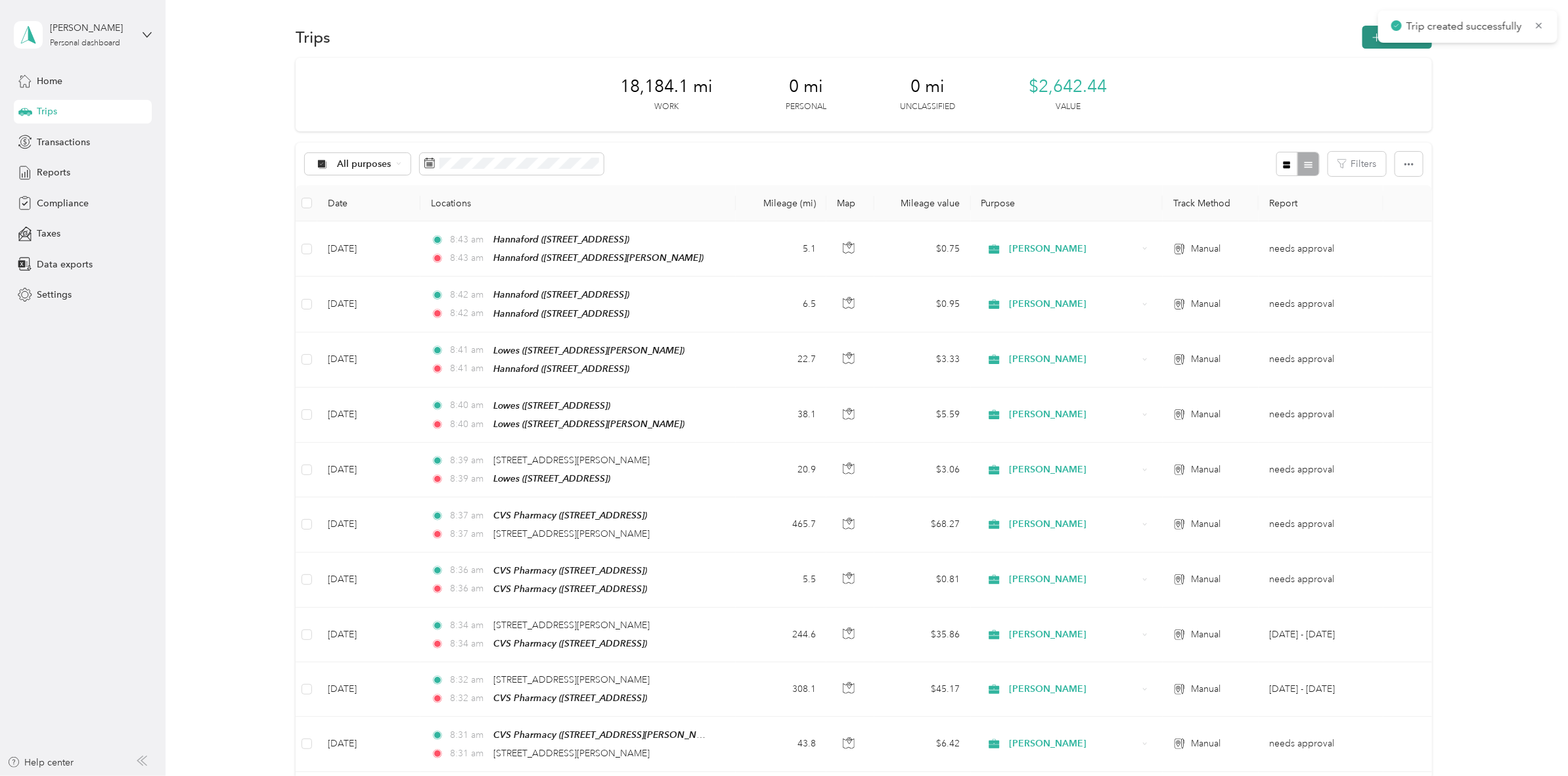
click at [1362, 35] on button "New trip" at bounding box center [1397, 37] width 70 height 23
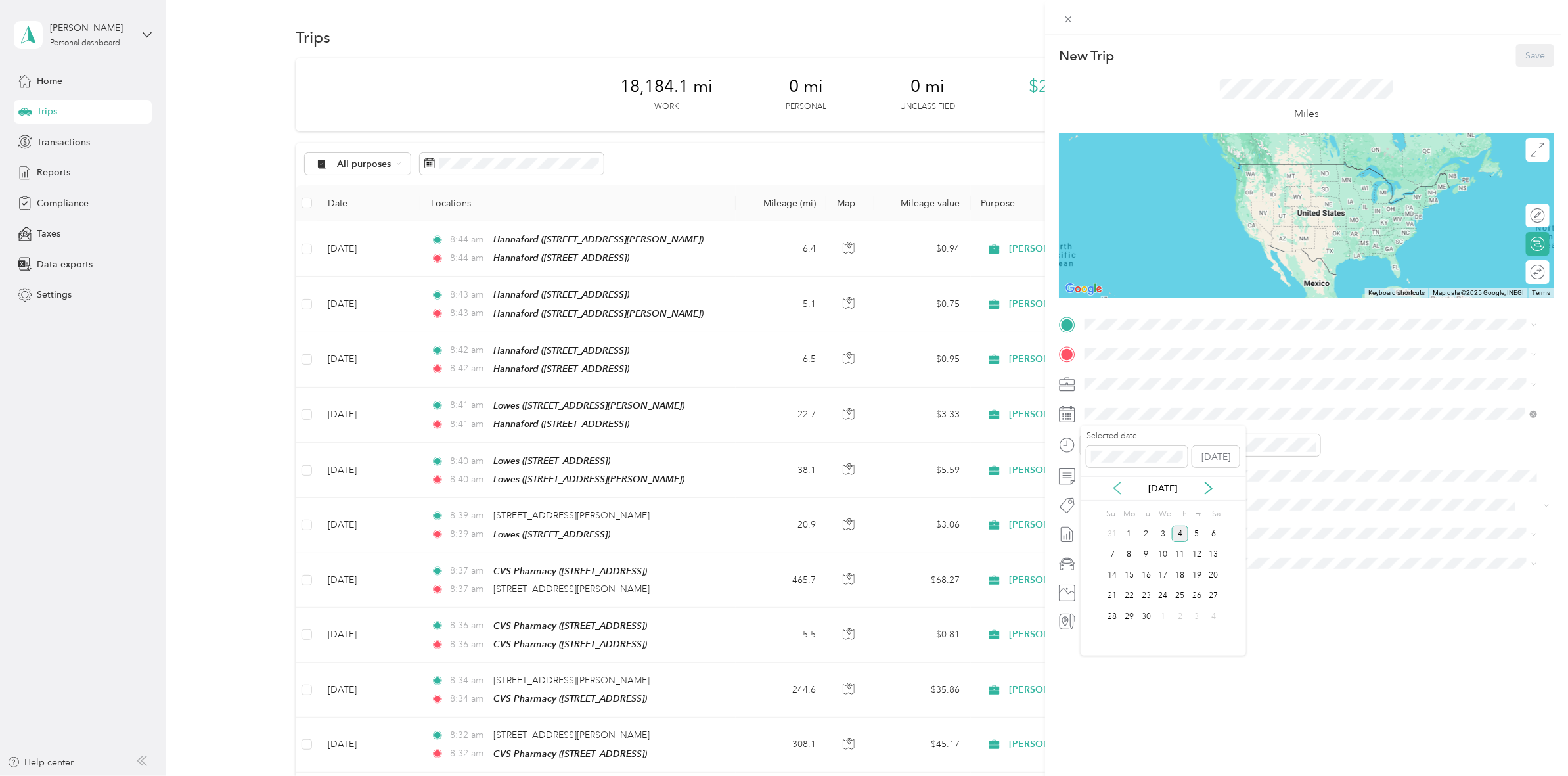
click at [1117, 490] on icon at bounding box center [1117, 488] width 13 height 13
click at [1199, 623] on div "29" at bounding box center [1197, 617] width 17 height 17
click at [1193, 450] on span "1122 Mohawk St, 135013751, Utica, NY, USA" at bounding box center [1151, 456] width 84 height 11
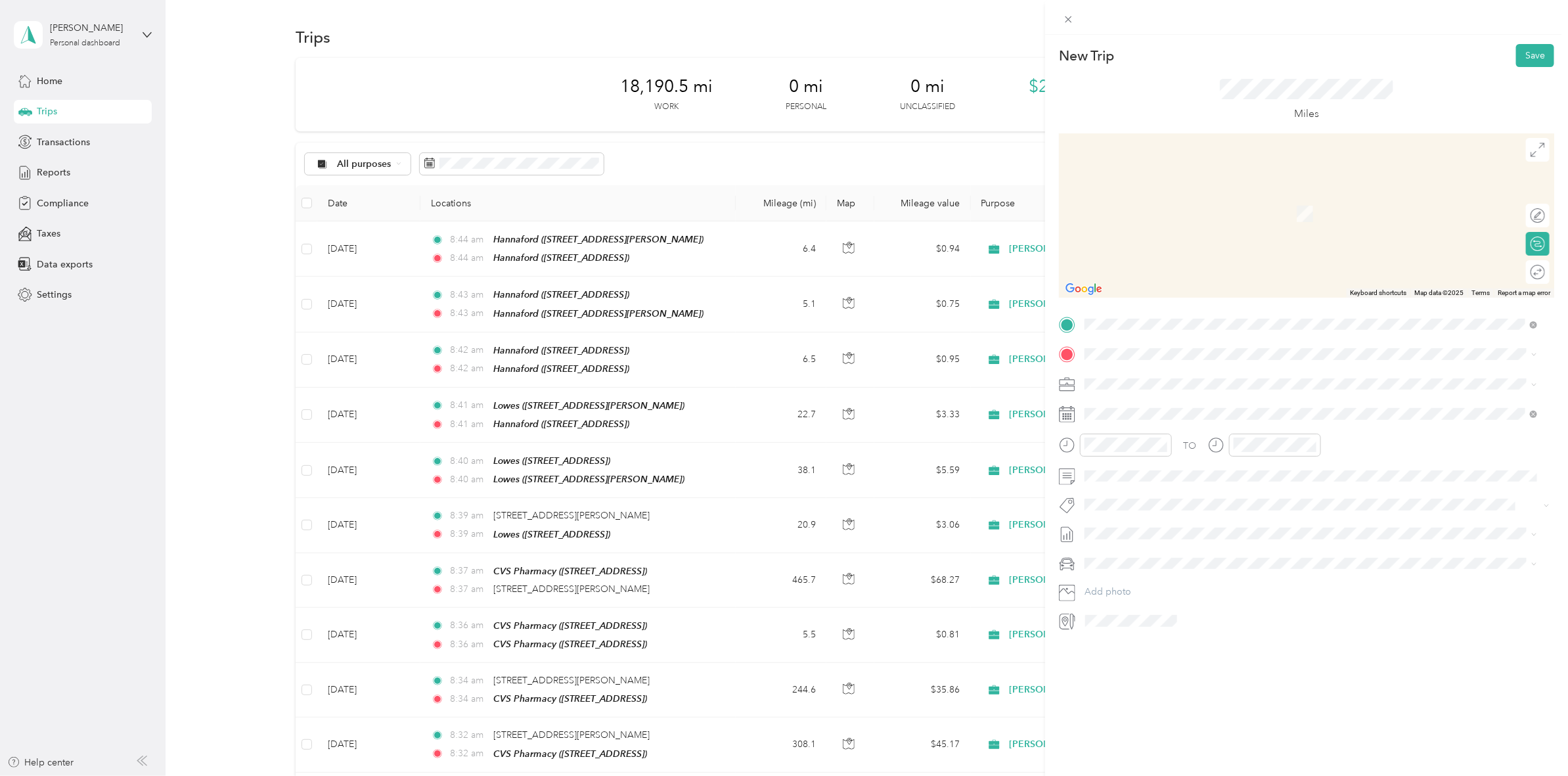
click at [1172, 423] on span "808 W Chestnut St, 134402364, Rome, NY, USA" at bounding box center [1151, 421] width 84 height 11
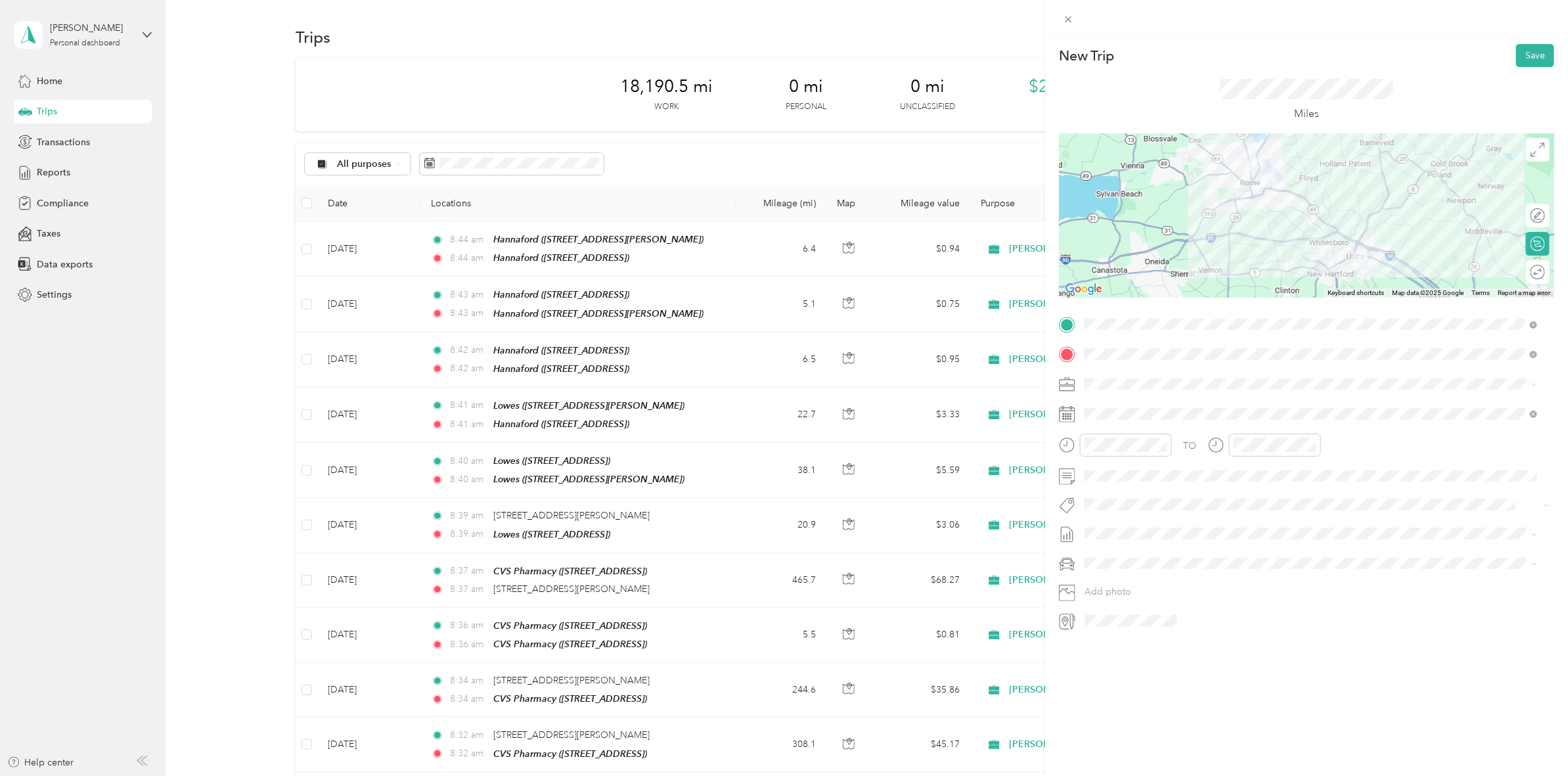
click at [1329, 248] on div at bounding box center [1306, 215] width 495 height 165
click at [1516, 51] on button "Save" at bounding box center [1535, 55] width 38 height 23
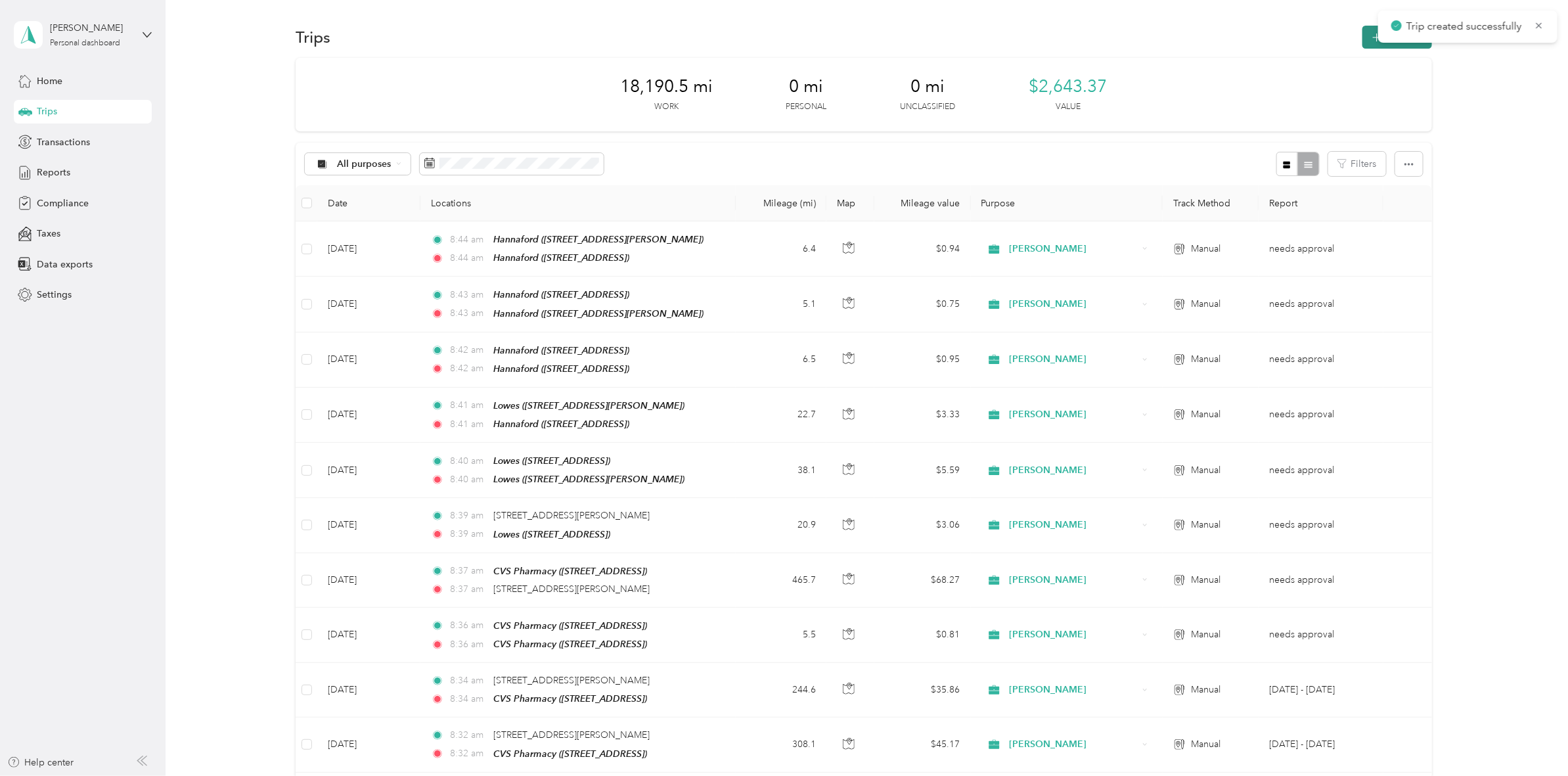
click at [1364, 40] on button "New trip" at bounding box center [1397, 37] width 70 height 23
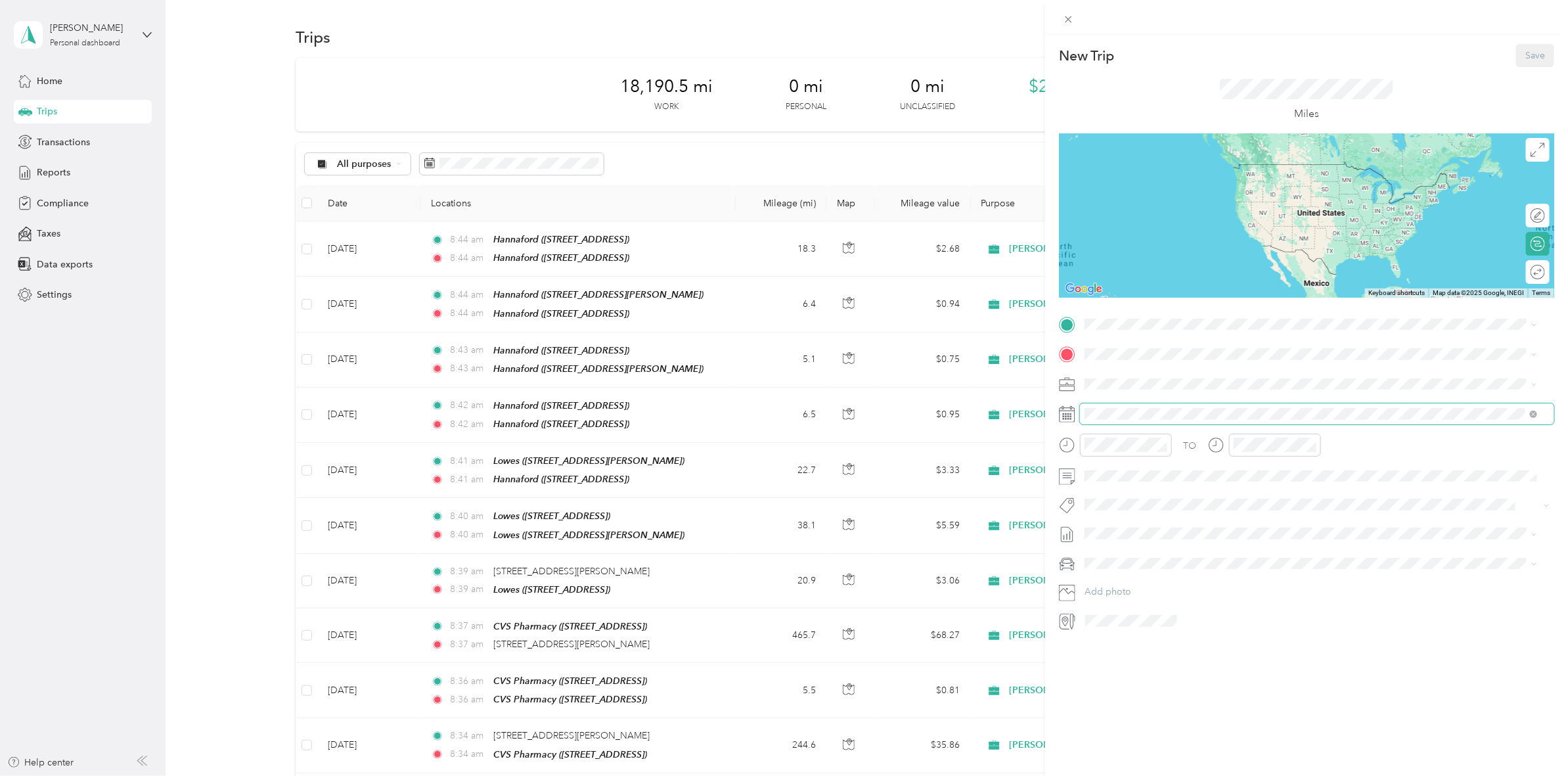
click at [1105, 420] on span at bounding box center [1316, 414] width 474 height 21
click at [1113, 487] on icon at bounding box center [1117, 488] width 13 height 13
click at [1195, 621] on div "29" at bounding box center [1197, 617] width 17 height 17
click at [1296, 402] on ol "From your Favorite places TEAM Hannaford 808 W Chestnut St, 134402364, Rome, NY…" at bounding box center [1311, 428] width 462 height 184
click at [1171, 383] on div "TEAM Hannaford 808 W Chestnut St, 134402364, Rome, NY, USA" at bounding box center [1155, 387] width 91 height 32
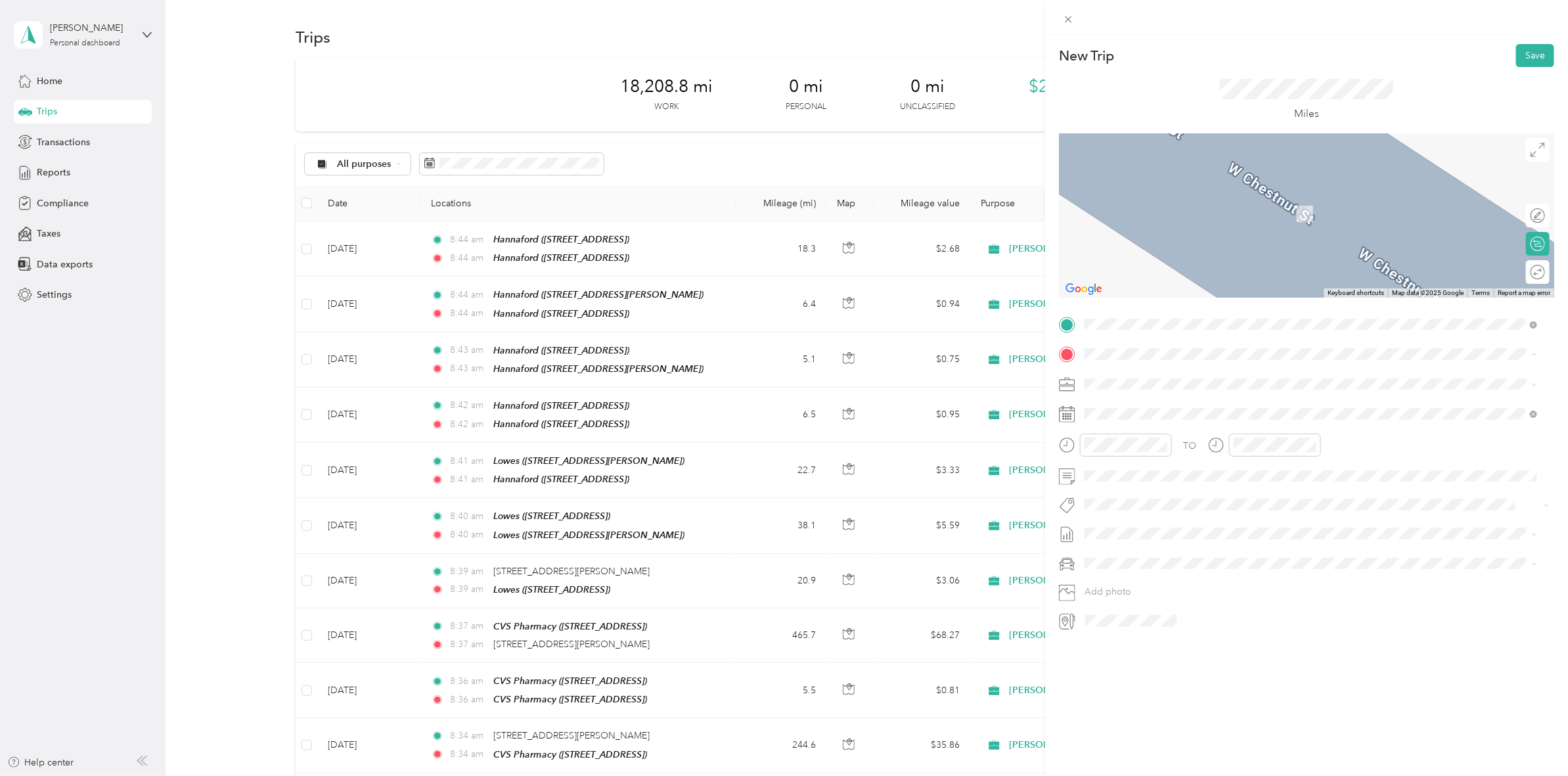
click at [1204, 512] on span "[STREET_ADDRESS][PERSON_NAME]" at bounding box center [1187, 517] width 156 height 11
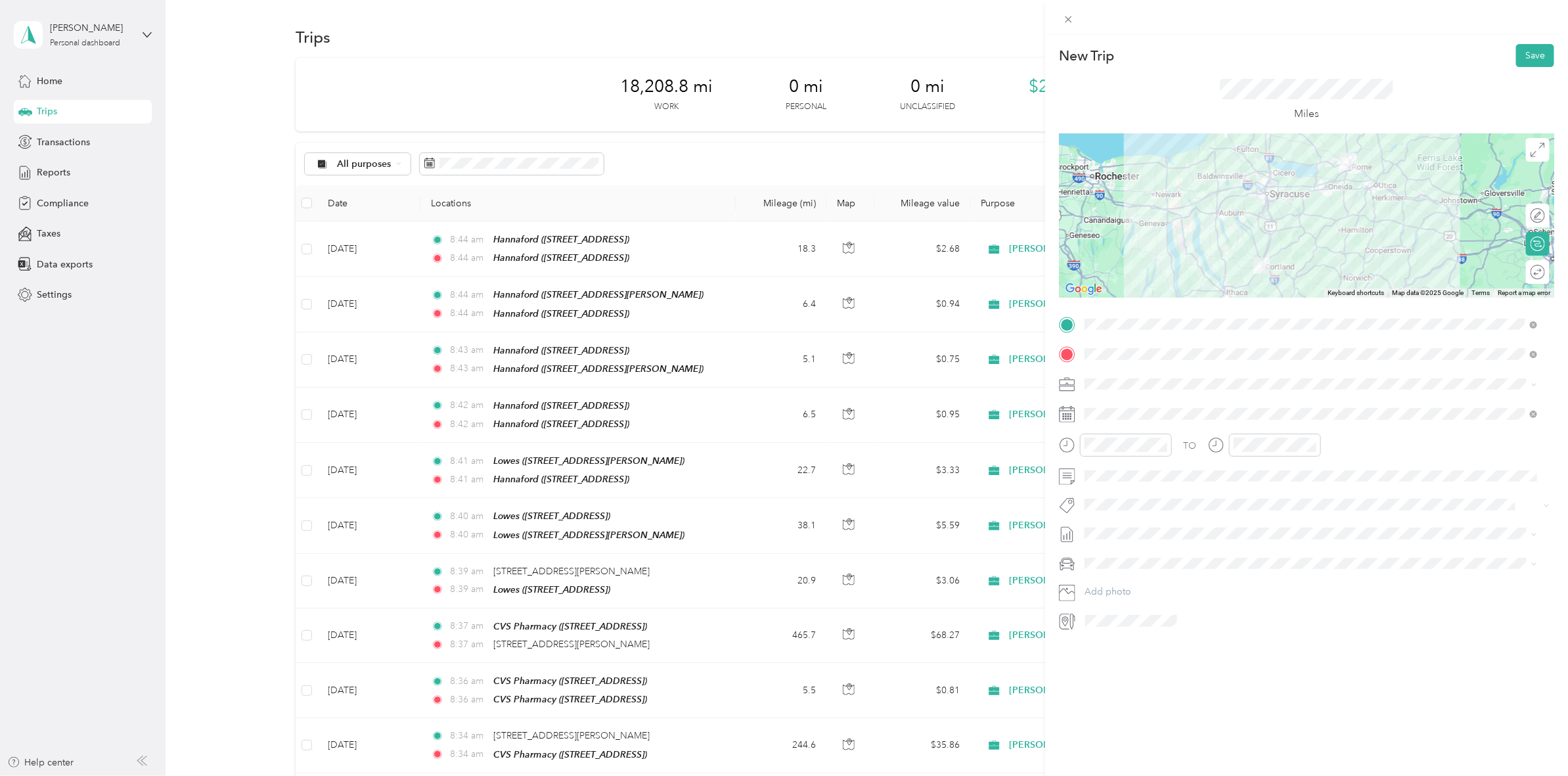
click at [1272, 154] on div at bounding box center [1306, 215] width 495 height 165
click at [1263, 153] on div at bounding box center [1306, 215] width 495 height 165
click at [1274, 155] on div at bounding box center [1306, 215] width 495 height 165
click at [1273, 158] on div at bounding box center [1306, 215] width 495 height 165
click at [1301, 165] on div at bounding box center [1306, 215] width 495 height 165
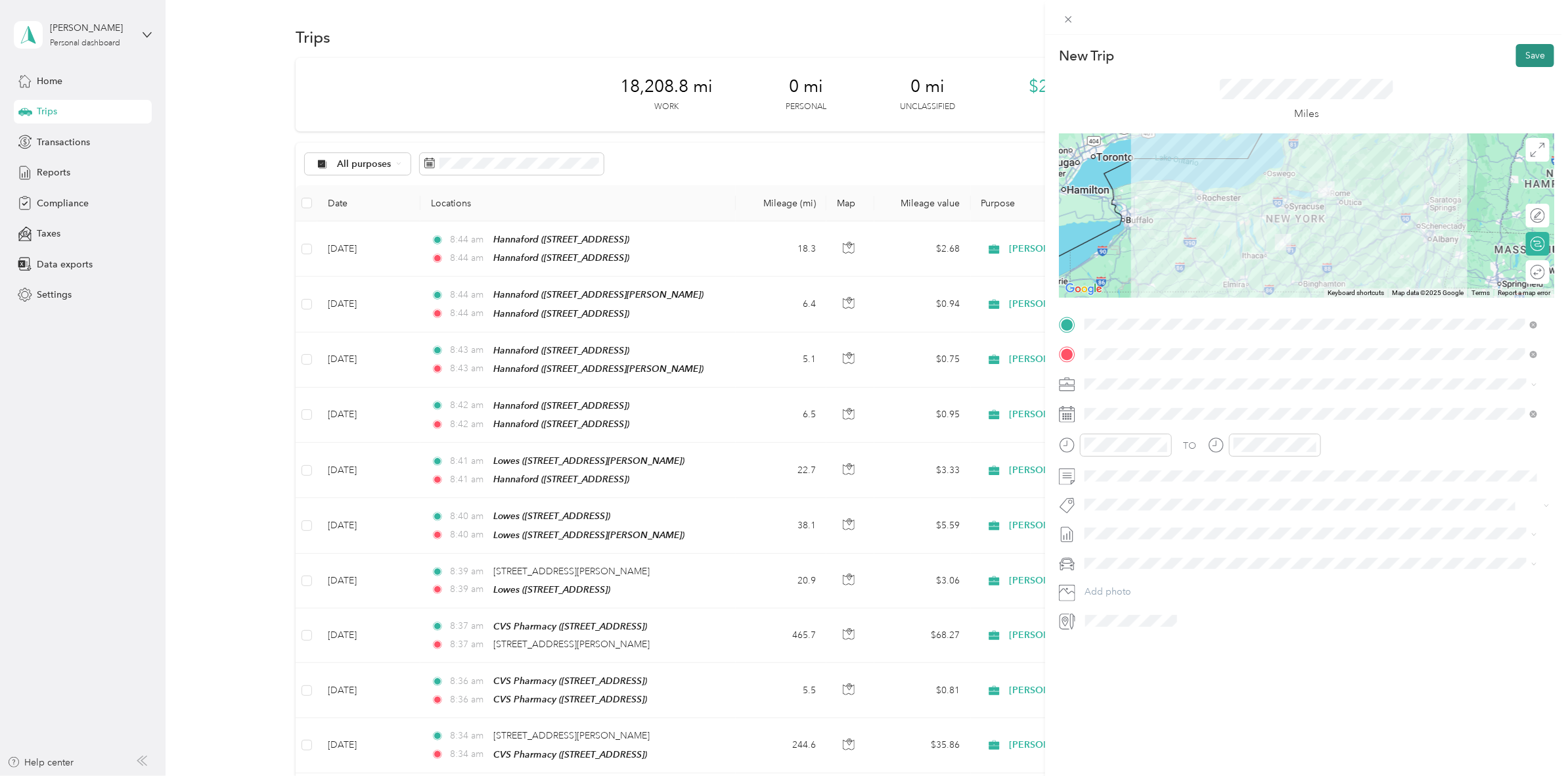
click at [1516, 56] on button "Save" at bounding box center [1535, 55] width 38 height 23
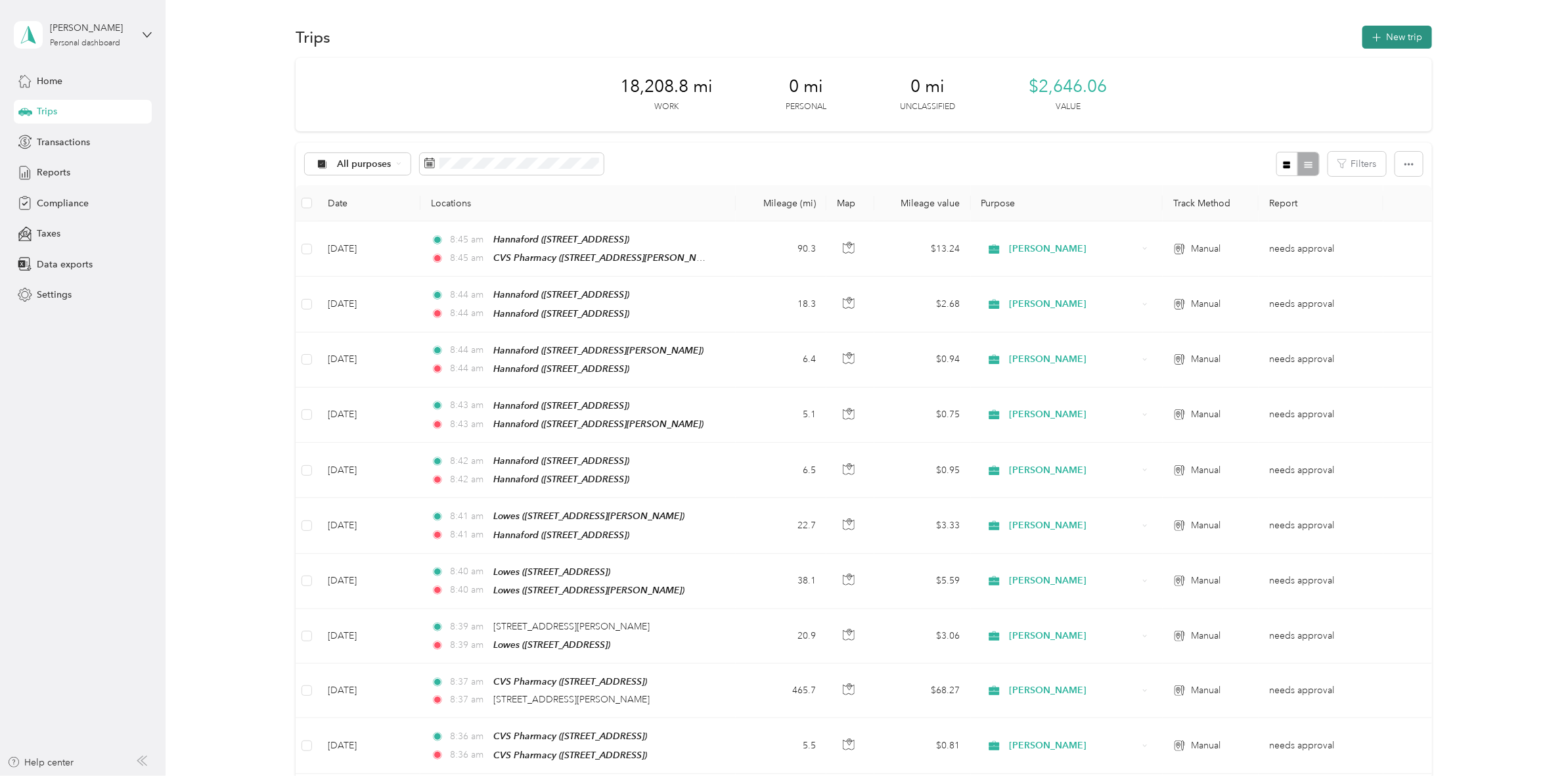
click at [1364, 31] on button "New trip" at bounding box center [1397, 37] width 70 height 23
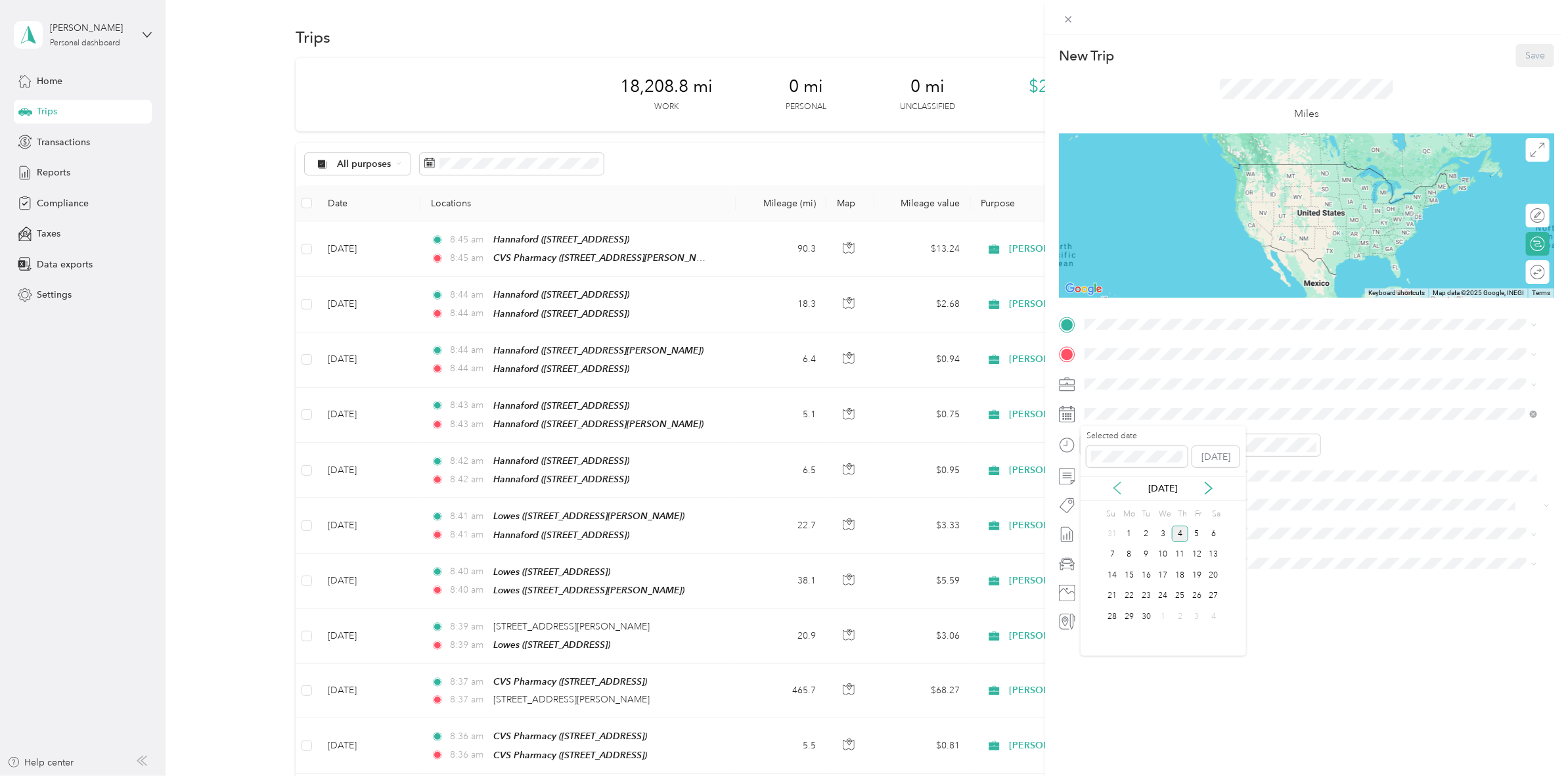
click at [1112, 487] on icon at bounding box center [1117, 488] width 13 height 13
click at [1193, 615] on div "29" at bounding box center [1197, 617] width 17 height 17
click at [1232, 478] on div "TEAM CVS Pharmacy [STREET_ADDRESS][PERSON_NAME]" at bounding box center [1187, 478] width 156 height 32
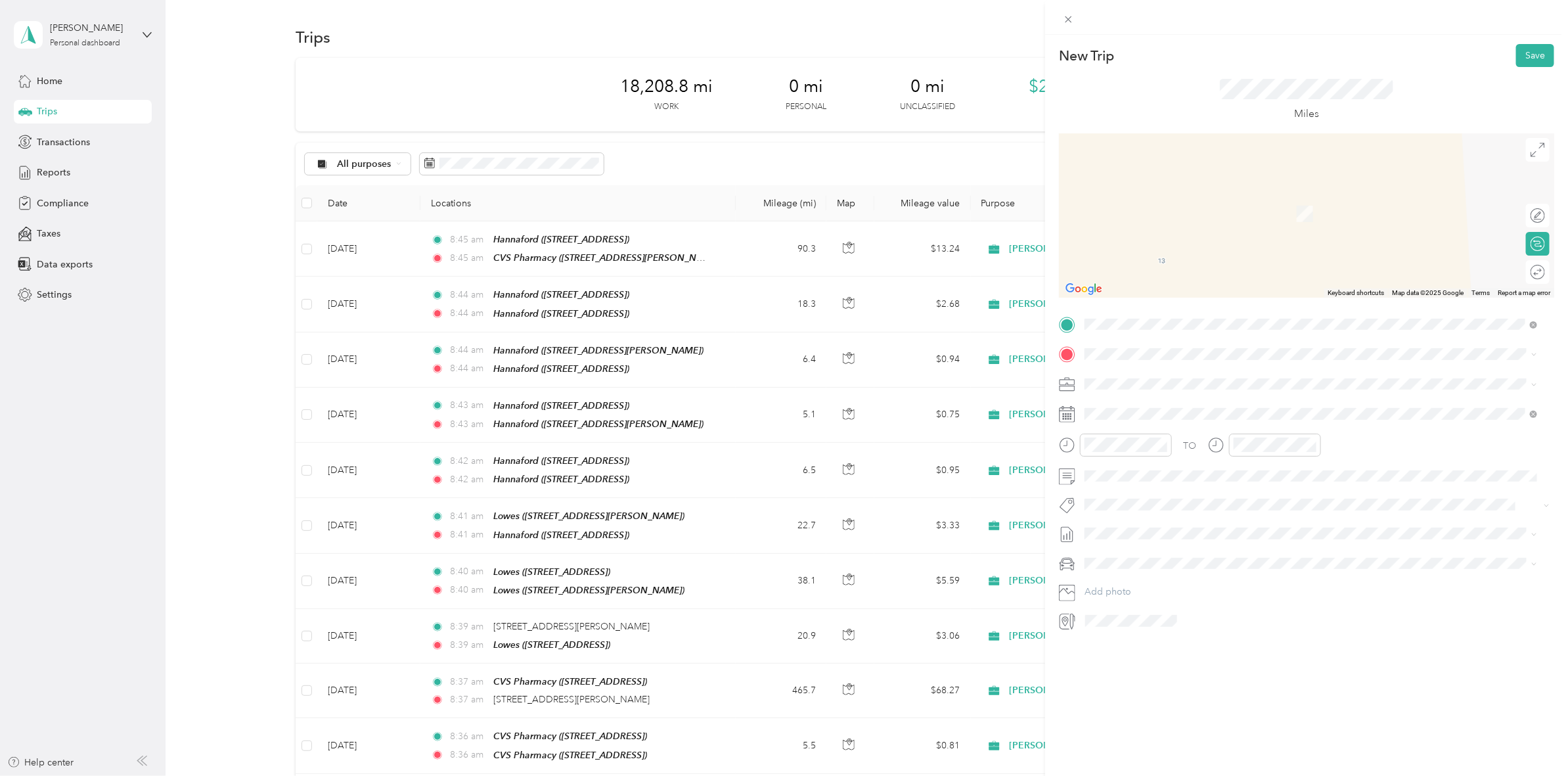
click at [1128, 365] on div "TO Add photo" at bounding box center [1306, 472] width 495 height 317
click at [1162, 477] on span "[STREET_ADDRESS][PERSON_NAME][US_STATE]" at bounding box center [1211, 475] width 204 height 12
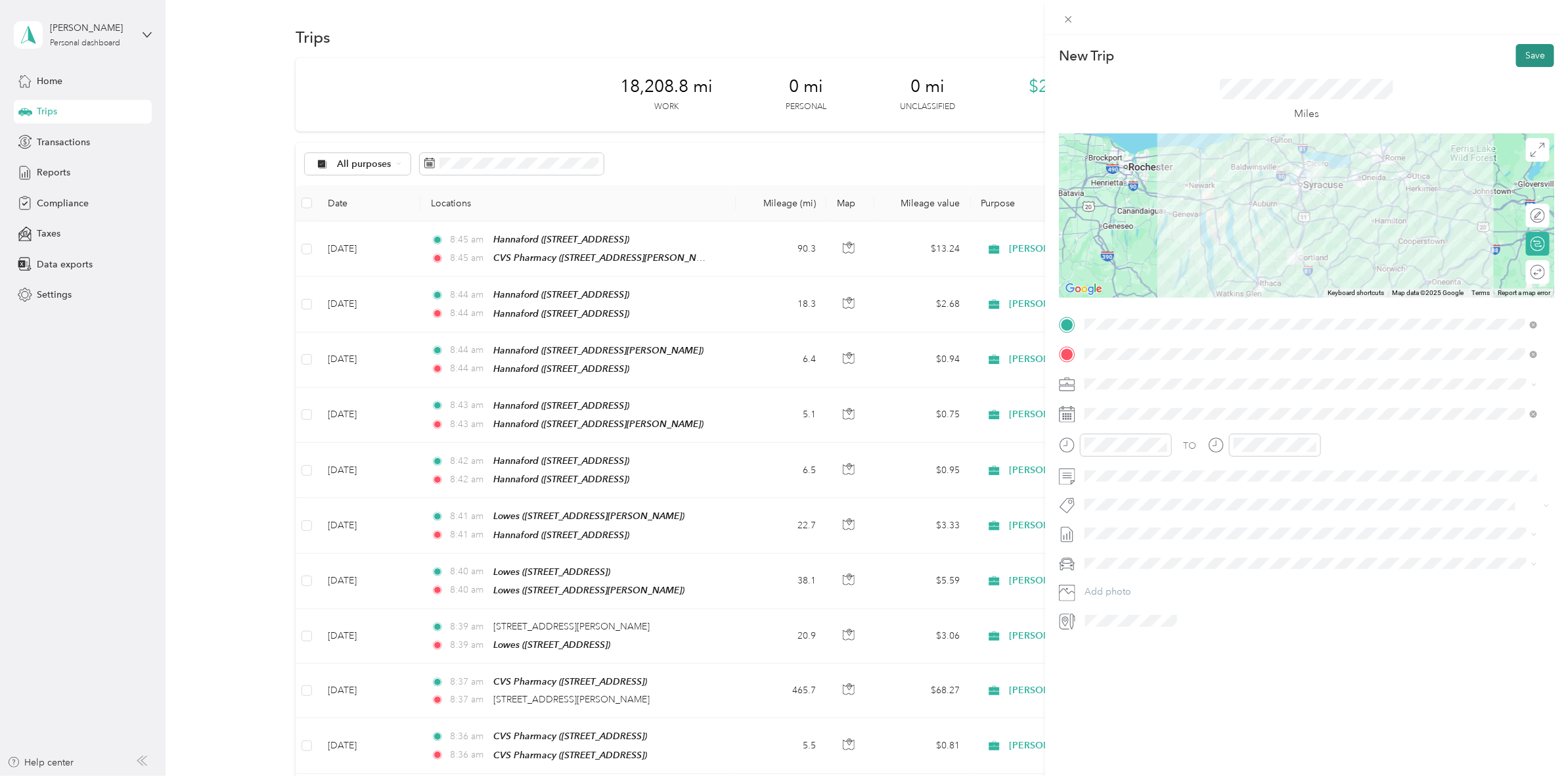
click at [1524, 54] on button "Save" at bounding box center [1535, 55] width 38 height 23
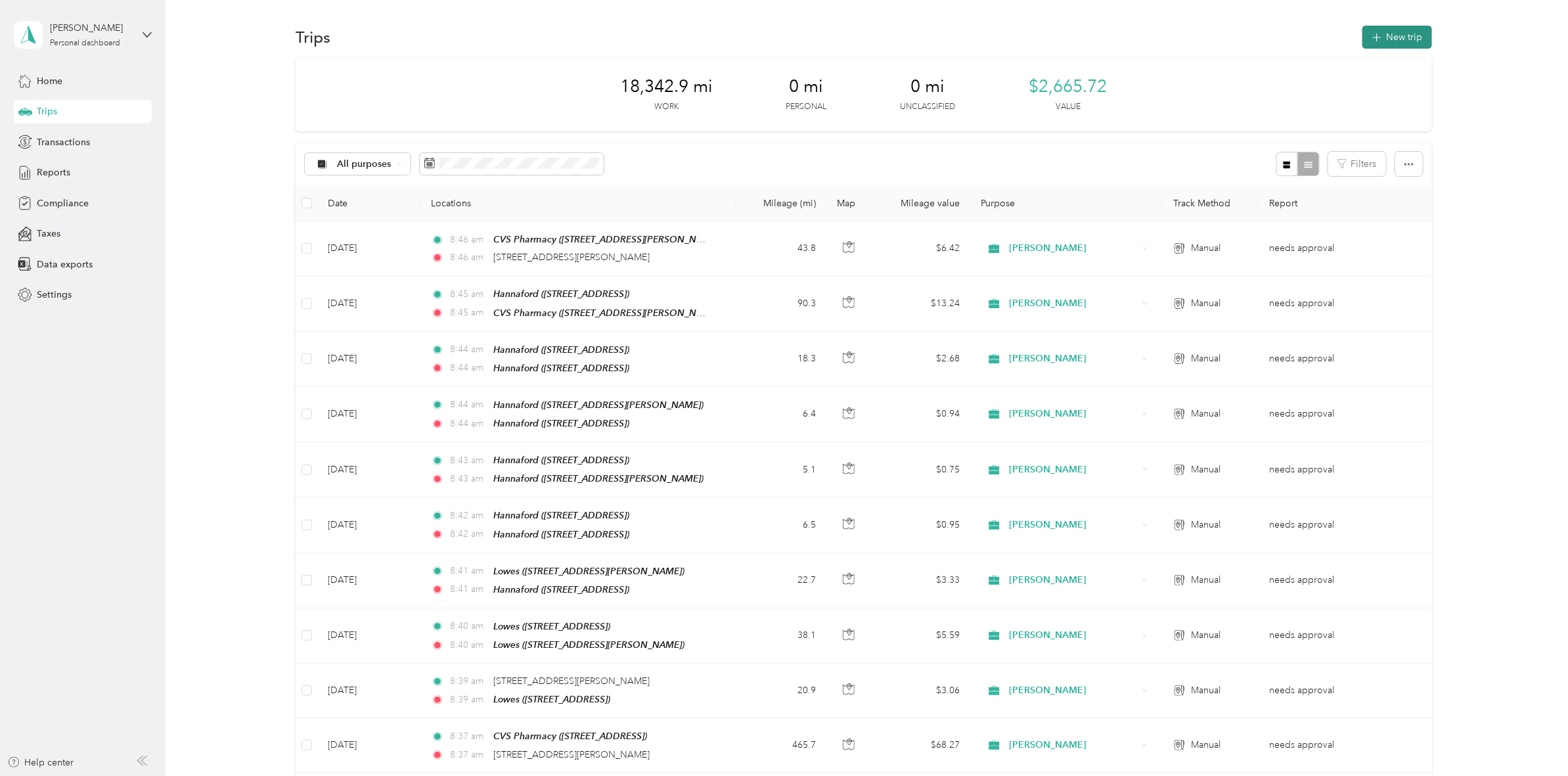
click at [1385, 33] on button "New trip" at bounding box center [1397, 37] width 70 height 23
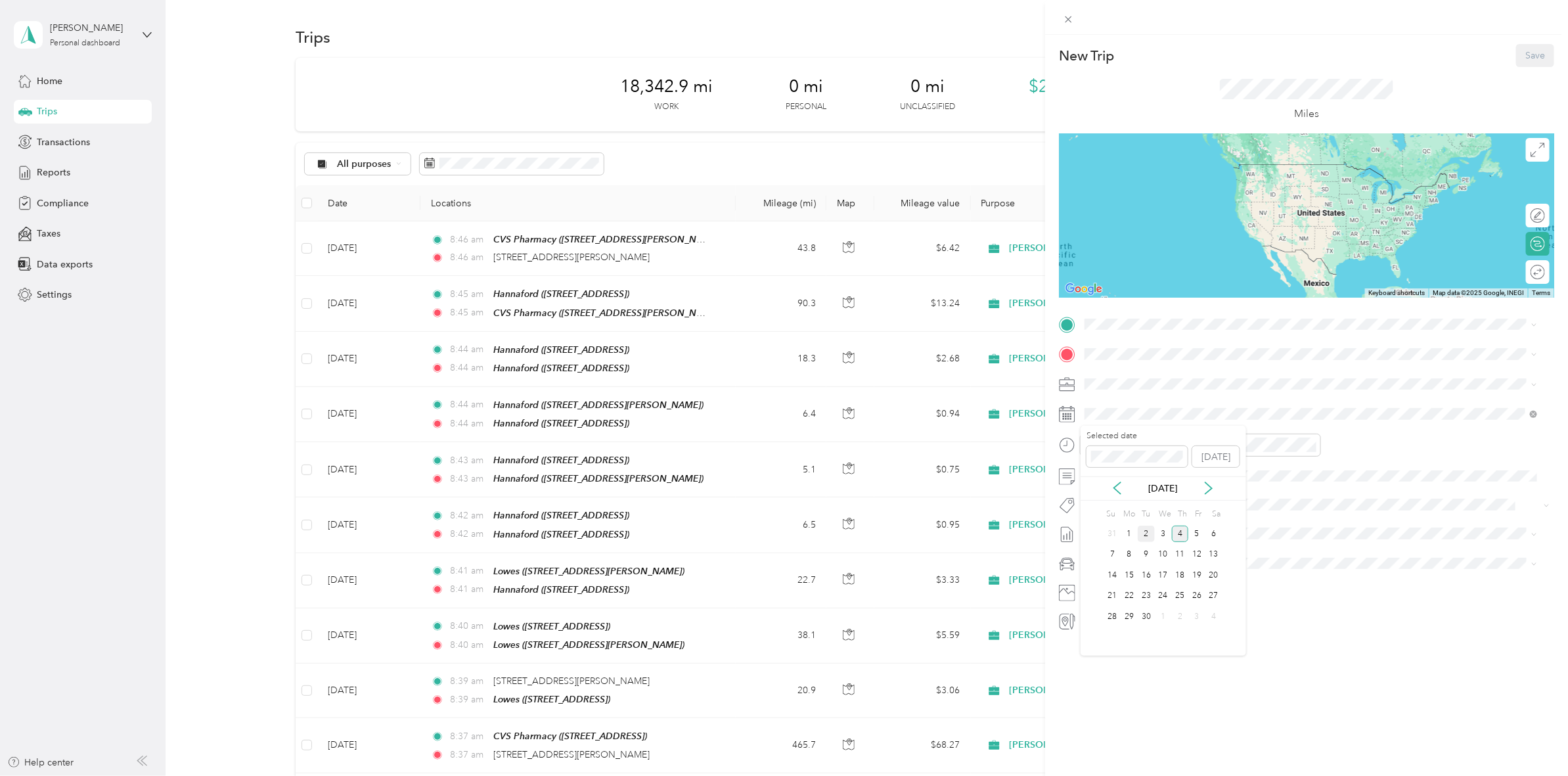
click at [1144, 533] on div "2" at bounding box center [1146, 534] width 17 height 17
click at [1155, 451] on span "[STREET_ADDRESS][PERSON_NAME][US_STATE]" at bounding box center [1211, 446] width 204 height 12
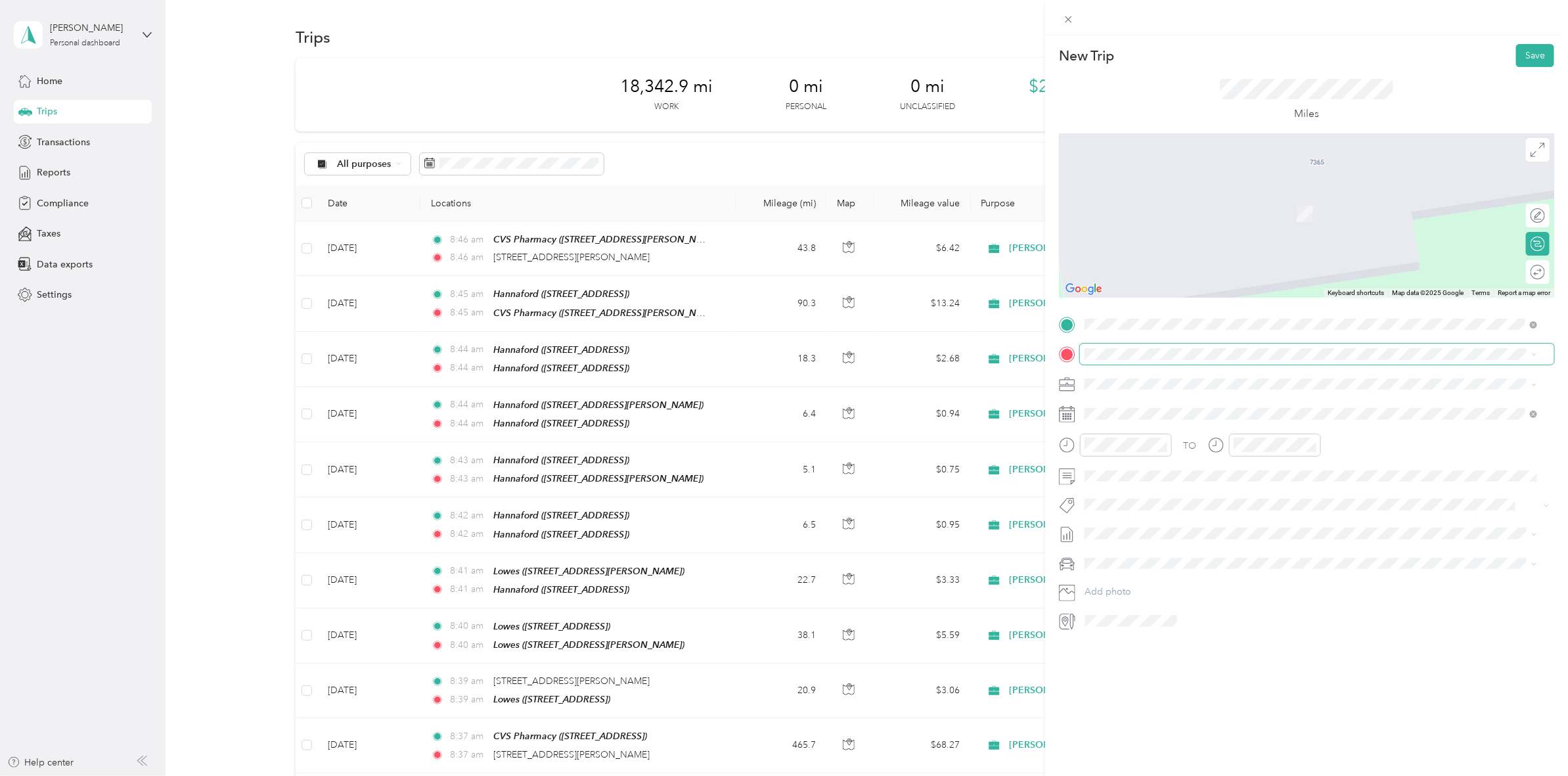
click at [1107, 362] on span at bounding box center [1316, 354] width 474 height 21
click at [1193, 422] on span "[STREET_ADDRESS]" at bounding box center [1151, 425] width 84 height 11
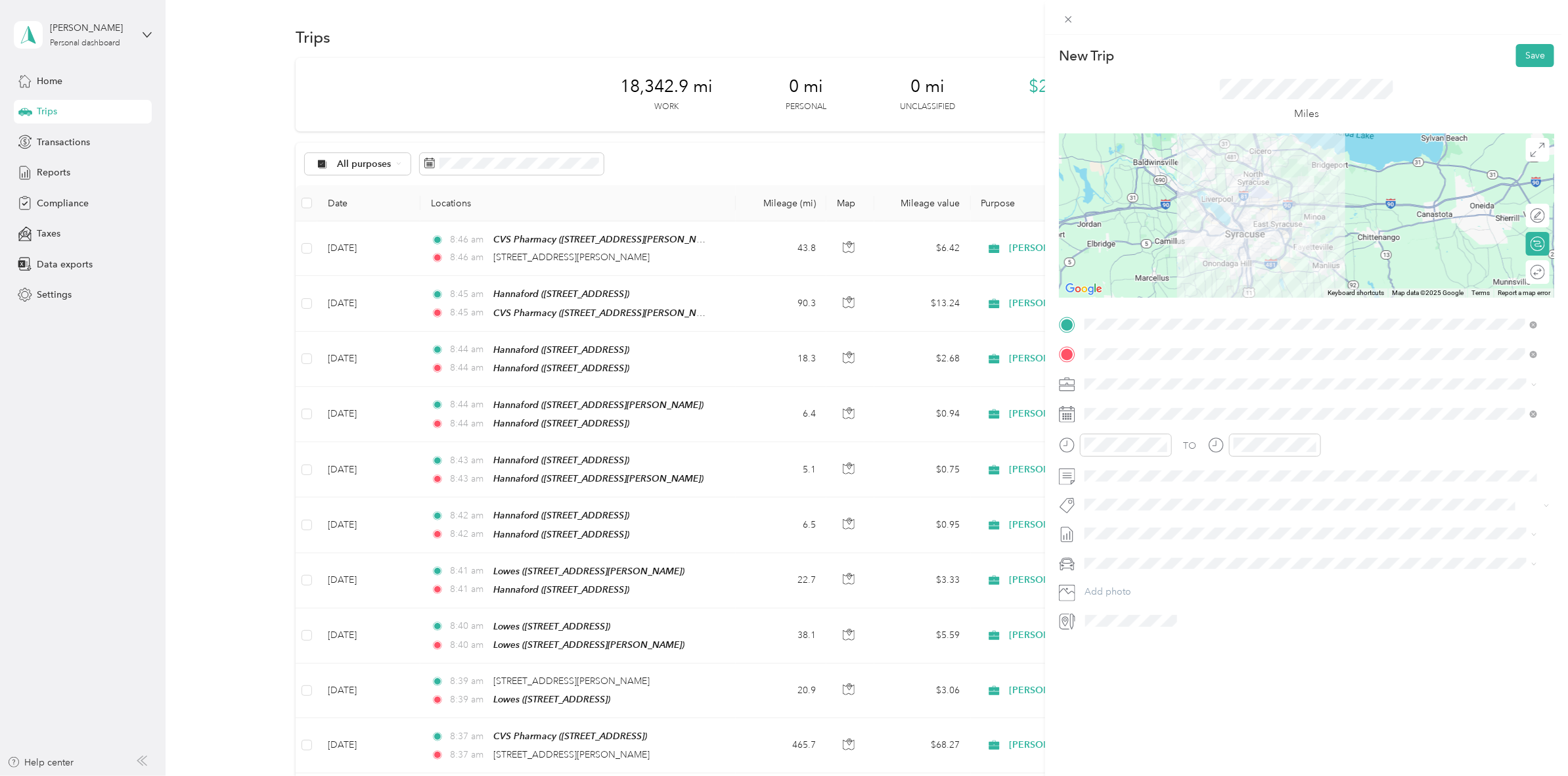
click at [1284, 234] on div at bounding box center [1306, 215] width 495 height 165
click at [1516, 56] on button "Save" at bounding box center [1535, 55] width 38 height 23
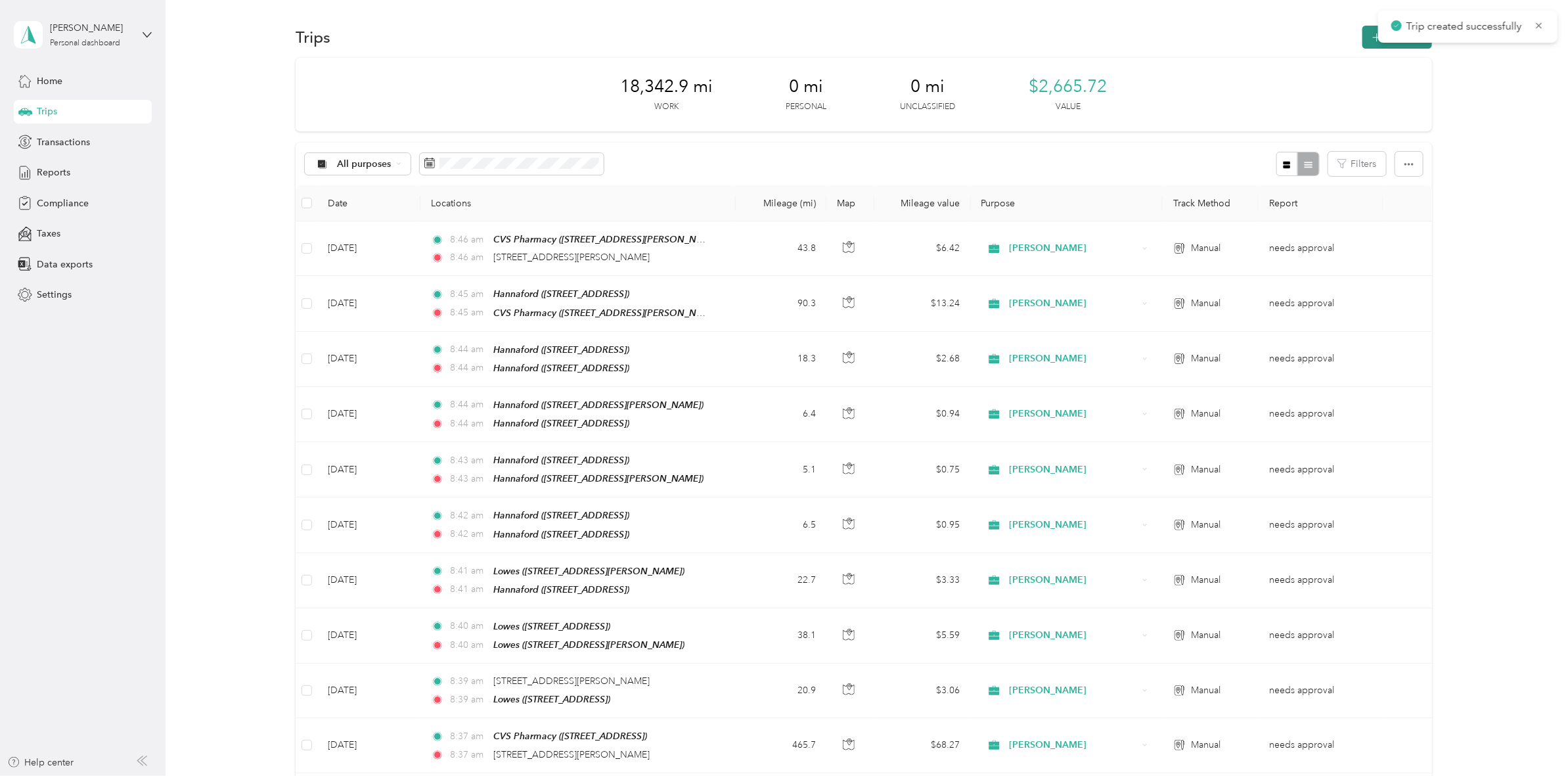
click at [1369, 36] on icon "button" at bounding box center [1376, 38] width 15 height 15
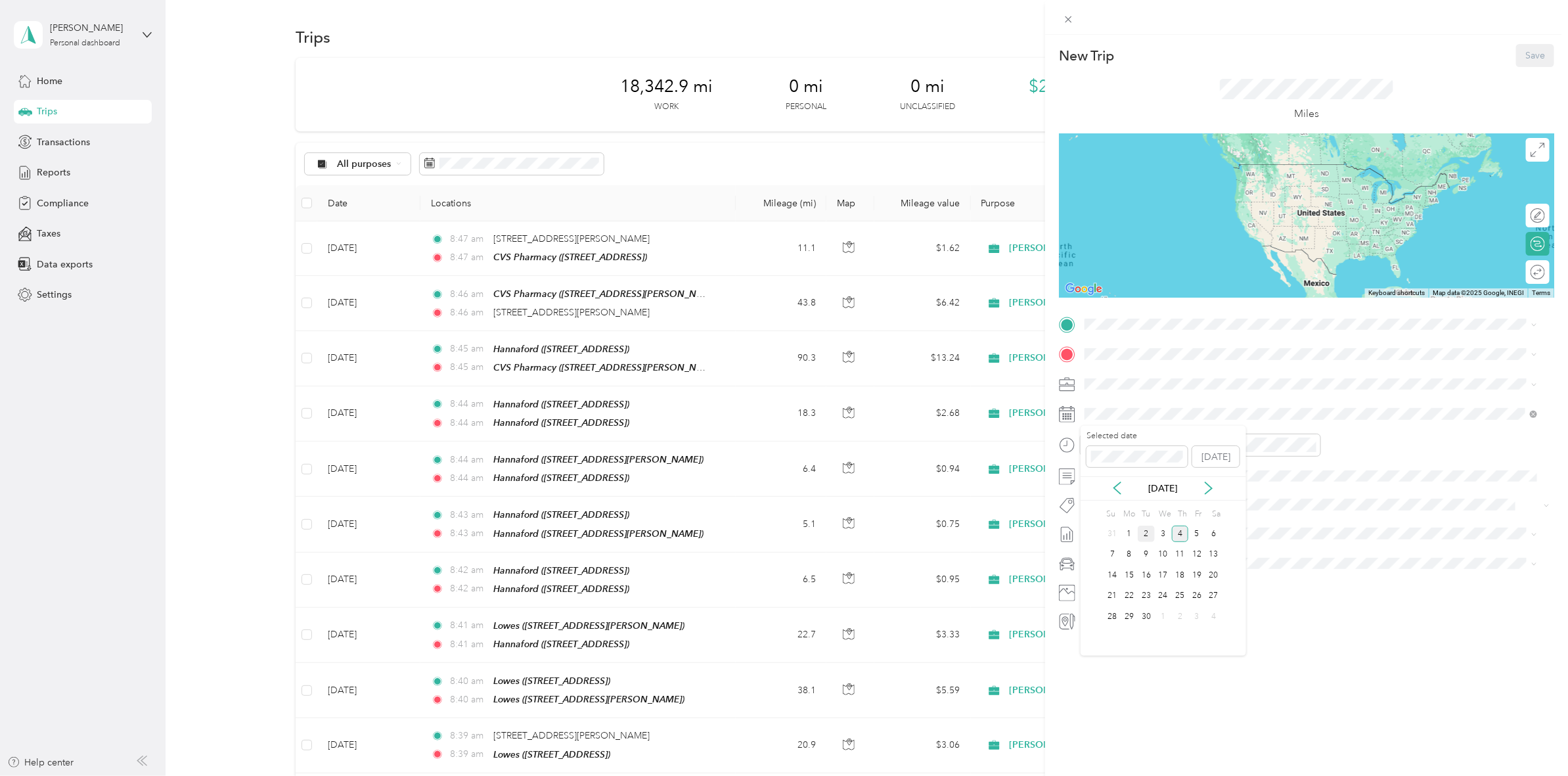
click at [1148, 531] on div "2" at bounding box center [1146, 534] width 17 height 17
click at [1193, 390] on span "[STREET_ADDRESS]" at bounding box center [1151, 396] width 84 height 11
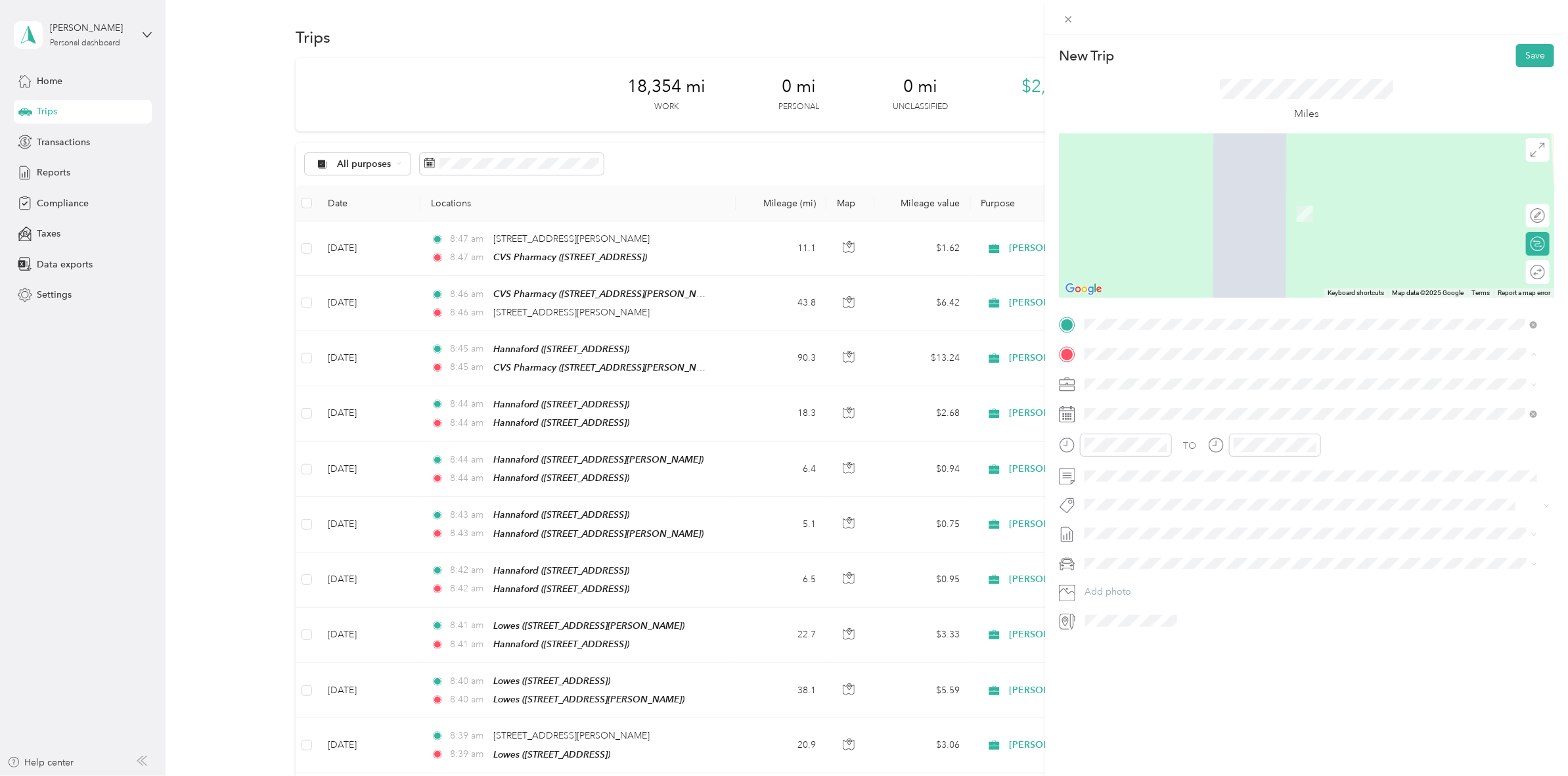
click at [1172, 421] on span "[STREET_ADDRESS]" at bounding box center [1151, 425] width 84 height 11
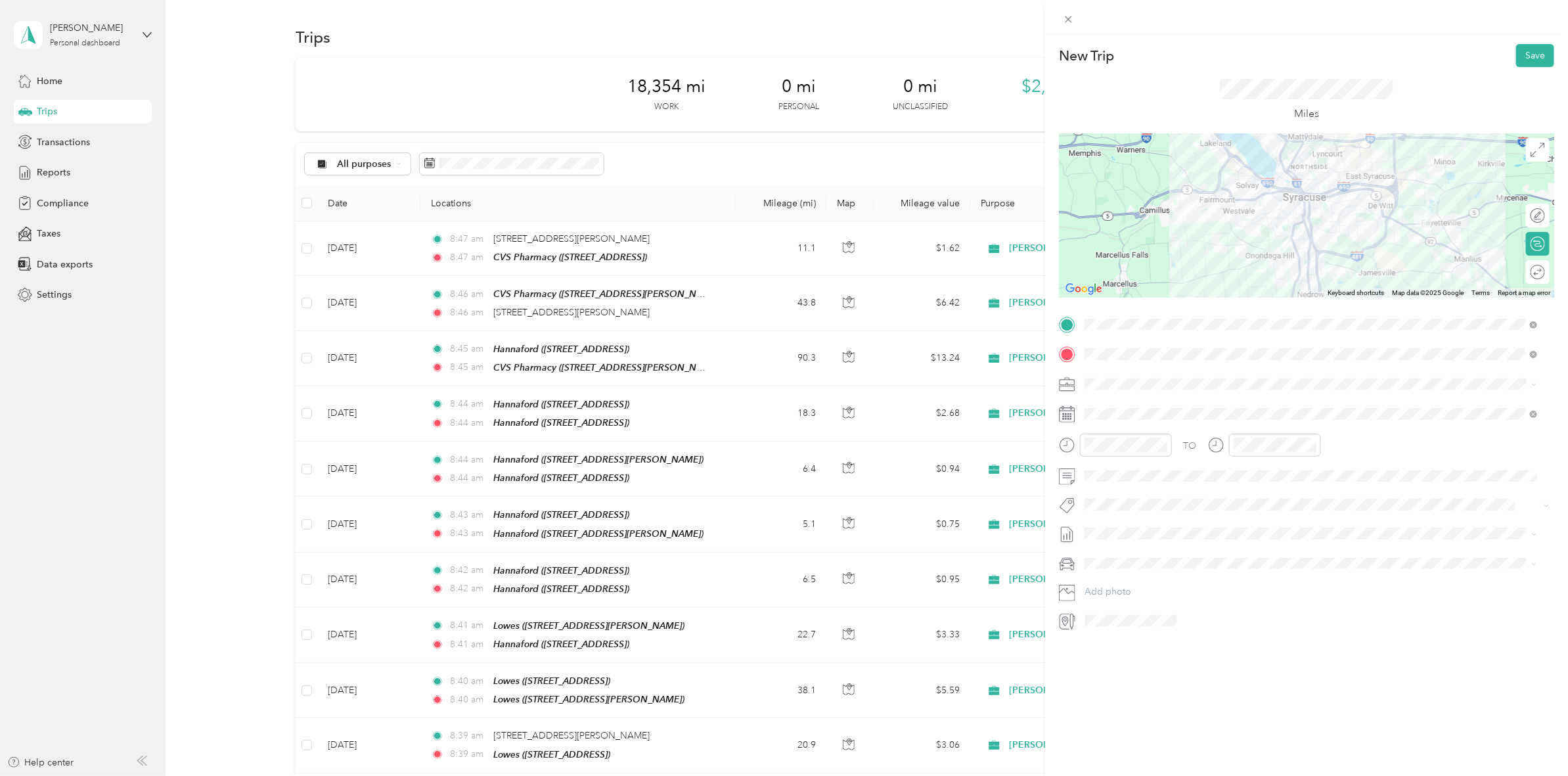
click at [1215, 248] on div at bounding box center [1306, 215] width 495 height 165
click at [1215, 247] on div at bounding box center [1306, 215] width 495 height 165
click at [1275, 173] on div at bounding box center [1306, 215] width 495 height 165
click at [1406, 155] on div at bounding box center [1306, 215] width 495 height 165
click at [1422, 184] on div at bounding box center [1306, 215] width 495 height 165
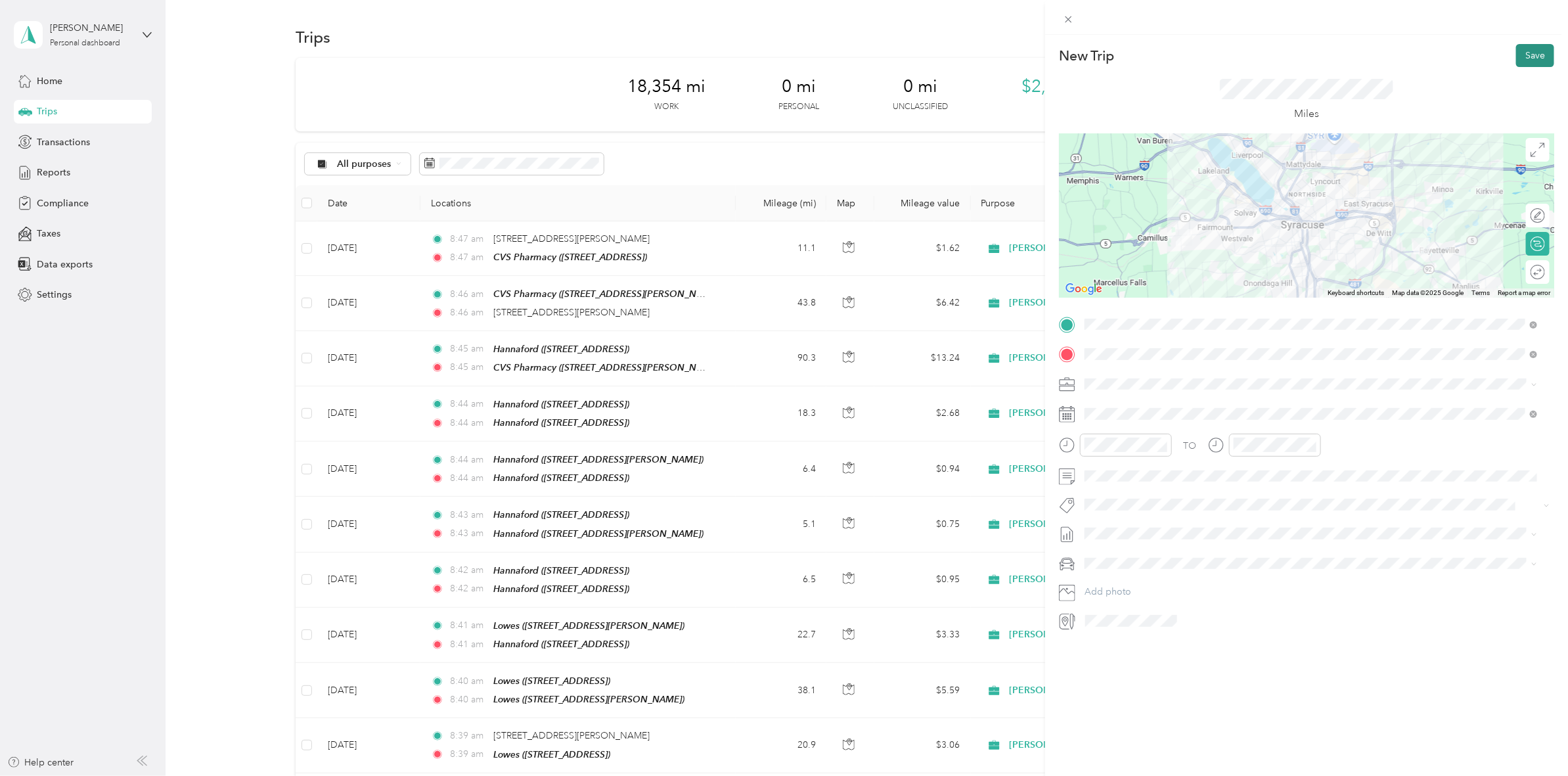
click at [1523, 52] on button "Save" at bounding box center [1535, 55] width 38 height 23
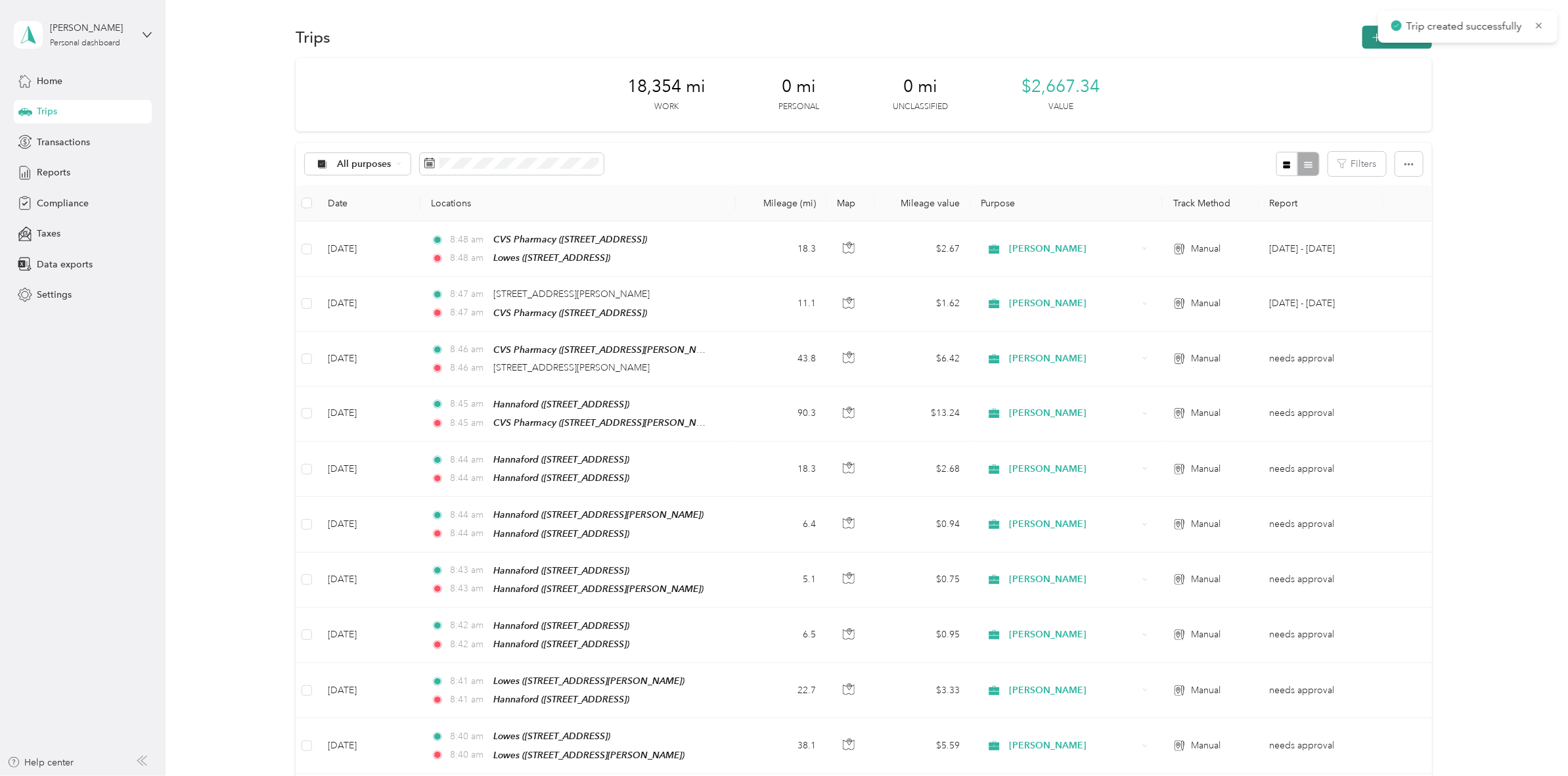
click at [1362, 34] on button "New trip" at bounding box center [1397, 37] width 70 height 23
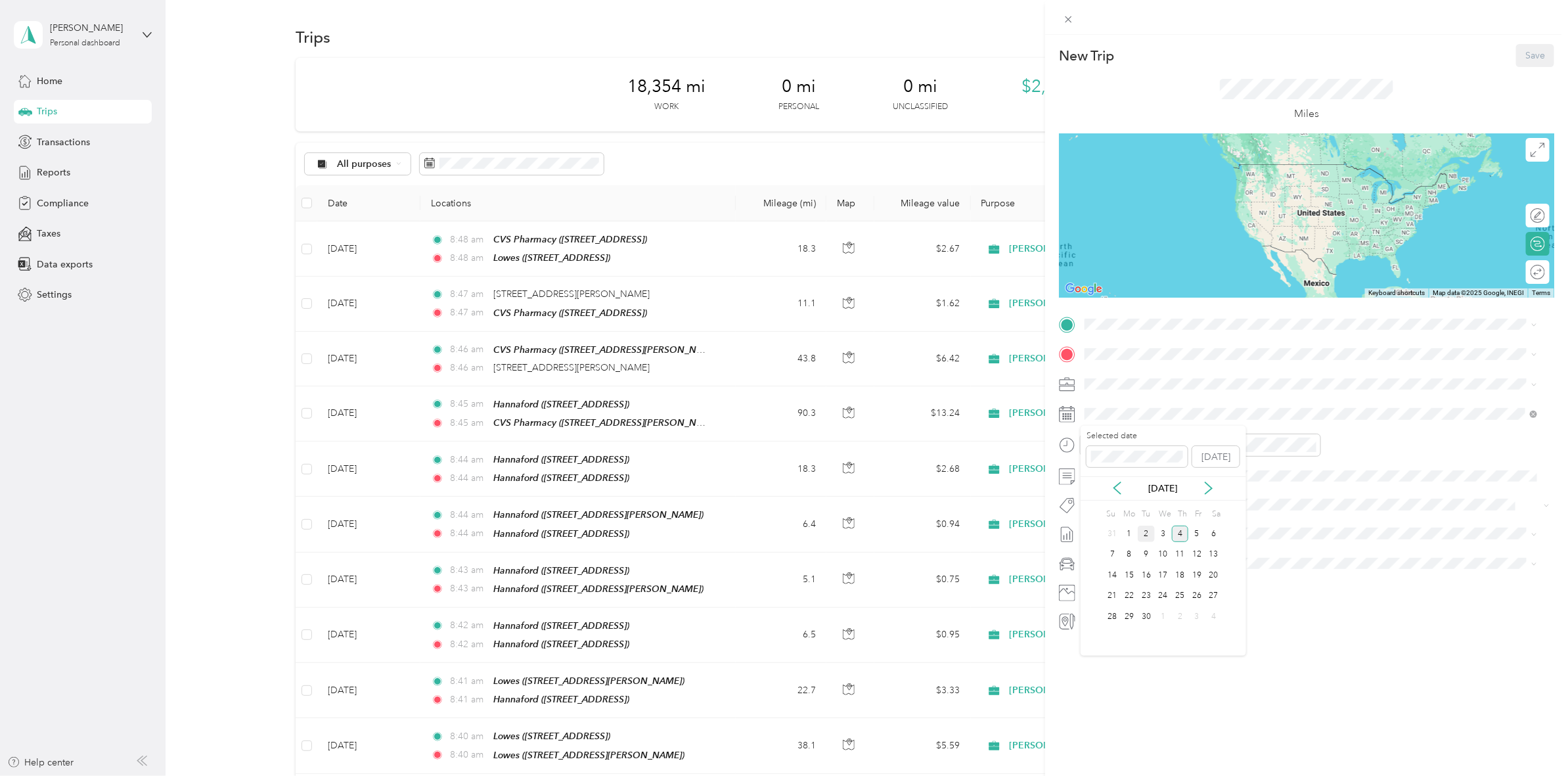
click at [1146, 531] on div "2" at bounding box center [1146, 534] width 17 height 17
click at [1193, 396] on span "[STREET_ADDRESS]" at bounding box center [1151, 396] width 84 height 11
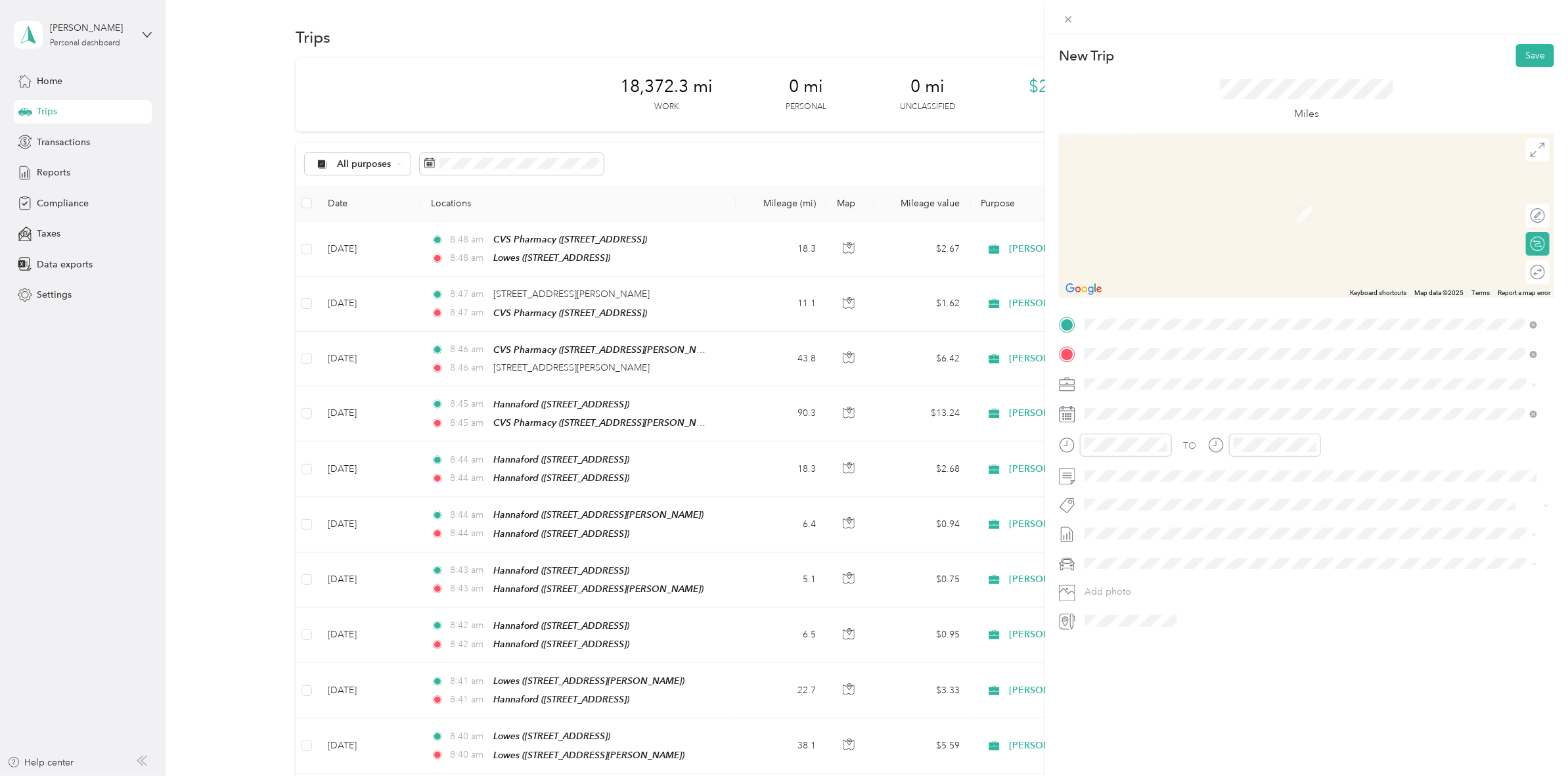
click at [1170, 465] on ol "From your Favorite places TEAM CVS Pharmacy 3857 State Route 31, 130901309, Liv…" at bounding box center [1311, 458] width 462 height 184
click at [1241, 478] on span "3857 State Route 31, 130901309, [GEOGRAPHIC_DATA], [GEOGRAPHIC_DATA], [GEOGRAPH…" at bounding box center [1279, 491] width 339 height 25
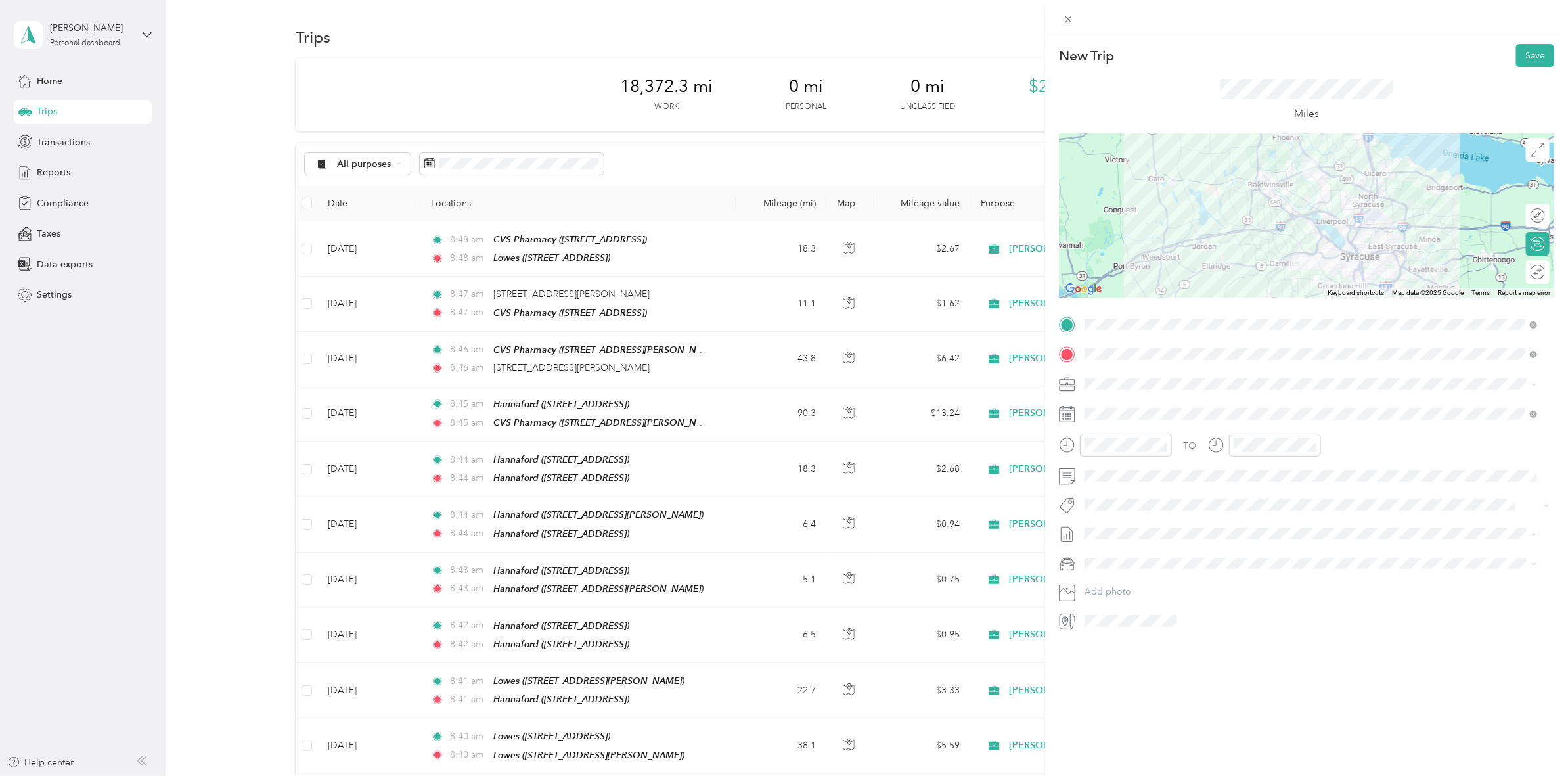
click at [1296, 234] on div at bounding box center [1306, 215] width 495 height 165
click at [1297, 234] on div at bounding box center [1306, 215] width 495 height 165
click at [1310, 261] on div at bounding box center [1306, 215] width 495 height 165
click at [1518, 68] on div "Miles" at bounding box center [1306, 100] width 495 height 66
click at [1523, 50] on button "Save" at bounding box center [1535, 55] width 38 height 23
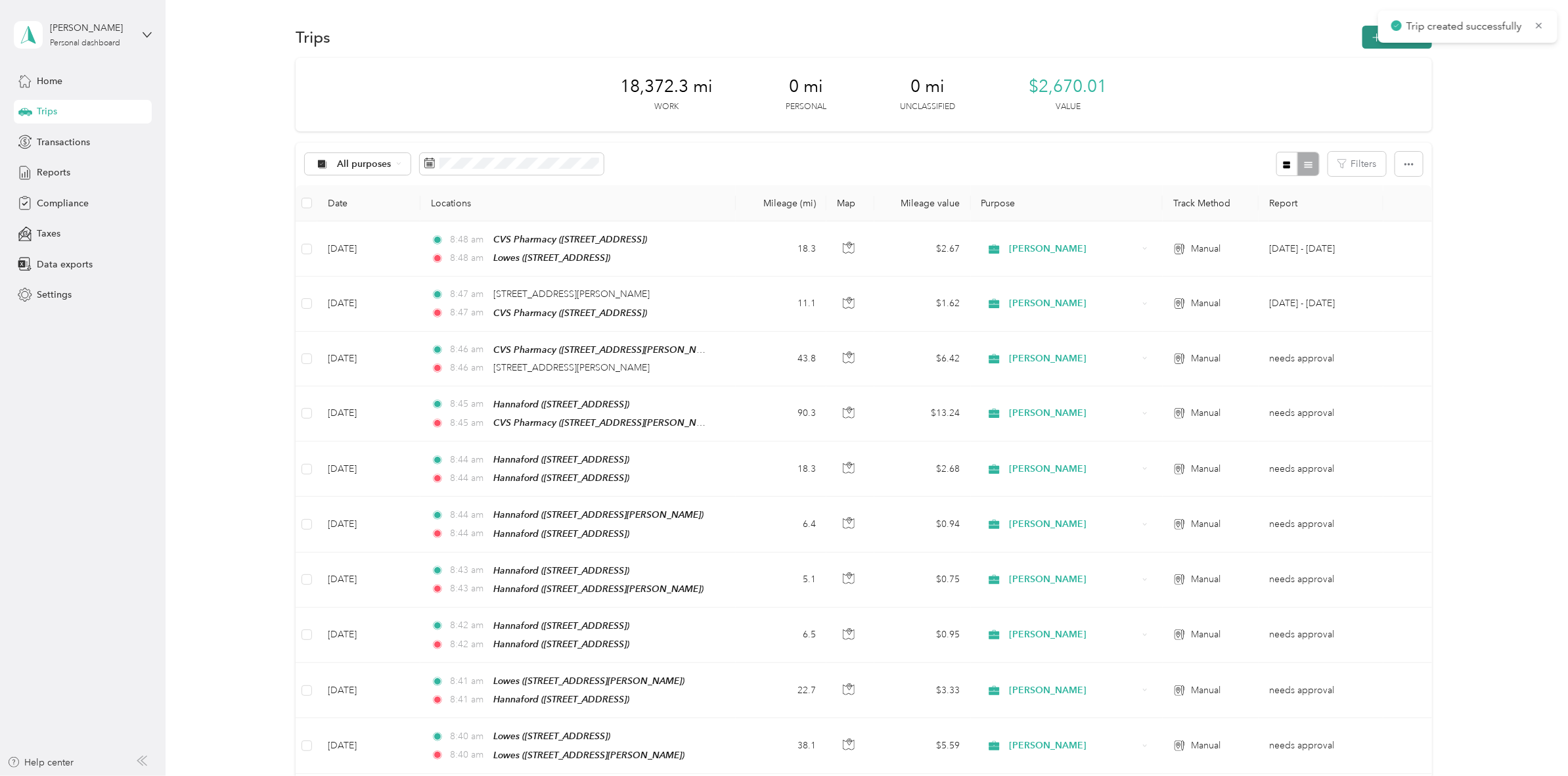
click at [1362, 31] on button "New trip" at bounding box center [1397, 37] width 70 height 23
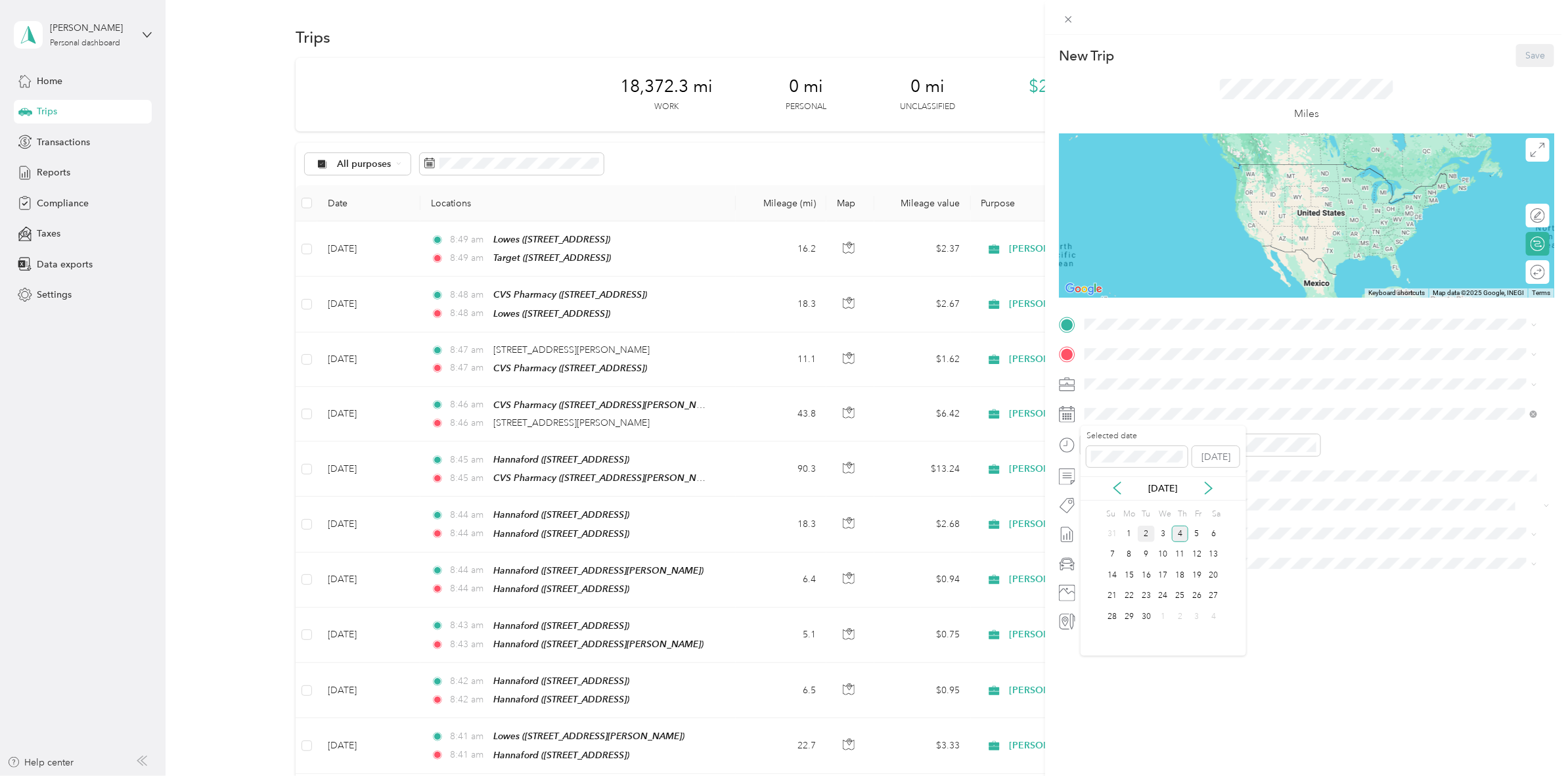
click at [1148, 540] on div "2" at bounding box center [1146, 534] width 17 height 17
click at [1206, 449] on span "3857 State Route 31, 130901309, [GEOGRAPHIC_DATA], [GEOGRAPHIC_DATA], [GEOGRAPH…" at bounding box center [1279, 462] width 339 height 25
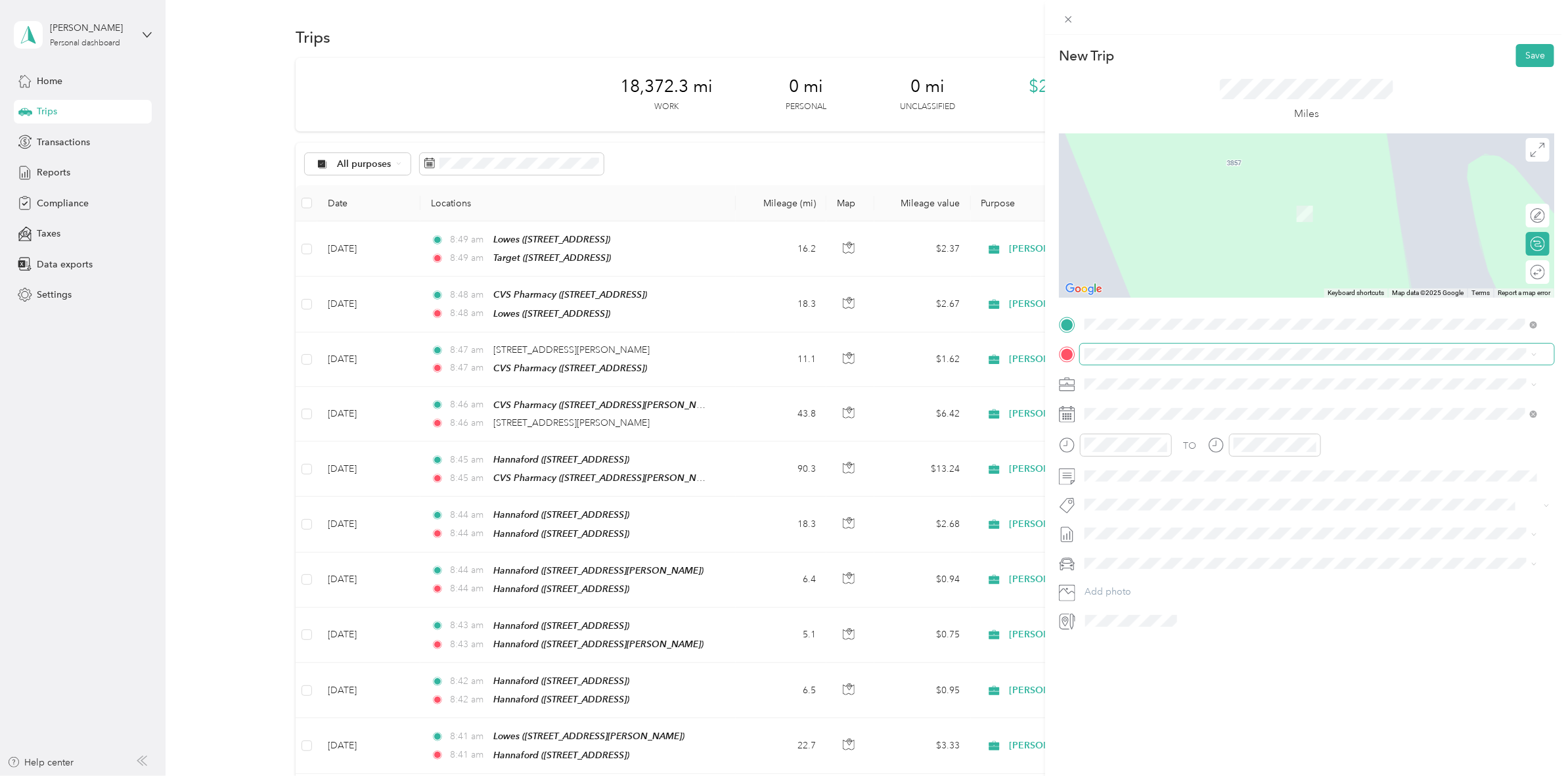
click at [1112, 360] on span at bounding box center [1316, 354] width 474 height 21
click at [1156, 416] on li "[STREET_ADDRESS][PERSON_NAME][US_STATE]" at bounding box center [1311, 402] width 462 height 27
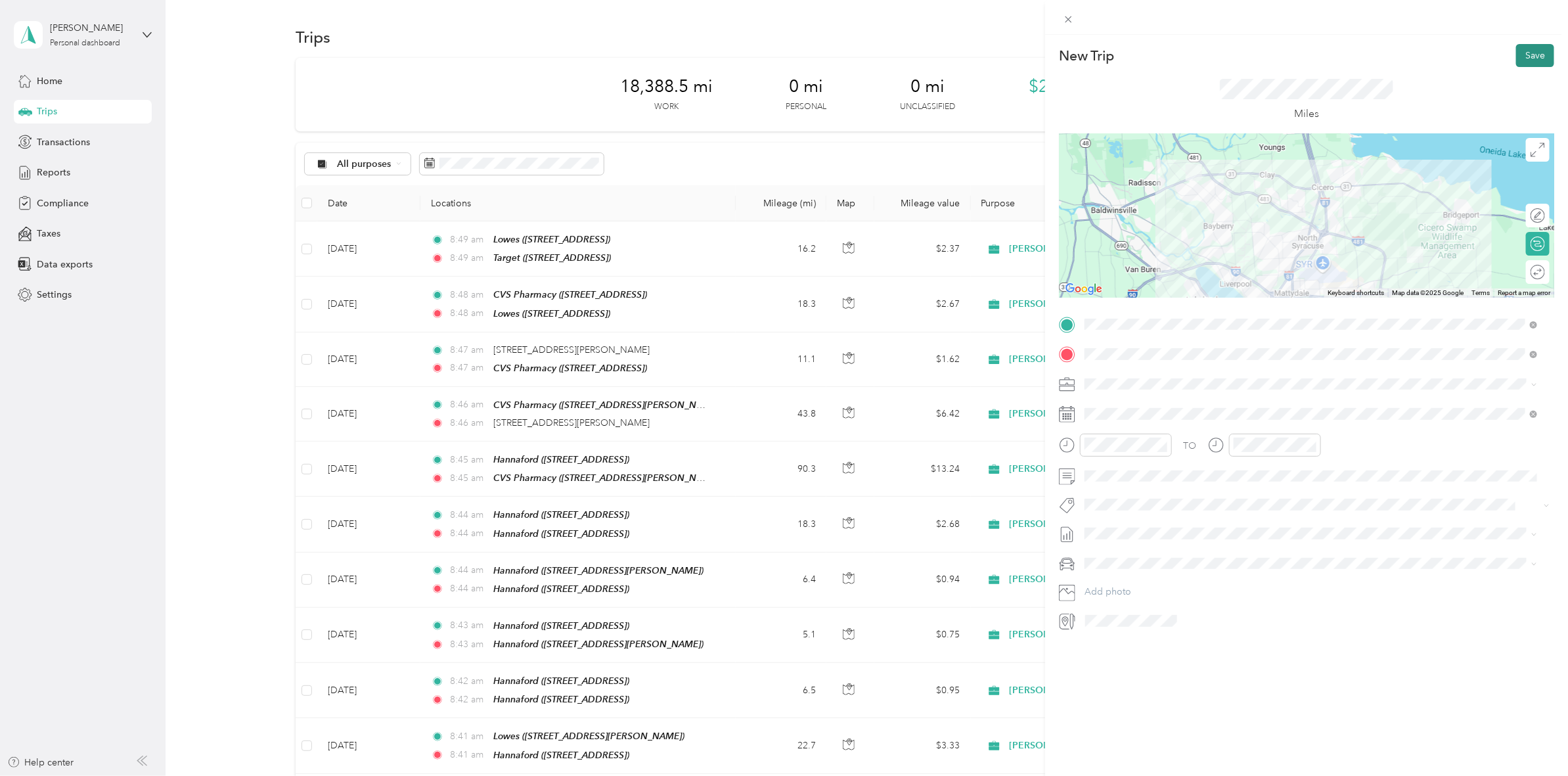
click at [1527, 60] on button "Save" at bounding box center [1535, 55] width 38 height 23
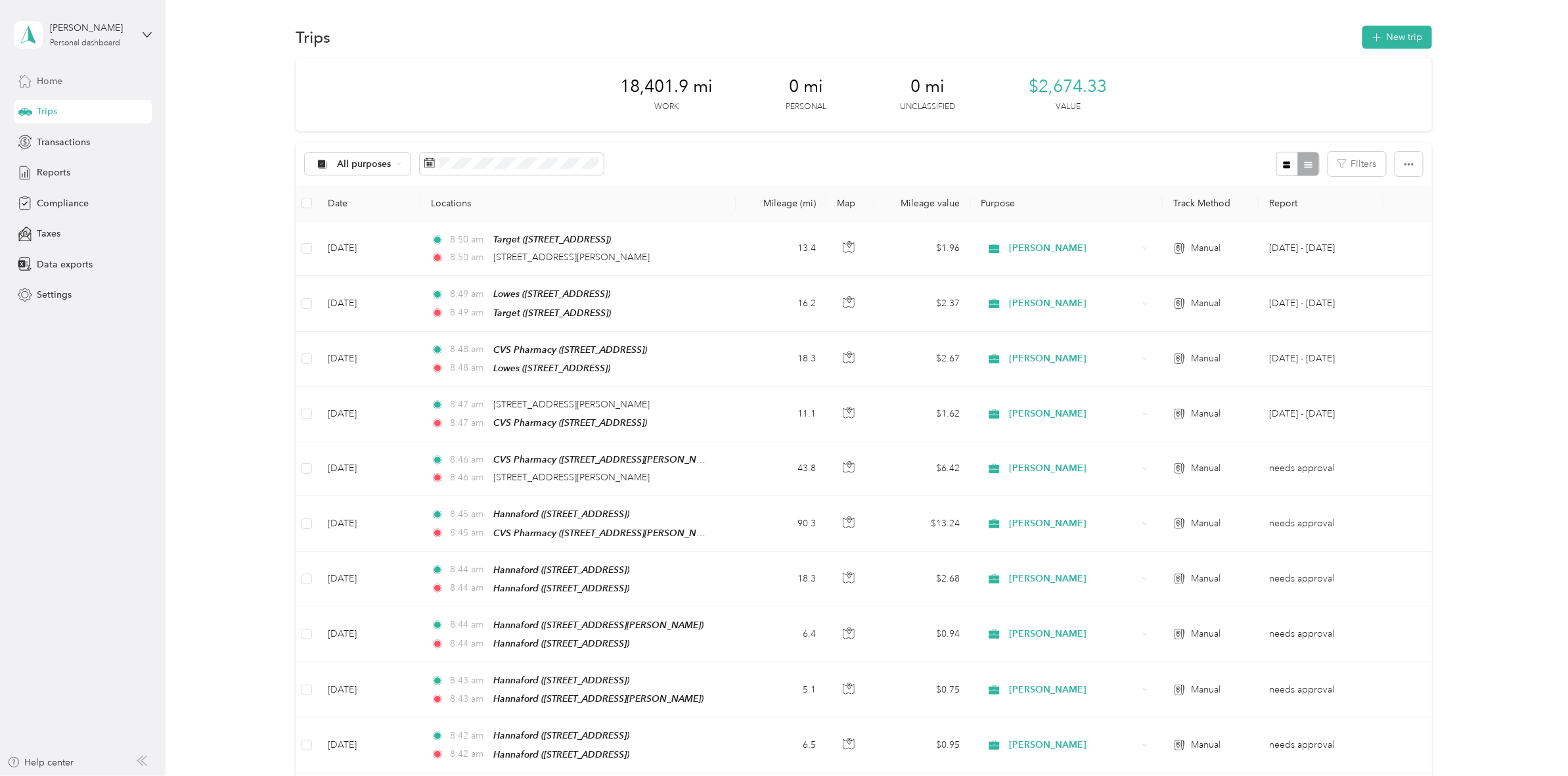
click at [54, 77] on span "Home" at bounding box center [49, 81] width 26 height 14
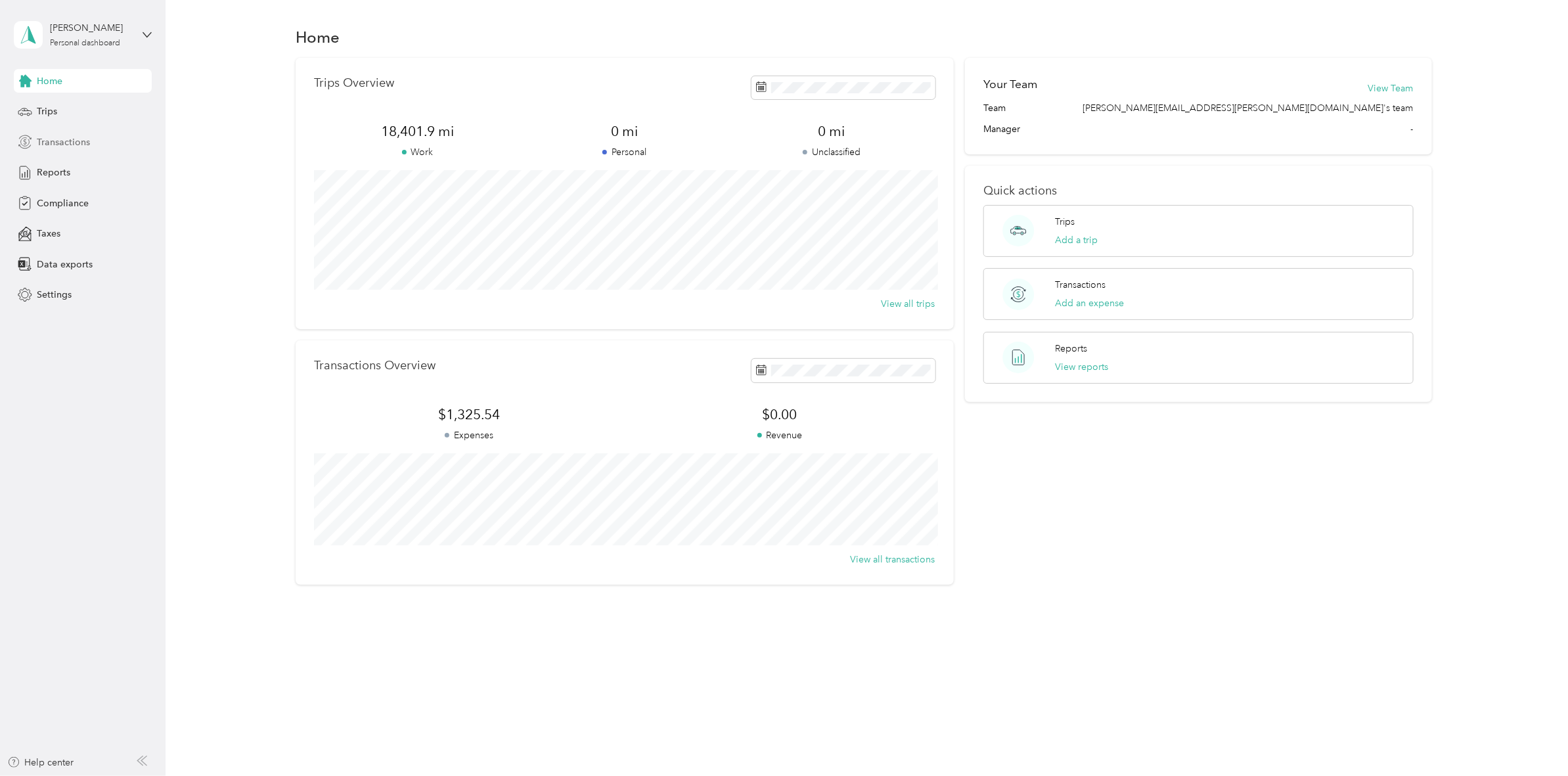
click at [77, 135] on span "Transactions" at bounding box center [63, 142] width 53 height 14
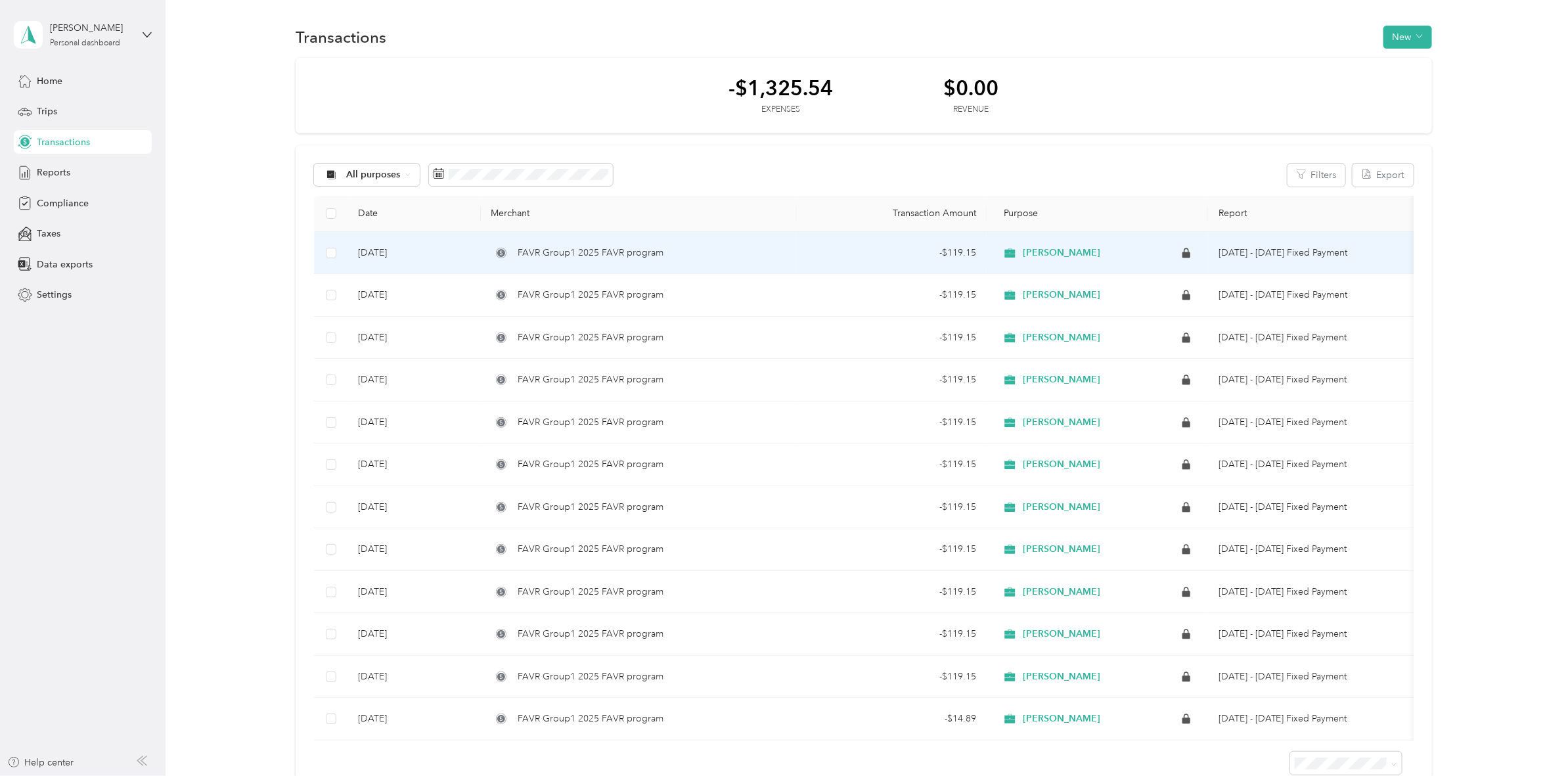
click at [871, 246] on div "- $119.15" at bounding box center [891, 252] width 169 height 15
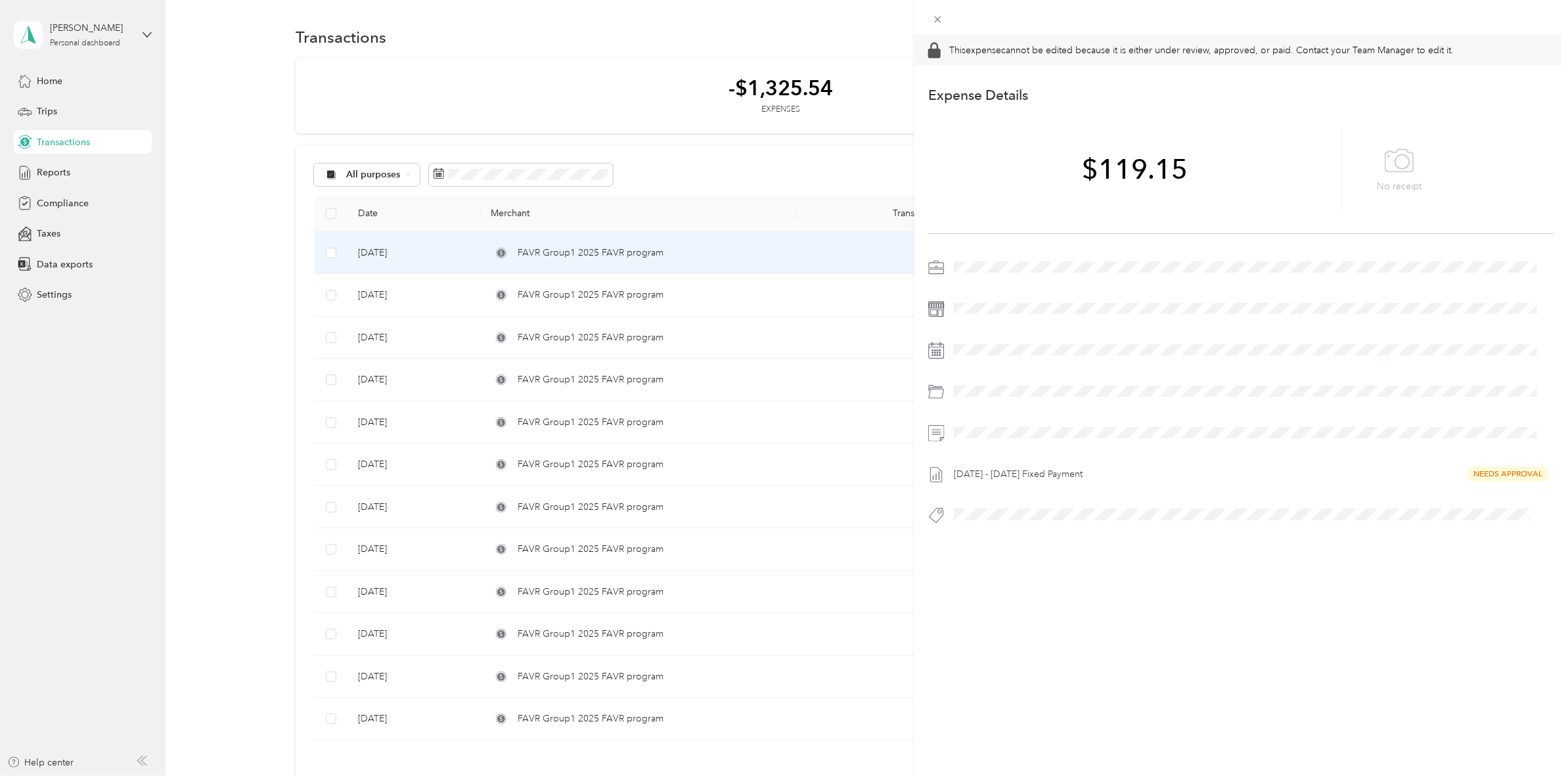
click at [468, 254] on div "This expense cannot be edited because it is either under review, approved, or p…" at bounding box center [784, 388] width 1568 height 776
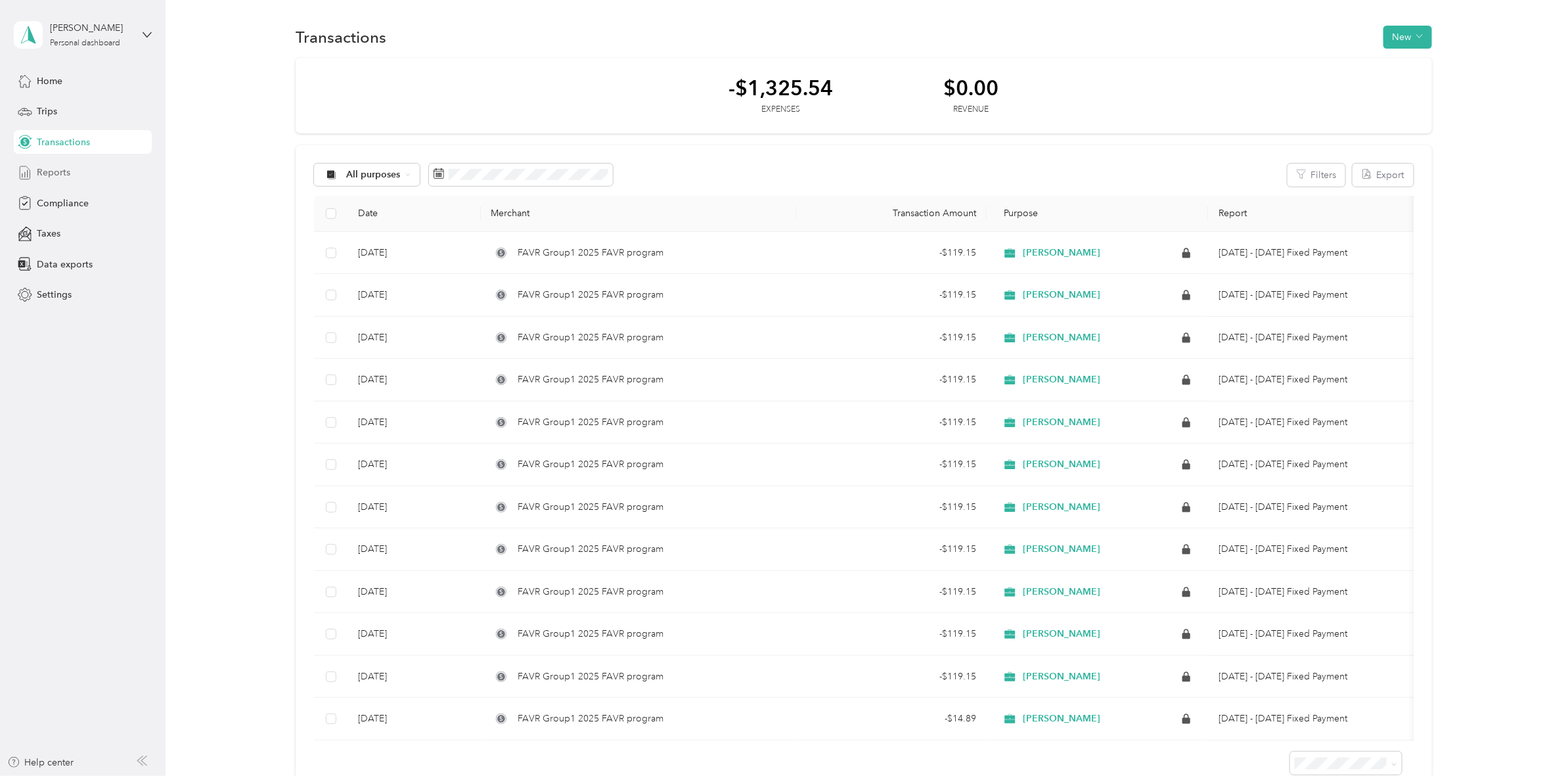
click at [54, 169] on span "Reports" at bounding box center [54, 173] width 33 height 14
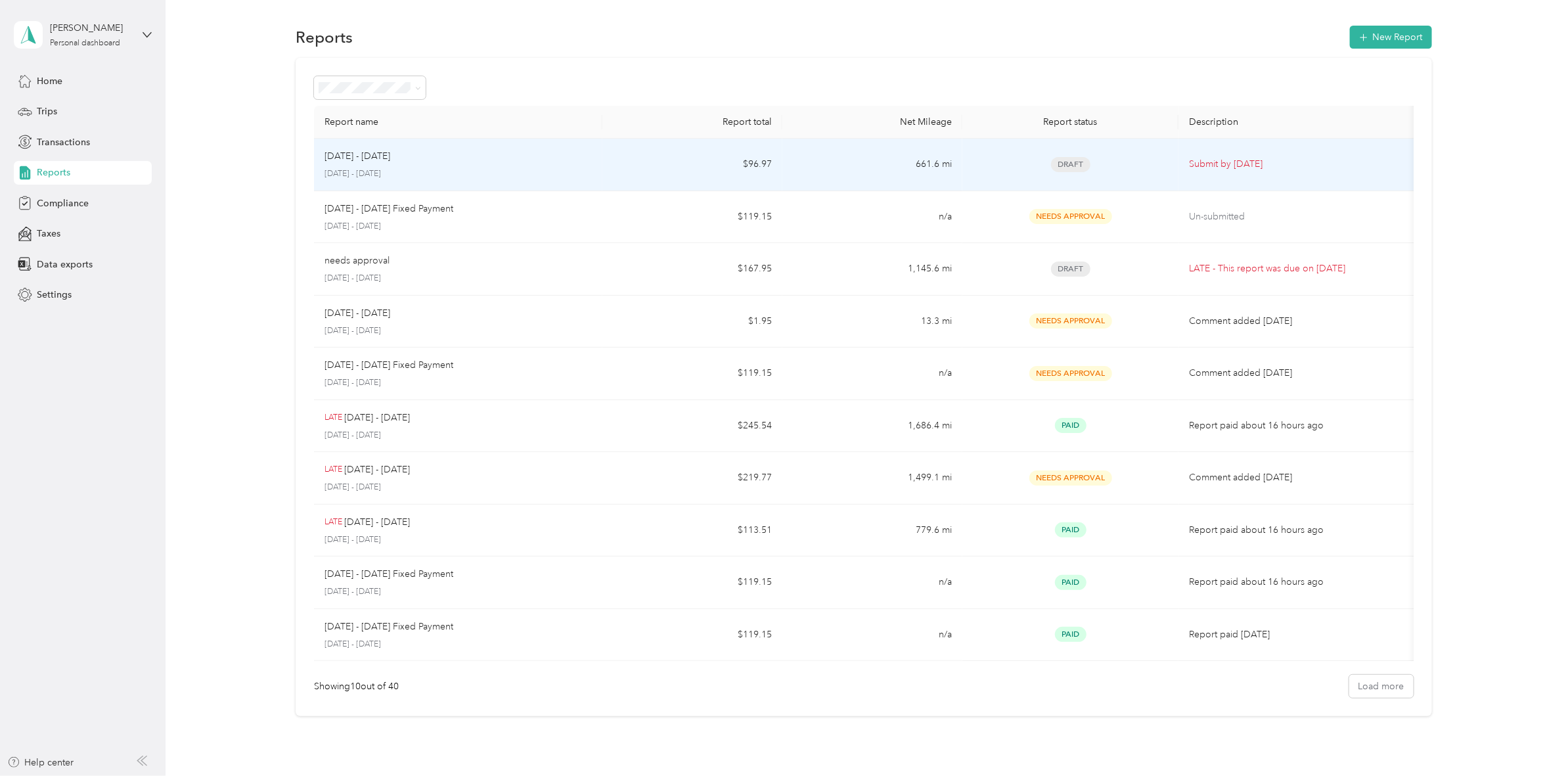
click at [1126, 168] on div "Draft" at bounding box center [1070, 165] width 195 height 15
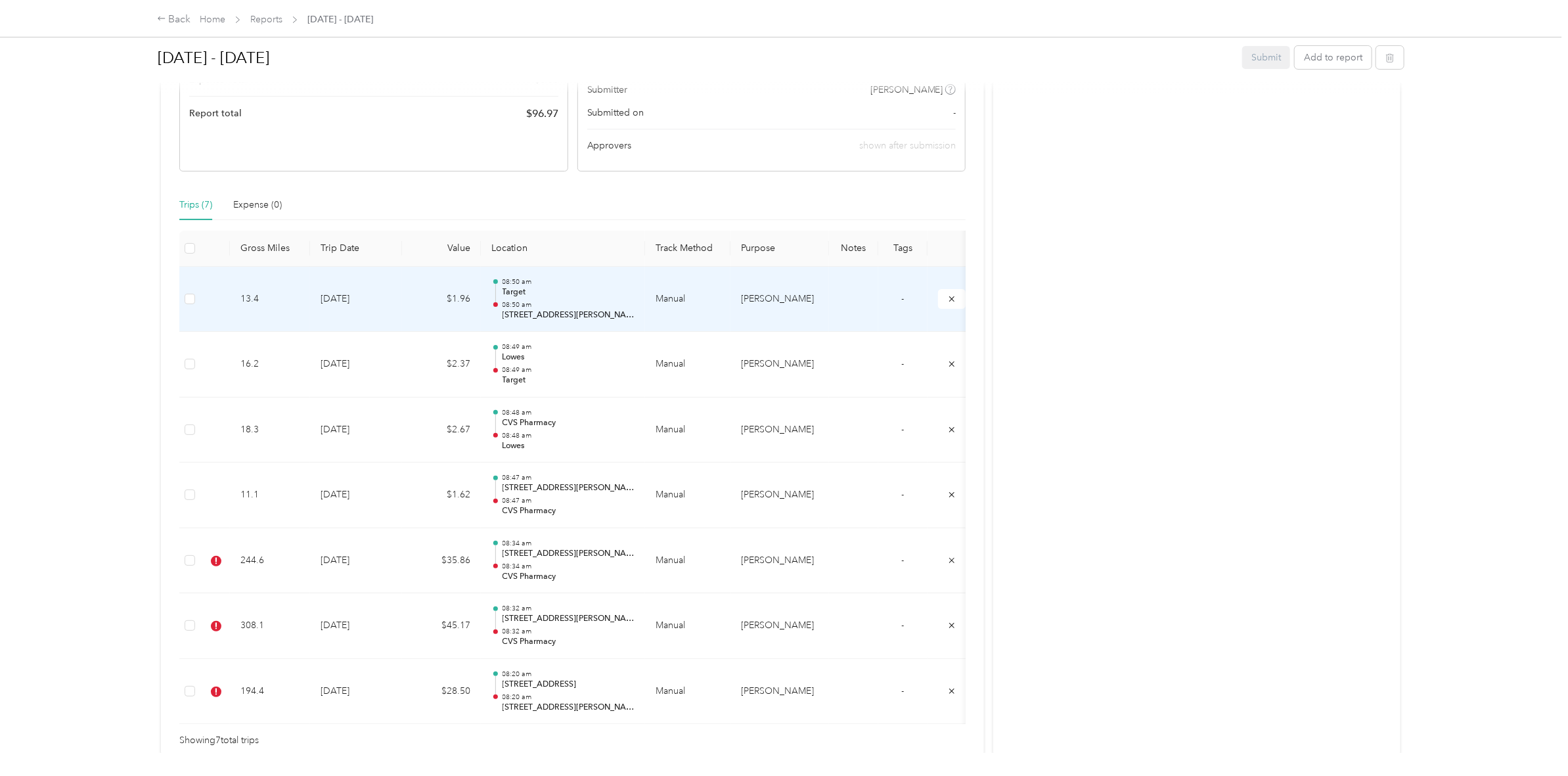
scroll to position [153, 0]
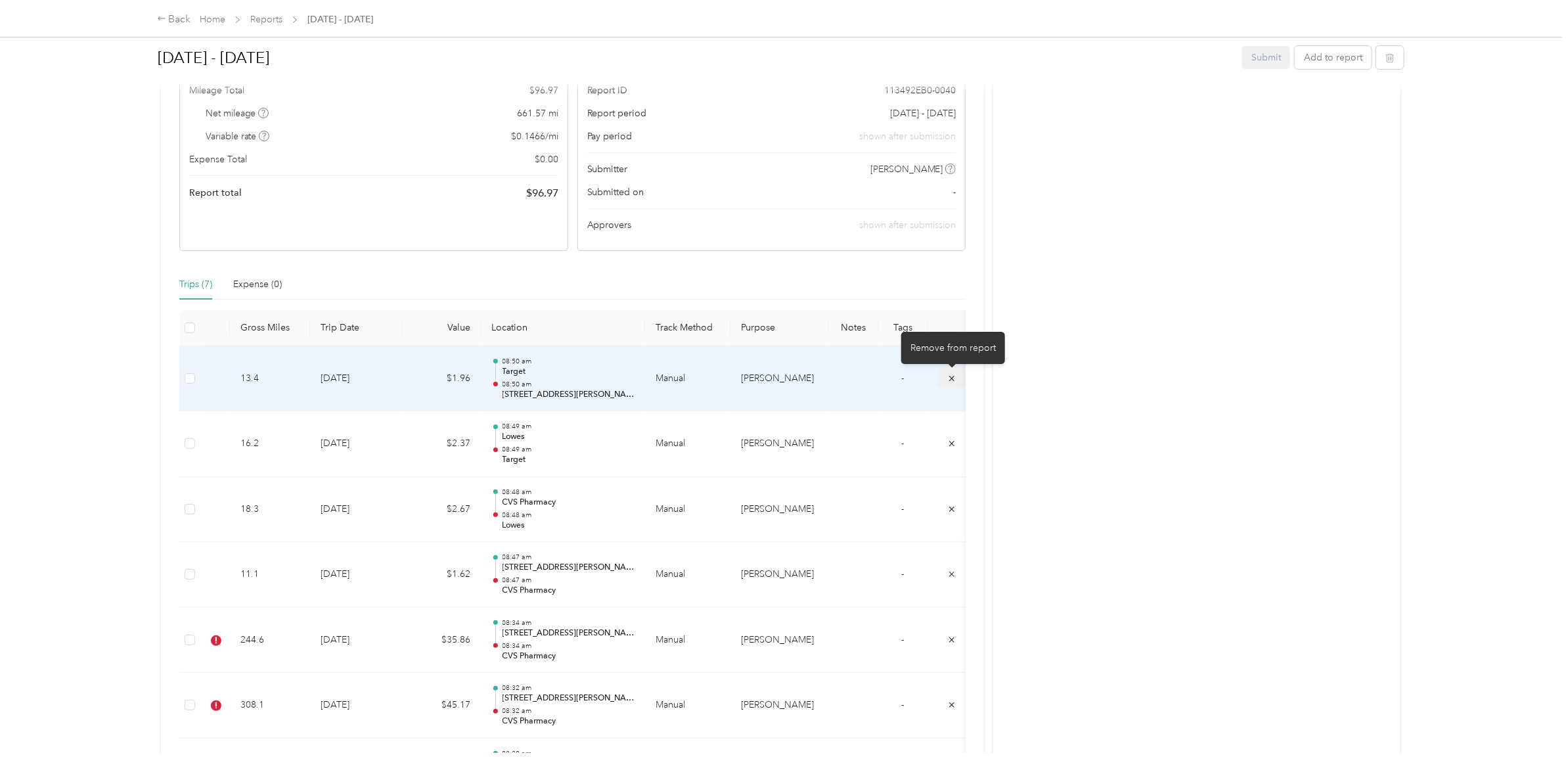
click at [951, 381] on icon "submit" at bounding box center [951, 378] width 9 height 9
click at [951, 376] on icon "submit" at bounding box center [952, 378] width 6 height 6
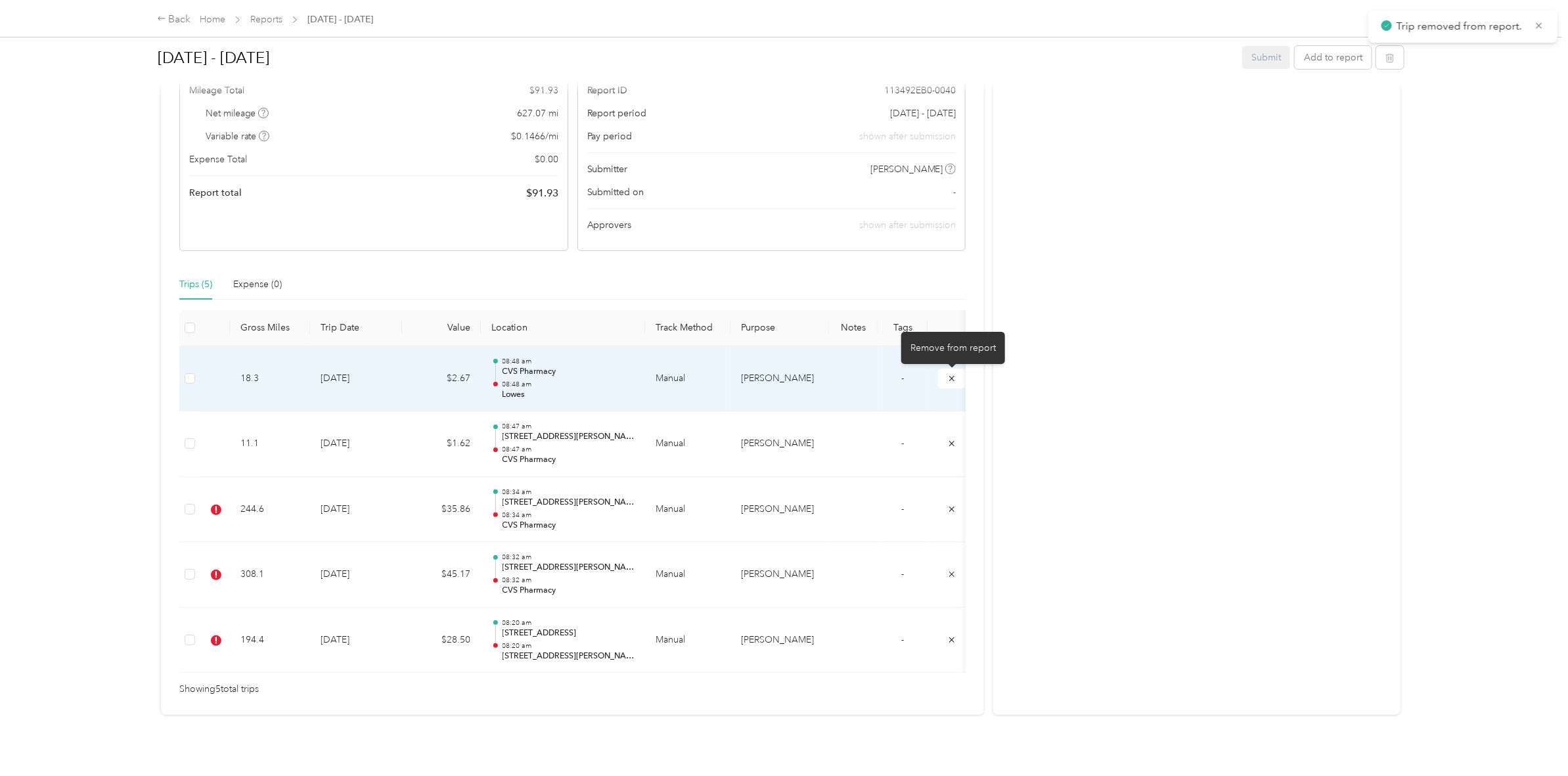
click at [951, 376] on icon "submit" at bounding box center [952, 378] width 6 height 6
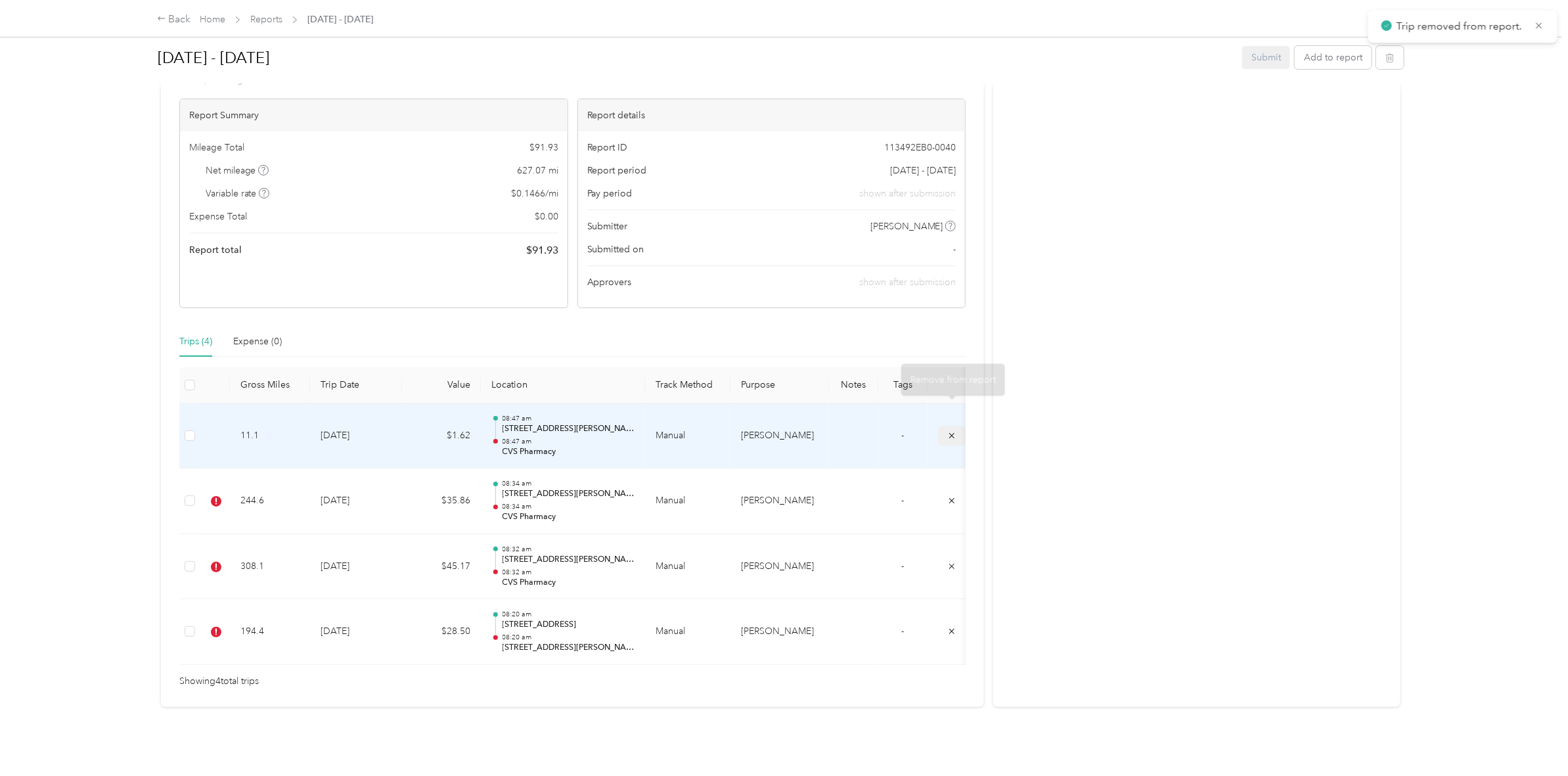
click at [946, 426] on button "submit" at bounding box center [952, 435] width 28 height 19
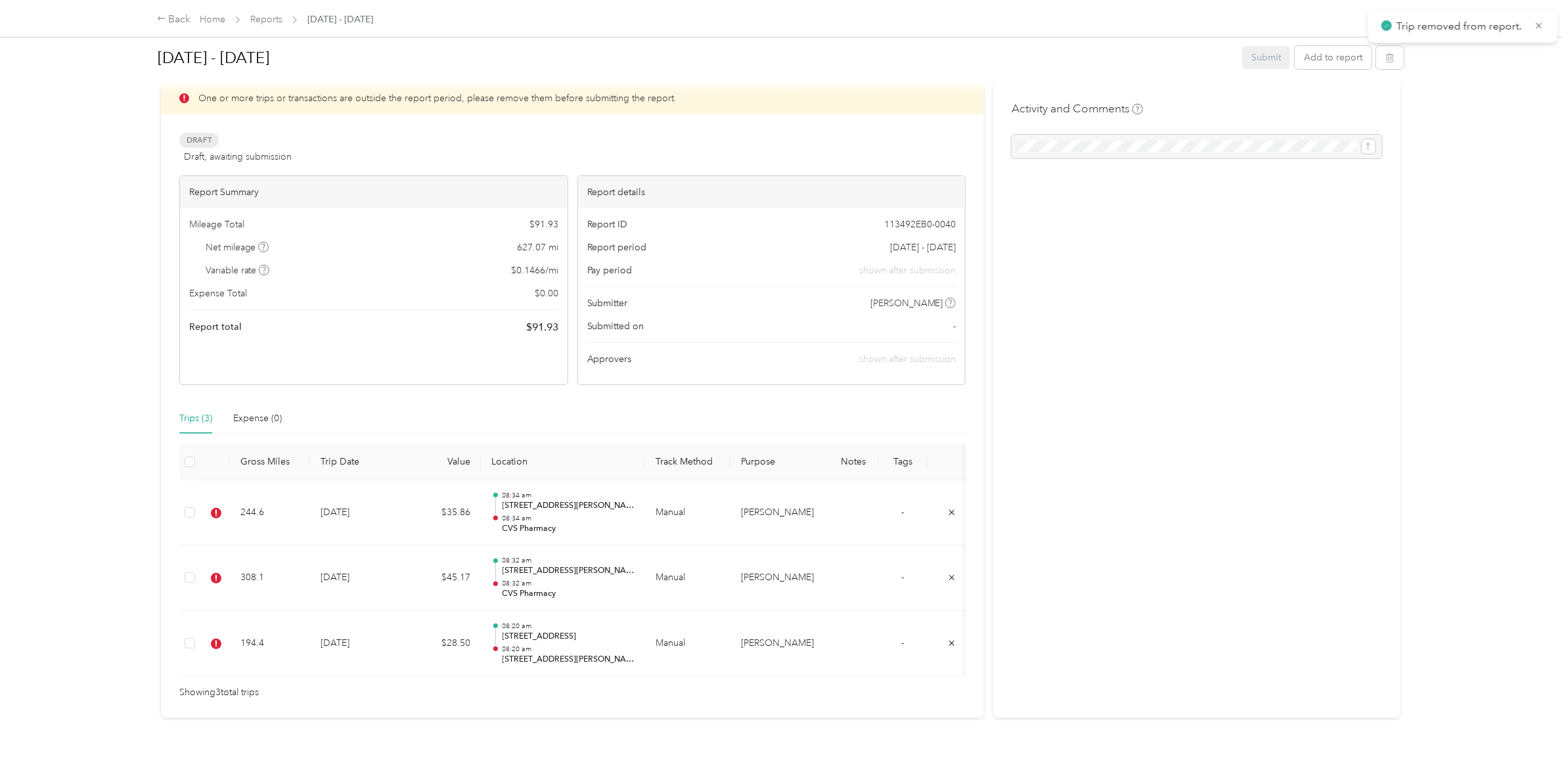
scroll to position [0, 0]
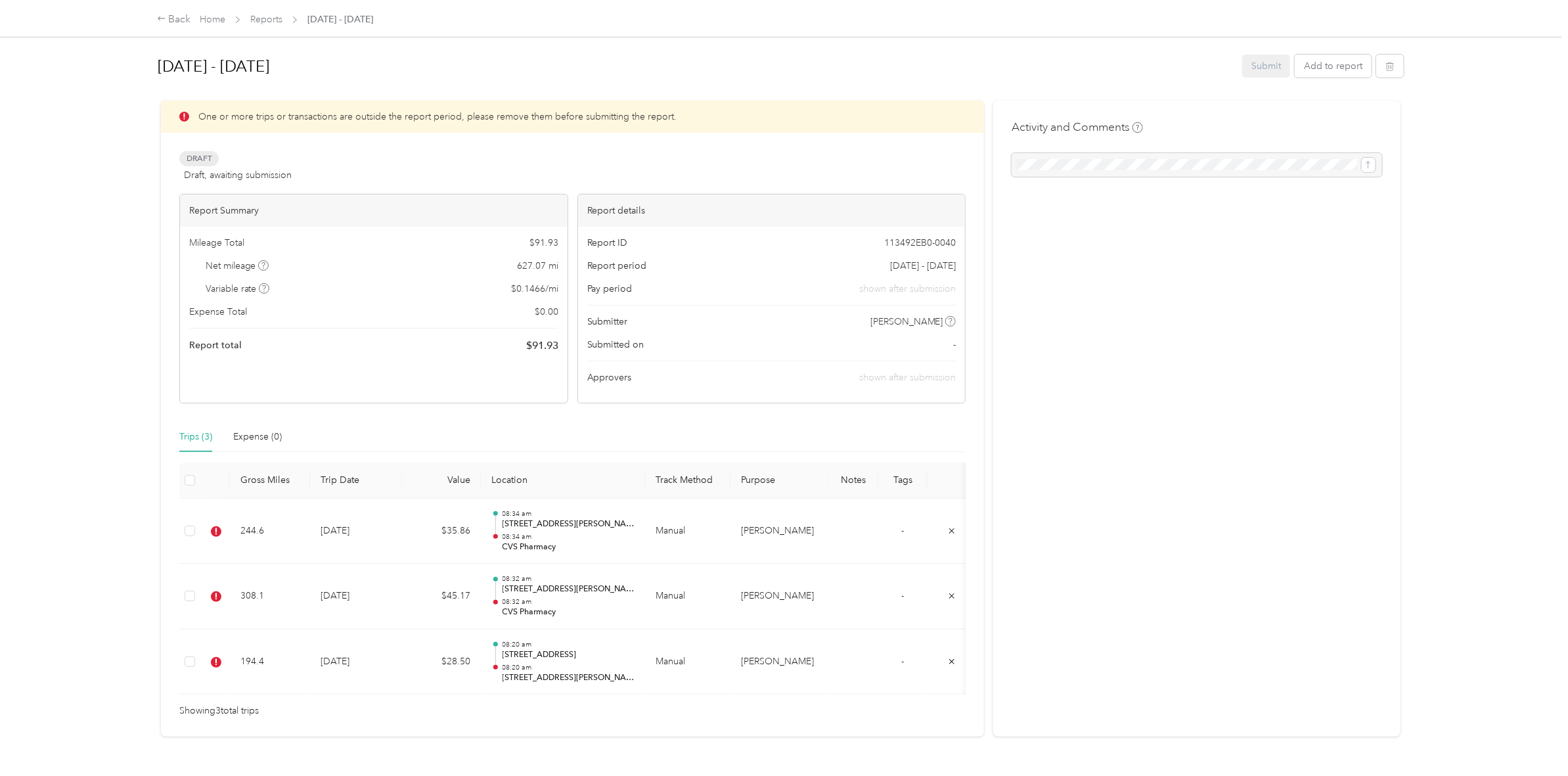
click at [1251, 59] on div "Submit Add to report" at bounding box center [1323, 66] width 162 height 23
click at [1330, 70] on button "Add to report" at bounding box center [1333, 66] width 77 height 23
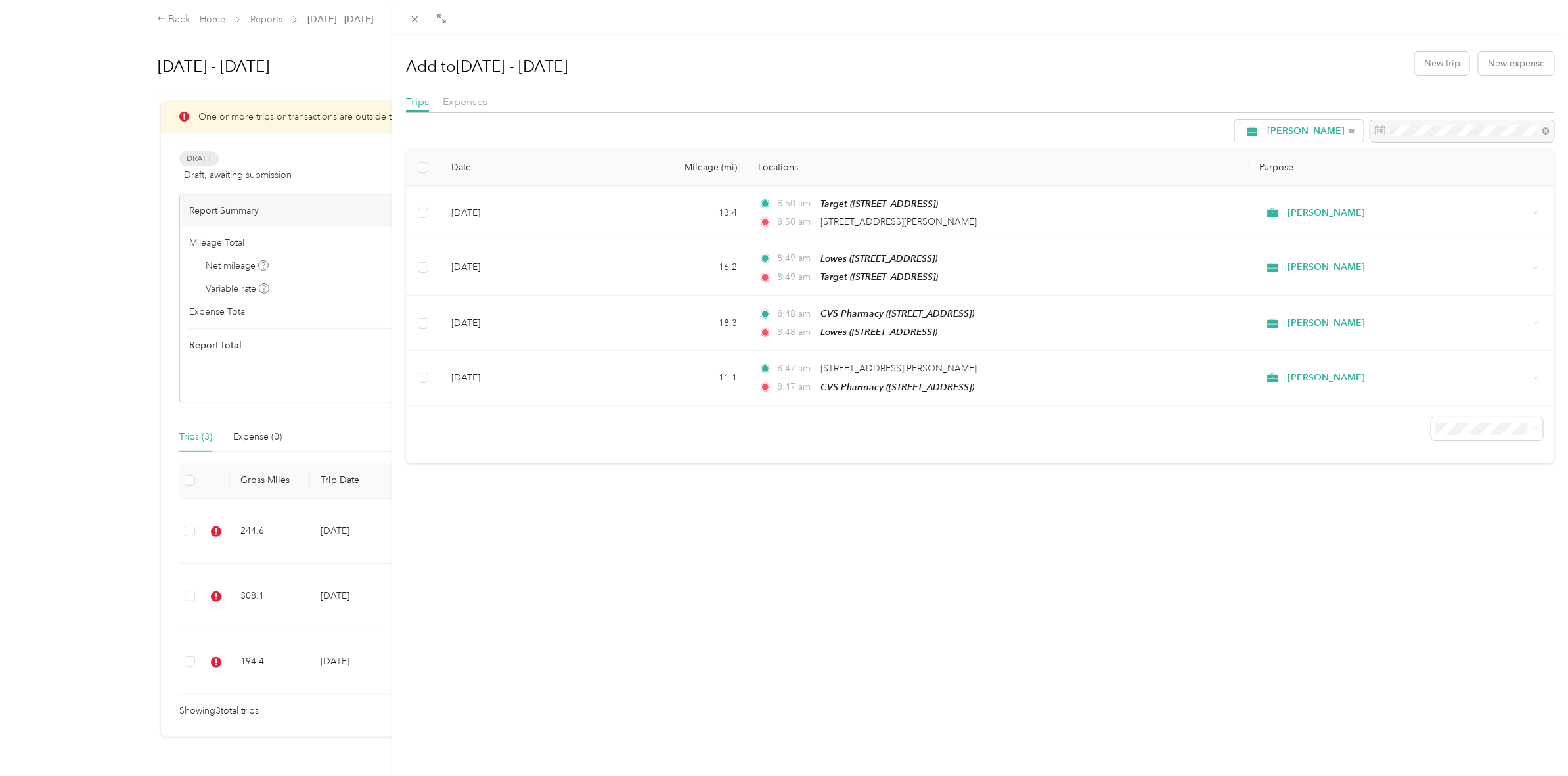
click at [321, 146] on div "Add to Sep 1 - 15, 2025 New trip New expense Trips Expenses Acosta Date Mileage…" at bounding box center [784, 388] width 1568 height 776
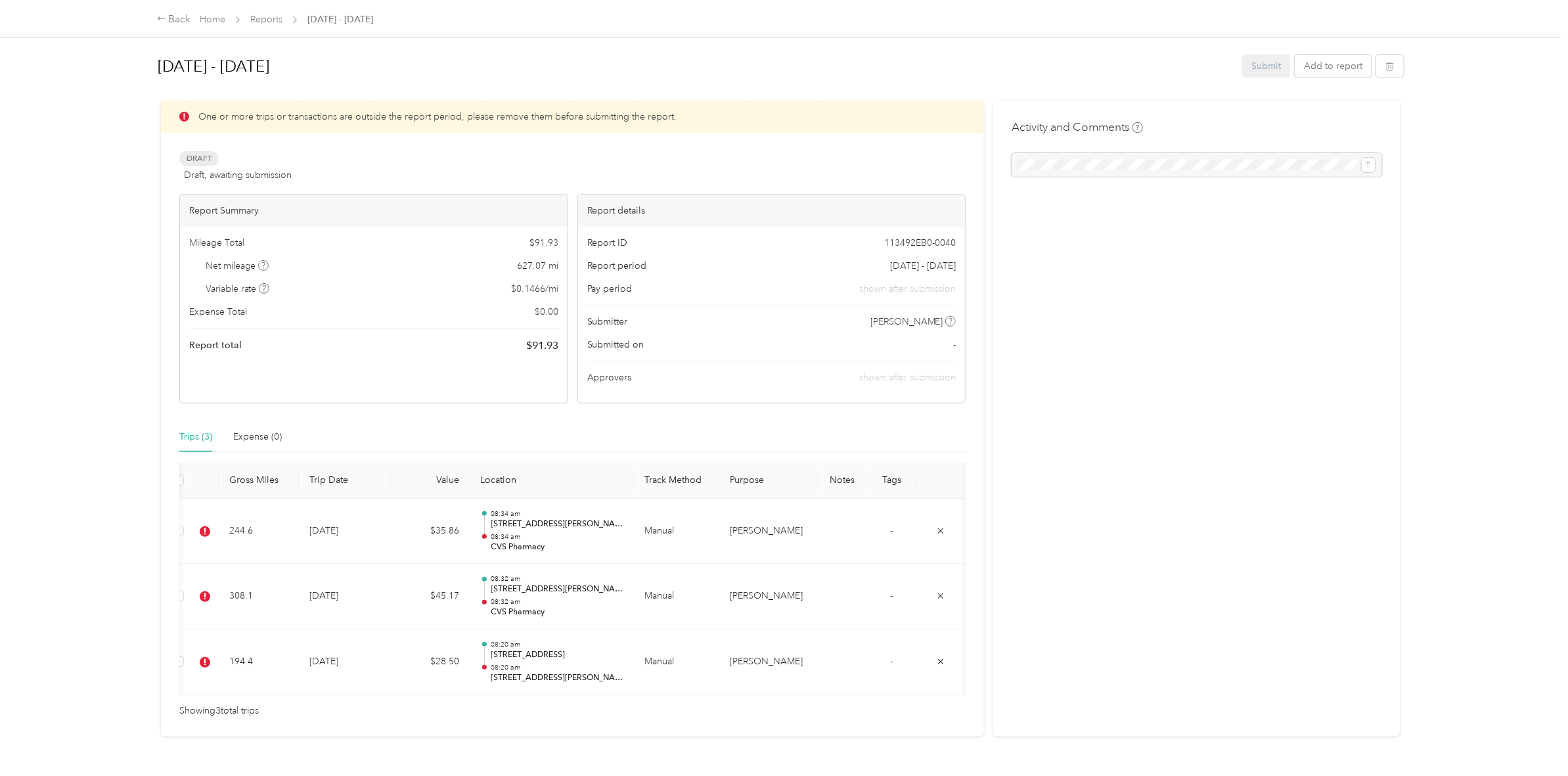
click at [1059, 161] on div at bounding box center [1197, 165] width 371 height 24
click at [169, 17] on div "Back" at bounding box center [174, 20] width 34 height 16
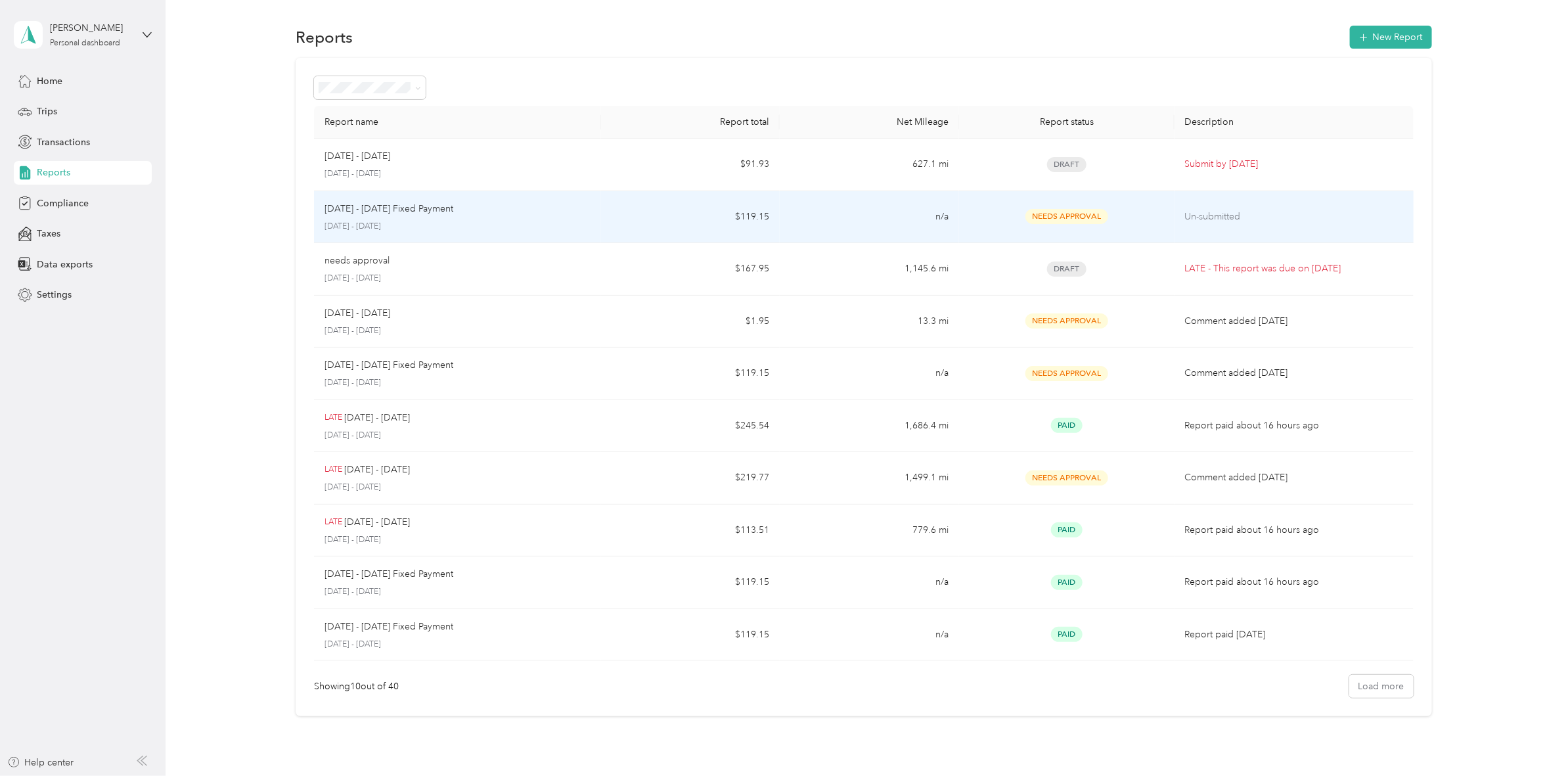
click at [1273, 213] on p "Un-submitted" at bounding box center [1293, 217] width 218 height 15
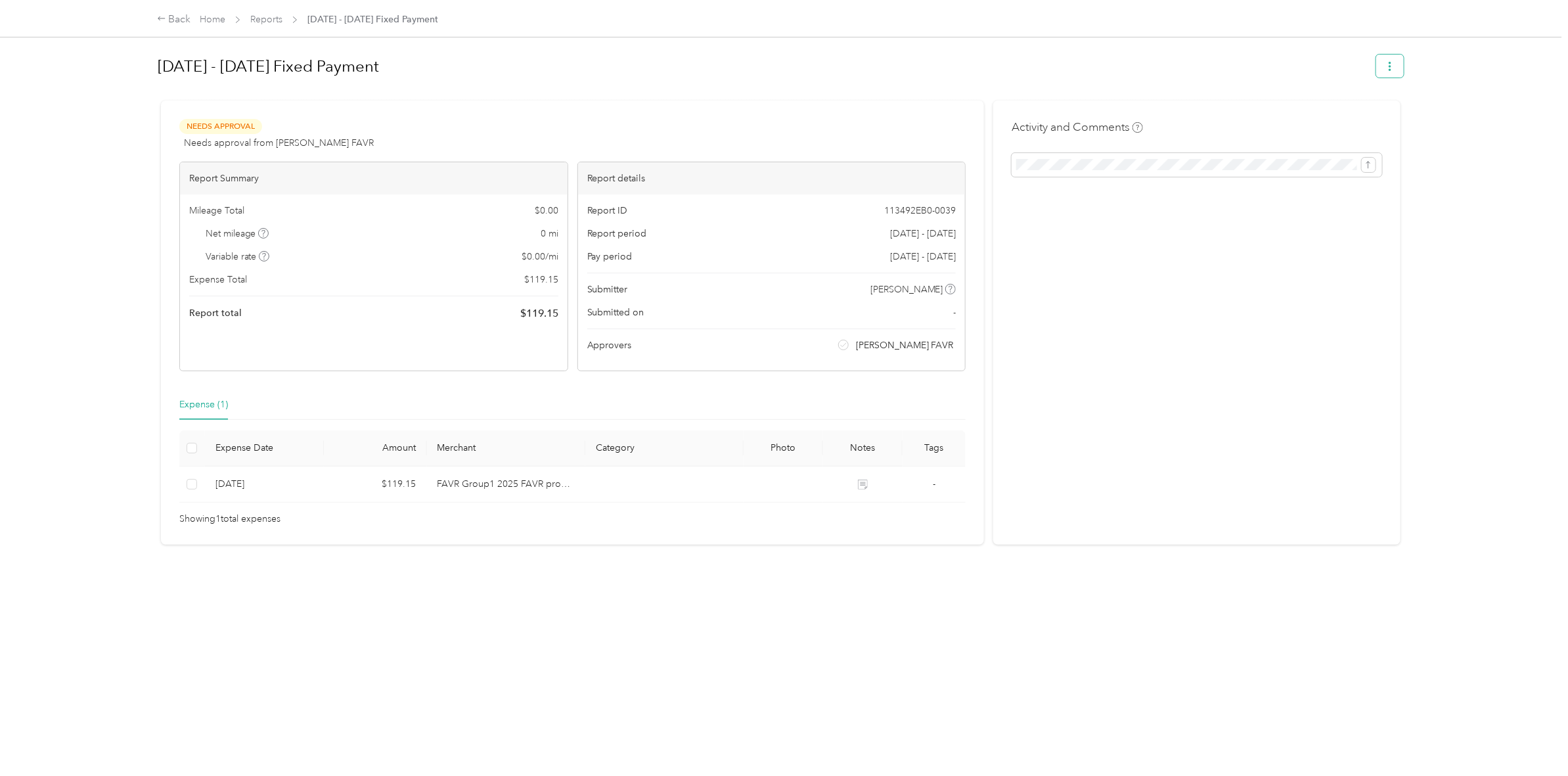
click at [1385, 61] on span "button" at bounding box center [1390, 66] width 9 height 11
drag, startPoint x: 1197, startPoint y: 411, endPoint x: 424, endPoint y: 156, distance: 814.0
click at [1186, 403] on div "Activity and Comments" at bounding box center [1197, 322] width 407 height 444
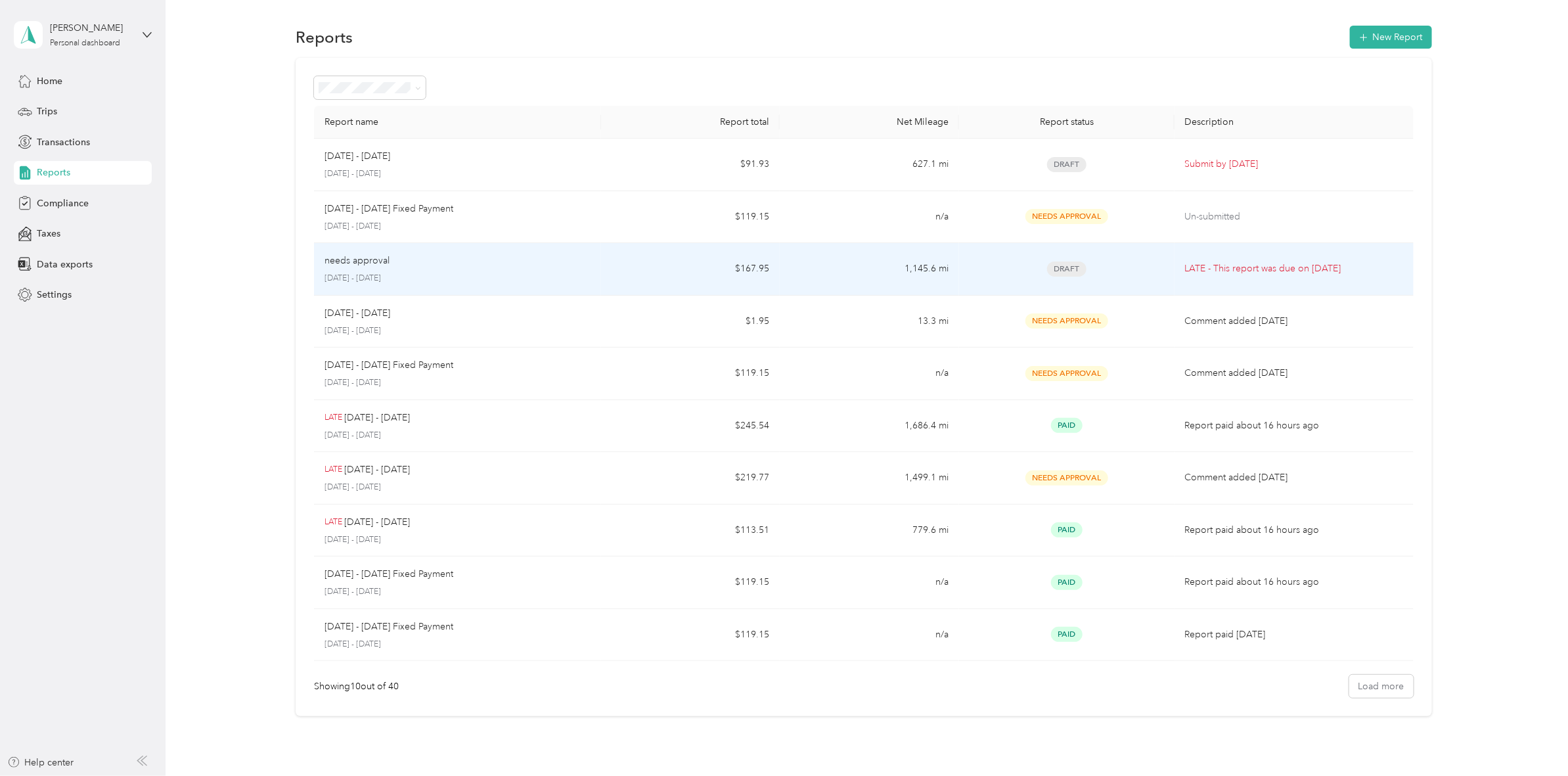
click at [1144, 271] on div "Draft" at bounding box center [1066, 269] width 194 height 15
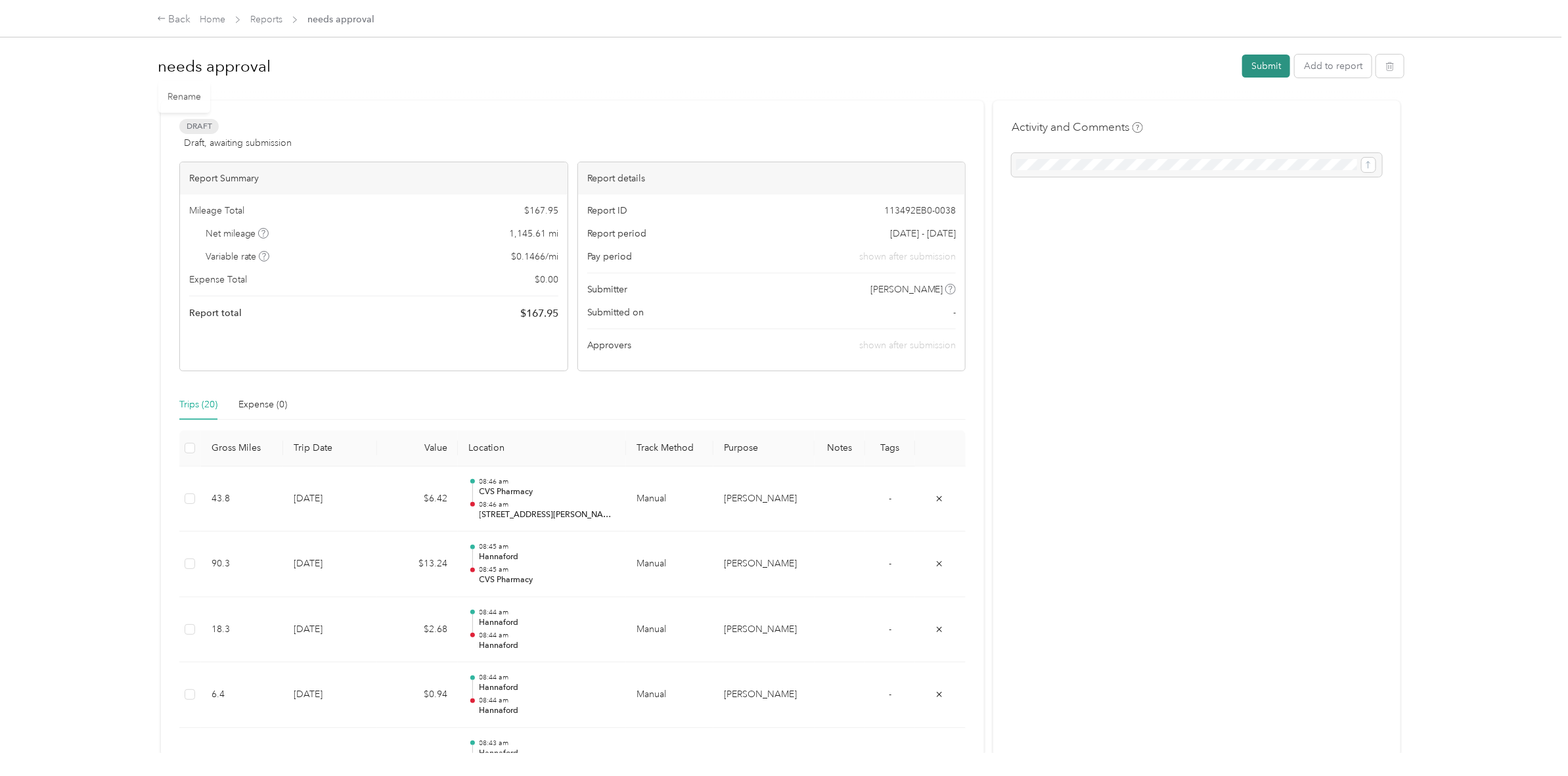
click at [1252, 63] on button "Submit" at bounding box center [1266, 66] width 48 height 23
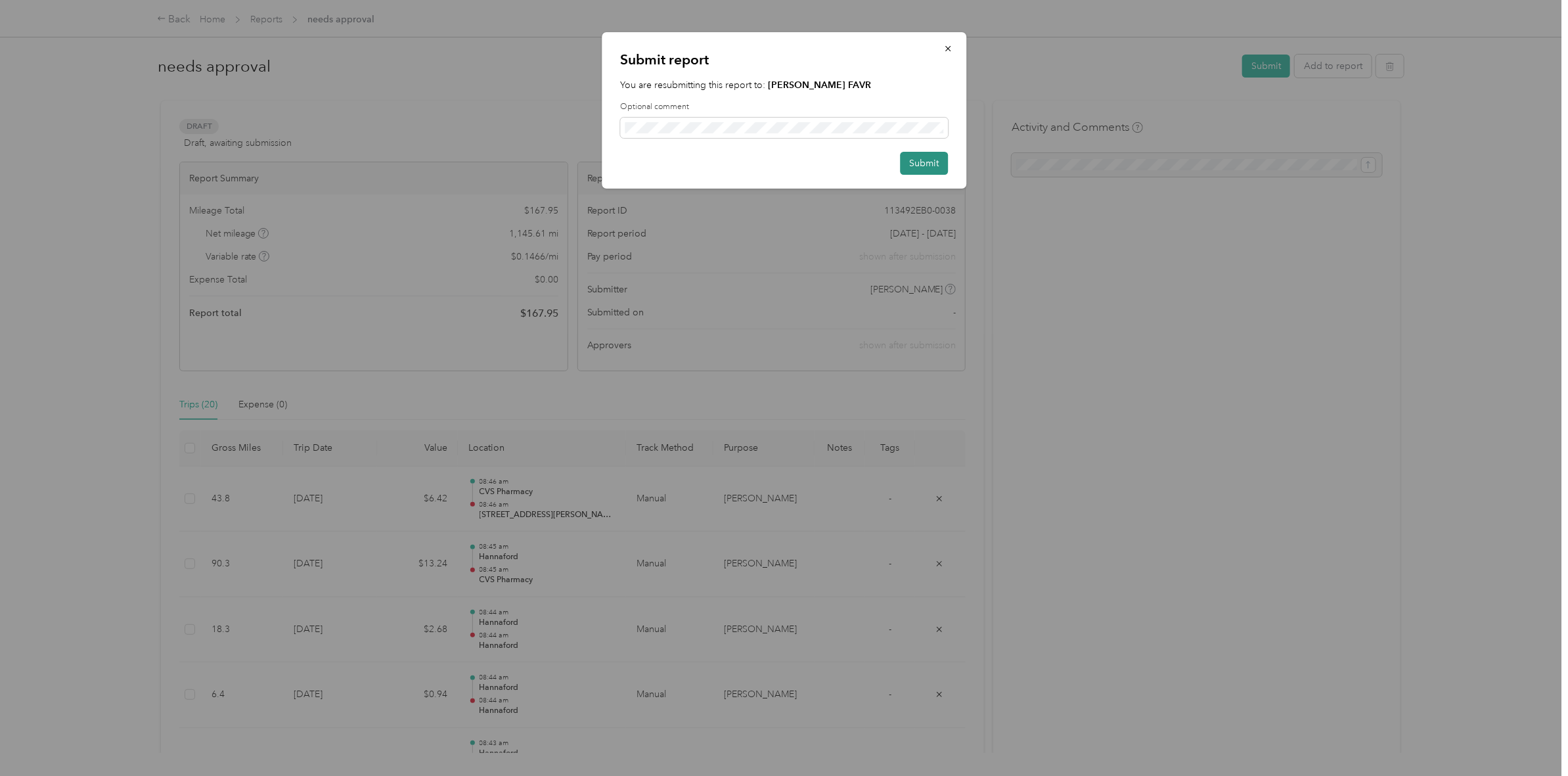
click at [924, 166] on button "Submit" at bounding box center [923, 163] width 48 height 23
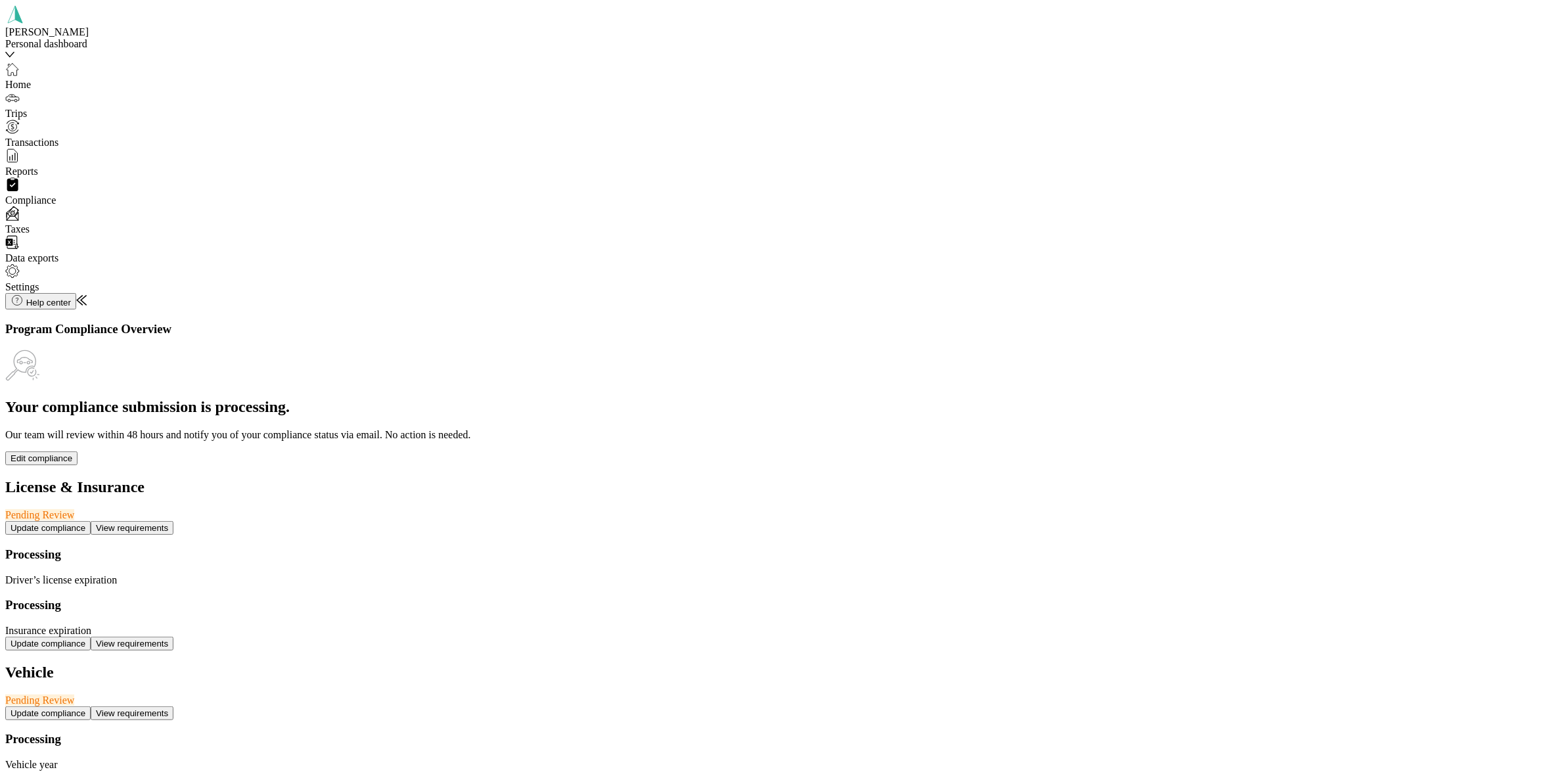
click at [51, 172] on span "Reports" at bounding box center [54, 173] width 33 height 14
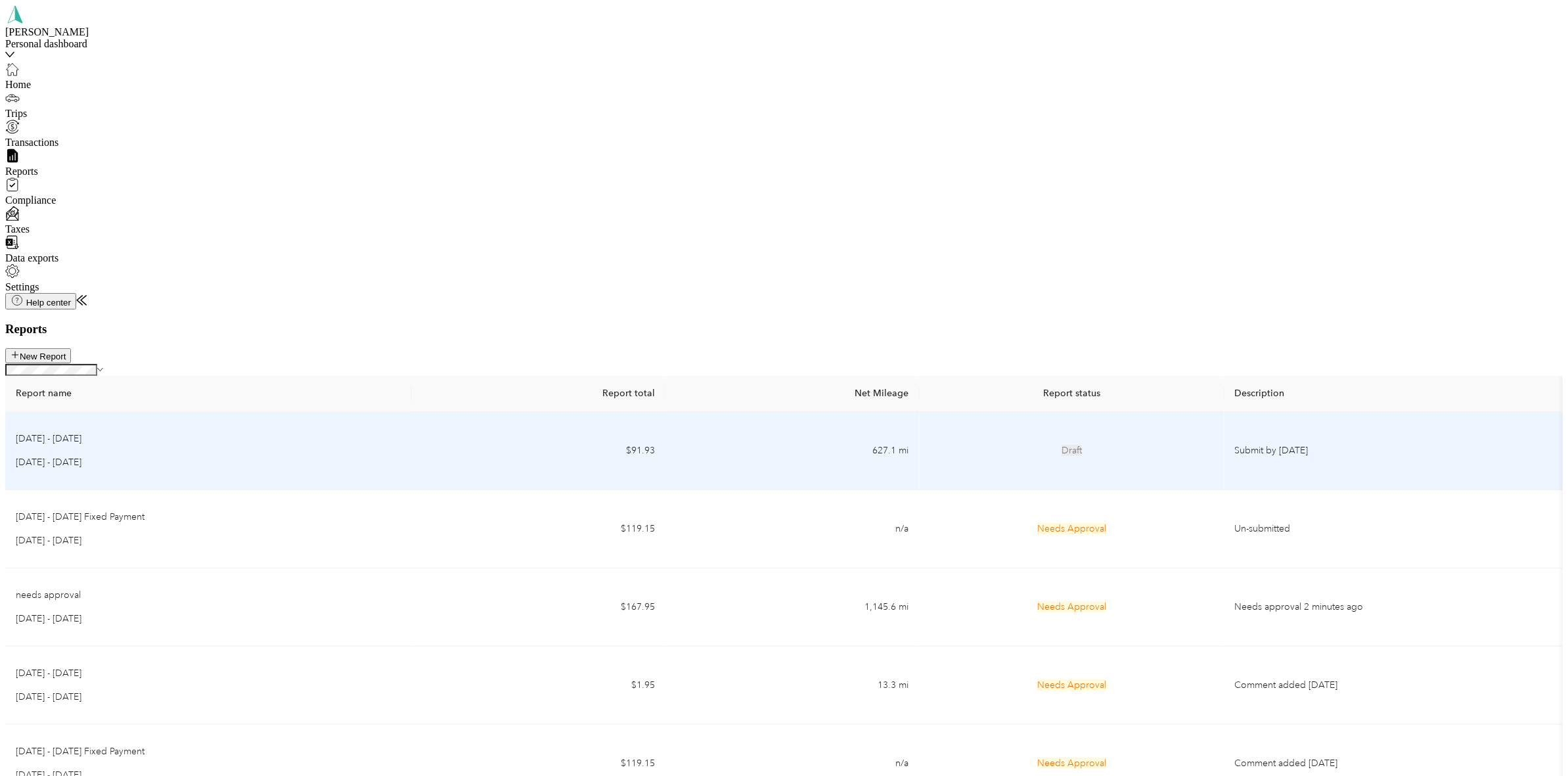
click at [616, 177] on td "$91.93" at bounding box center [692, 165] width 180 height 52
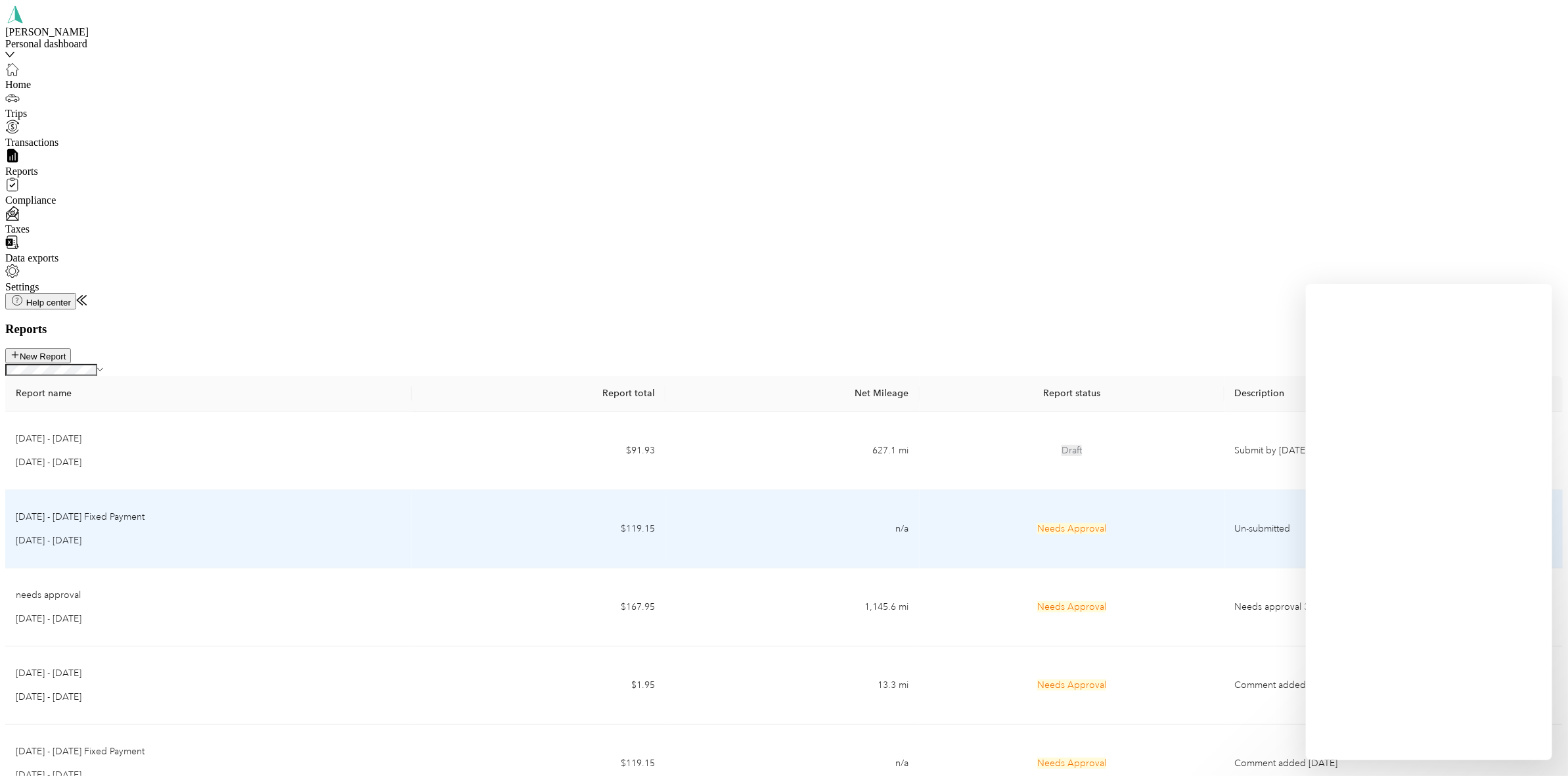
click at [1167, 218] on td "Needs Approval" at bounding box center [1066, 217] width 215 height 52
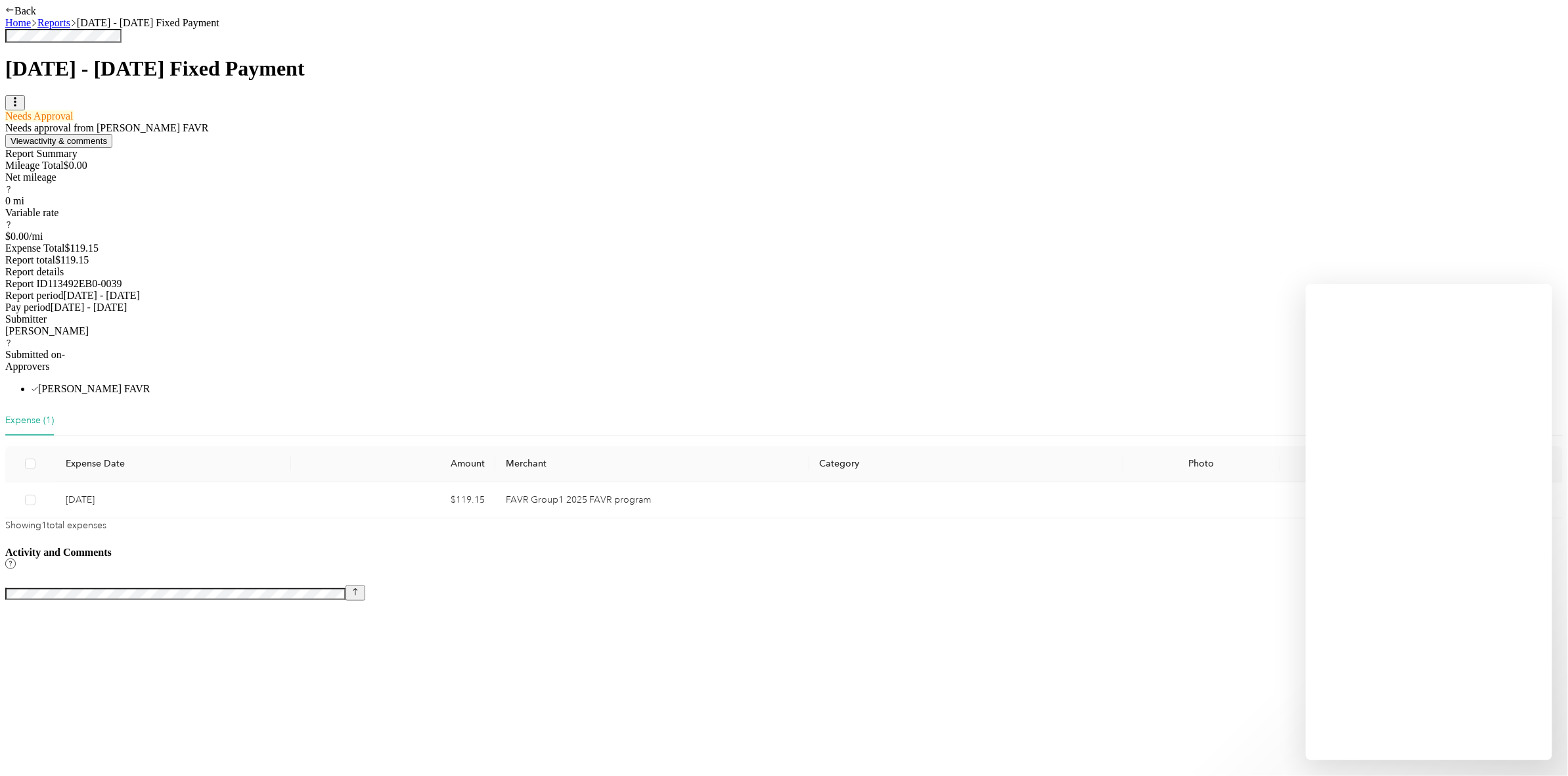
click at [1385, 68] on icon "button" at bounding box center [1390, 66] width 9 height 9
click at [1148, 376] on div "Activity and Comments" at bounding box center [1197, 322] width 407 height 444
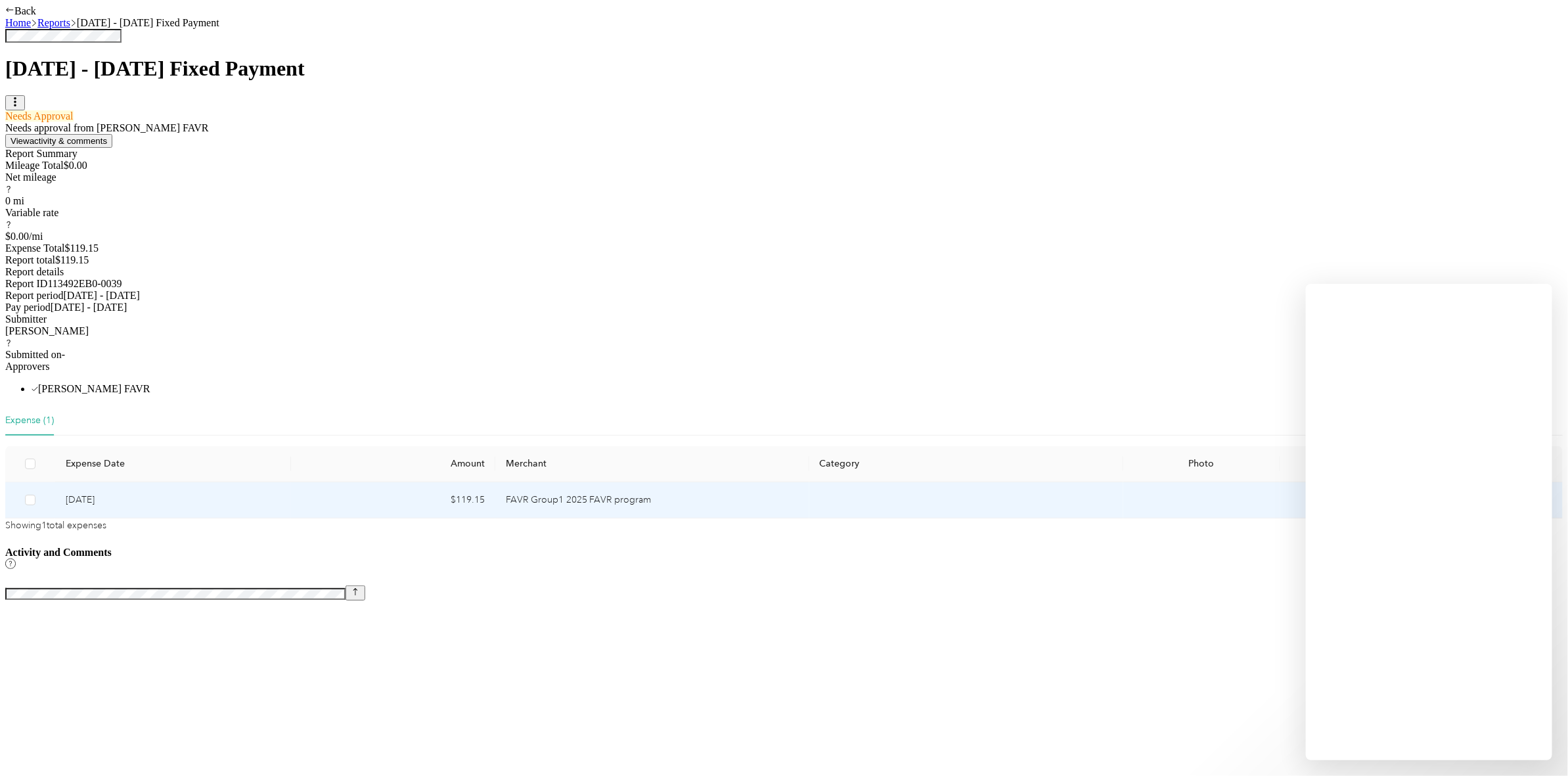
click at [470, 487] on td "FAVR Group1 2025 FAVR program" at bounding box center [506, 485] width 158 height 36
